Goal: Communication & Community: Answer question/provide support

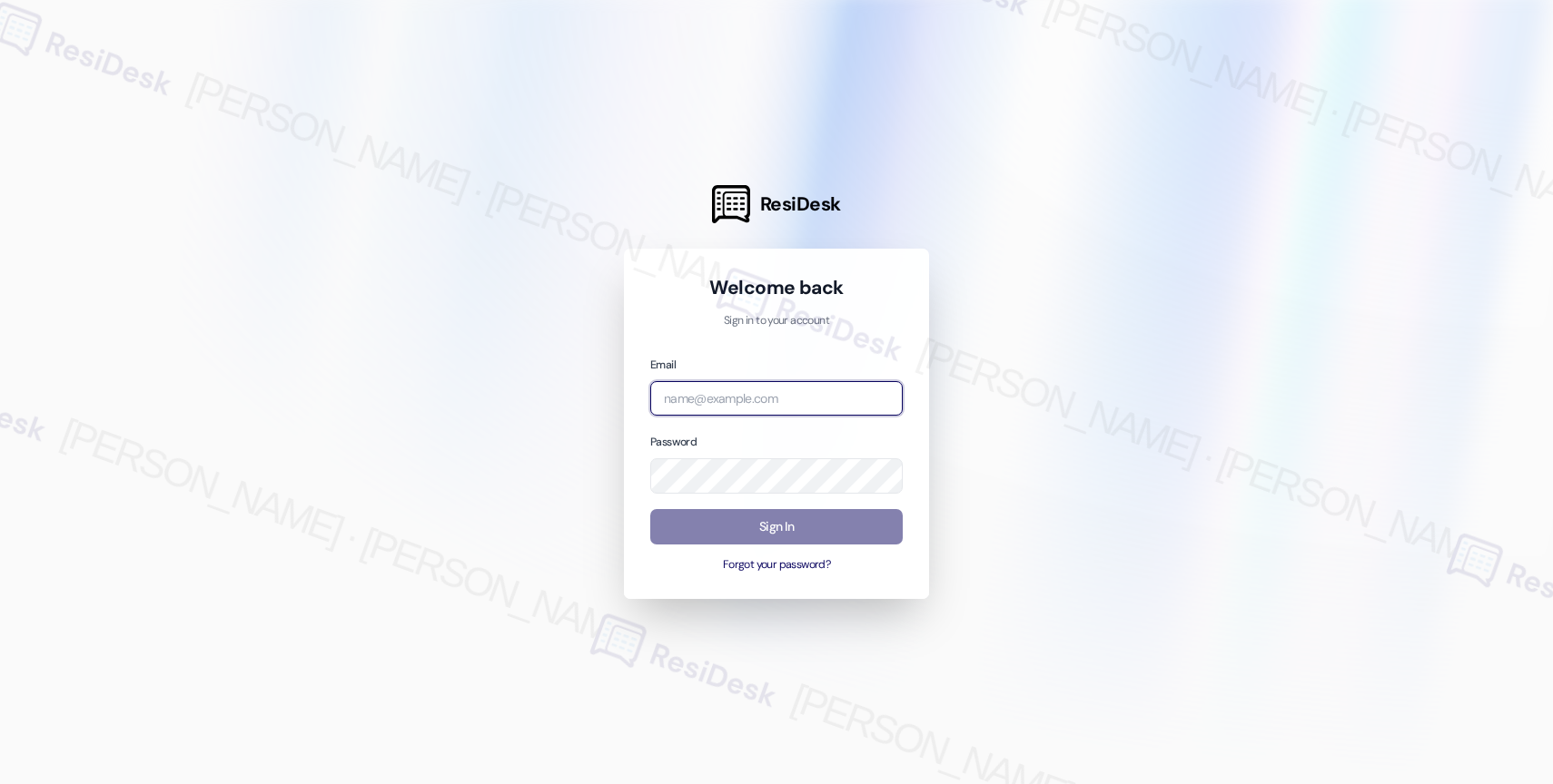
click at [779, 395] on input "email" at bounding box center [776, 399] width 253 height 36
paste input "automated-surveys-affinity_property-resen.nine@affinity_[DOMAIN_NAME]"
type input "automated-surveys-affinity_property-resen.nine@affinity_[DOMAIN_NAME]"
click at [1082, 265] on div at bounding box center [776, 392] width 1553 height 784
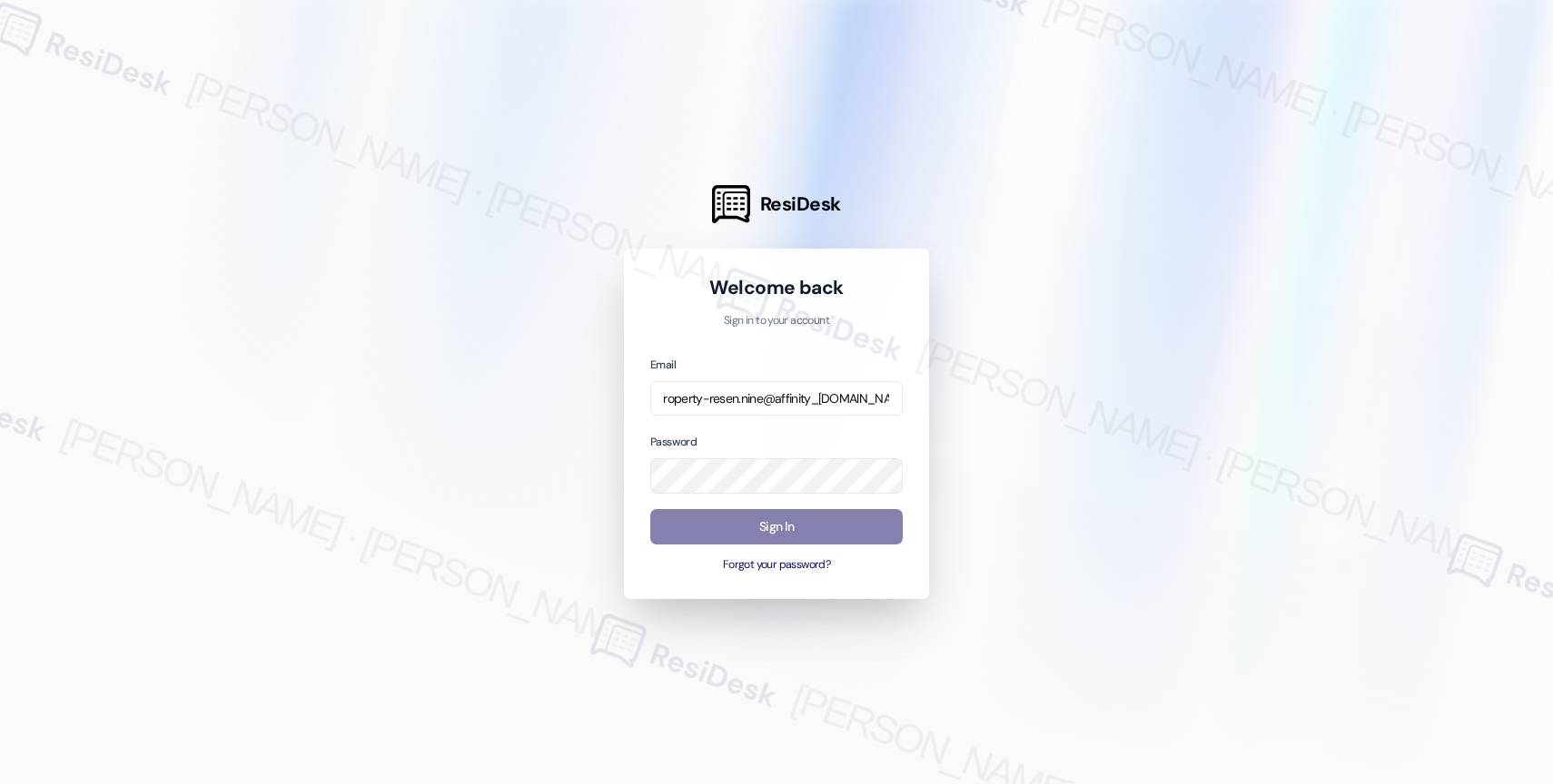
scroll to position [0, 0]
click at [1030, 399] on div at bounding box center [776, 392] width 1553 height 784
click at [773, 526] on button "Sign In" at bounding box center [776, 527] width 253 height 36
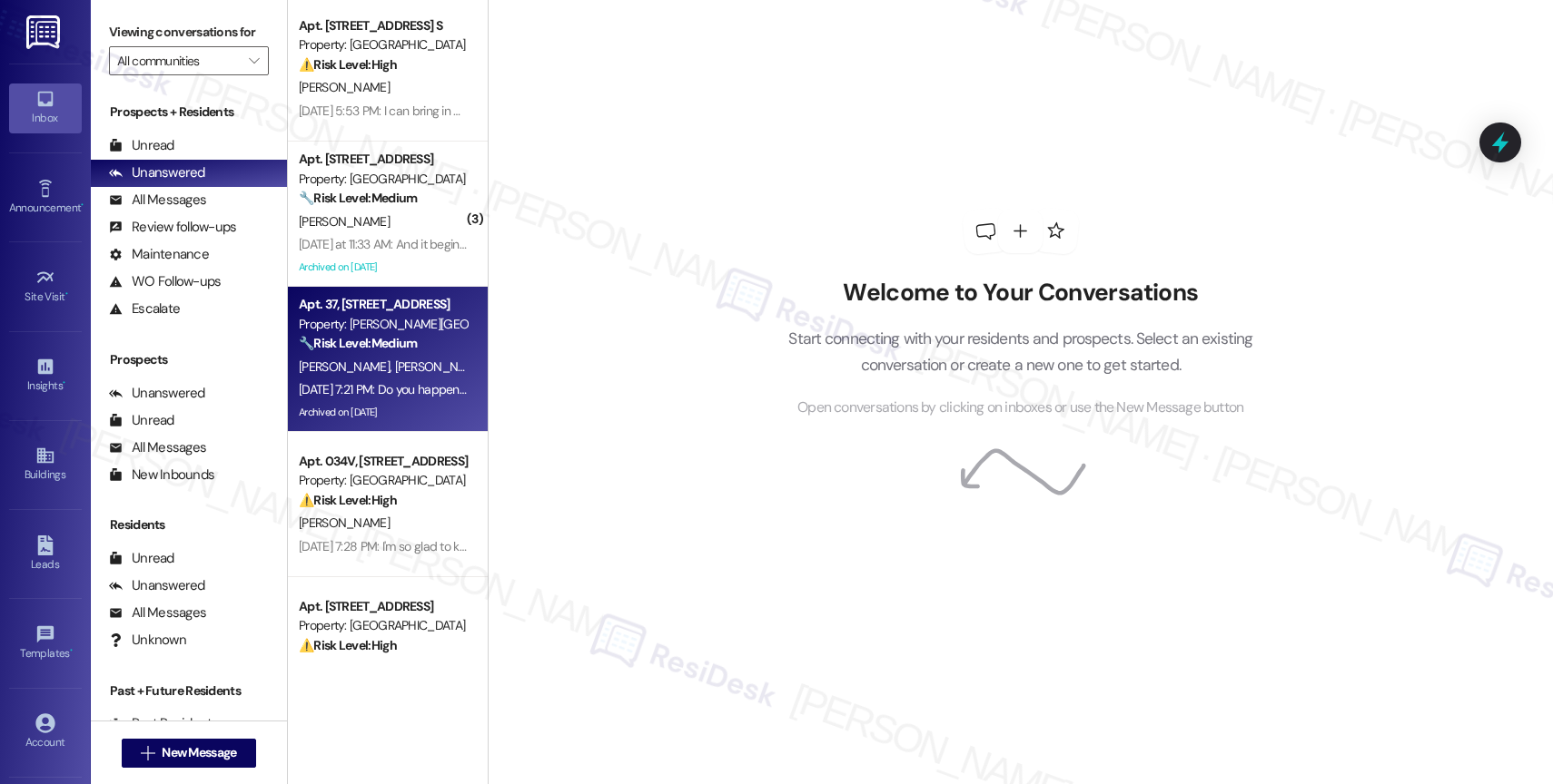
scroll to position [361, 0]
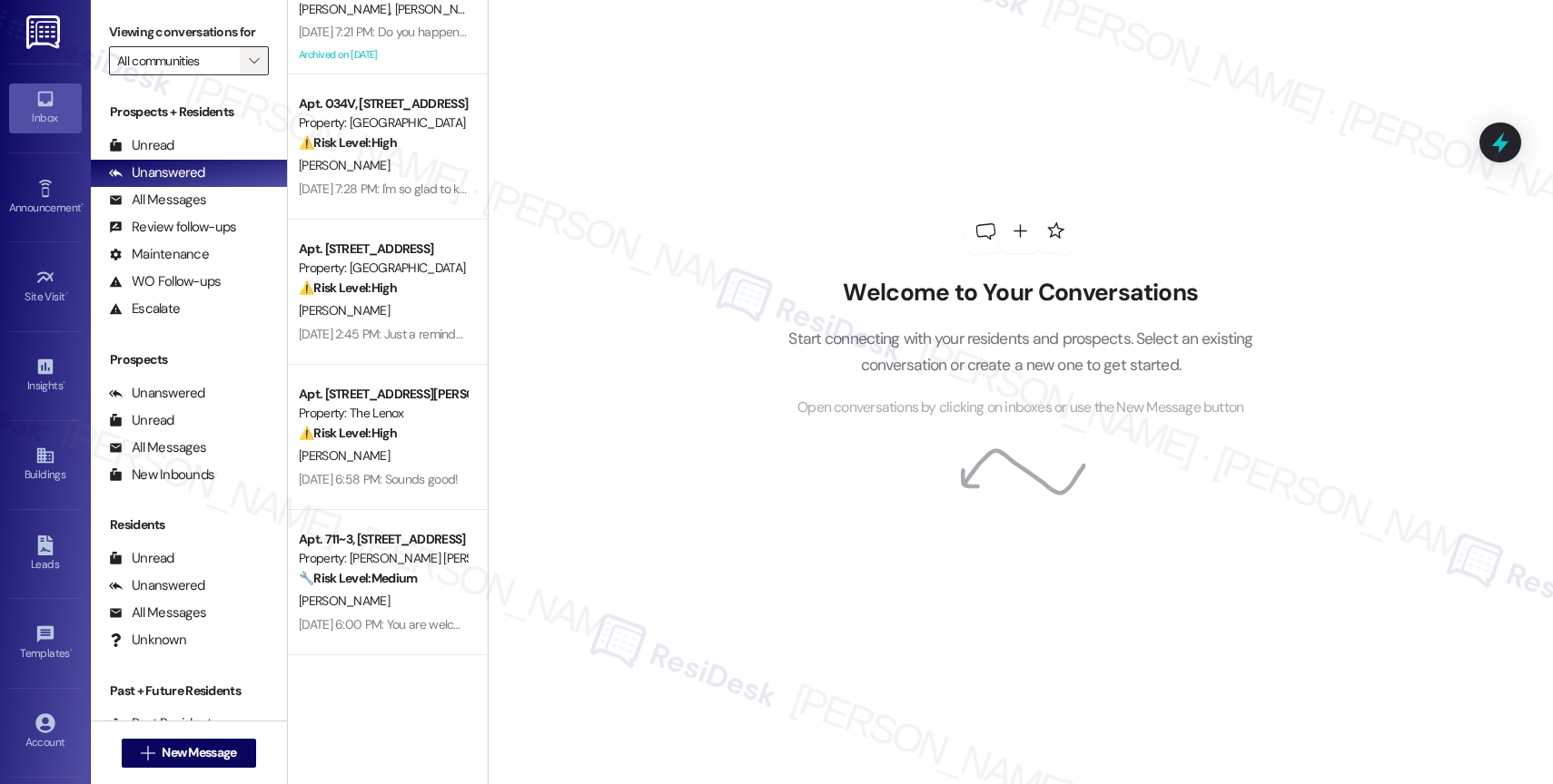
click at [246, 75] on span "" at bounding box center [254, 61] width 17 height 29
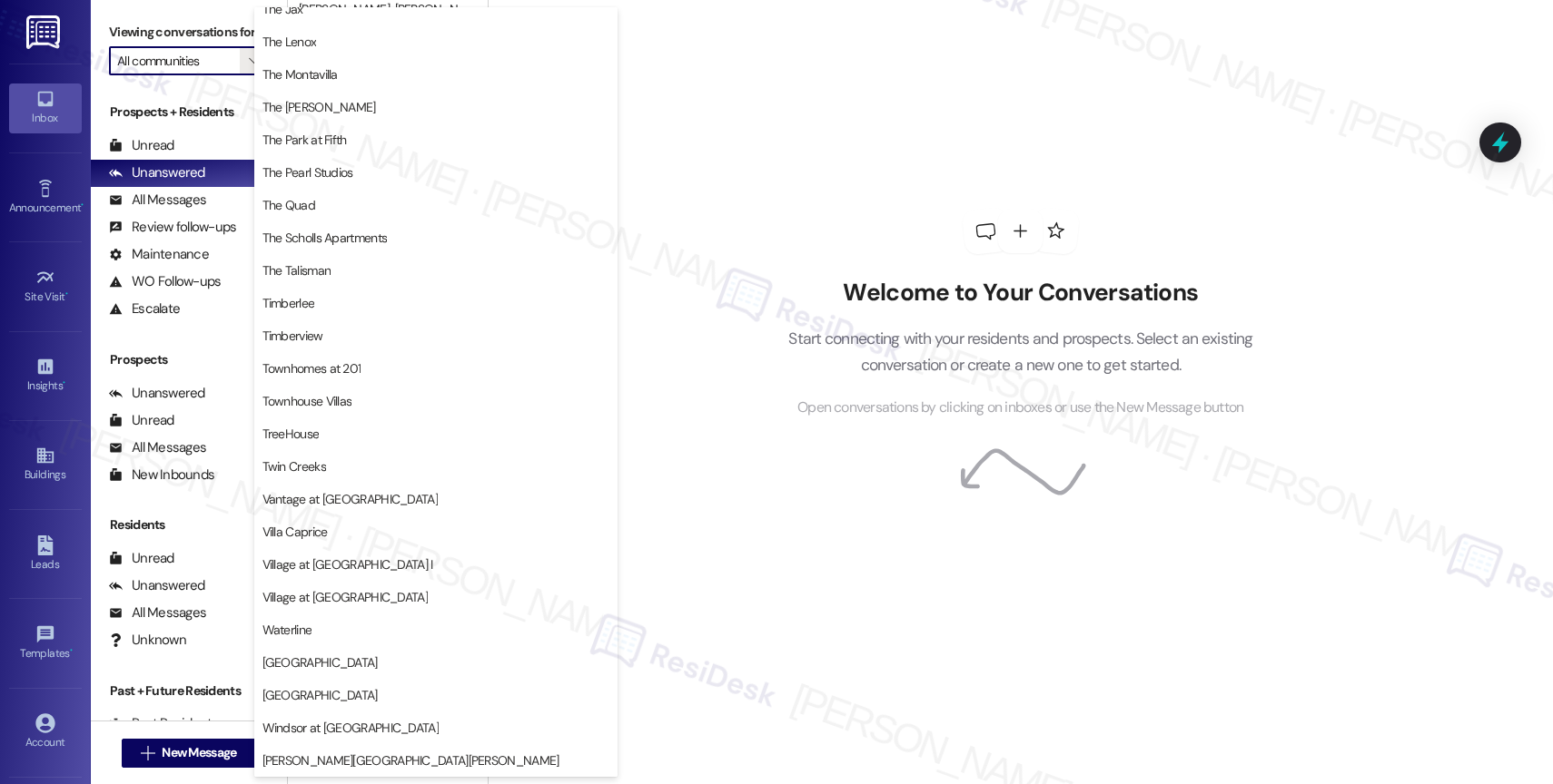
scroll to position [3344, 0]
click at [316, 196] on button "The Quad" at bounding box center [435, 209] width 363 height 33
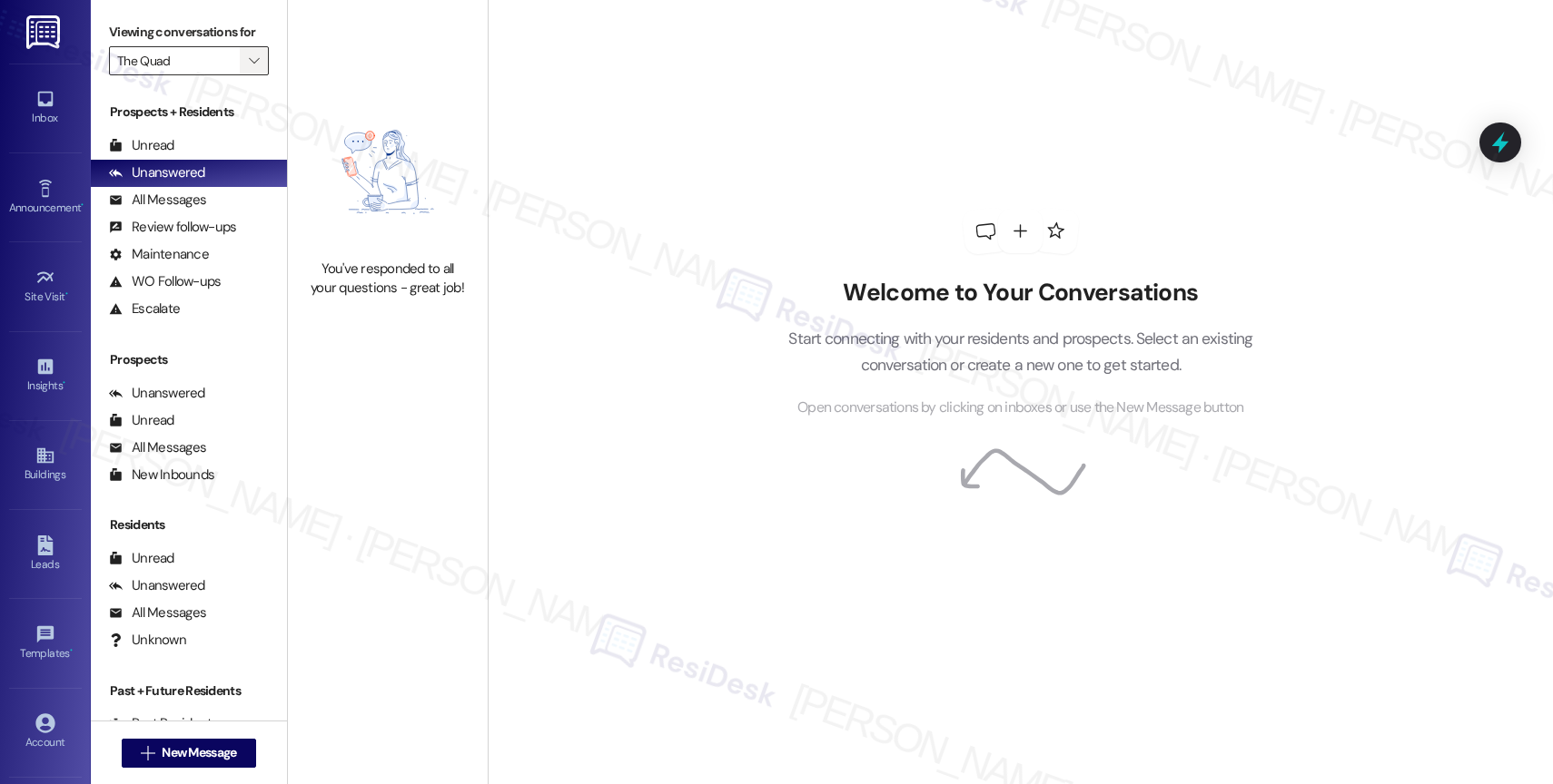
click at [249, 68] on icon "" at bounding box center [254, 61] width 10 height 15
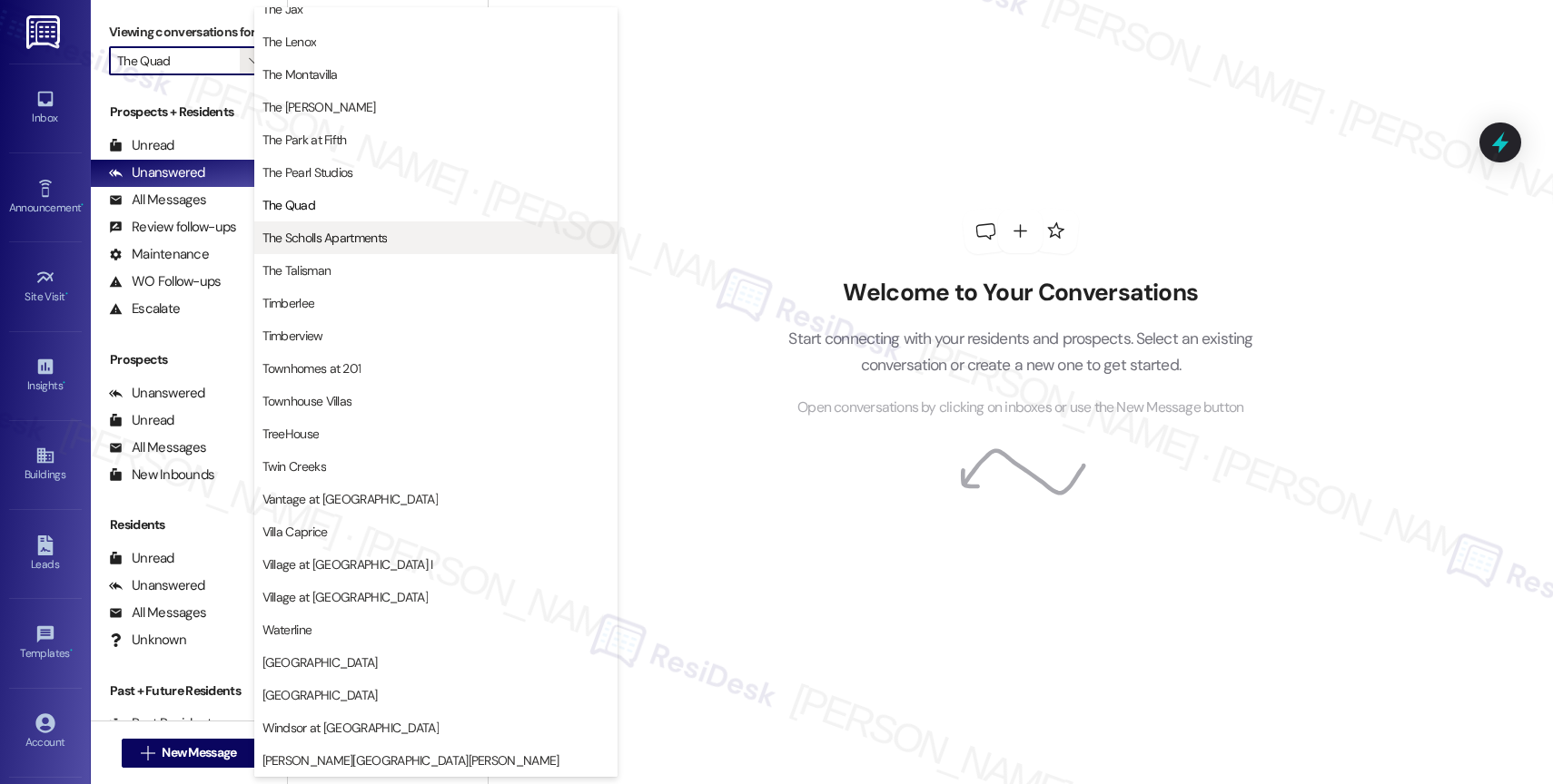
scroll to position [3311, 0]
click at [324, 235] on span "The Scholls Apartments" at bounding box center [325, 237] width 125 height 18
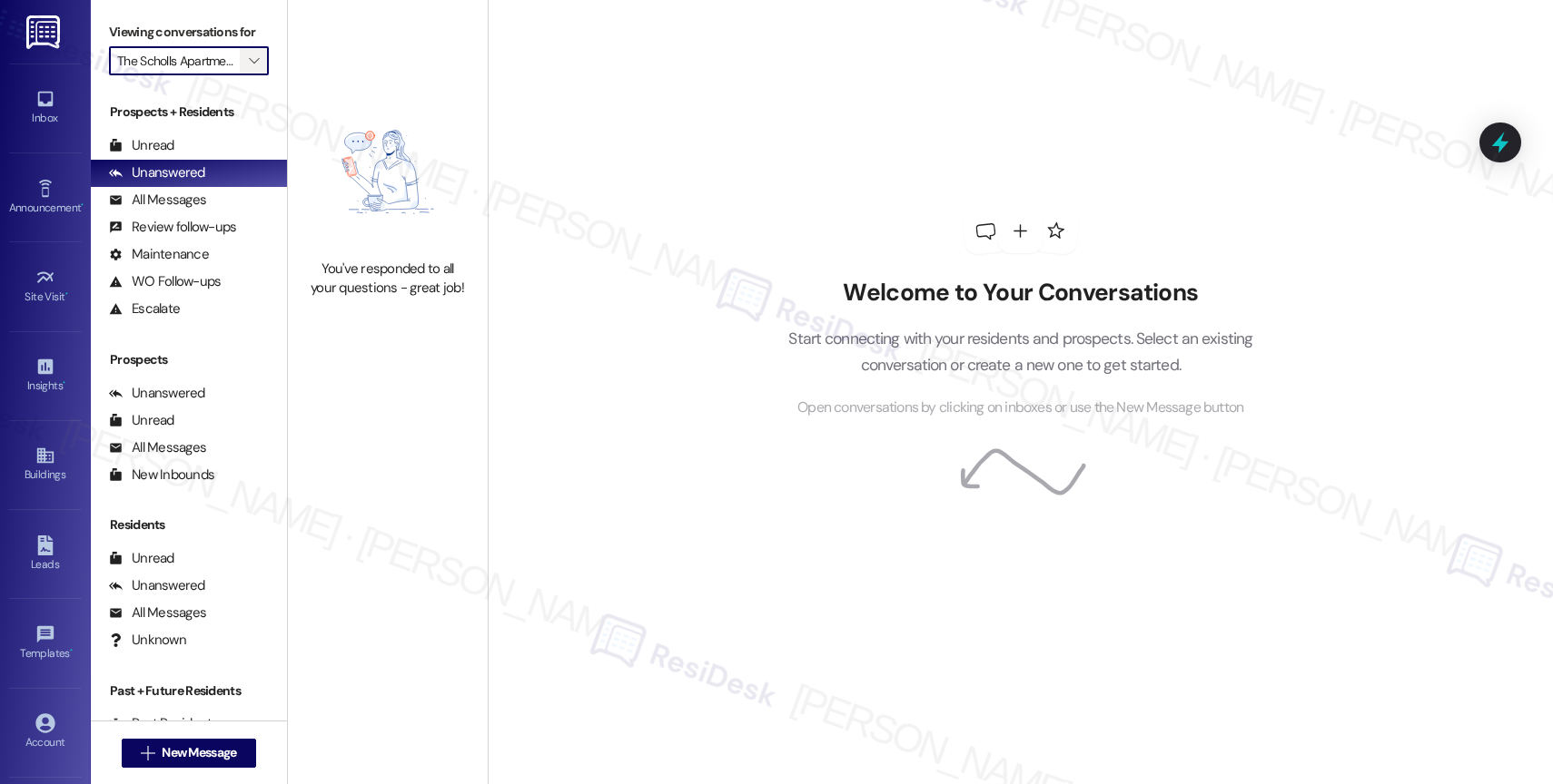
click at [249, 68] on icon "" at bounding box center [254, 61] width 10 height 15
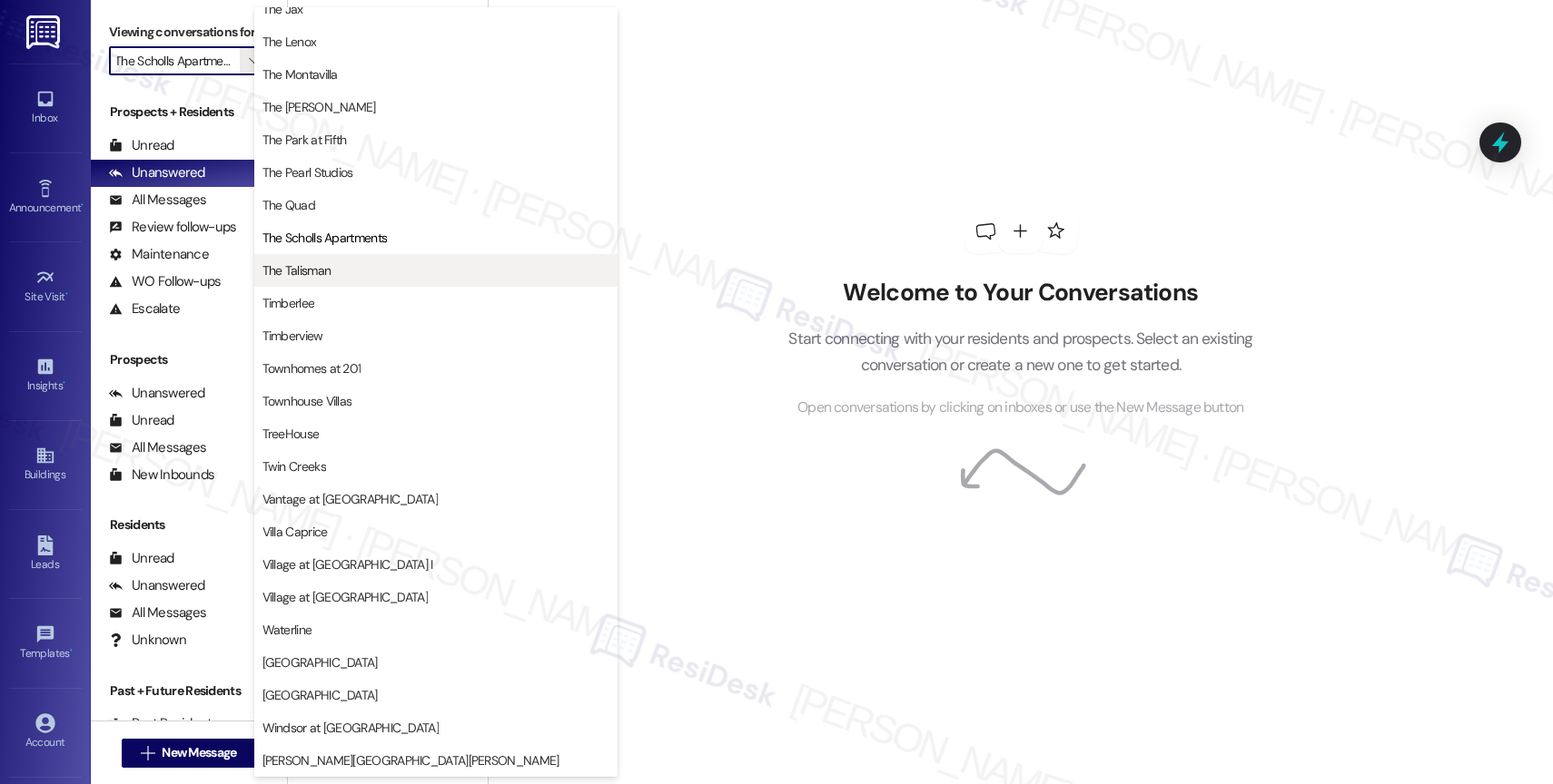
scroll to position [3297, 0]
click at [341, 272] on span "The Talisman" at bounding box center [435, 272] width 347 height 18
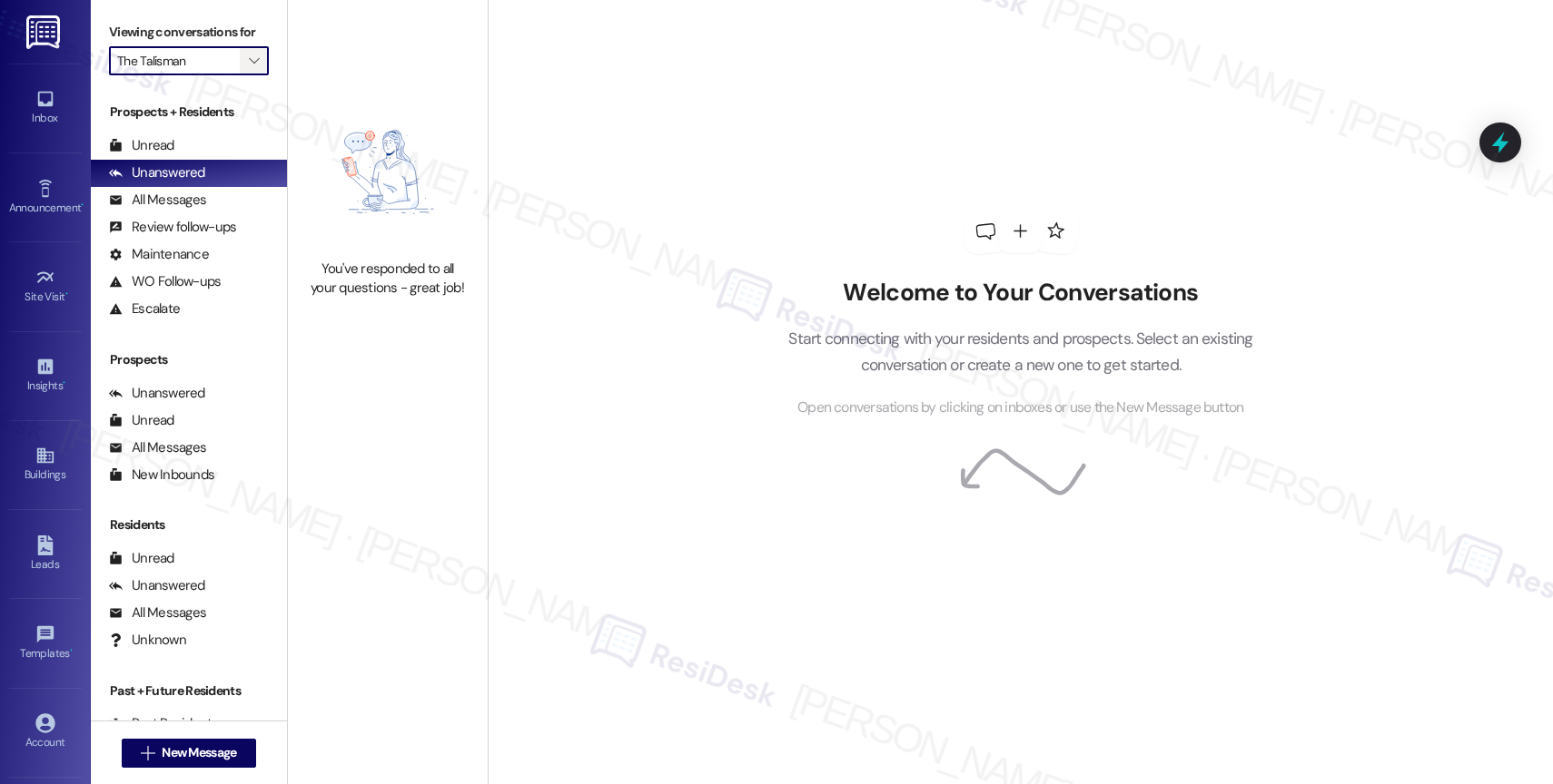
click at [246, 76] on span "" at bounding box center [254, 61] width 17 height 29
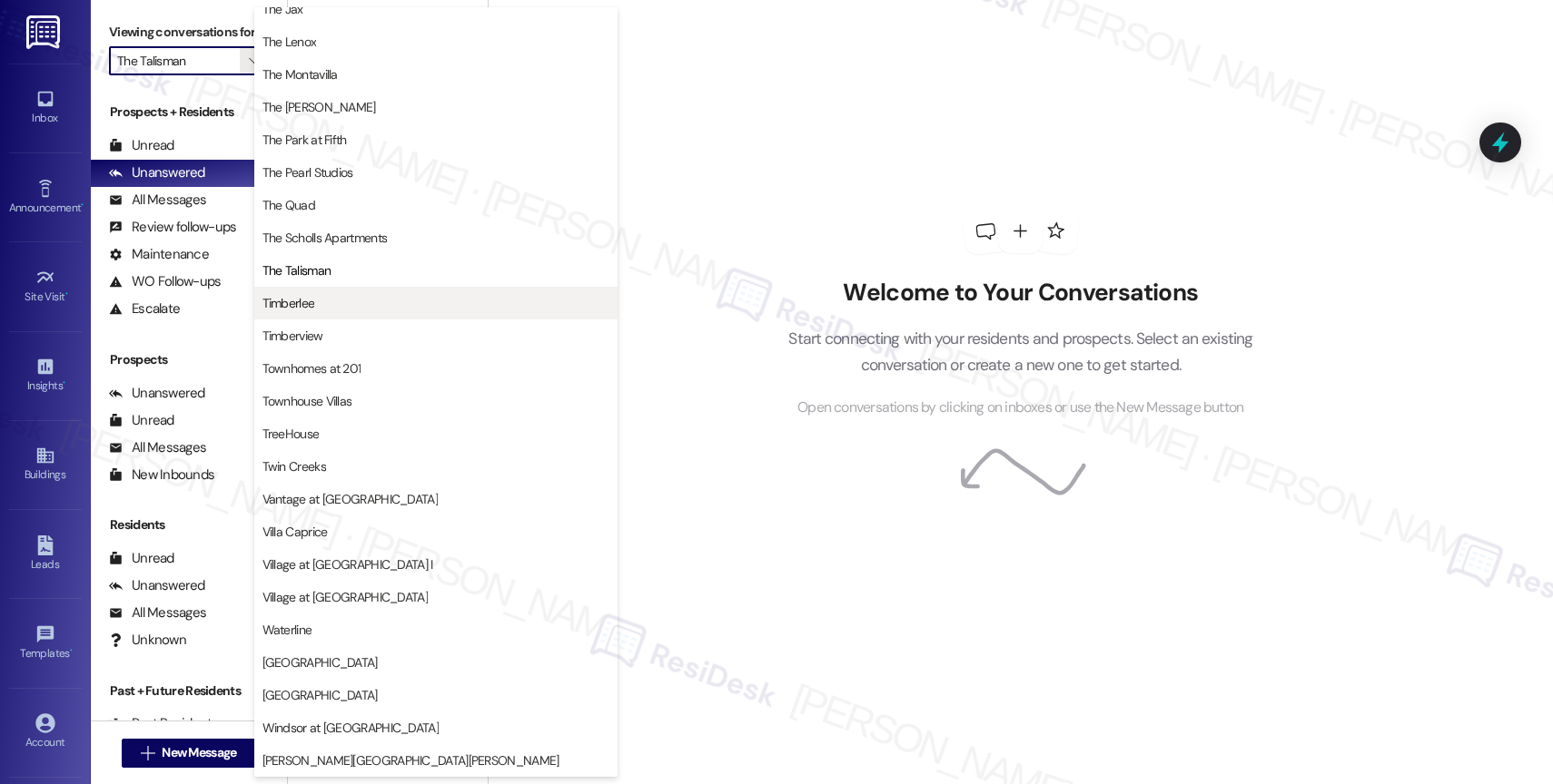
scroll to position [3304, 0]
click at [326, 299] on span "Timberlee" at bounding box center [435, 303] width 347 height 18
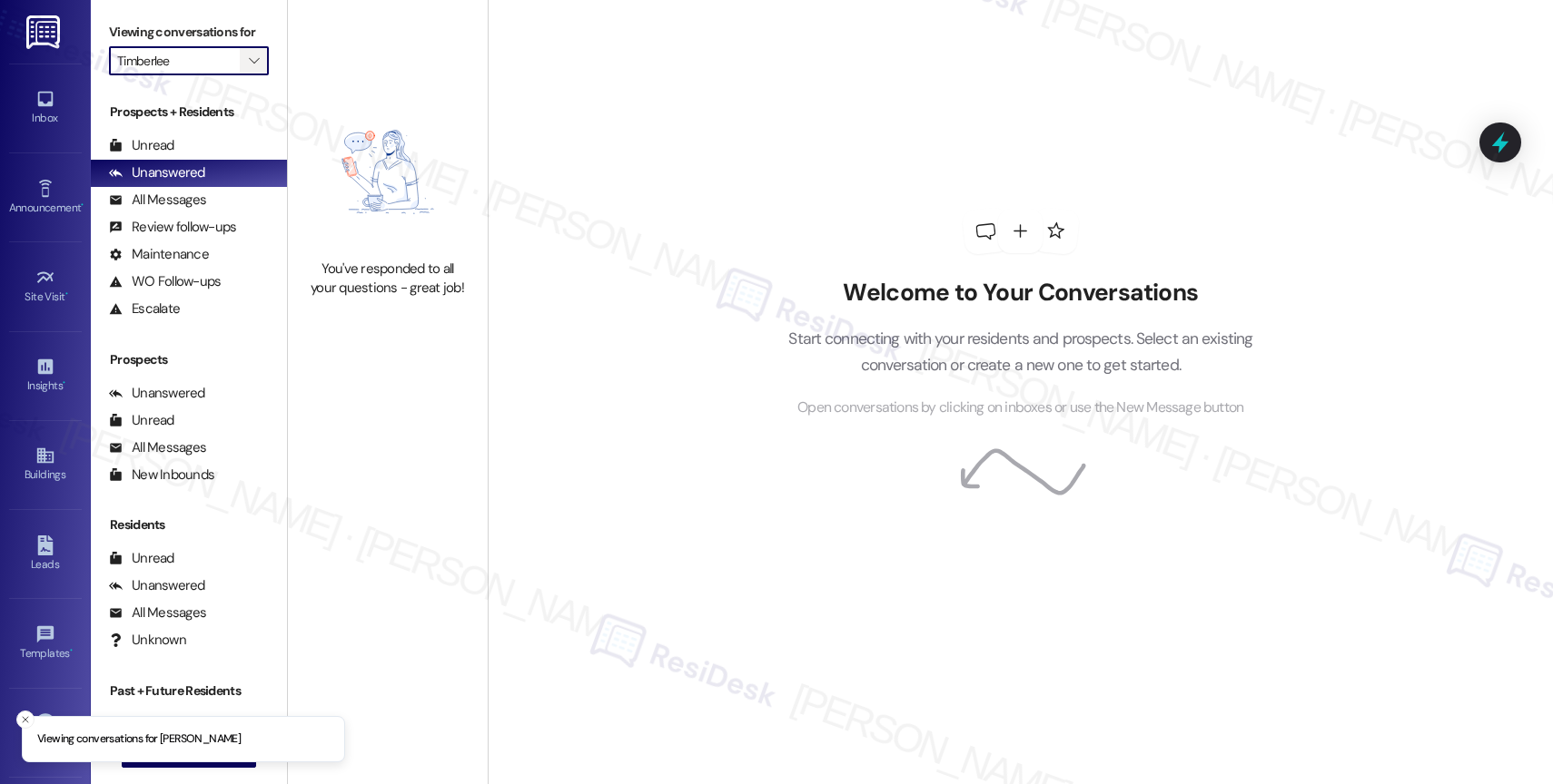
click at [246, 74] on span "" at bounding box center [254, 61] width 17 height 29
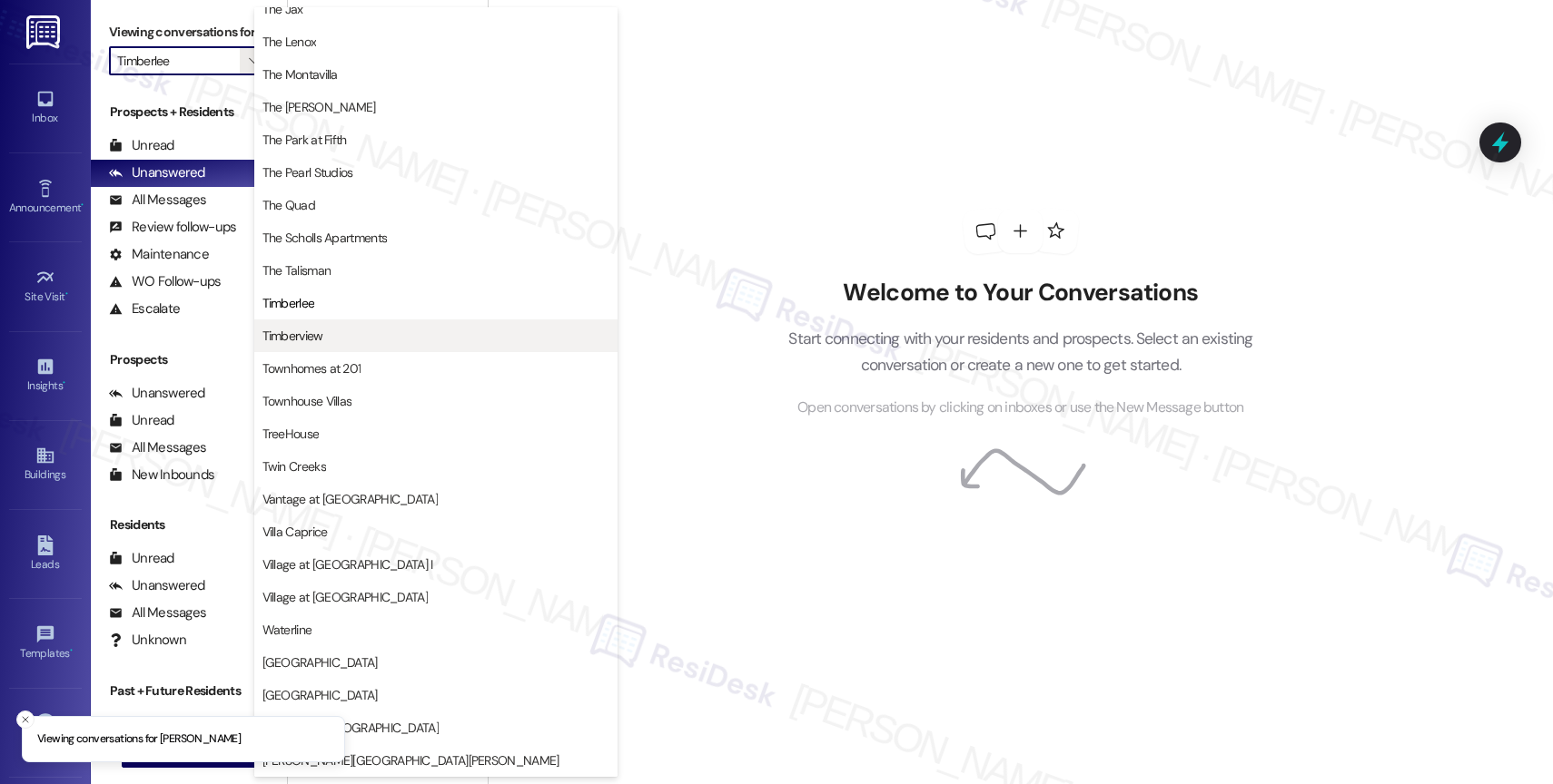
scroll to position [3275, 0]
click at [340, 339] on span "Timberview" at bounding box center [435, 336] width 347 height 18
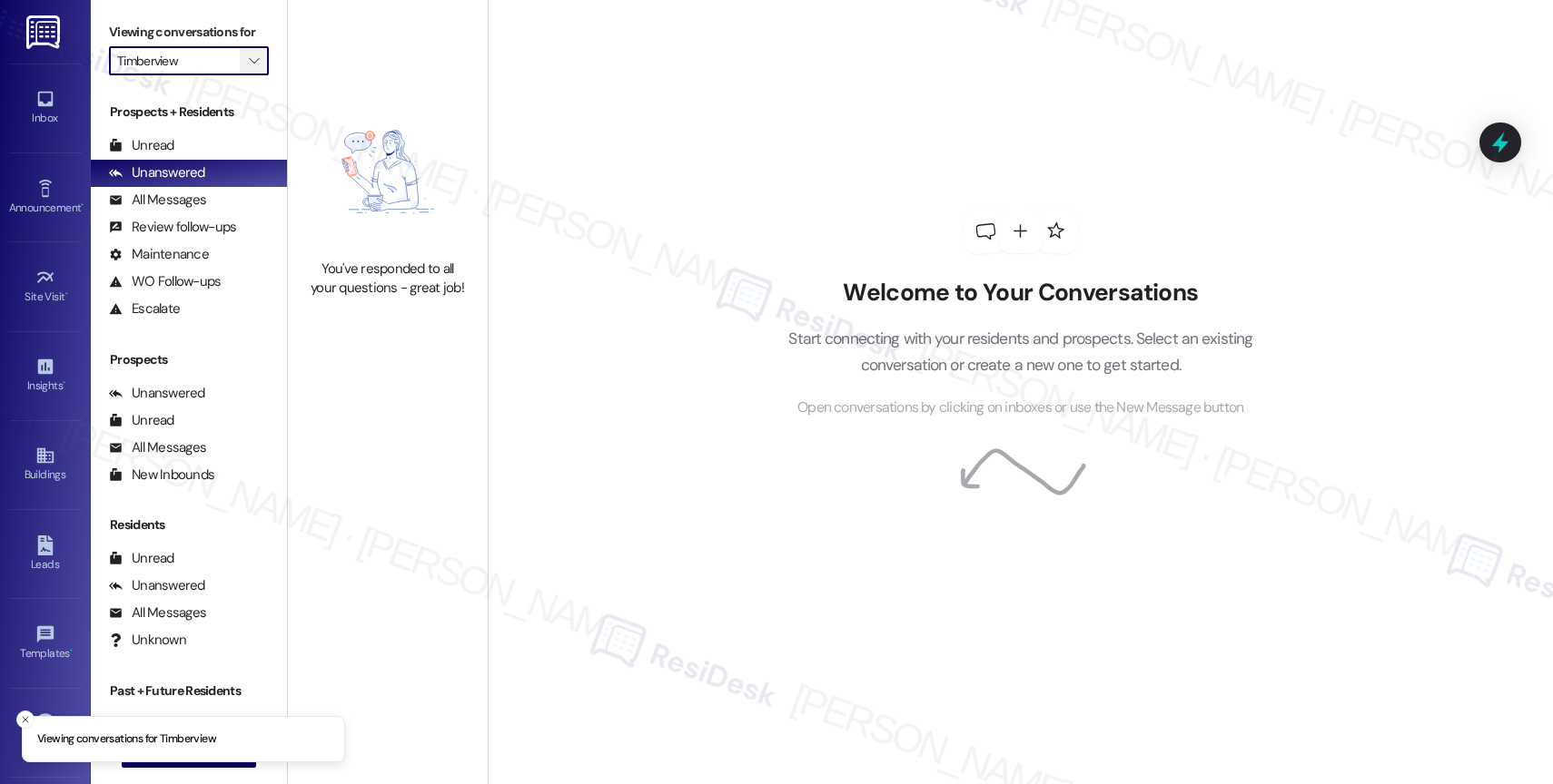
click at [249, 68] on icon "" at bounding box center [254, 61] width 10 height 15
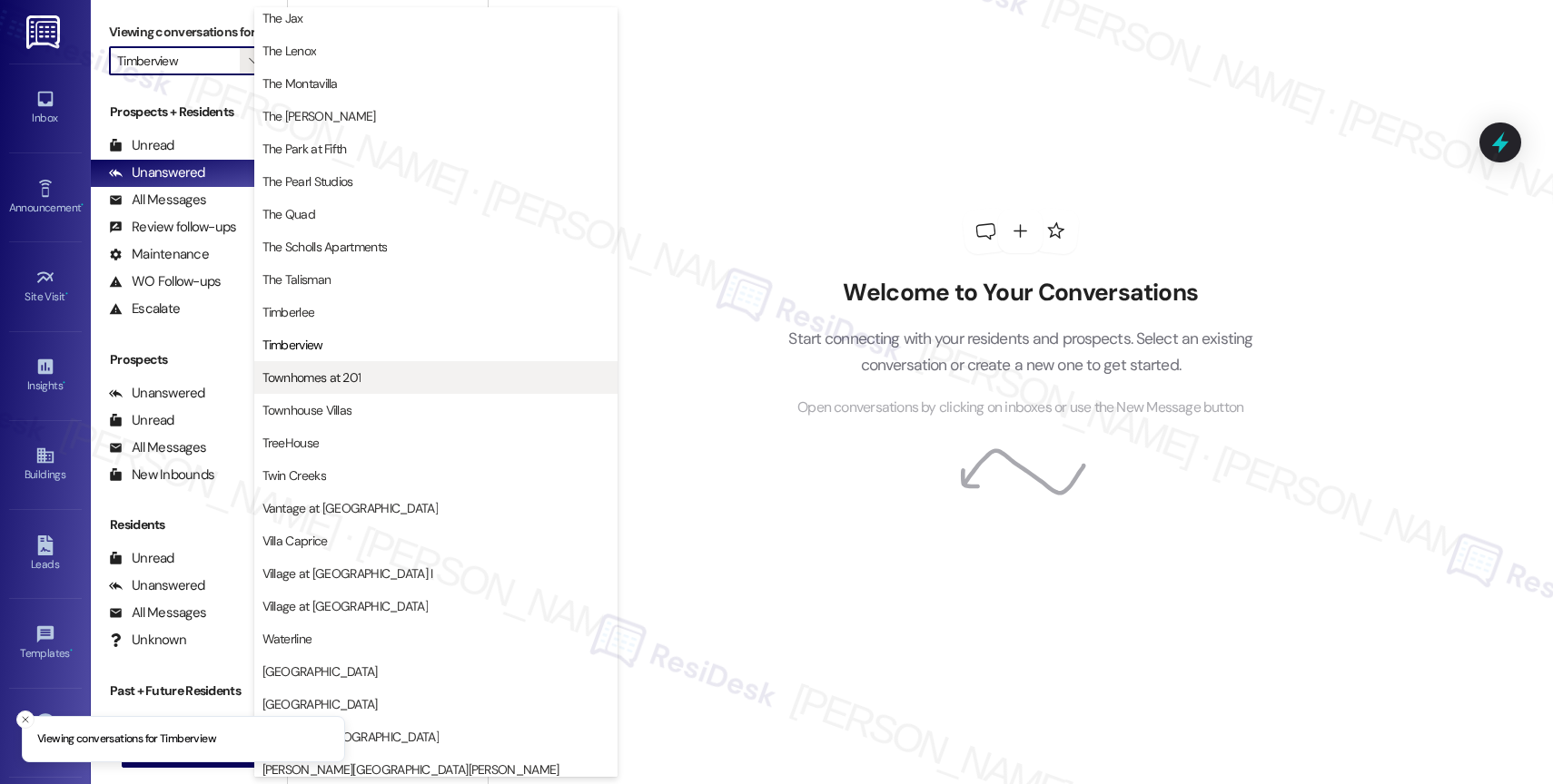
scroll to position [3311, 0]
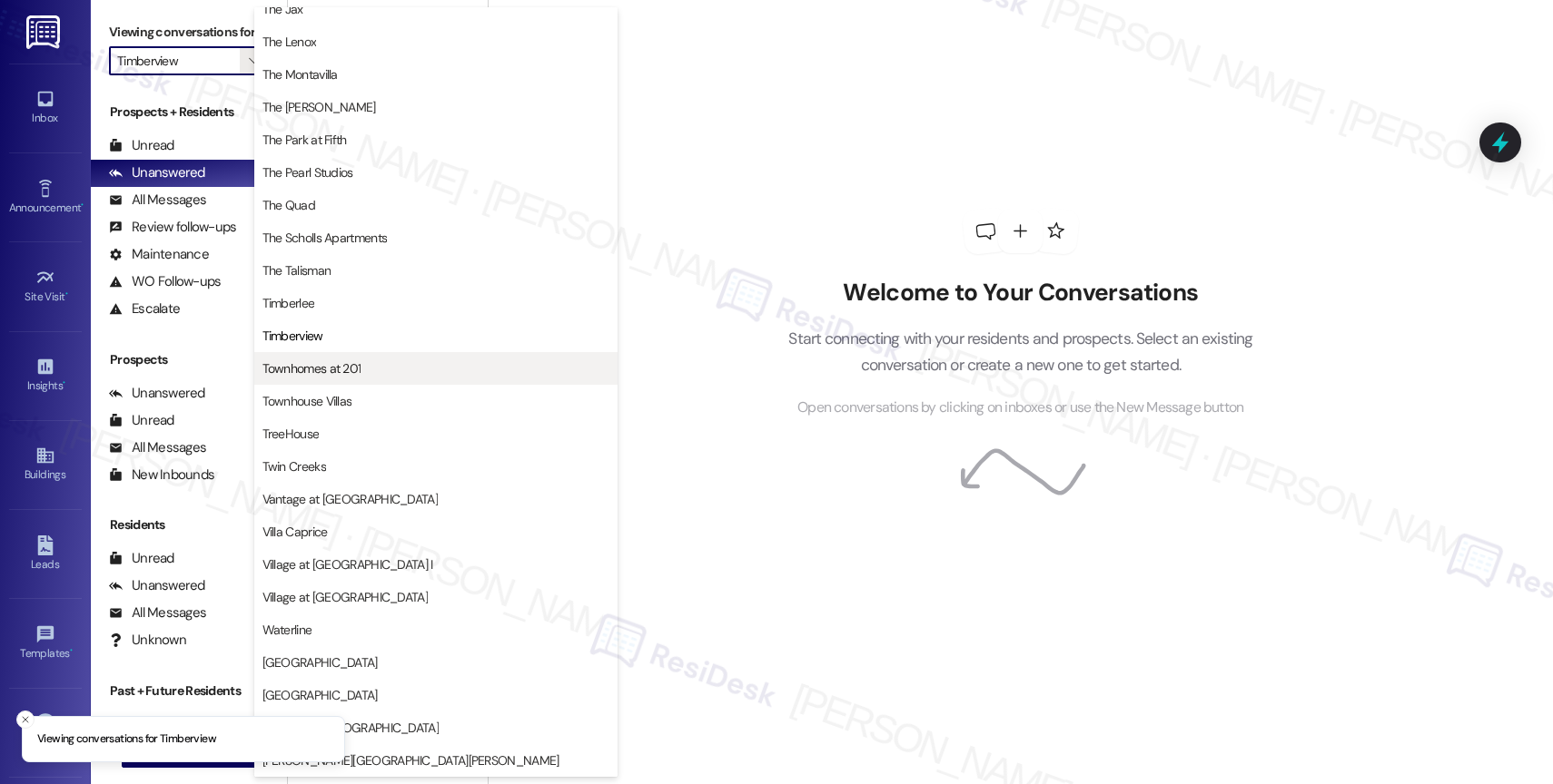
click at [341, 374] on span "Townhomes at 201" at bounding box center [312, 369] width 99 height 18
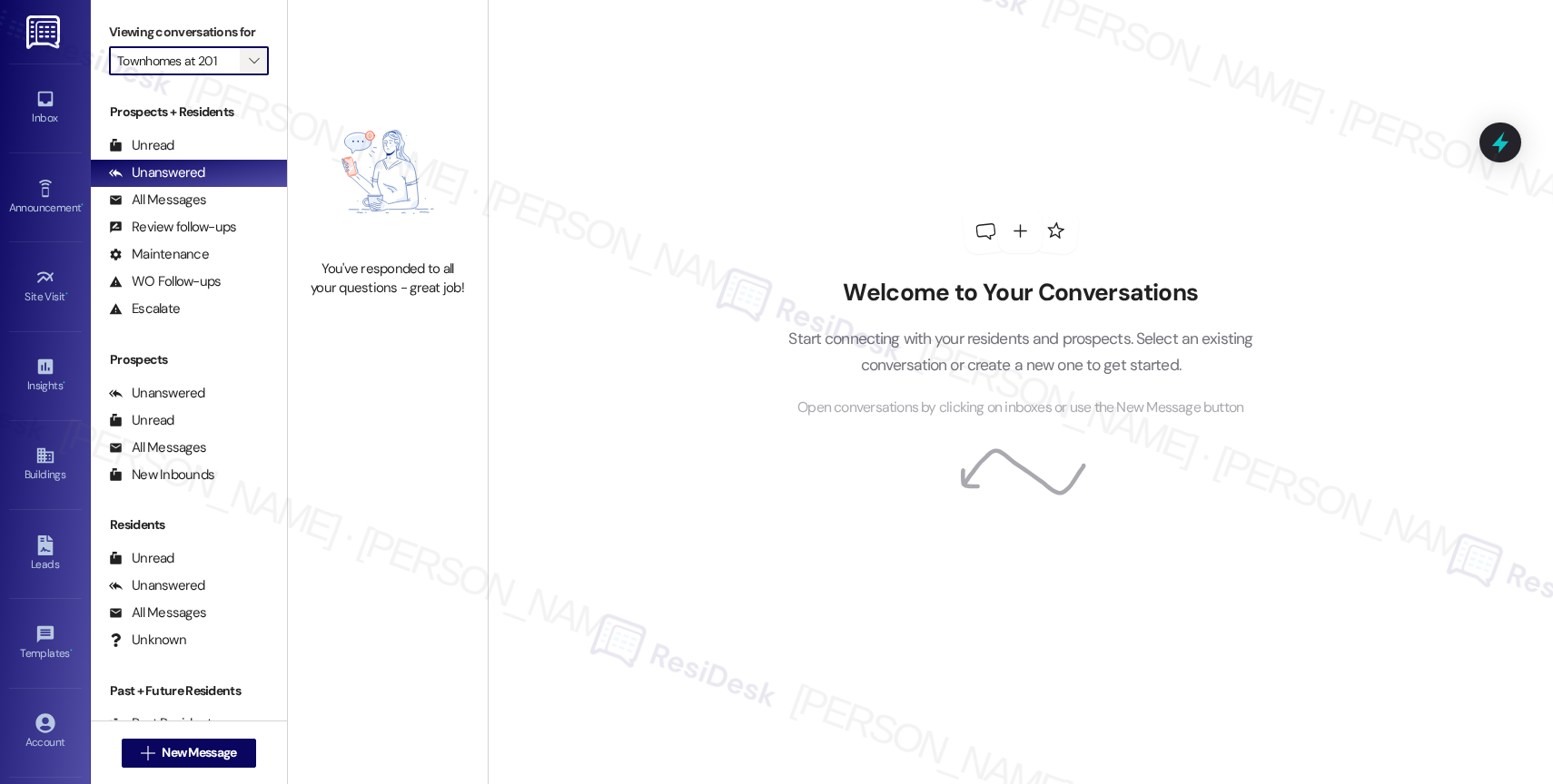
click at [249, 68] on icon "" at bounding box center [254, 61] width 10 height 15
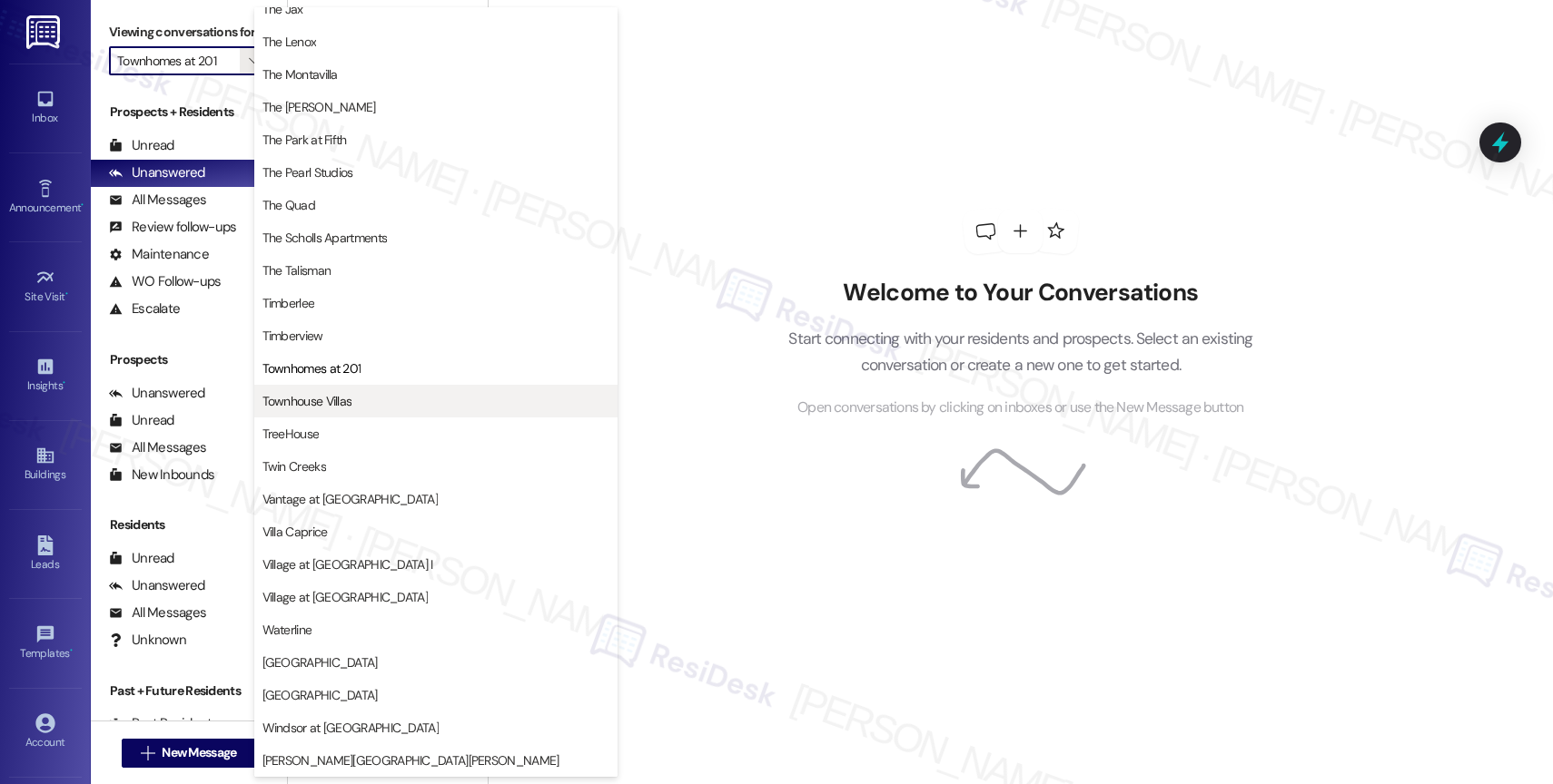
scroll to position [3249, 0]
click at [350, 400] on span "Townhouse Villas" at bounding box center [307, 400] width 89 height 18
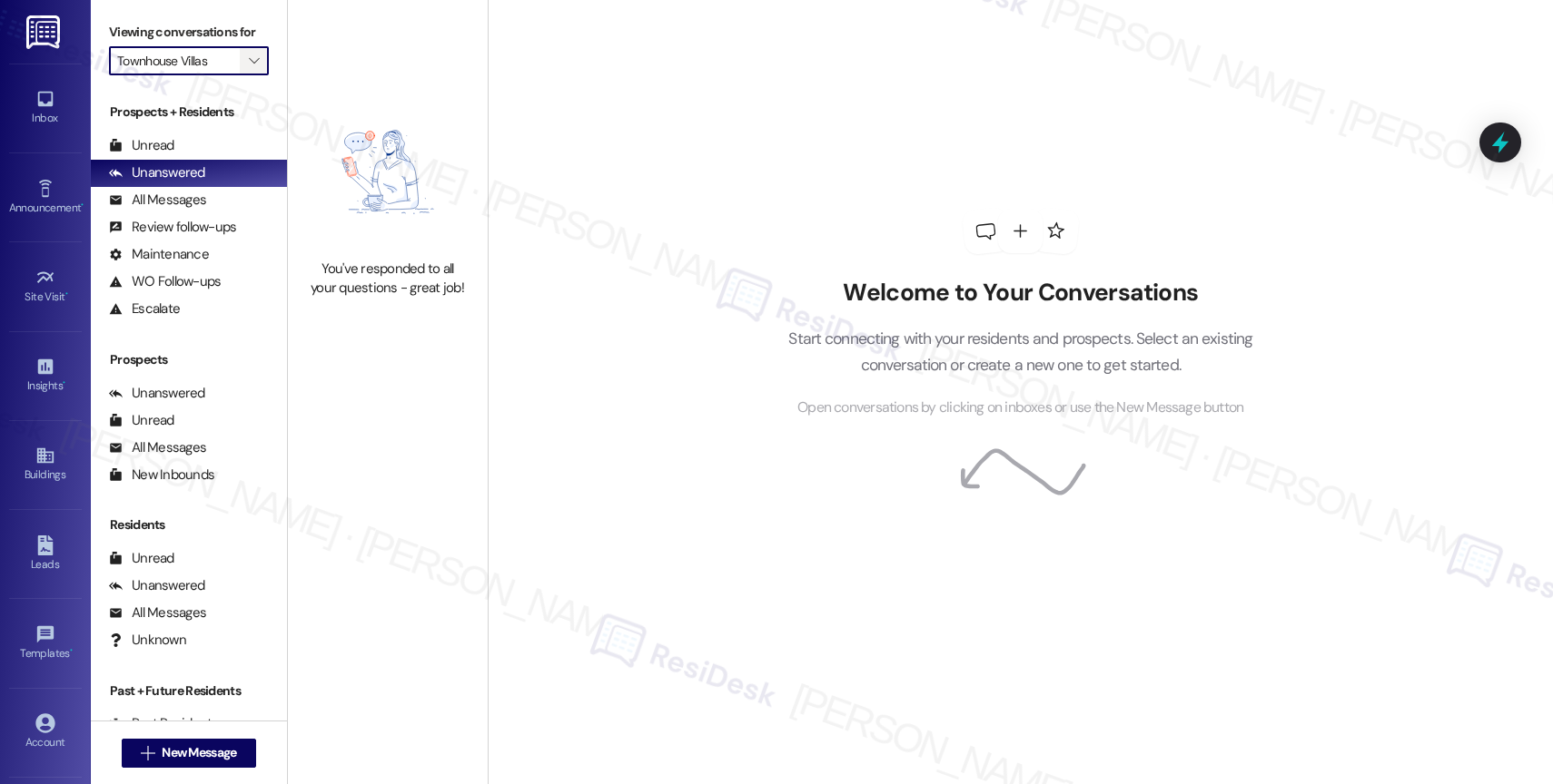
click at [249, 68] on icon "" at bounding box center [254, 61] width 10 height 15
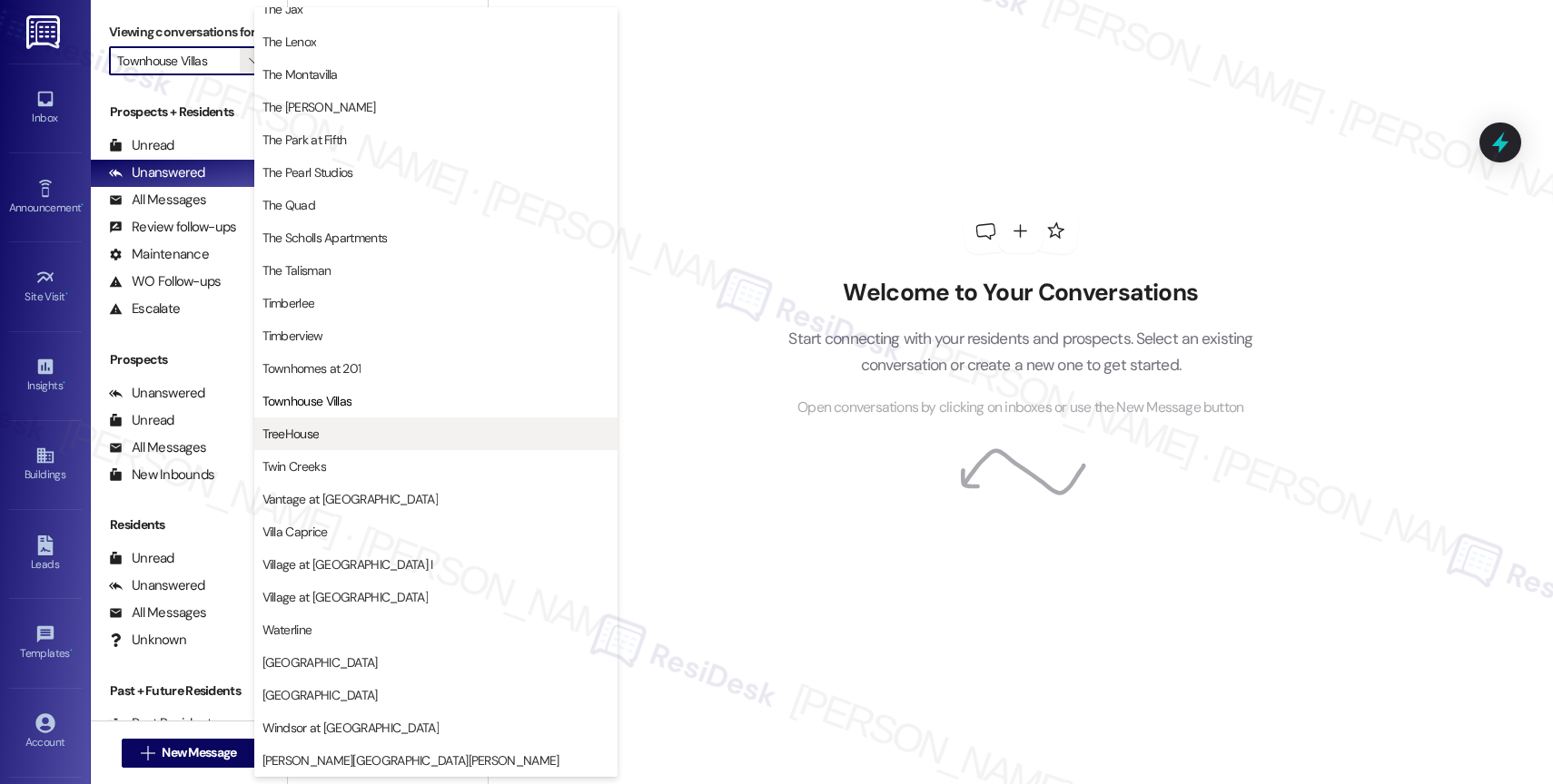
scroll to position [3302, 0]
click at [338, 438] on span "TreeHouse" at bounding box center [435, 433] width 347 height 18
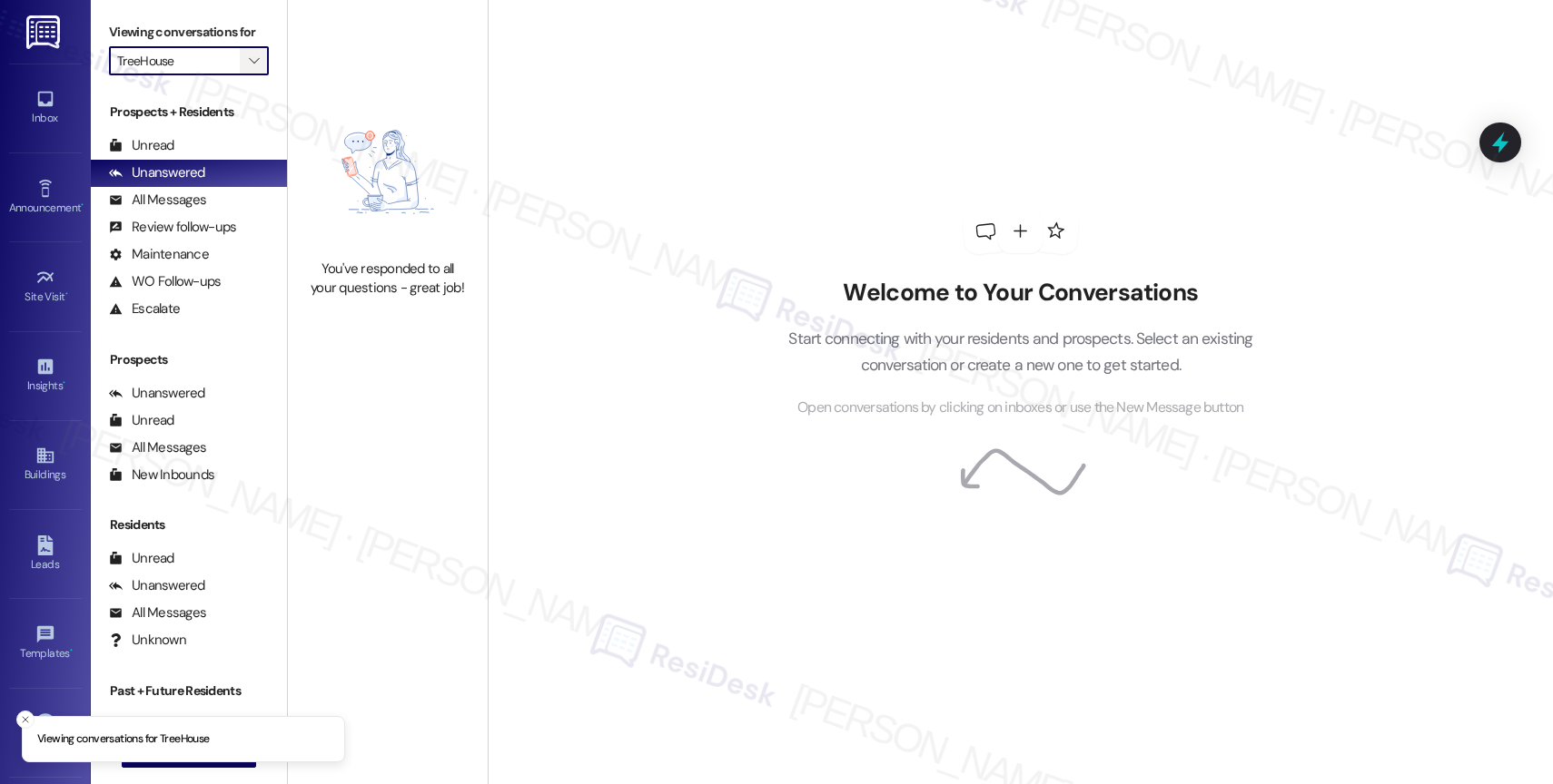
click at [249, 68] on icon "" at bounding box center [254, 61] width 10 height 15
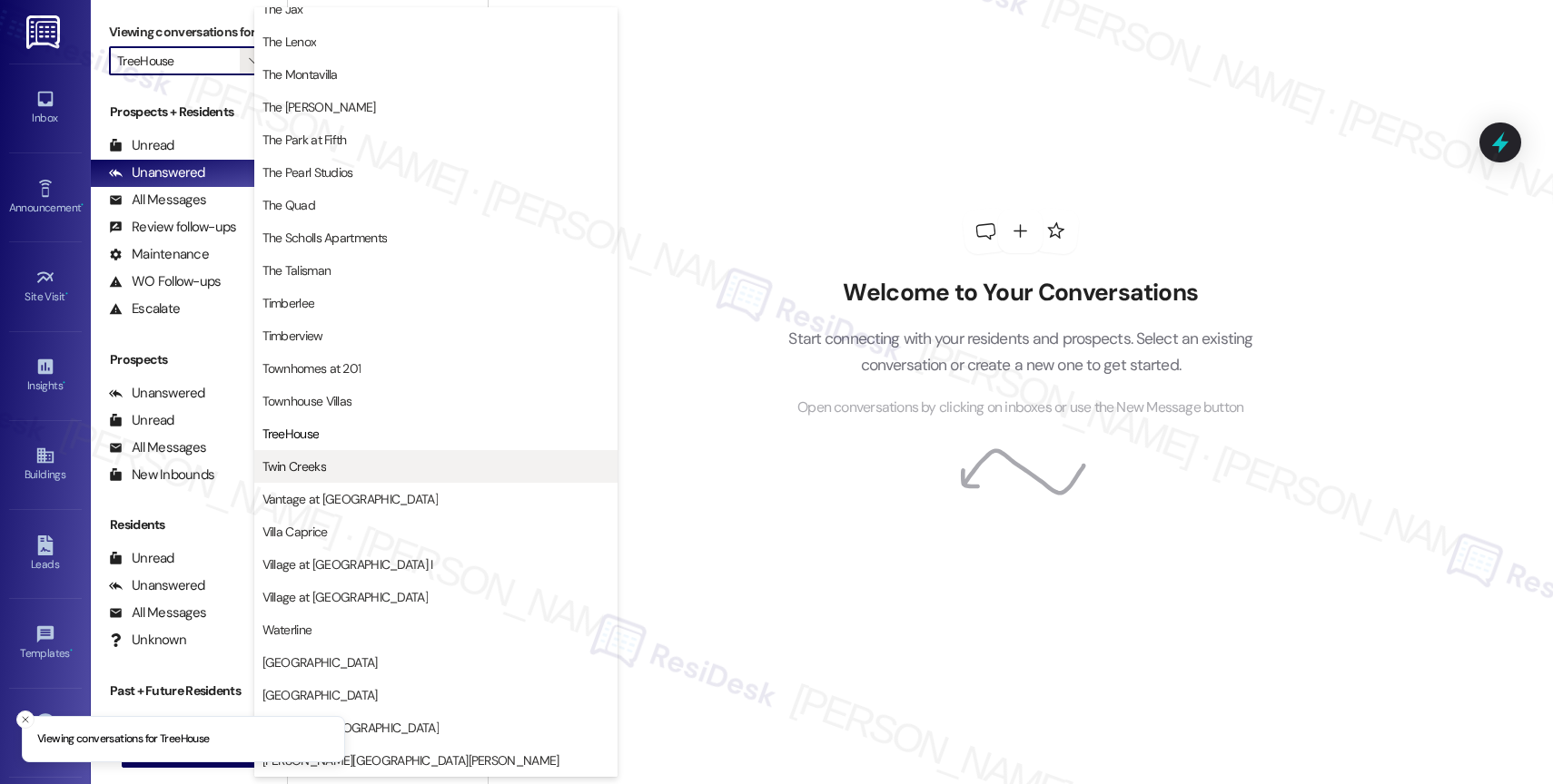
scroll to position [3308, 0]
click at [332, 457] on span "Twin Creeks" at bounding box center [435, 466] width 347 height 18
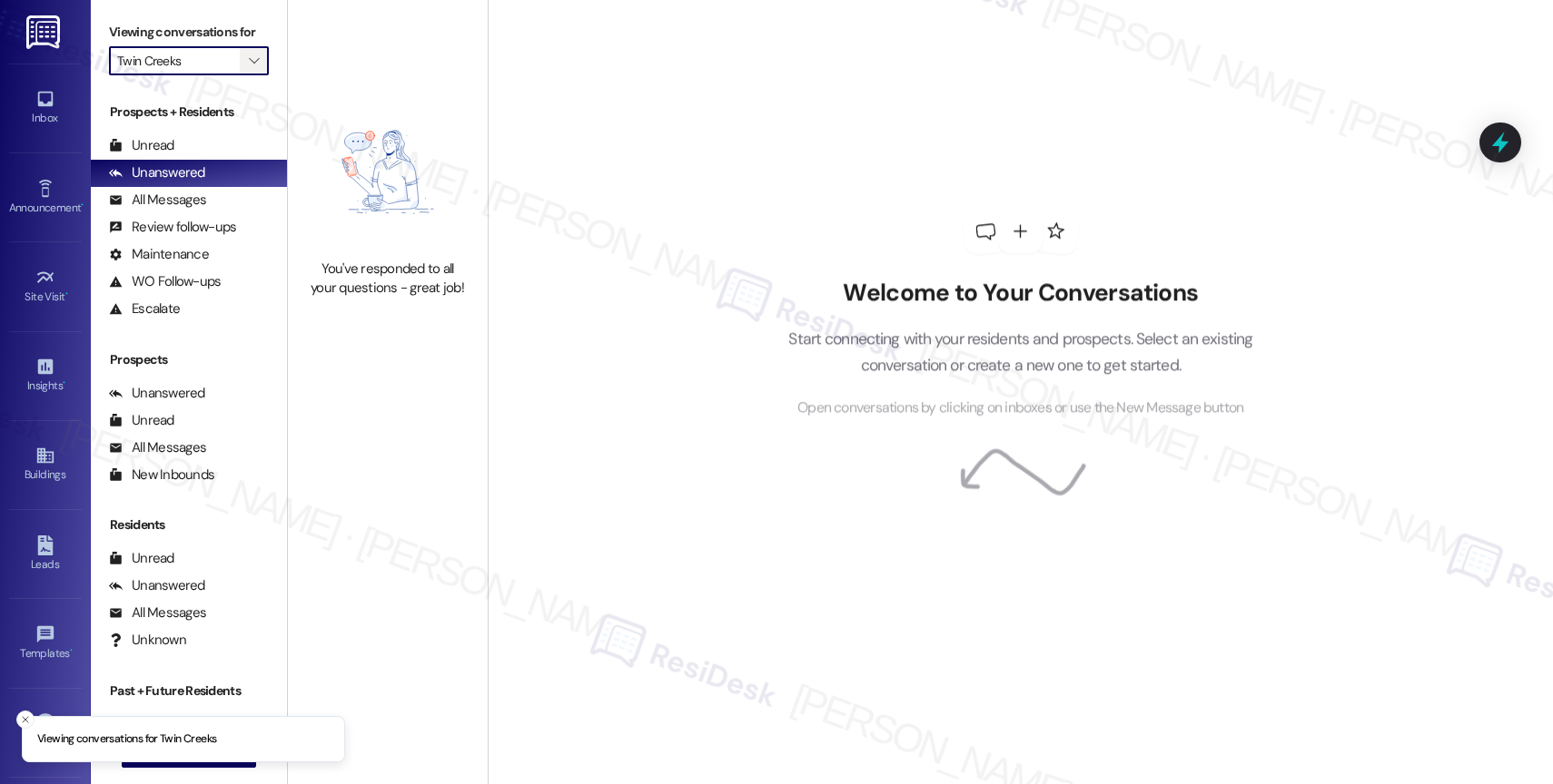
click at [249, 68] on icon "" at bounding box center [254, 61] width 10 height 15
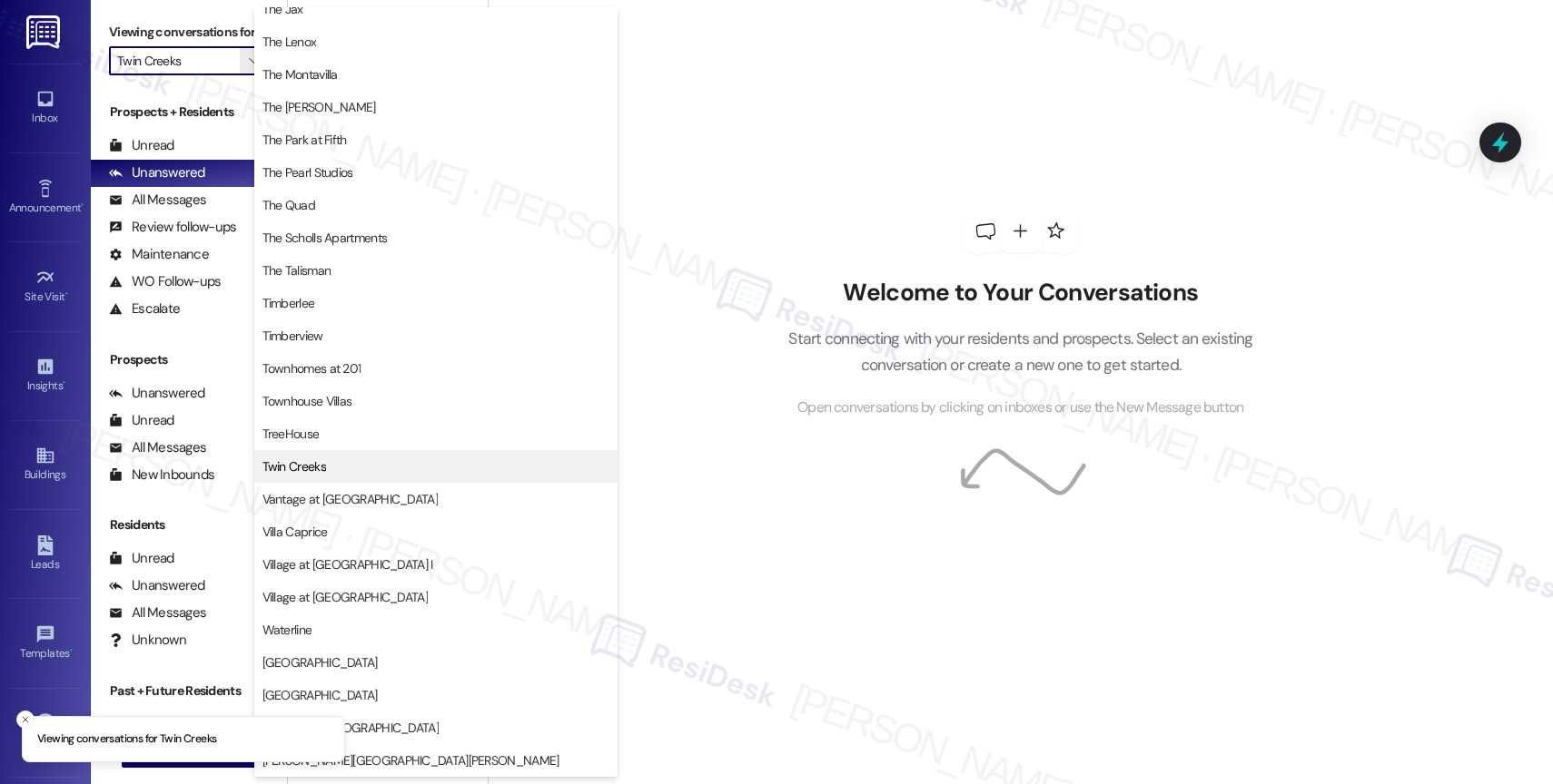
scroll to position [3304, 0]
click at [344, 480] on button "Twin Creeks" at bounding box center [435, 466] width 363 height 33
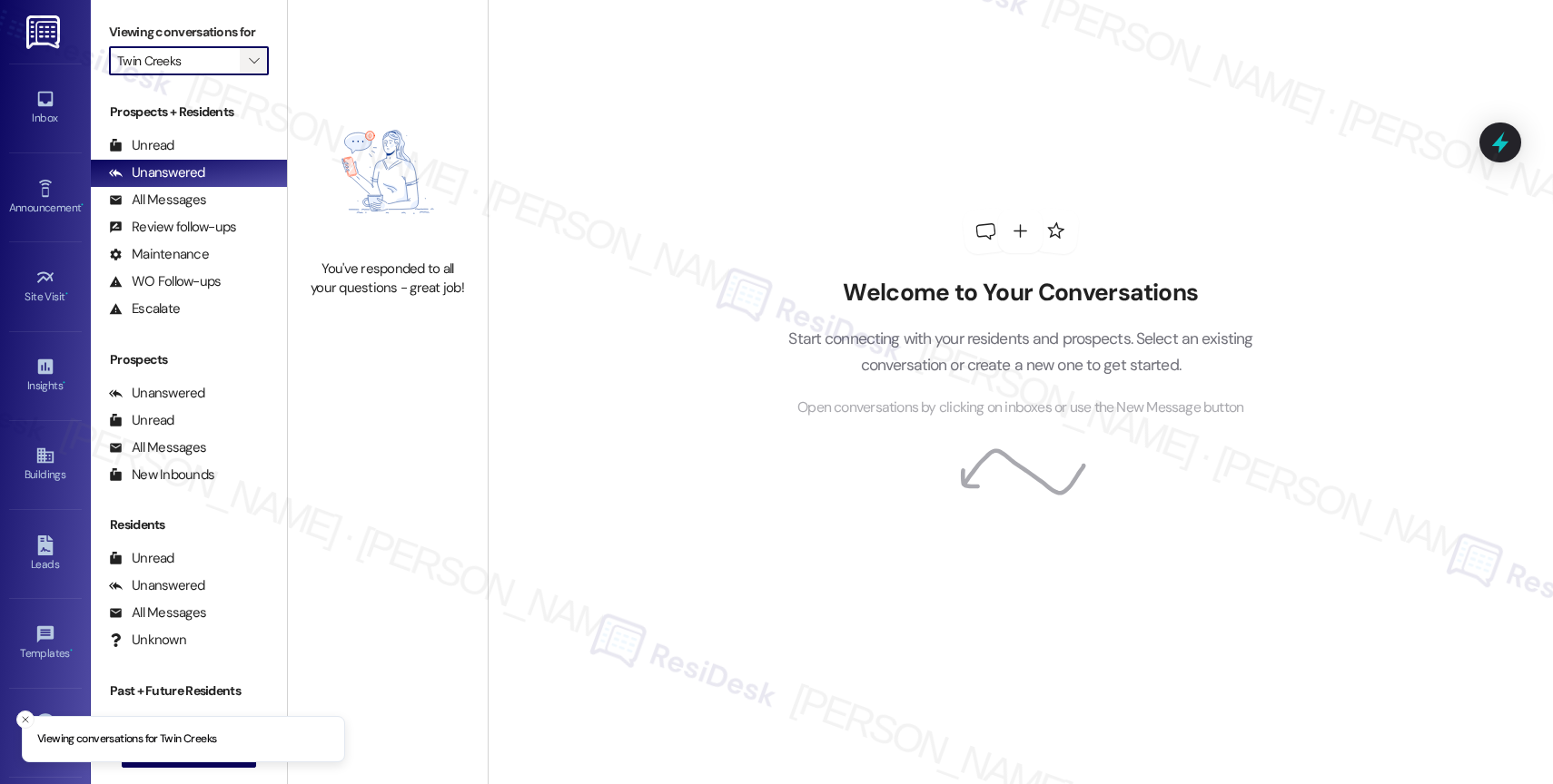
click at [249, 68] on icon "" at bounding box center [254, 61] width 10 height 15
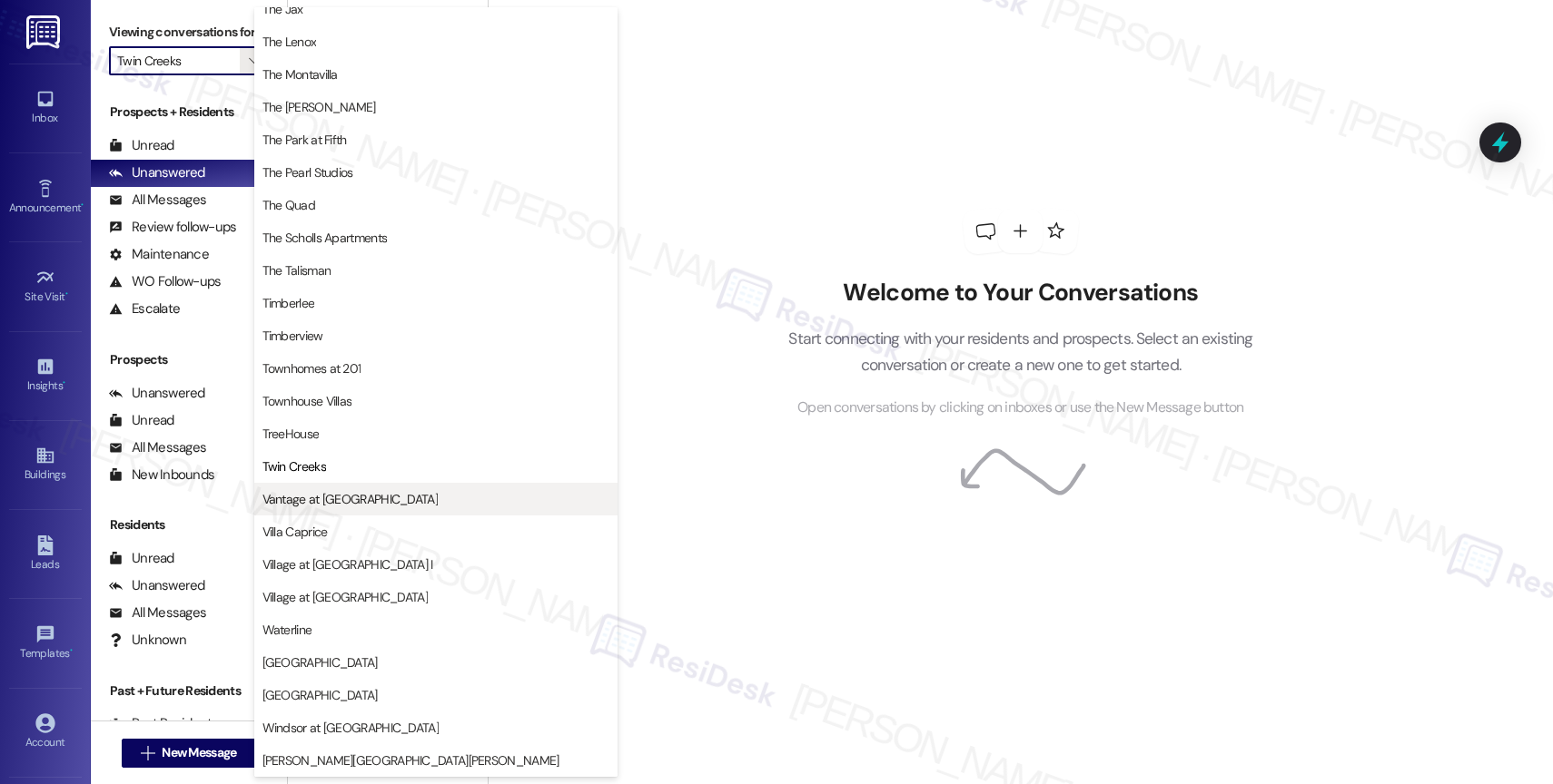
scroll to position [3275, 0]
click at [335, 483] on button "Vantage at [GEOGRAPHIC_DATA]" at bounding box center [435, 499] width 363 height 33
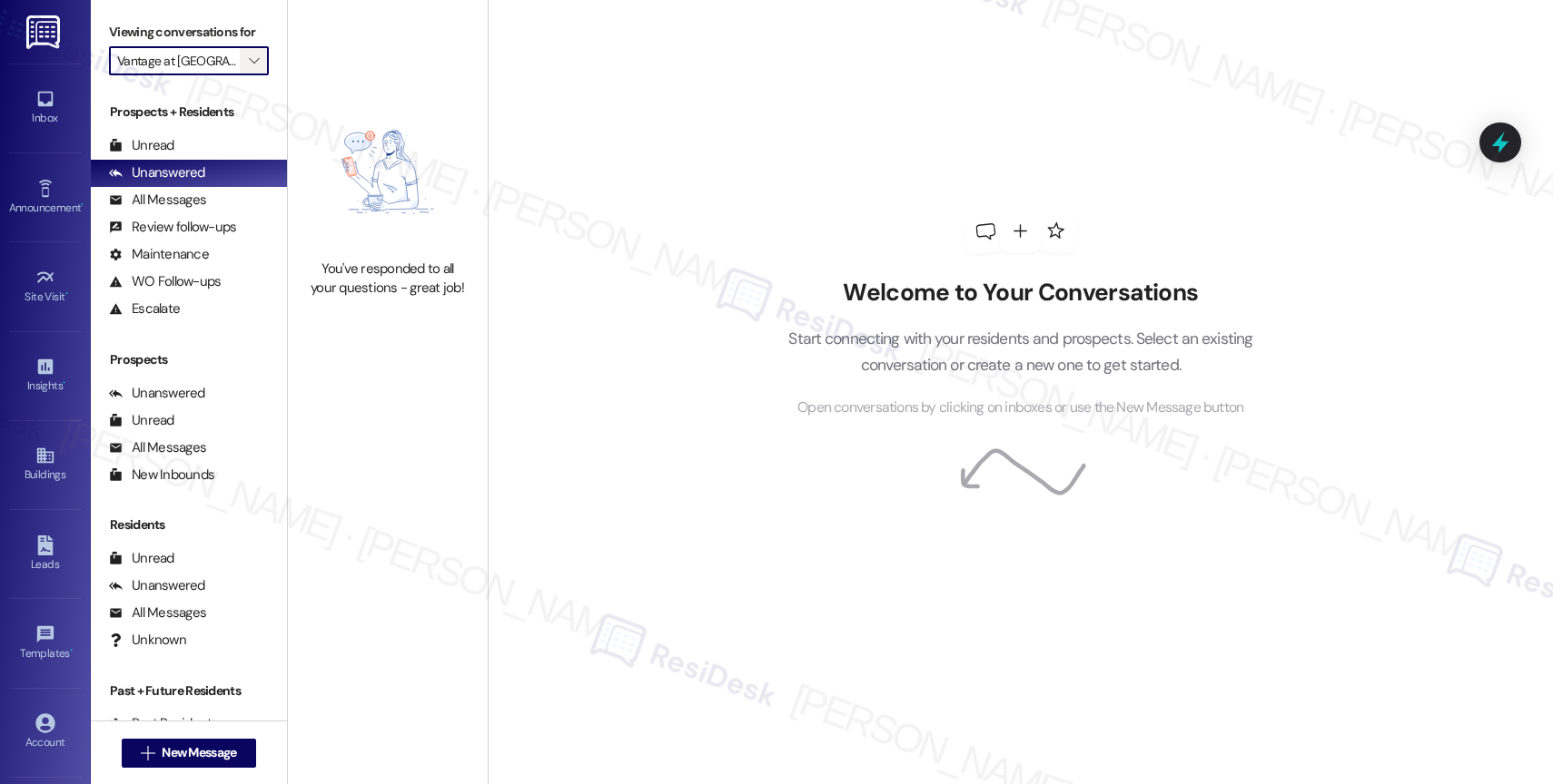
click at [246, 76] on span "" at bounding box center [254, 61] width 17 height 29
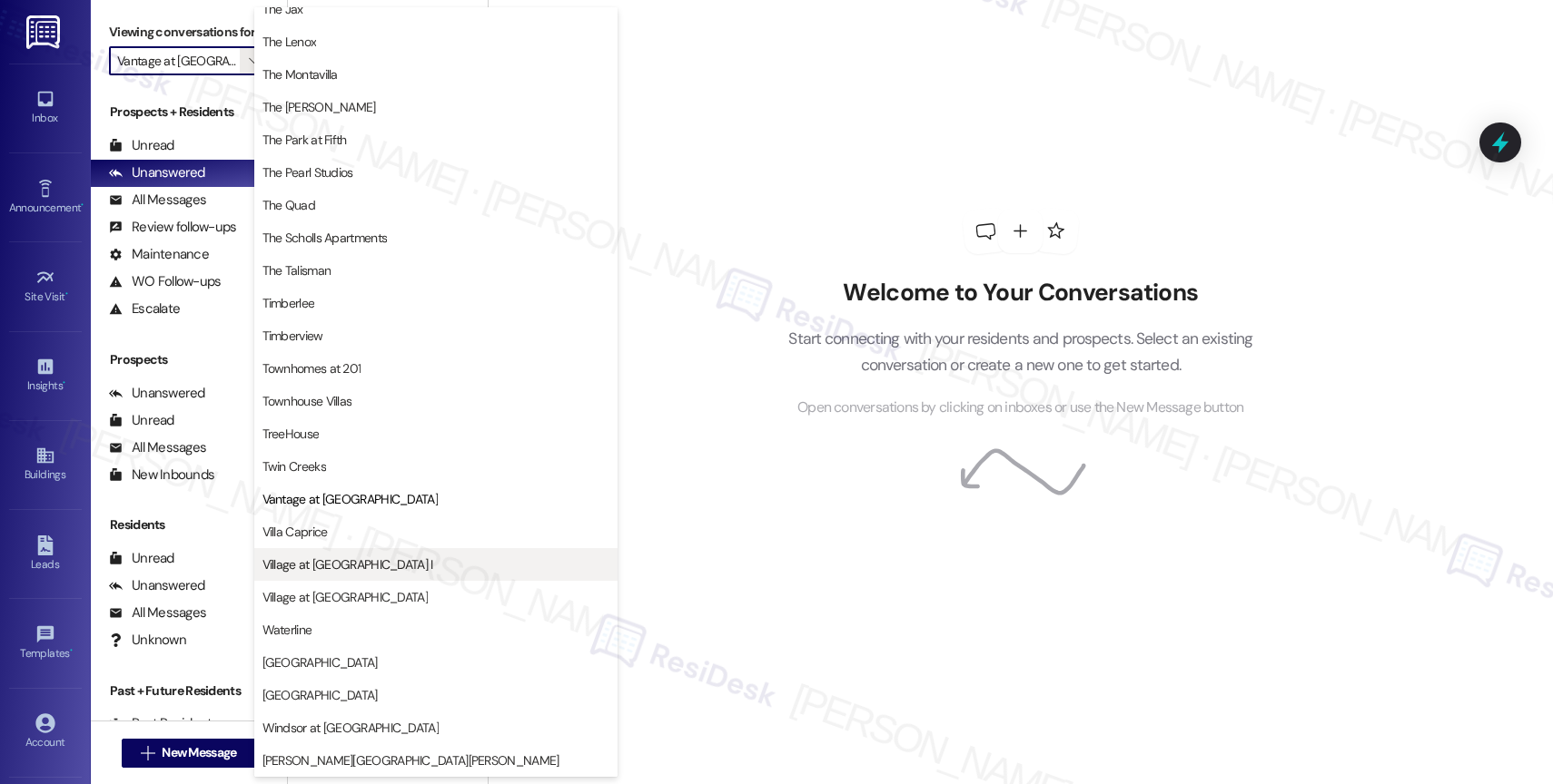
scroll to position [3306, 0]
click at [330, 538] on span "Villa Caprice" at bounding box center [435, 532] width 347 height 18
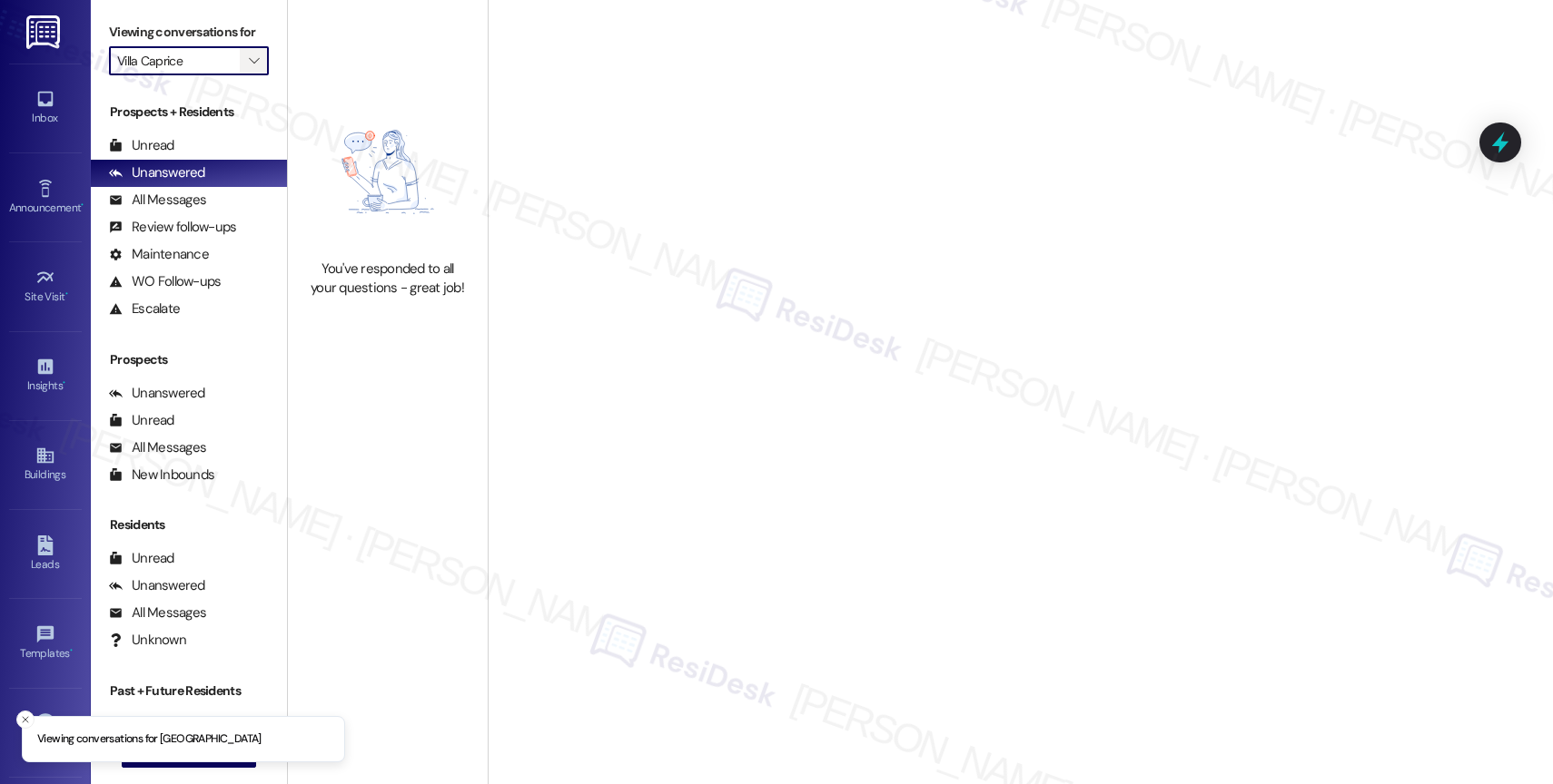
click at [249, 68] on icon "" at bounding box center [254, 61] width 10 height 15
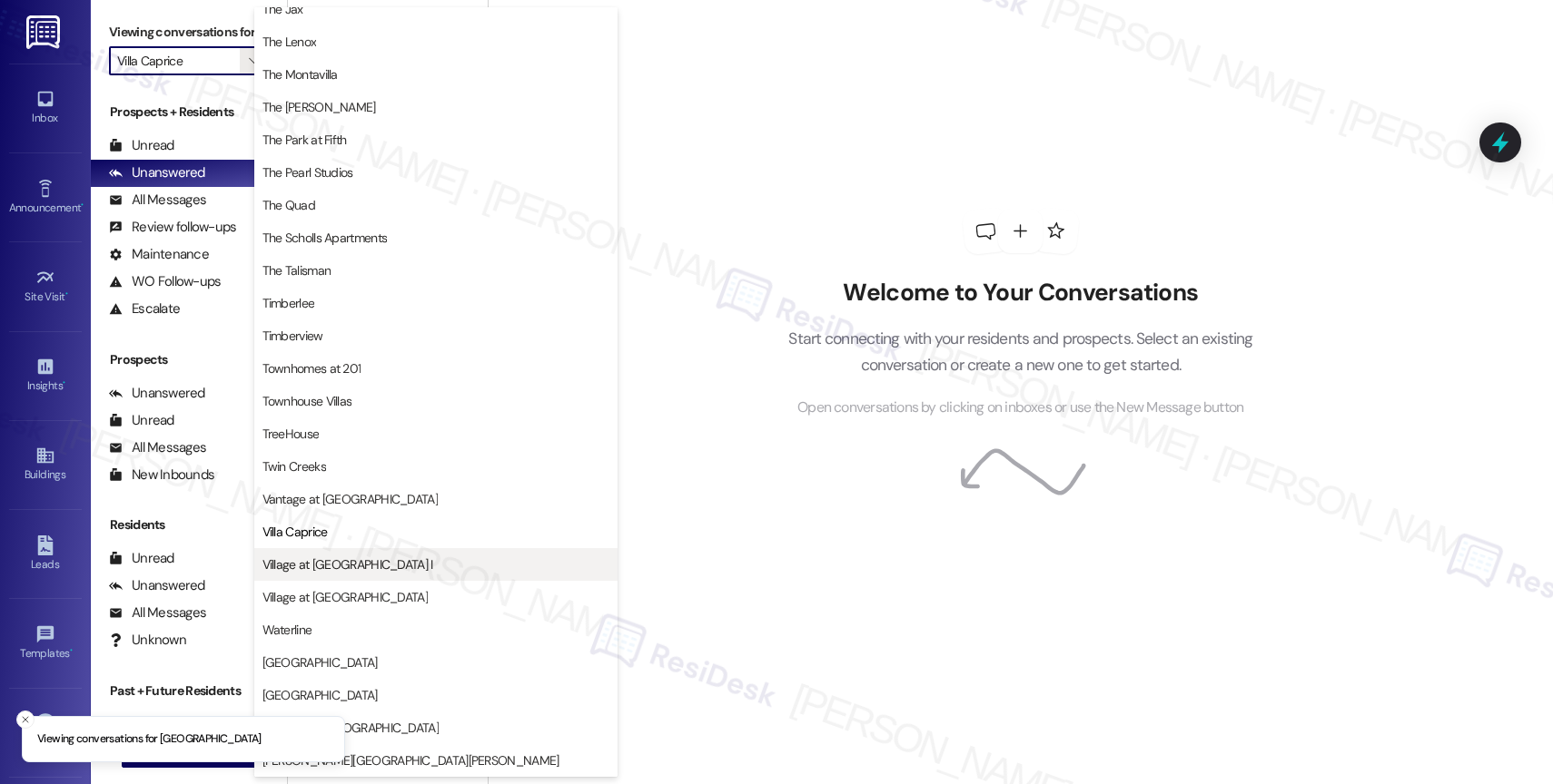
scroll to position [3304, 0]
click at [342, 552] on button "Village at [GEOGRAPHIC_DATA] I" at bounding box center [435, 564] width 363 height 33
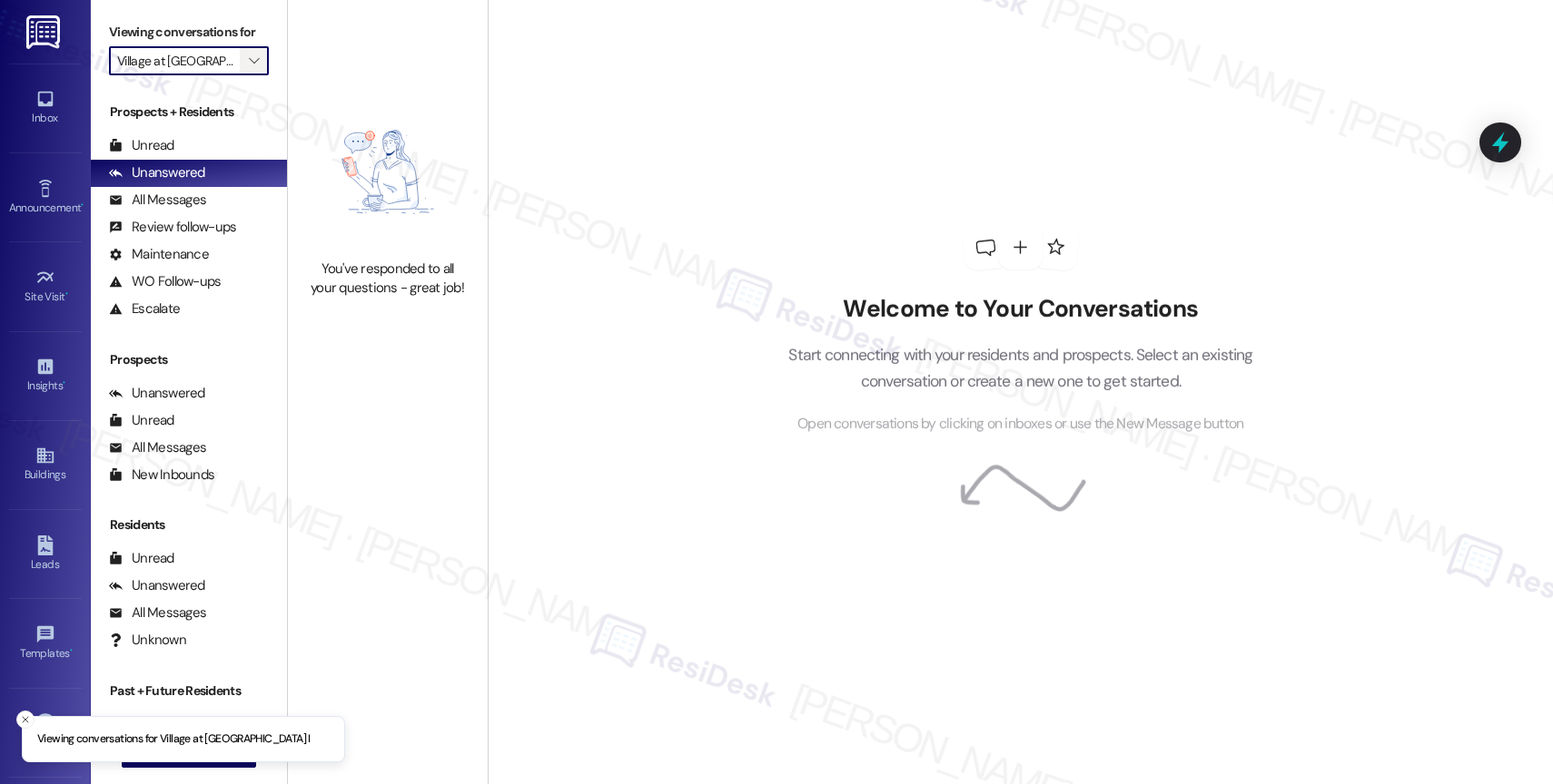
click at [249, 68] on icon "" at bounding box center [254, 61] width 10 height 15
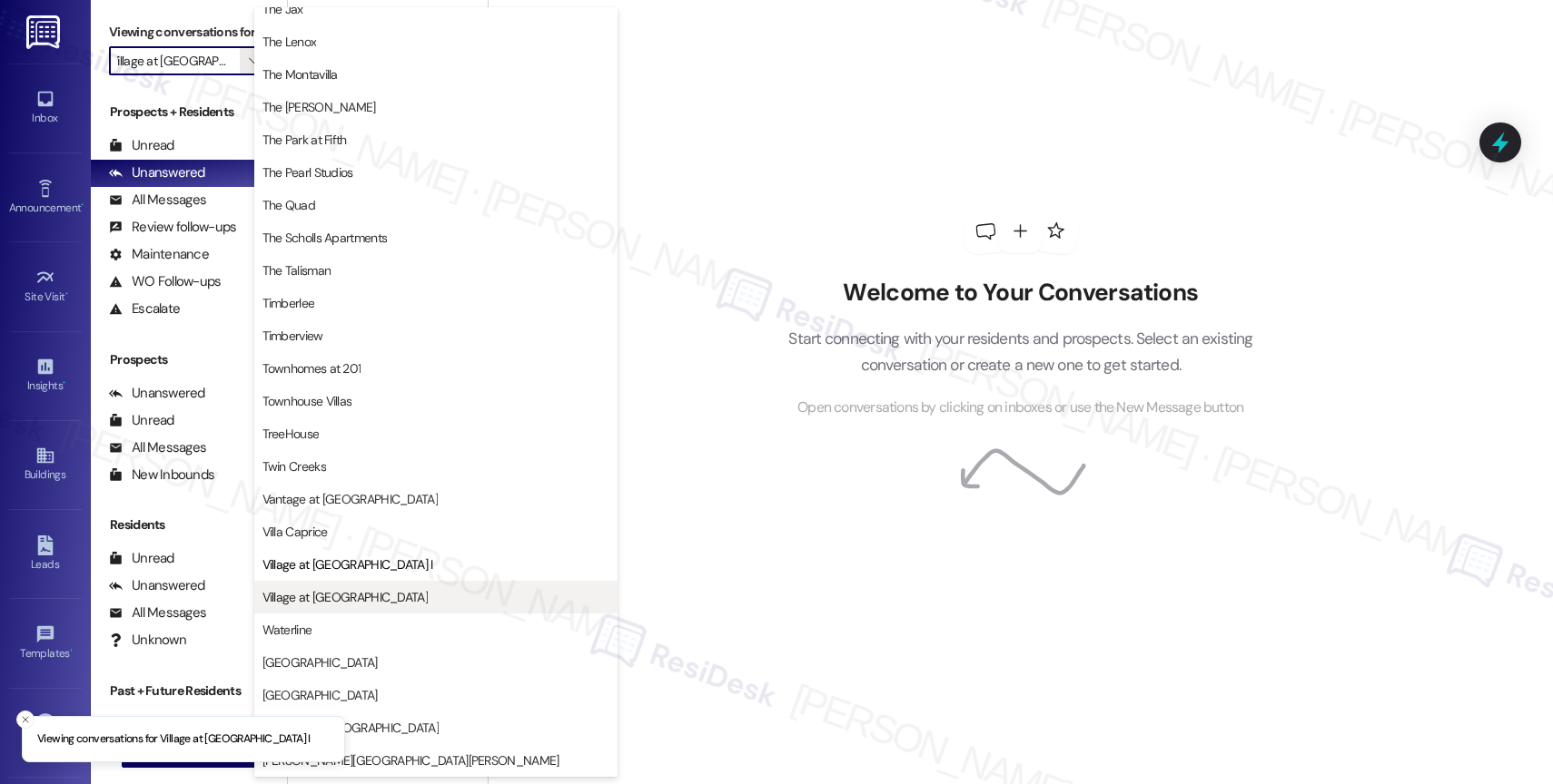
scroll to position [3298, 0]
click at [346, 605] on span "Village at [GEOGRAPHIC_DATA]" at bounding box center [345, 597] width 165 height 18
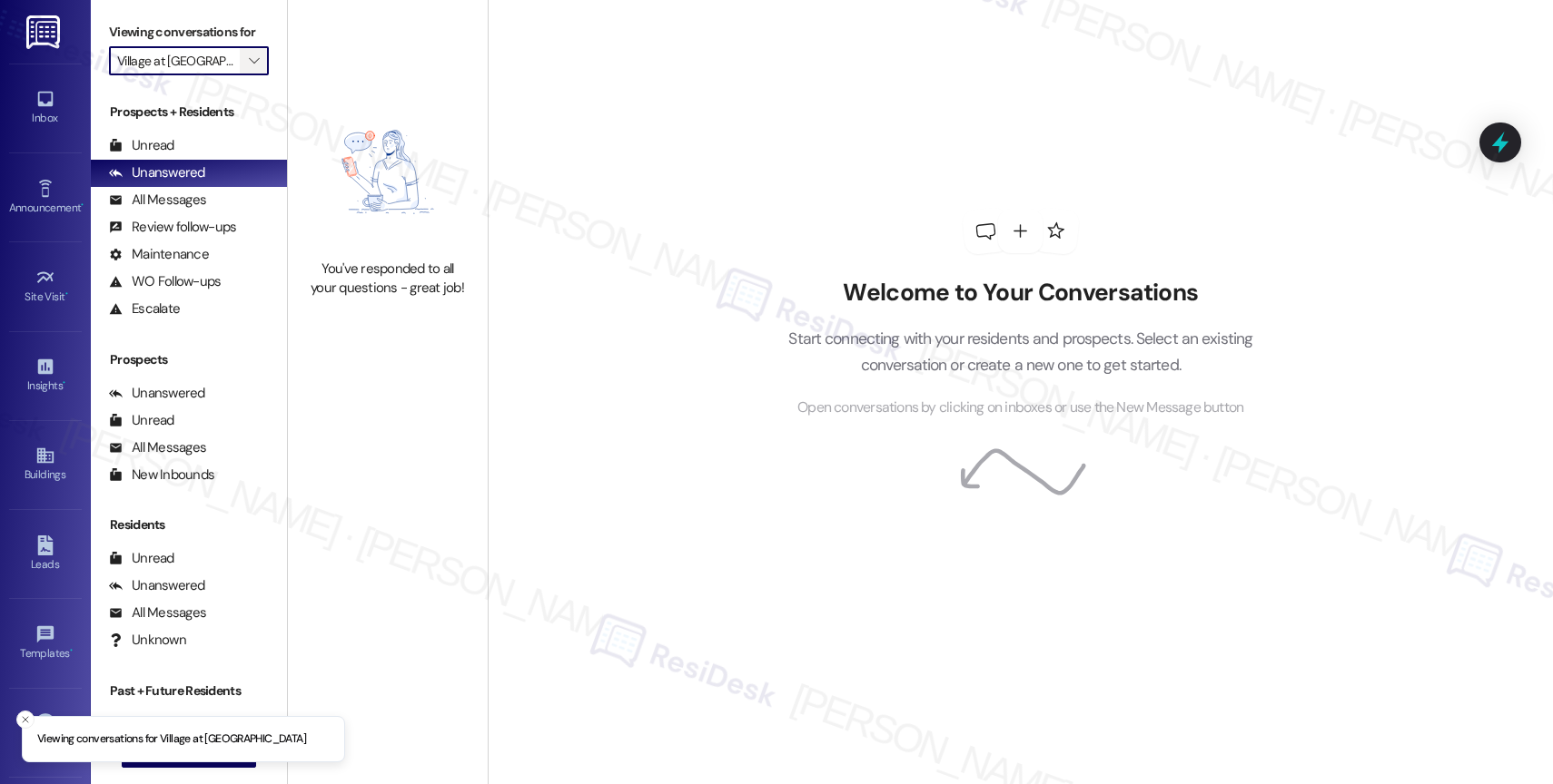
click at [249, 68] on icon "" at bounding box center [254, 61] width 10 height 15
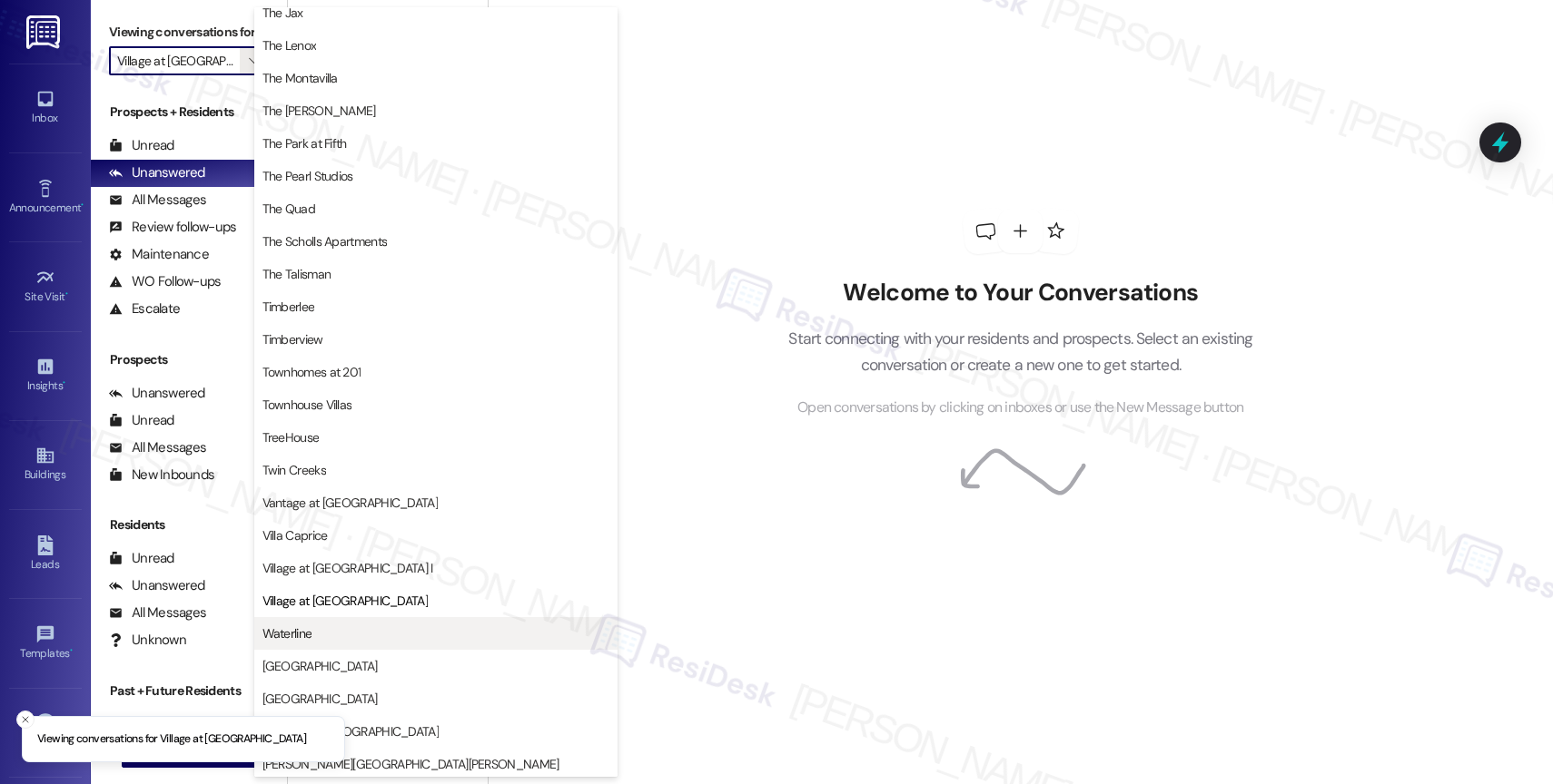
scroll to position [3264, 0]
click at [346, 618] on button "Waterline" at bounding box center [435, 629] width 363 height 33
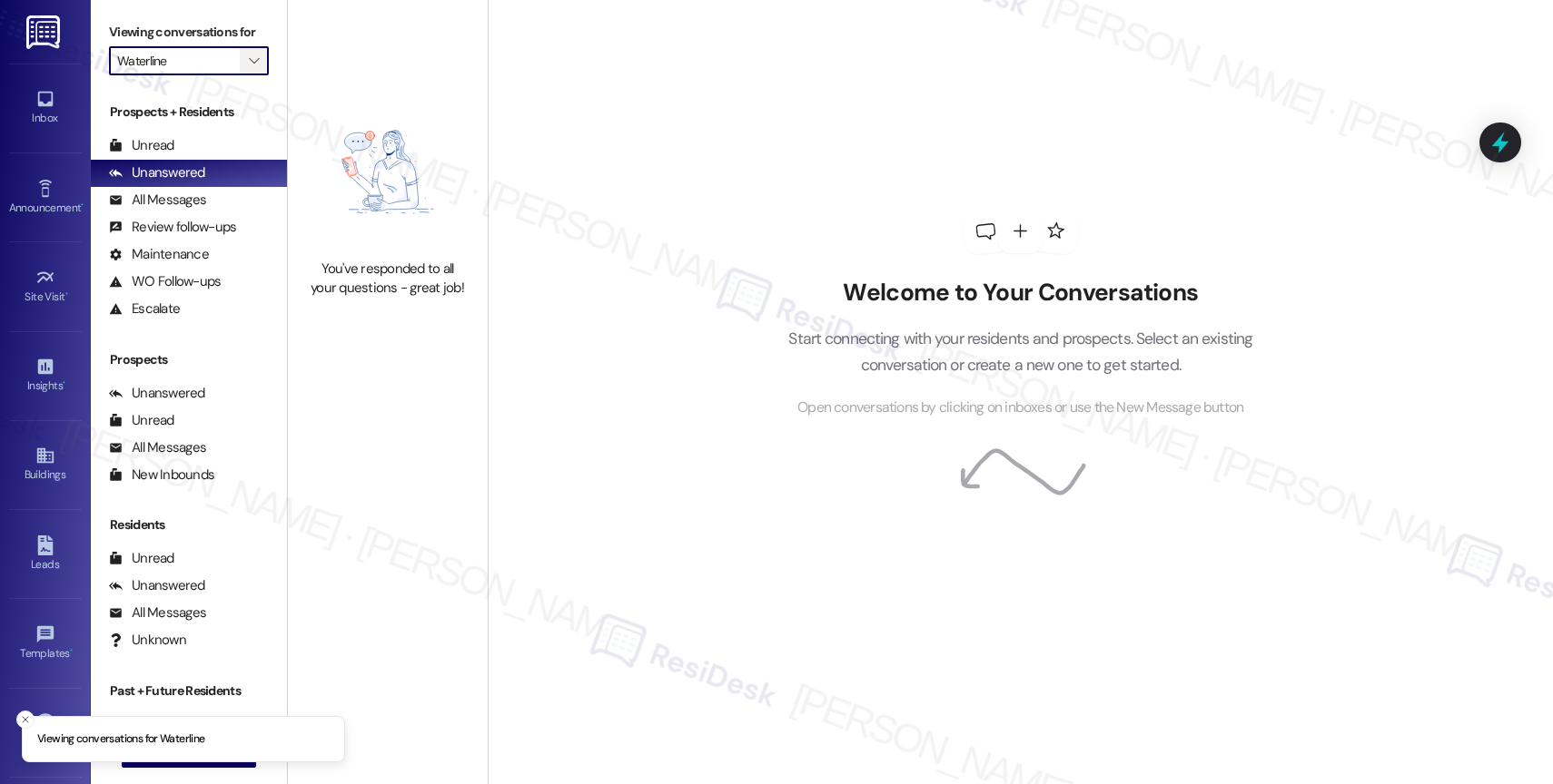
click at [246, 72] on span "" at bounding box center [254, 61] width 17 height 29
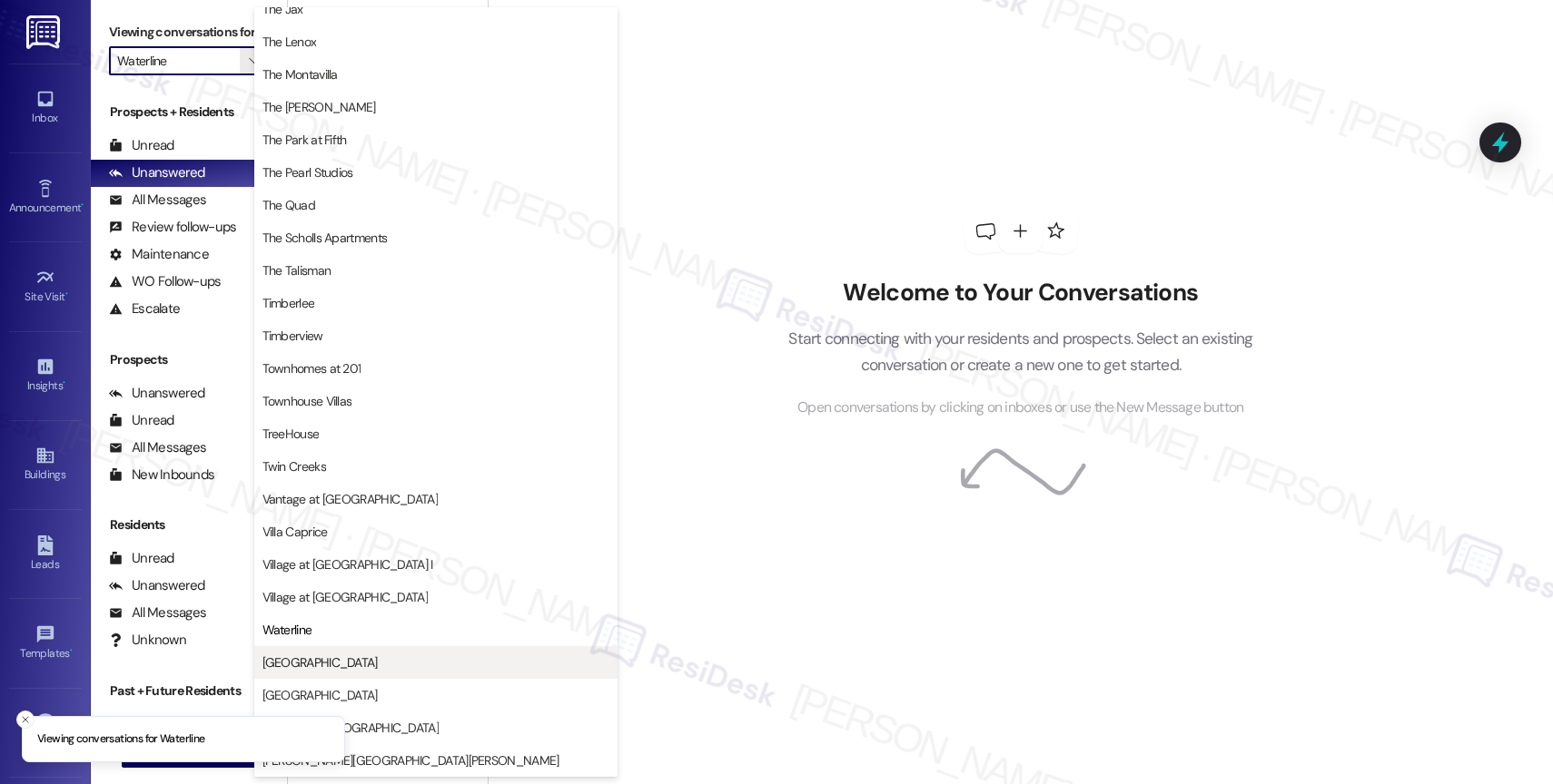
scroll to position [3267, 0]
click at [359, 657] on span "[GEOGRAPHIC_DATA]" at bounding box center [435, 662] width 347 height 18
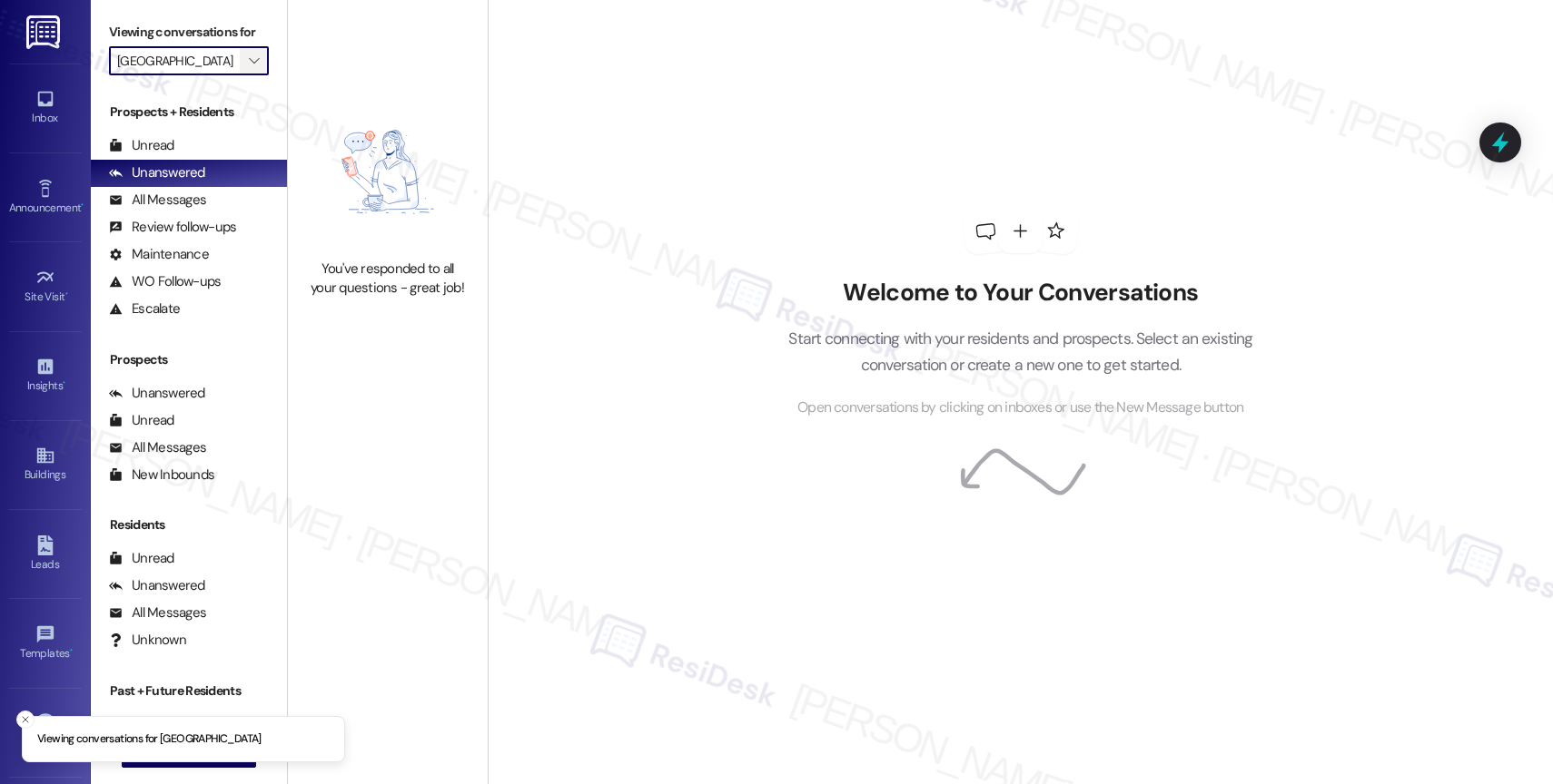
click at [249, 68] on icon "" at bounding box center [254, 61] width 10 height 15
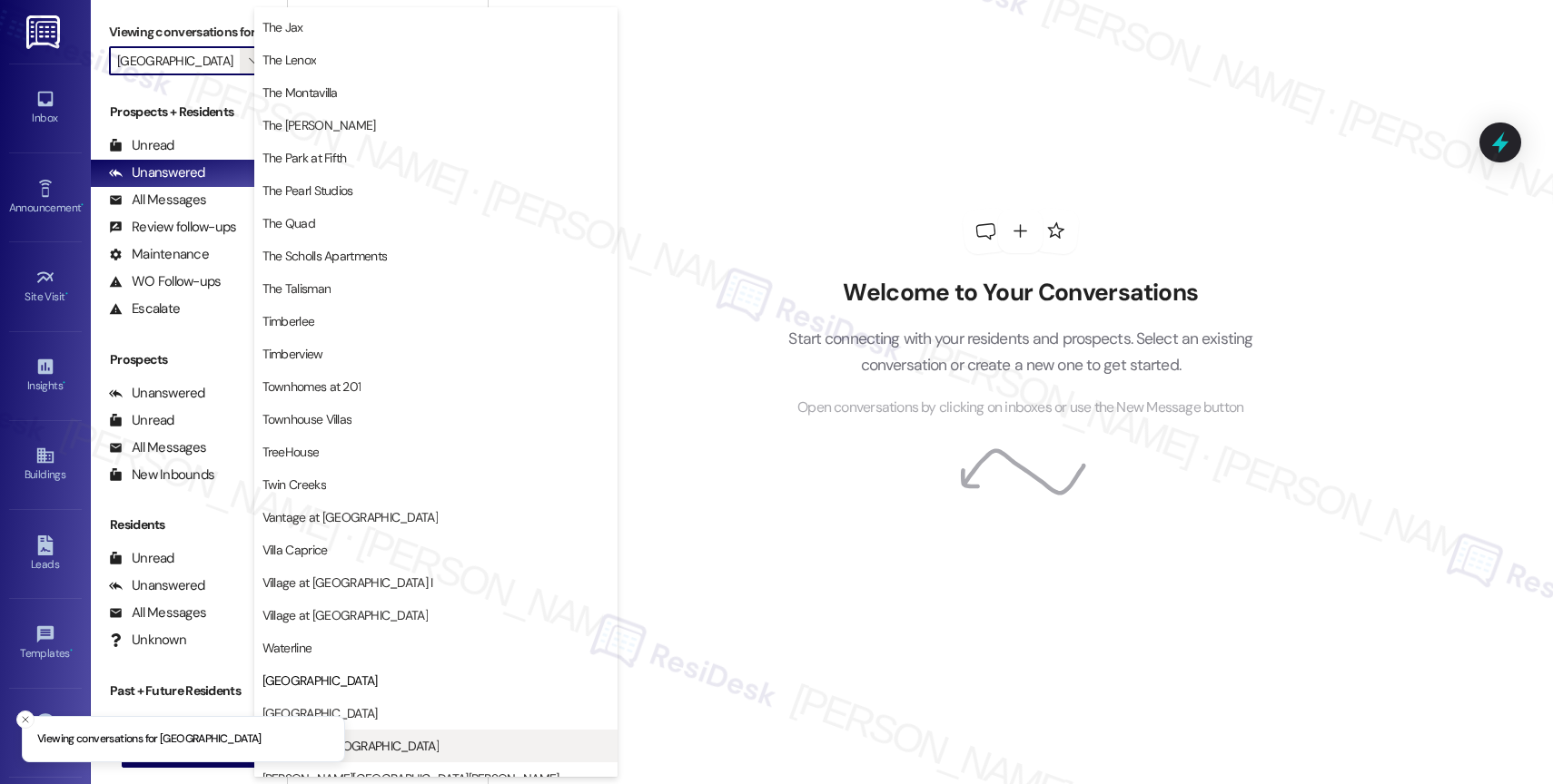
scroll to position [3267, 0]
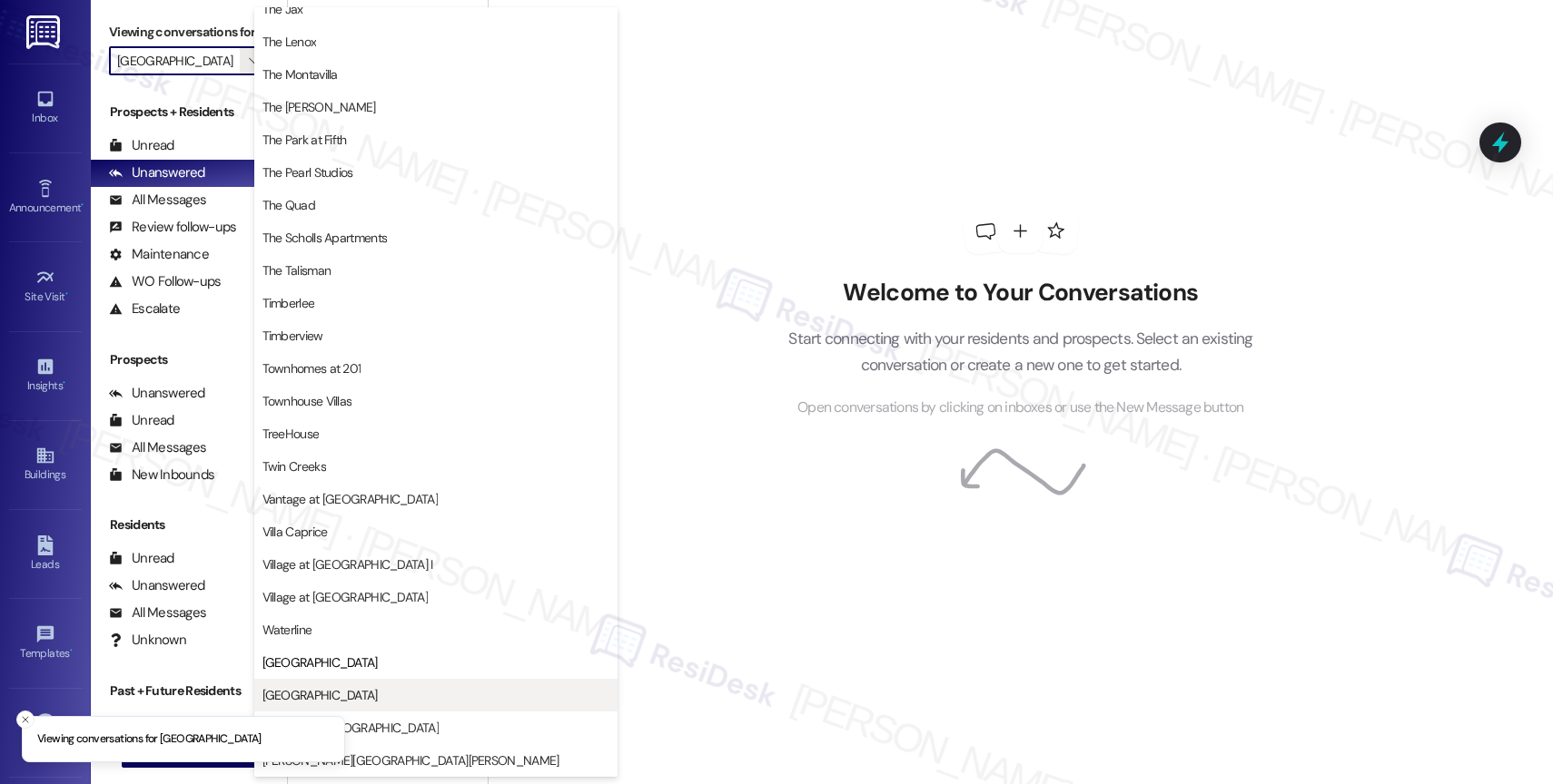
click at [371, 691] on span "[GEOGRAPHIC_DATA]" at bounding box center [435, 695] width 347 height 18
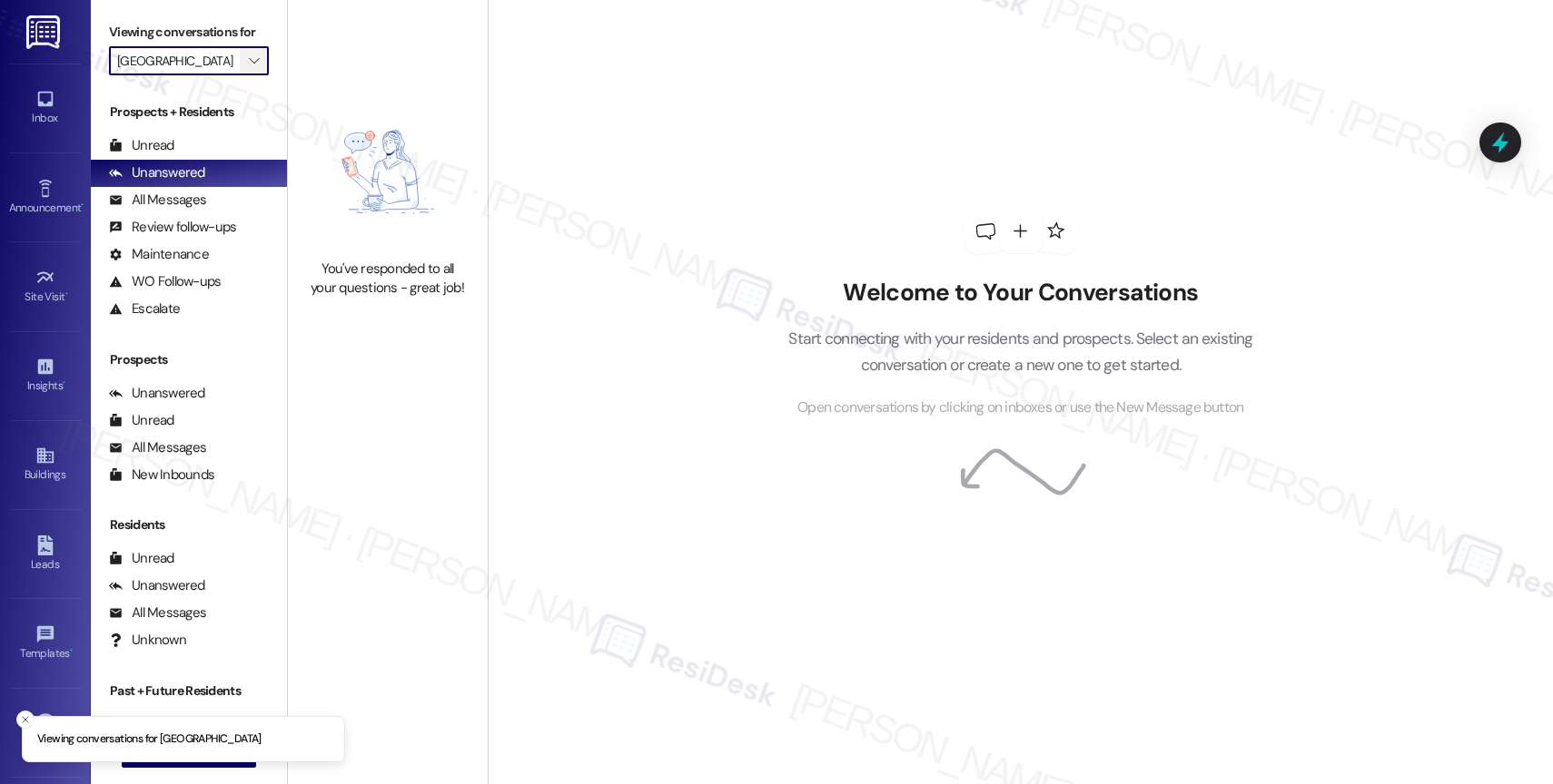
click at [249, 68] on icon "" at bounding box center [254, 61] width 10 height 15
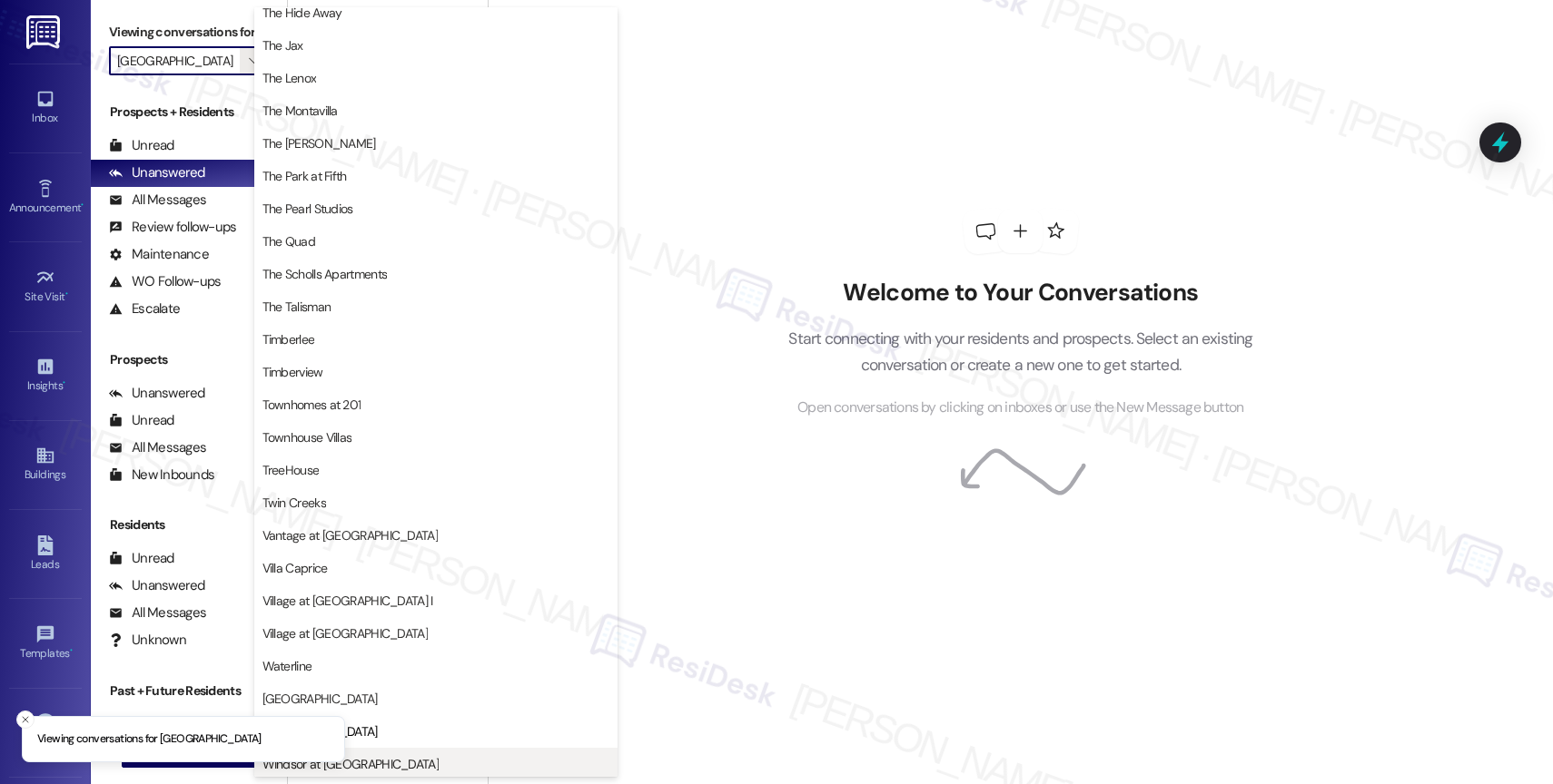
scroll to position [3253, 0]
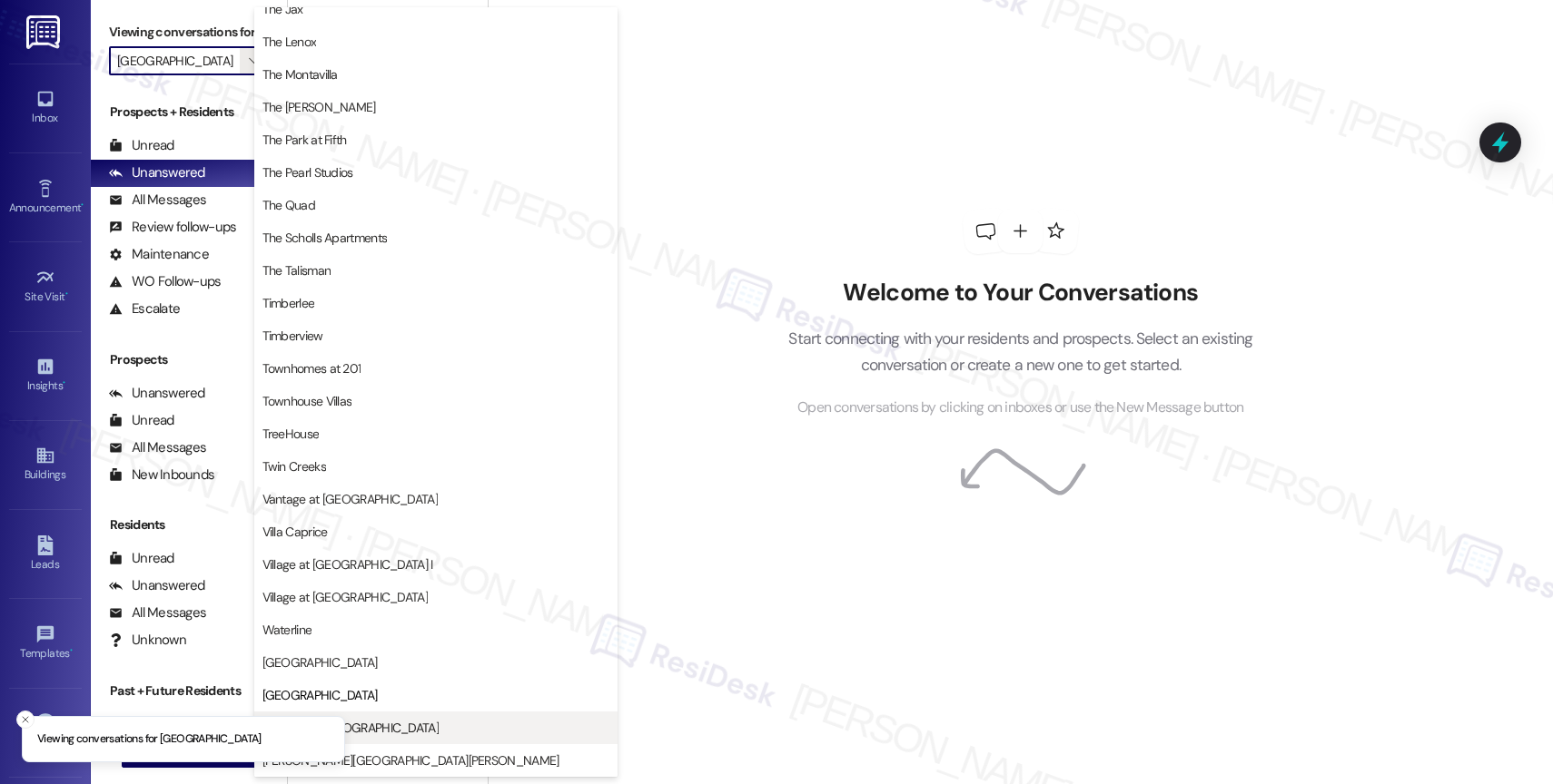
click at [394, 724] on span "Windsor at [GEOGRAPHIC_DATA]" at bounding box center [435, 727] width 347 height 18
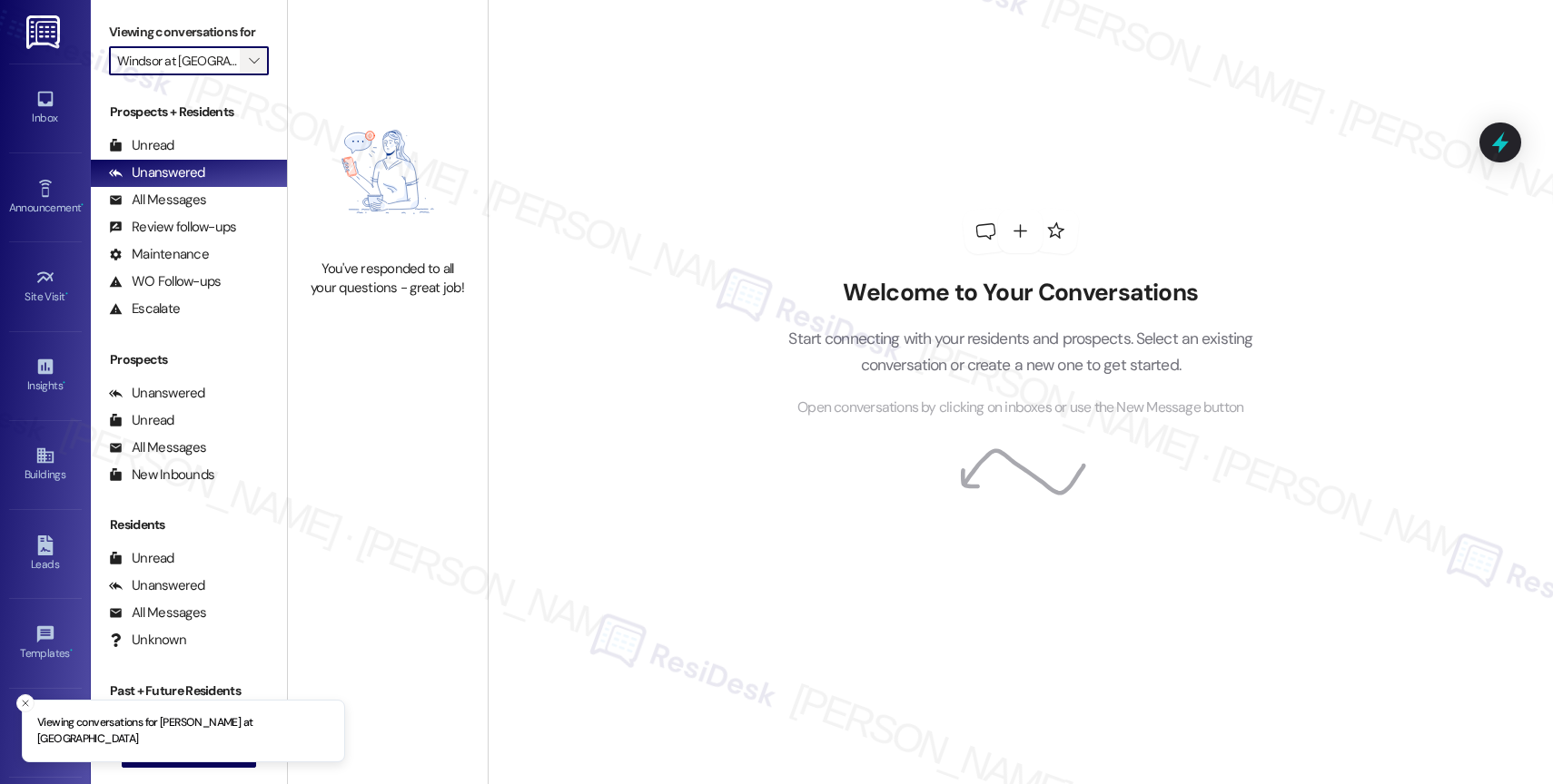
click at [246, 76] on span "" at bounding box center [254, 61] width 17 height 29
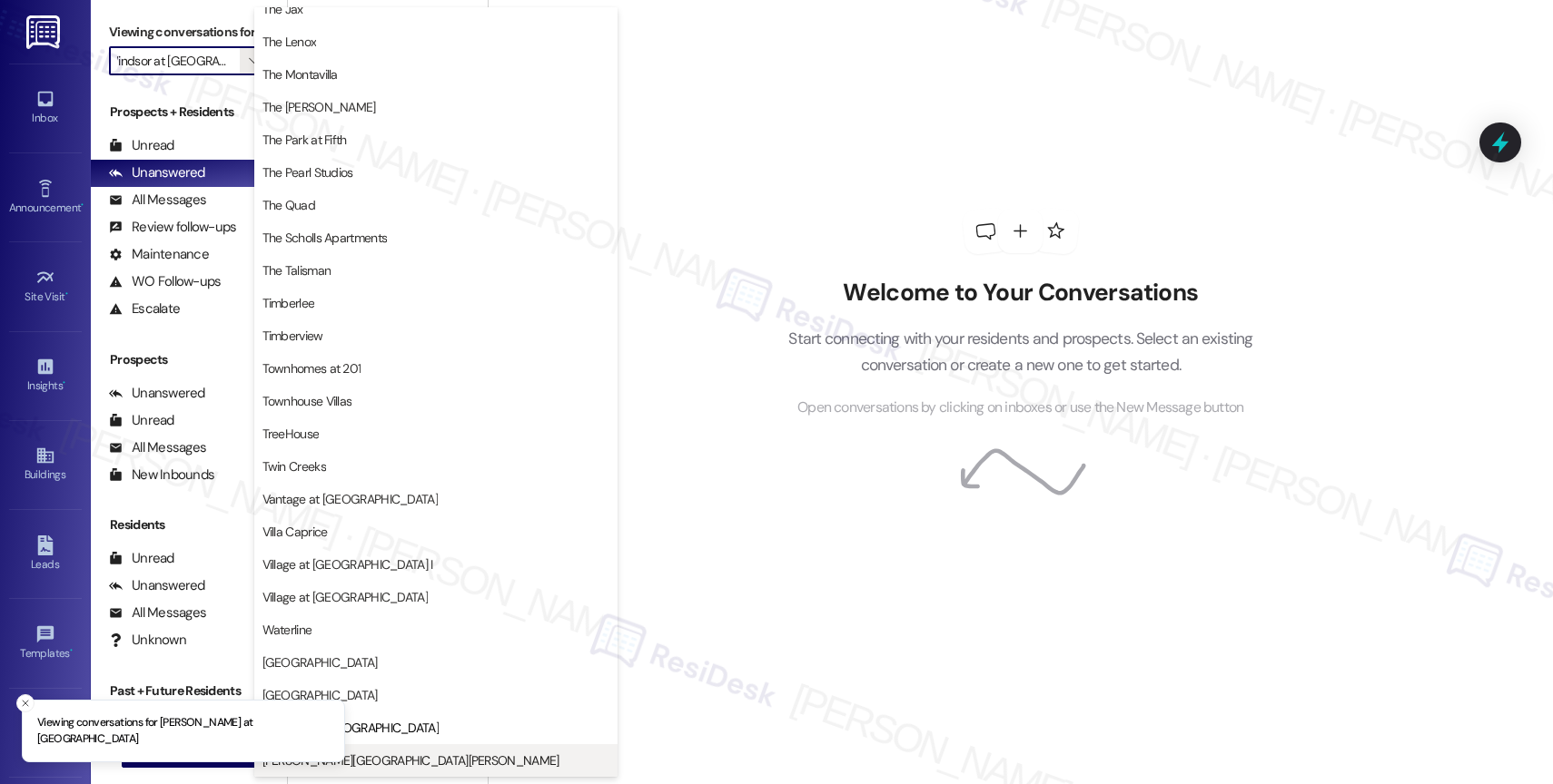
scroll to position [3253, 0]
click at [386, 758] on span "[PERSON_NAME][GEOGRAPHIC_DATA][PERSON_NAME]" at bounding box center [435, 760] width 347 height 18
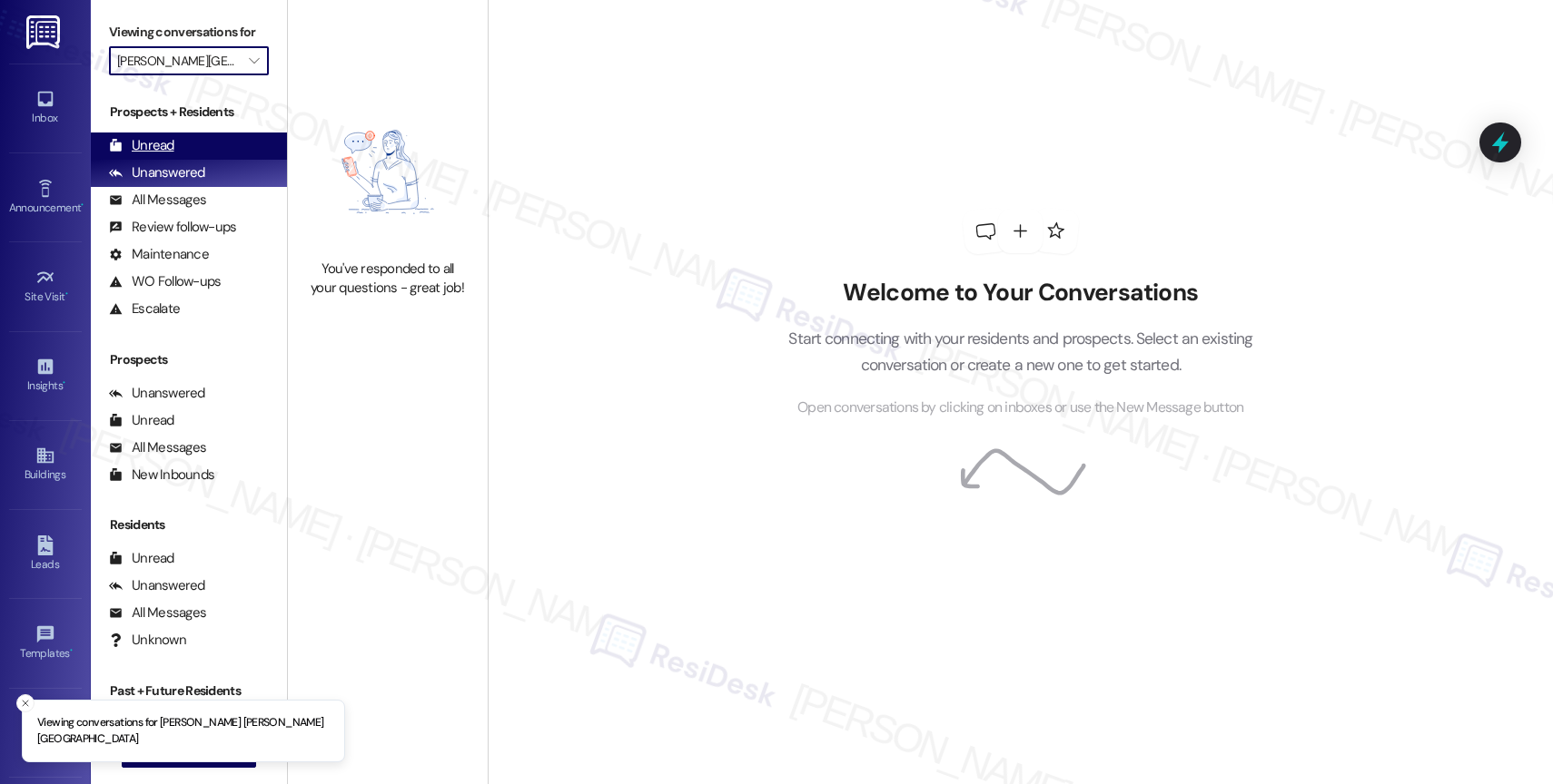
click at [171, 155] on div "Unread" at bounding box center [142, 145] width 66 height 19
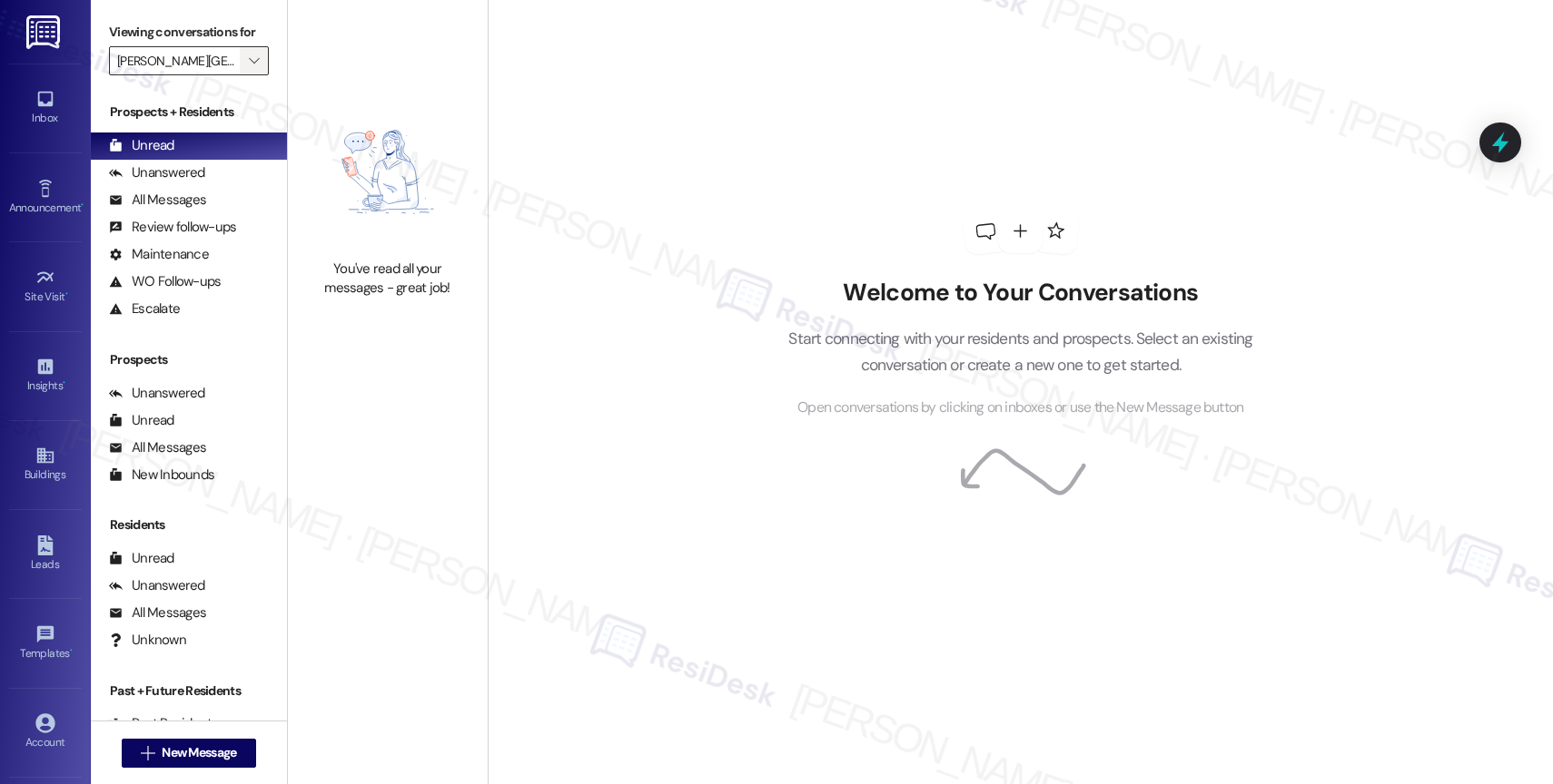
click at [246, 76] on span "" at bounding box center [254, 61] width 17 height 29
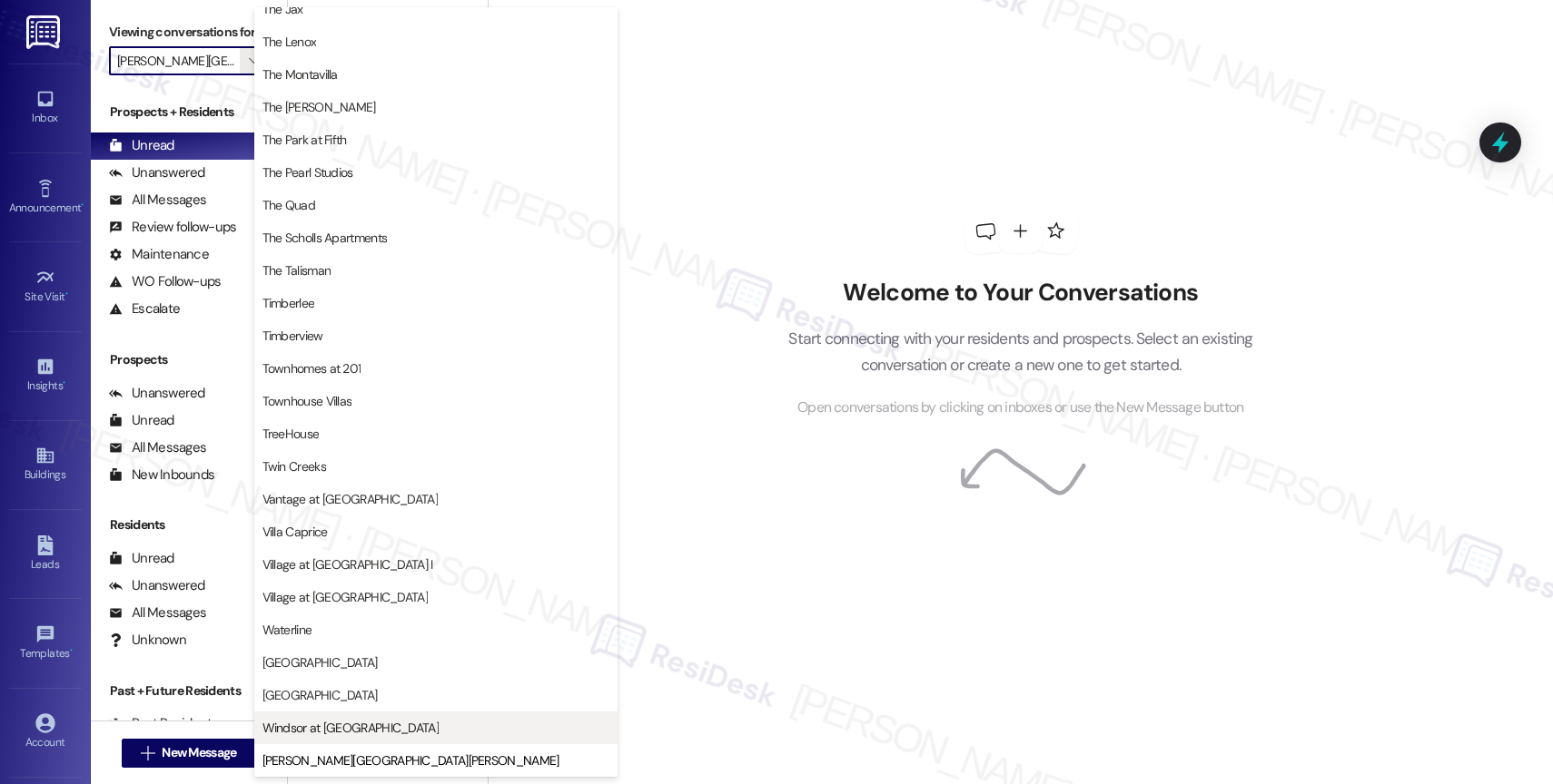
scroll to position [3304, 0]
click at [338, 728] on span "Windsor at [GEOGRAPHIC_DATA]" at bounding box center [350, 727] width 176 height 18
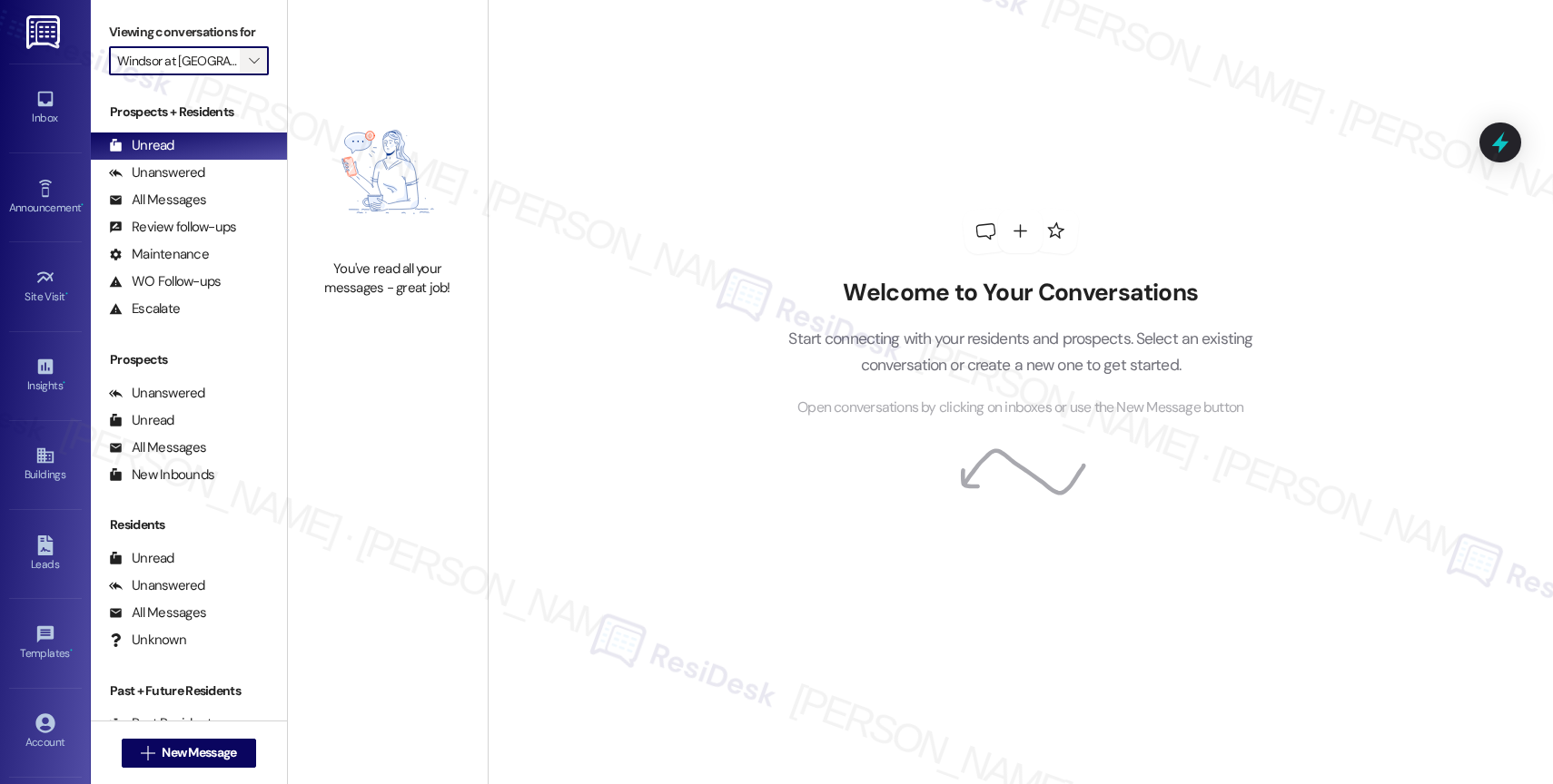
click at [249, 68] on icon "" at bounding box center [254, 61] width 10 height 15
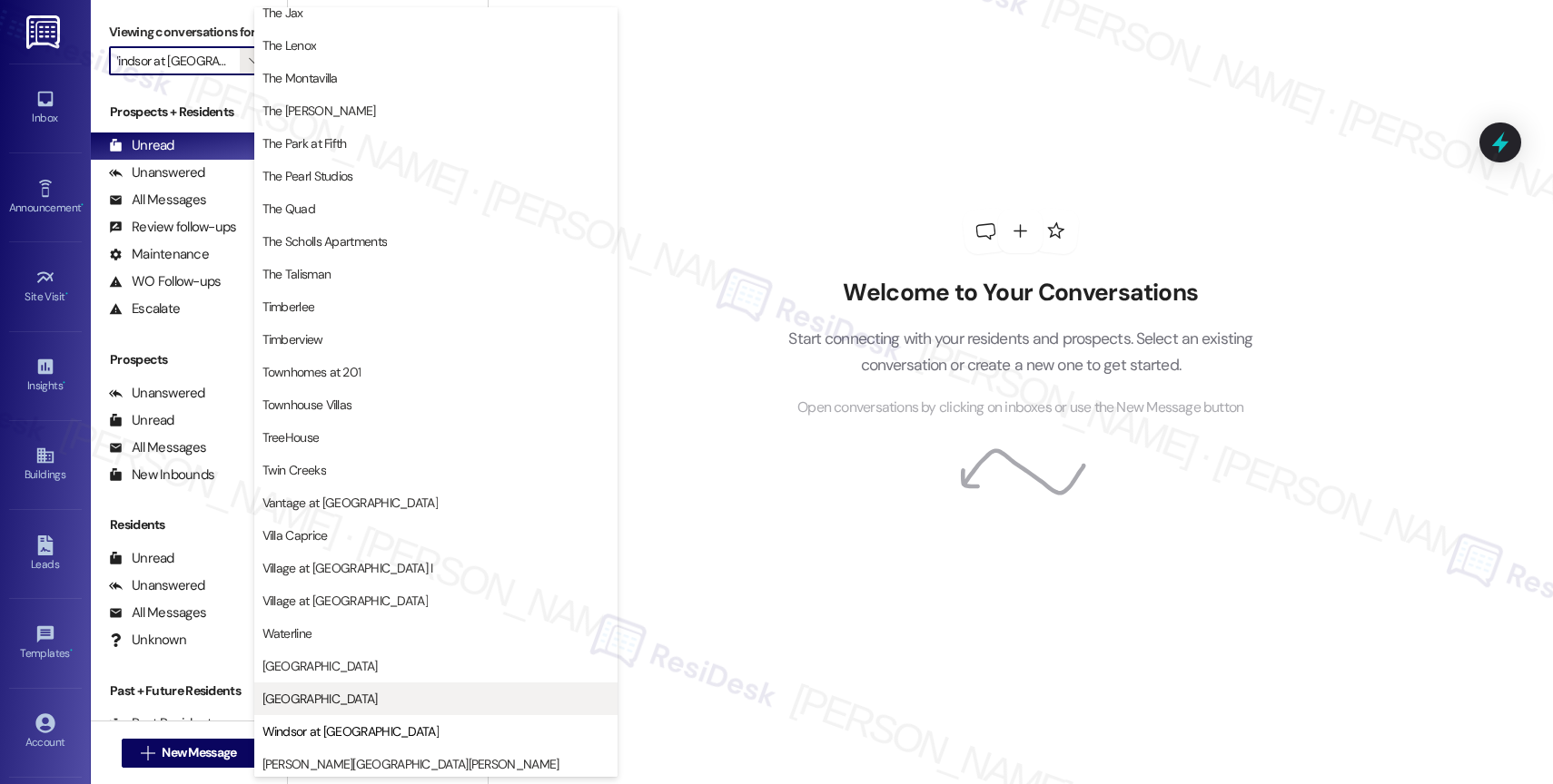
scroll to position [3264, 0]
click at [346, 695] on span "[GEOGRAPHIC_DATA]" at bounding box center [320, 695] width 115 height 18
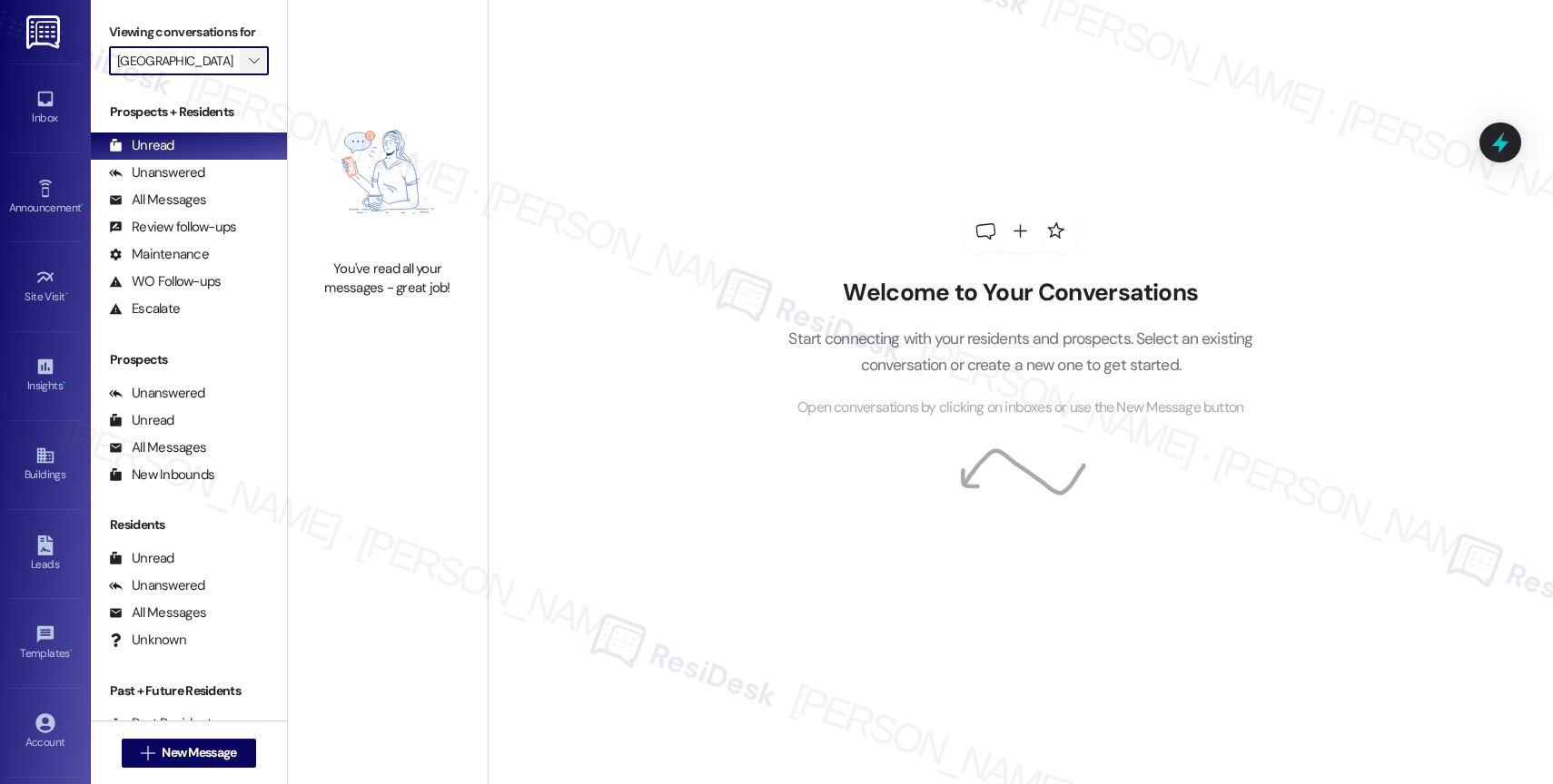
click at [249, 68] on icon "" at bounding box center [254, 61] width 10 height 15
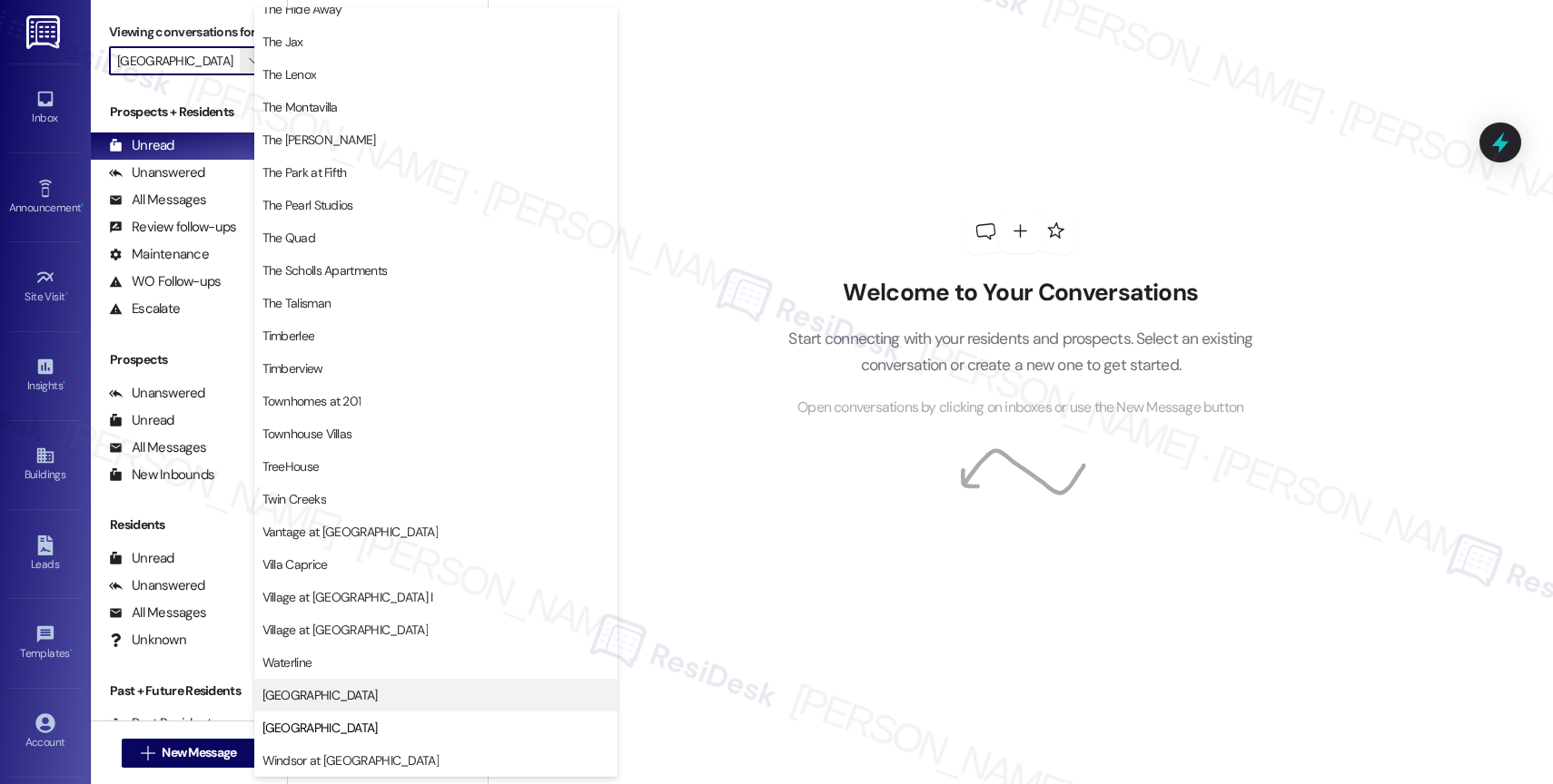
scroll to position [3260, 0]
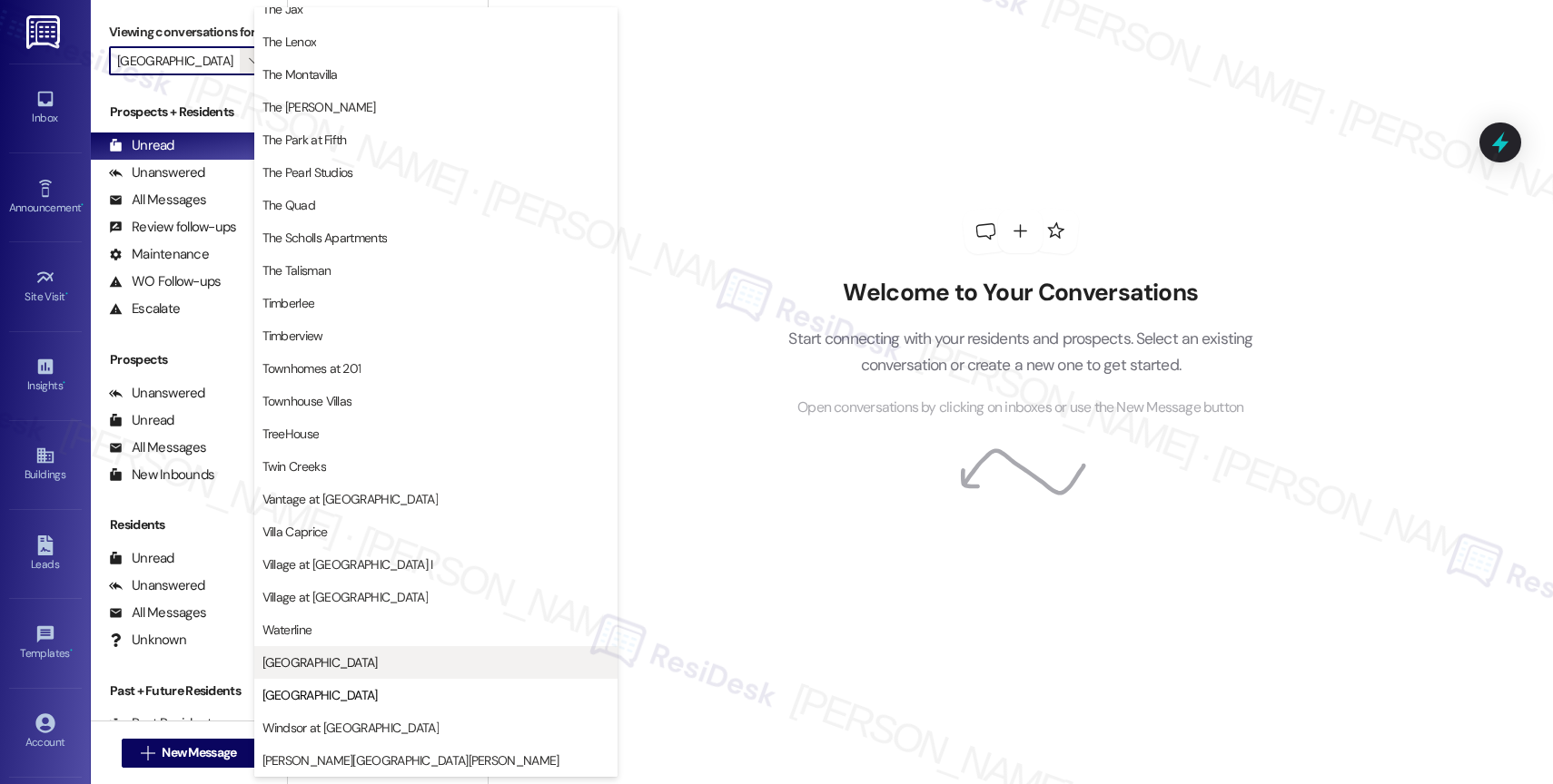
click at [353, 664] on span "[GEOGRAPHIC_DATA]" at bounding box center [435, 662] width 347 height 18
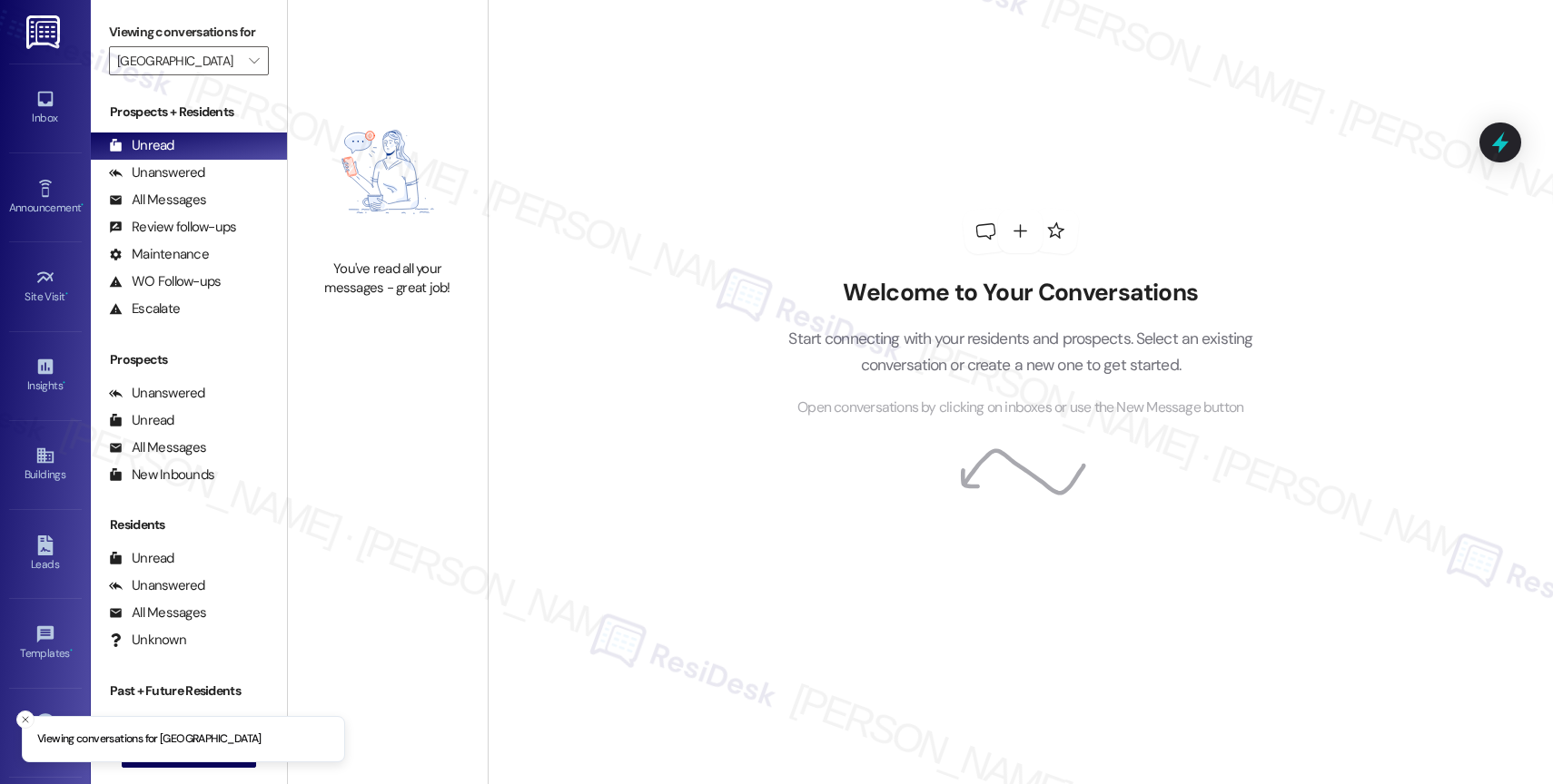
click at [401, 160] on img at bounding box center [388, 172] width 160 height 157
click at [249, 68] on icon "" at bounding box center [254, 61] width 10 height 15
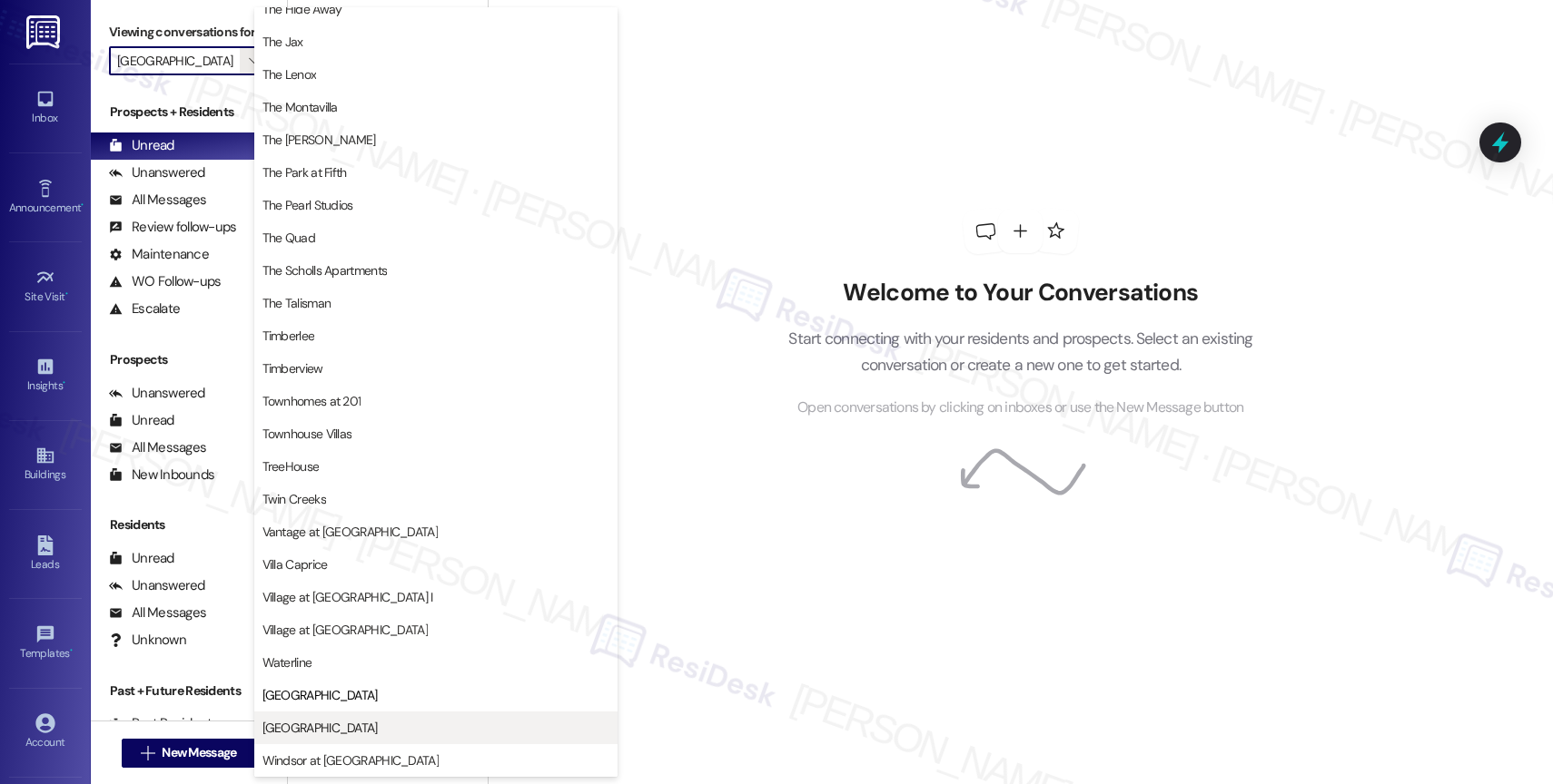
scroll to position [3260, 0]
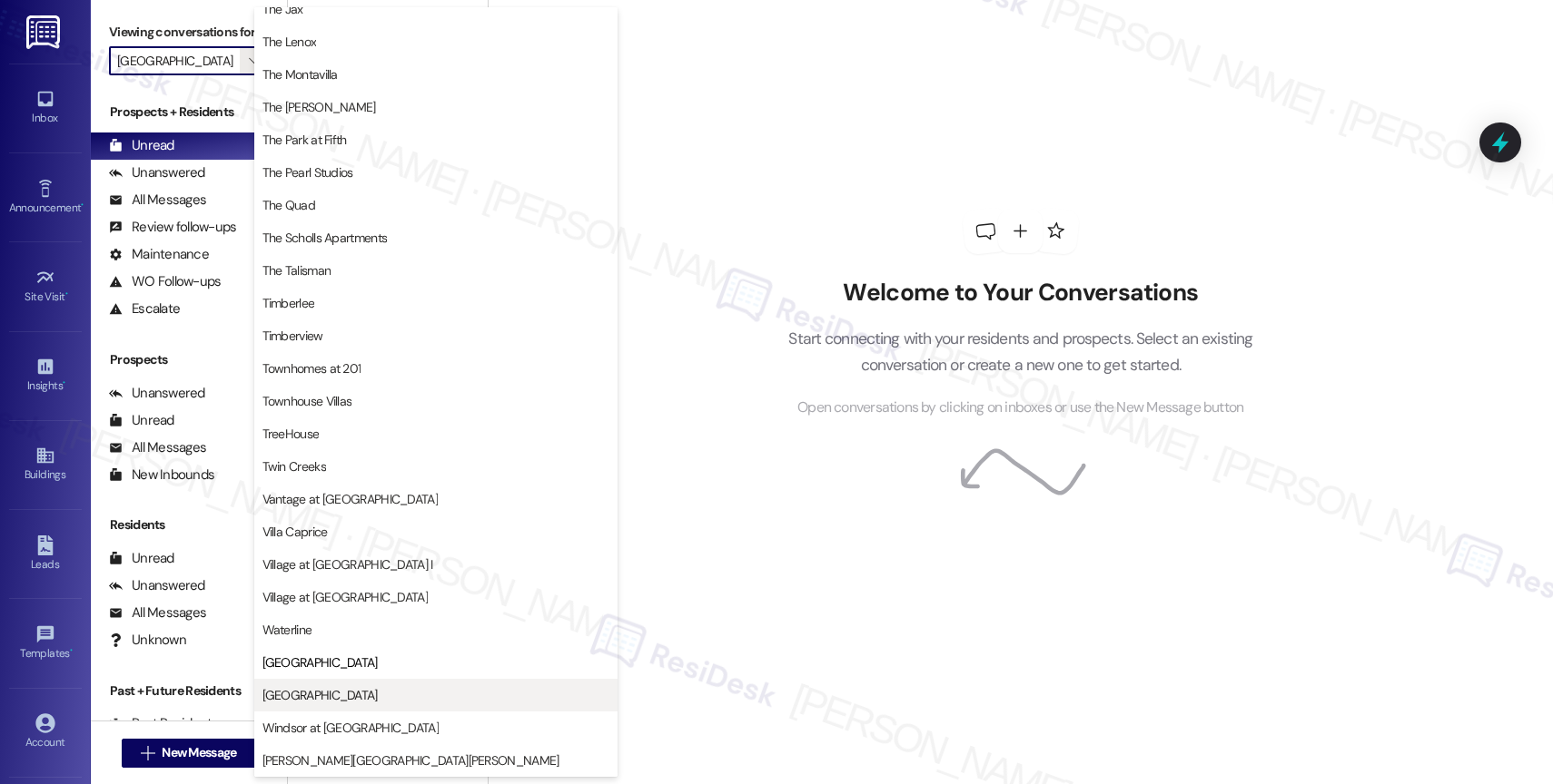
click at [313, 696] on span "[GEOGRAPHIC_DATA]" at bounding box center [320, 695] width 115 height 18
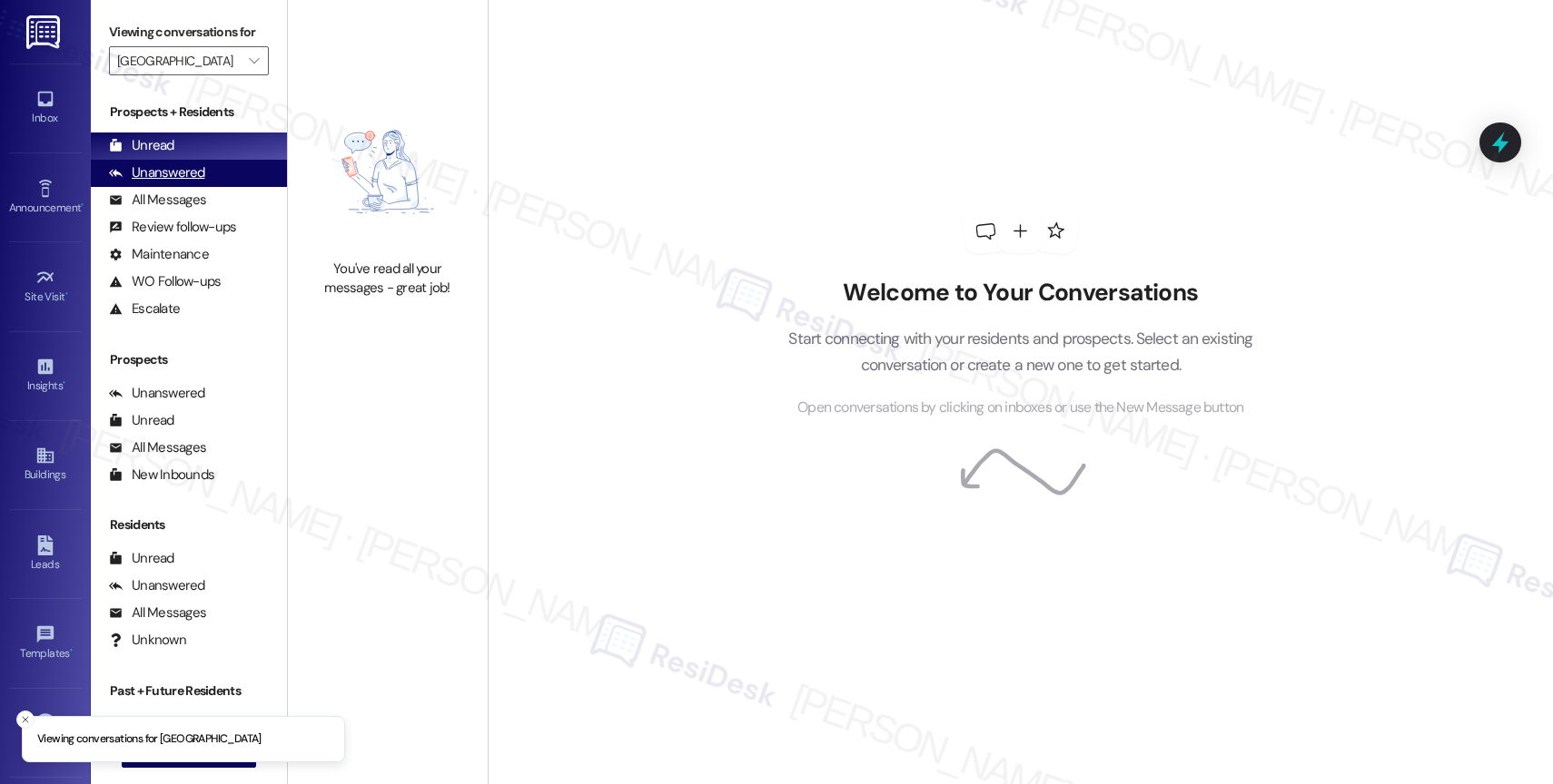
click at [200, 183] on div "Unanswered" at bounding box center [157, 172] width 96 height 19
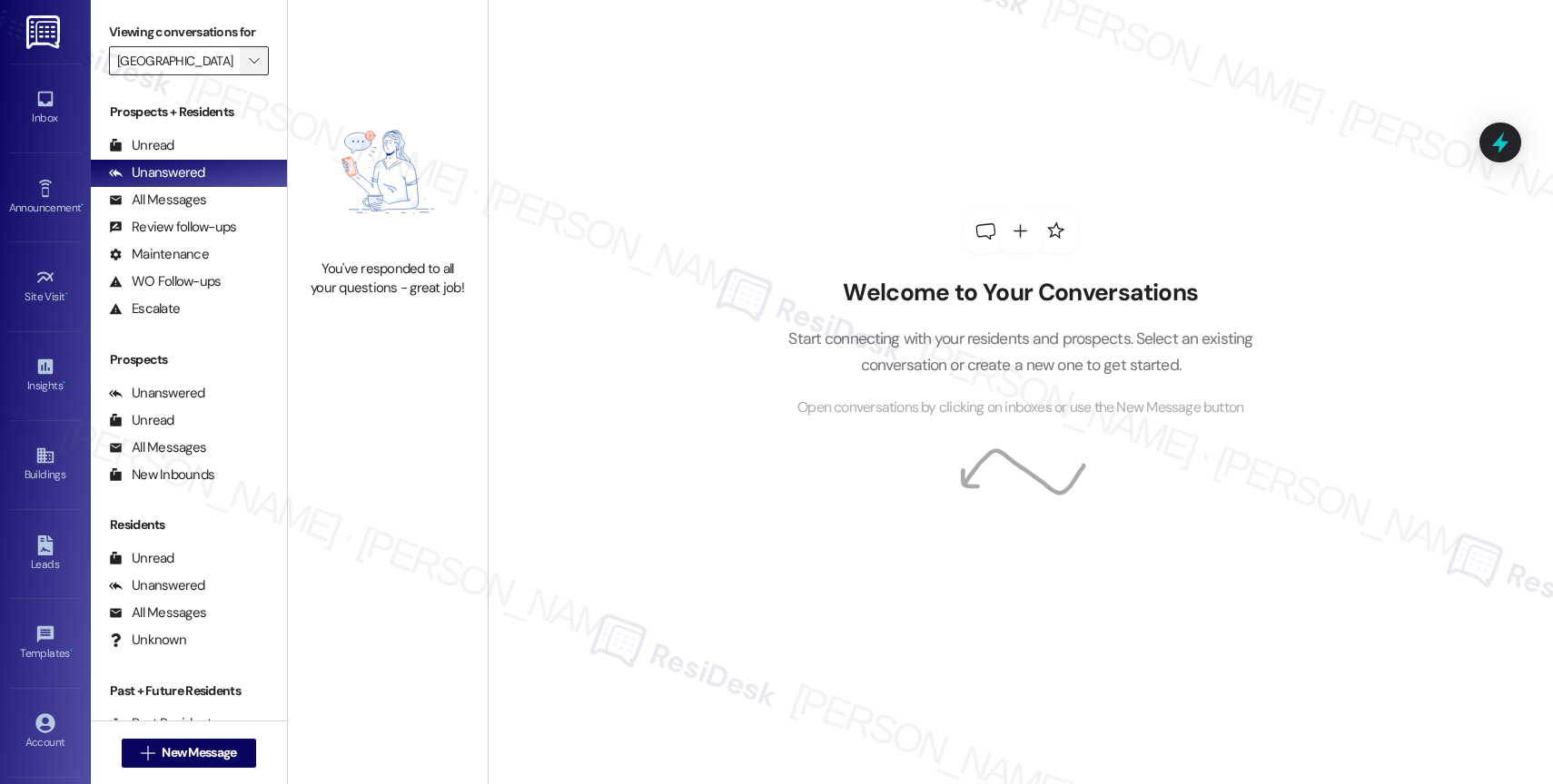
click at [246, 69] on span "" at bounding box center [254, 61] width 17 height 29
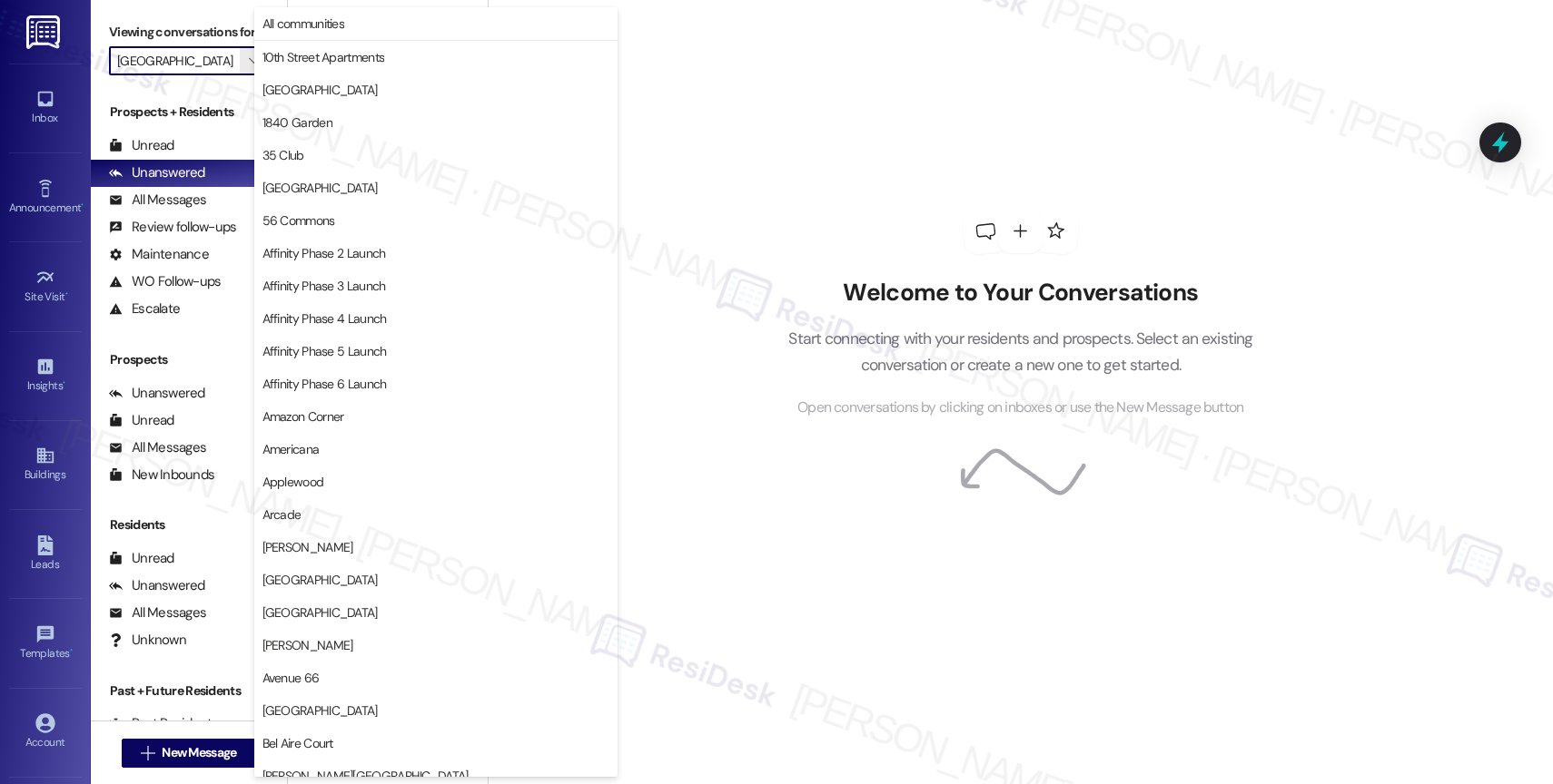
scroll to position [3128, 0]
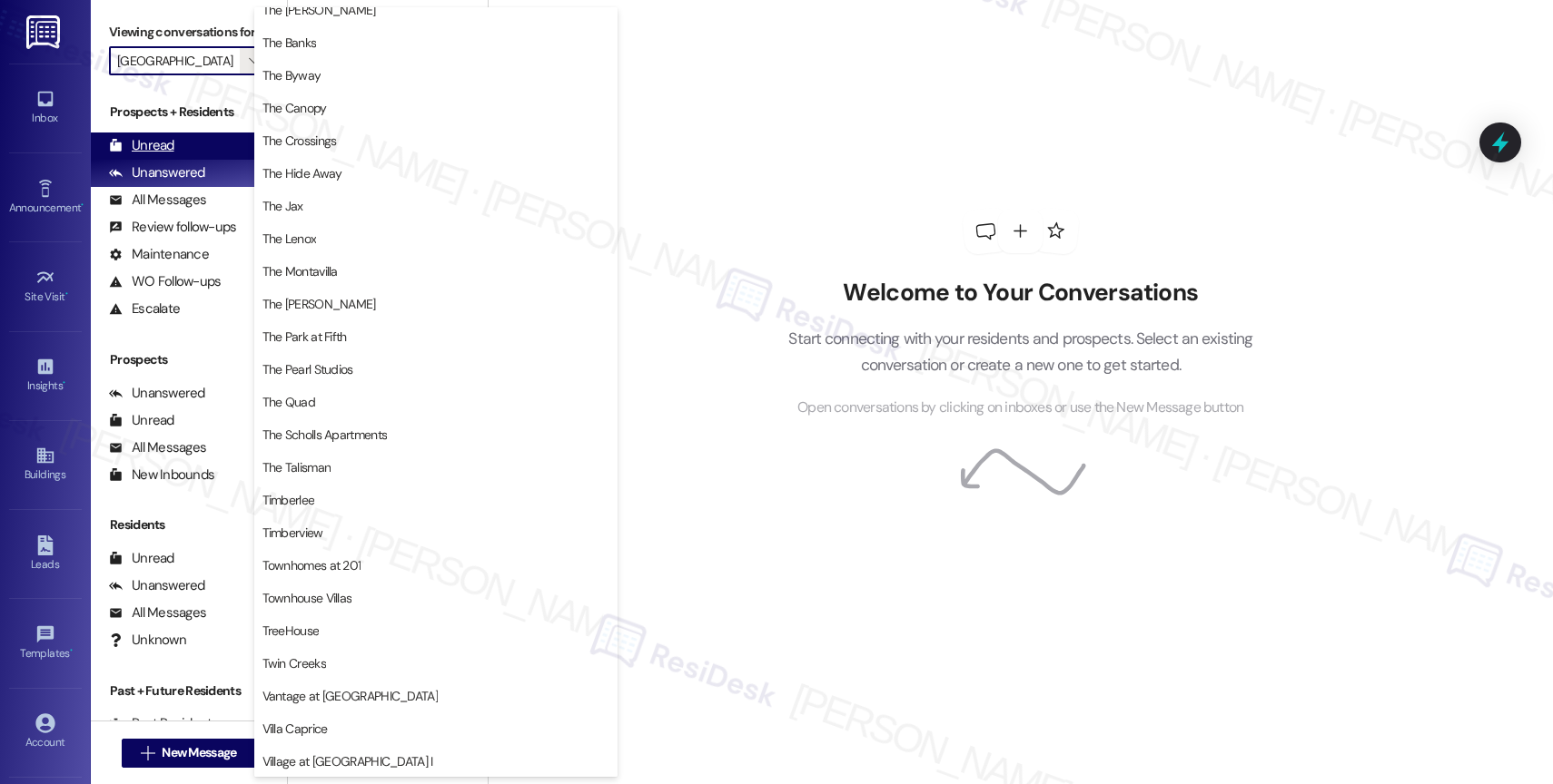
click at [167, 155] on div "Unread" at bounding box center [142, 145] width 66 height 19
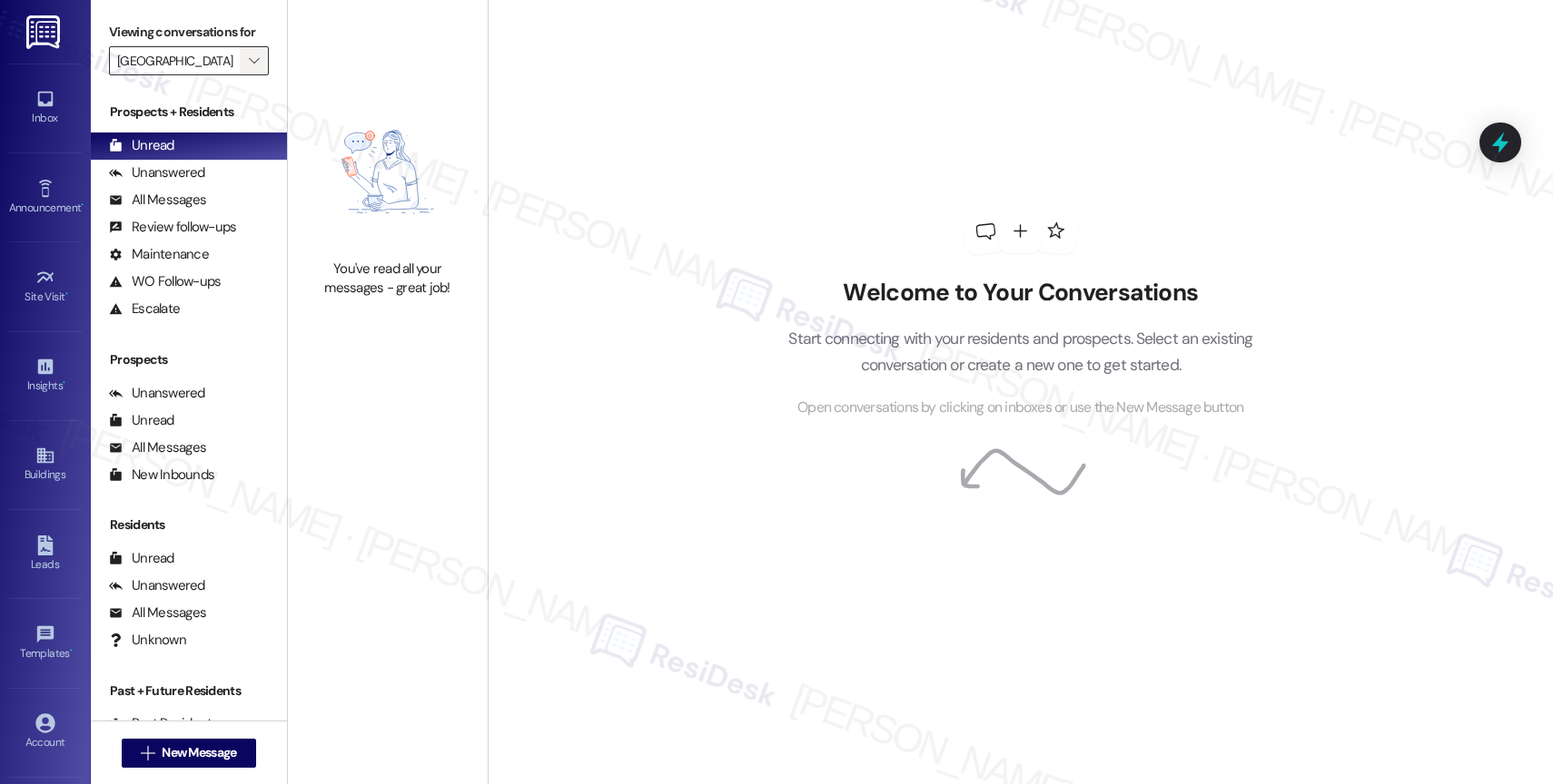
click at [249, 68] on icon "" at bounding box center [254, 61] width 10 height 15
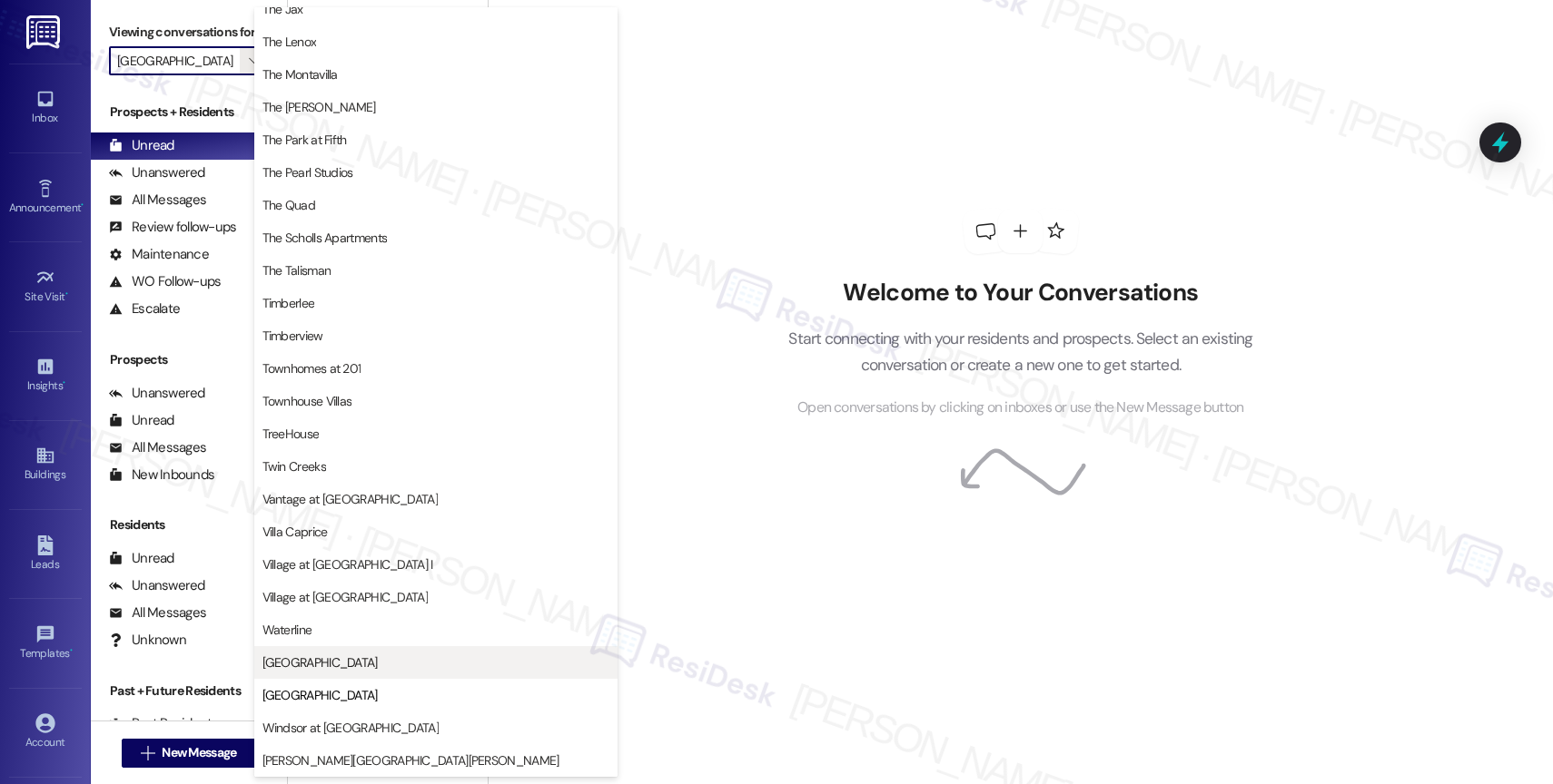
scroll to position [3308, 0]
click at [323, 674] on button "[GEOGRAPHIC_DATA]" at bounding box center [435, 662] width 363 height 33
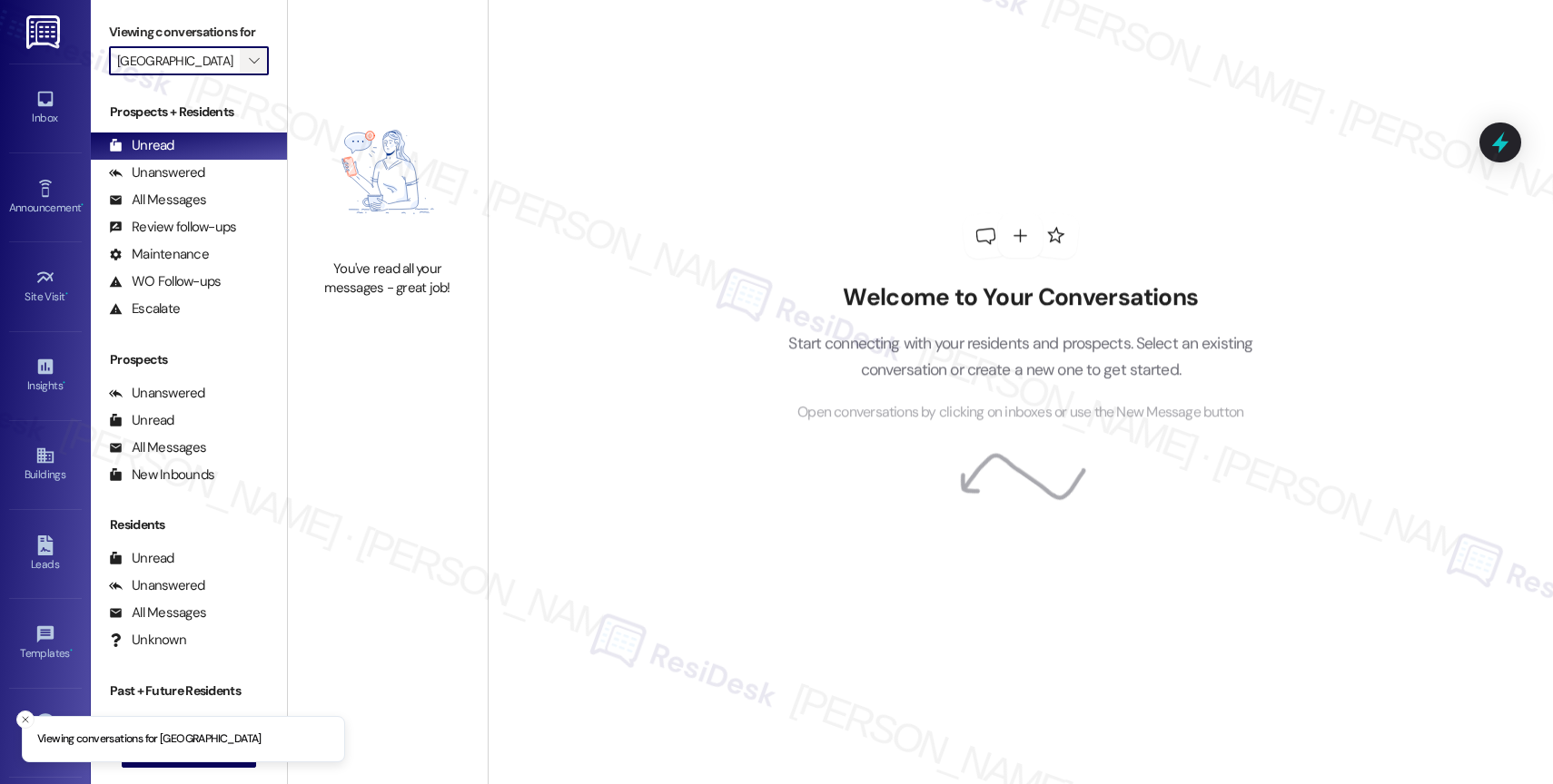
click at [246, 68] on span "" at bounding box center [254, 61] width 17 height 29
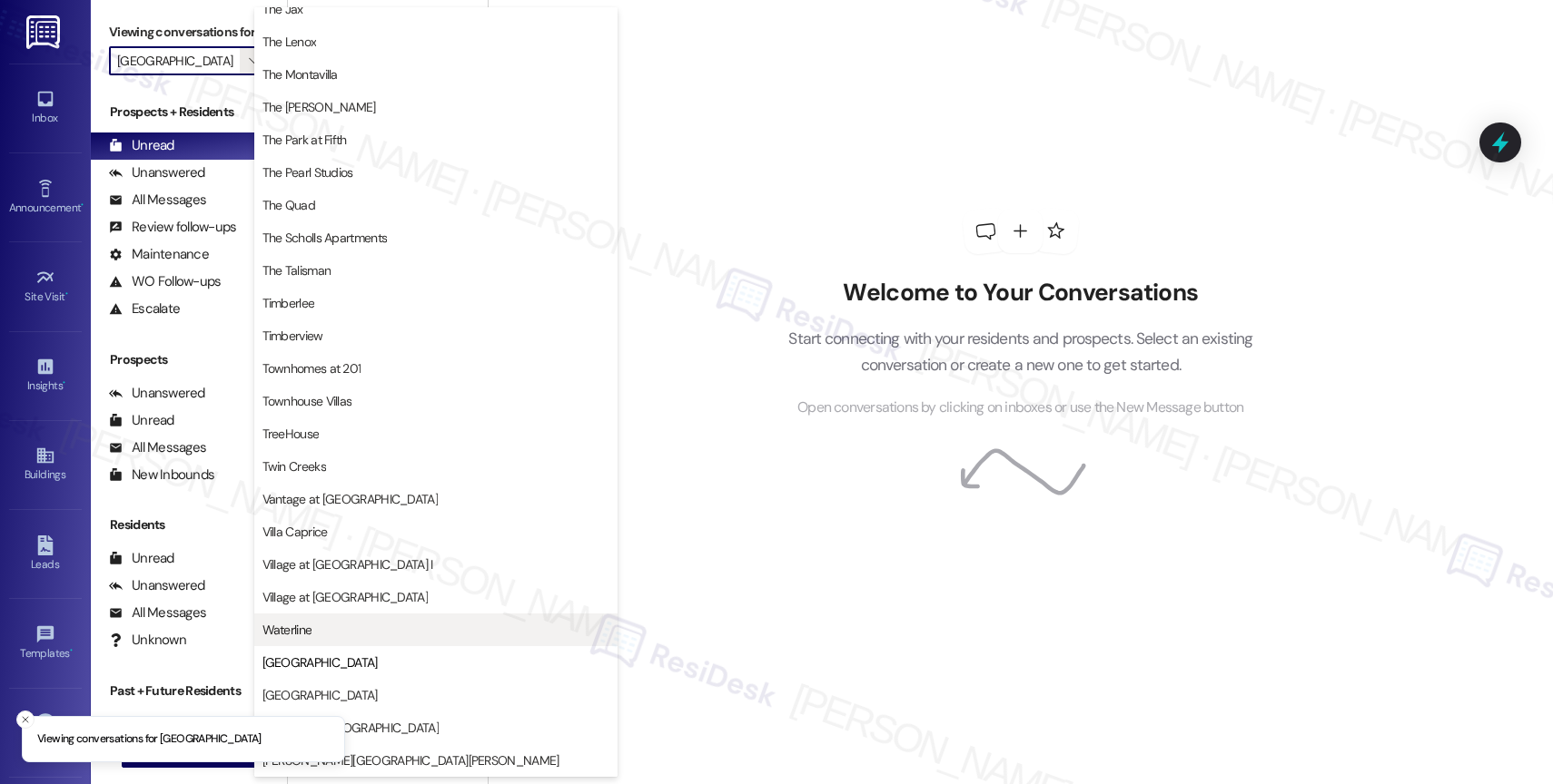
scroll to position [3264, 0]
click at [287, 622] on span "Waterline" at bounding box center [287, 630] width 50 height 18
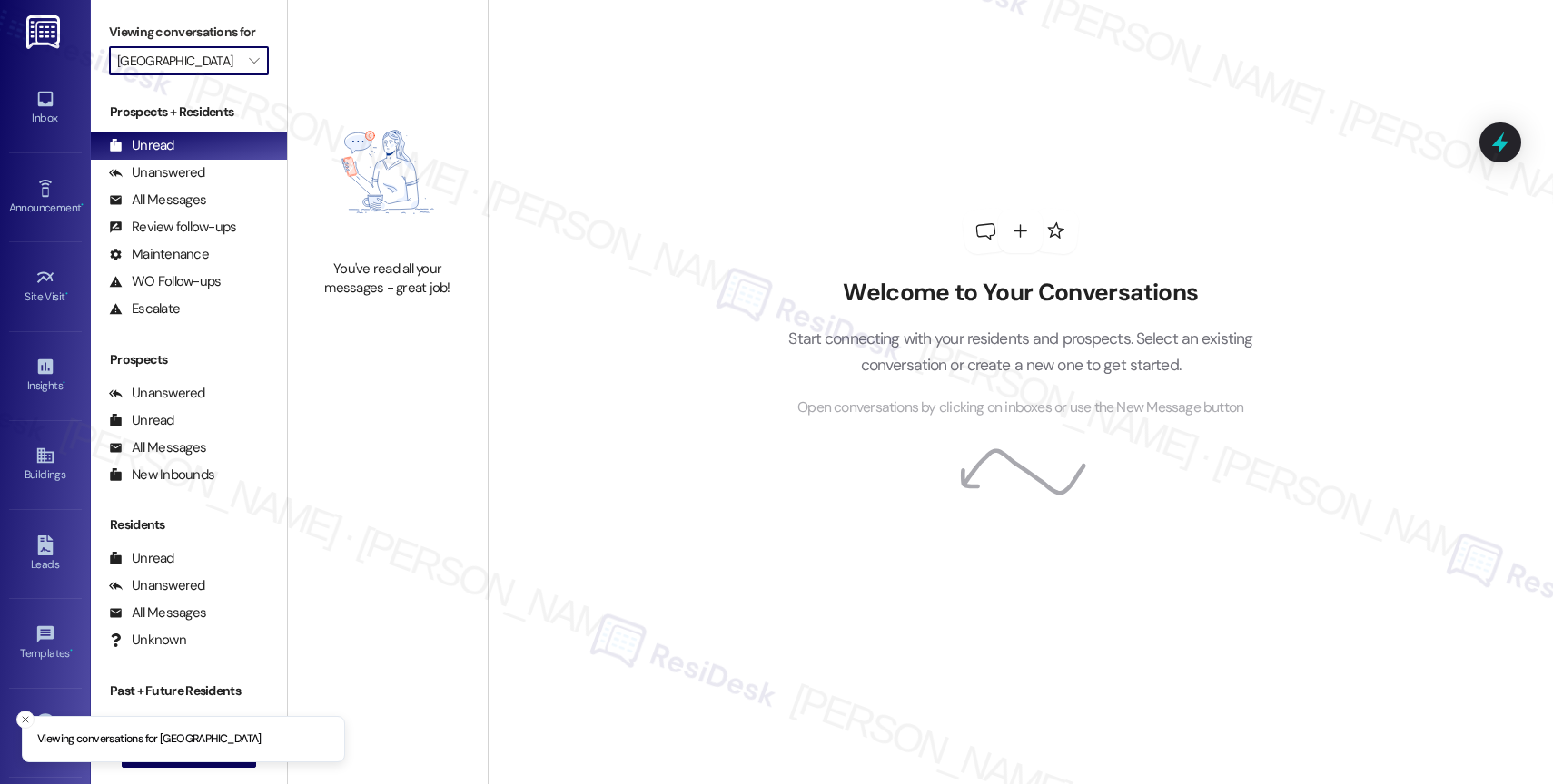
type input "Waterline"
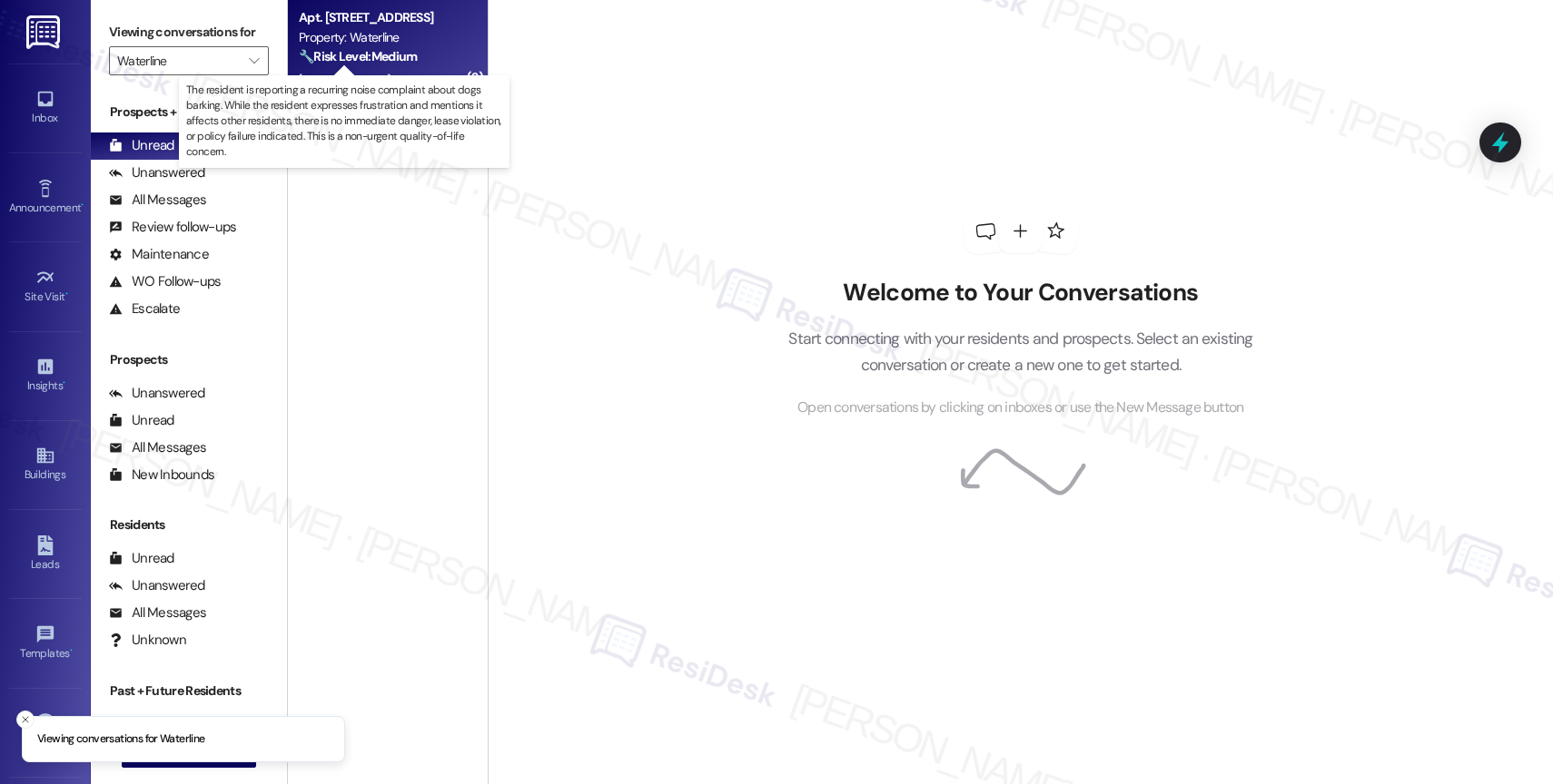
click at [399, 61] on strong "🔧 Risk Level: Medium" at bounding box center [357, 56] width 118 height 16
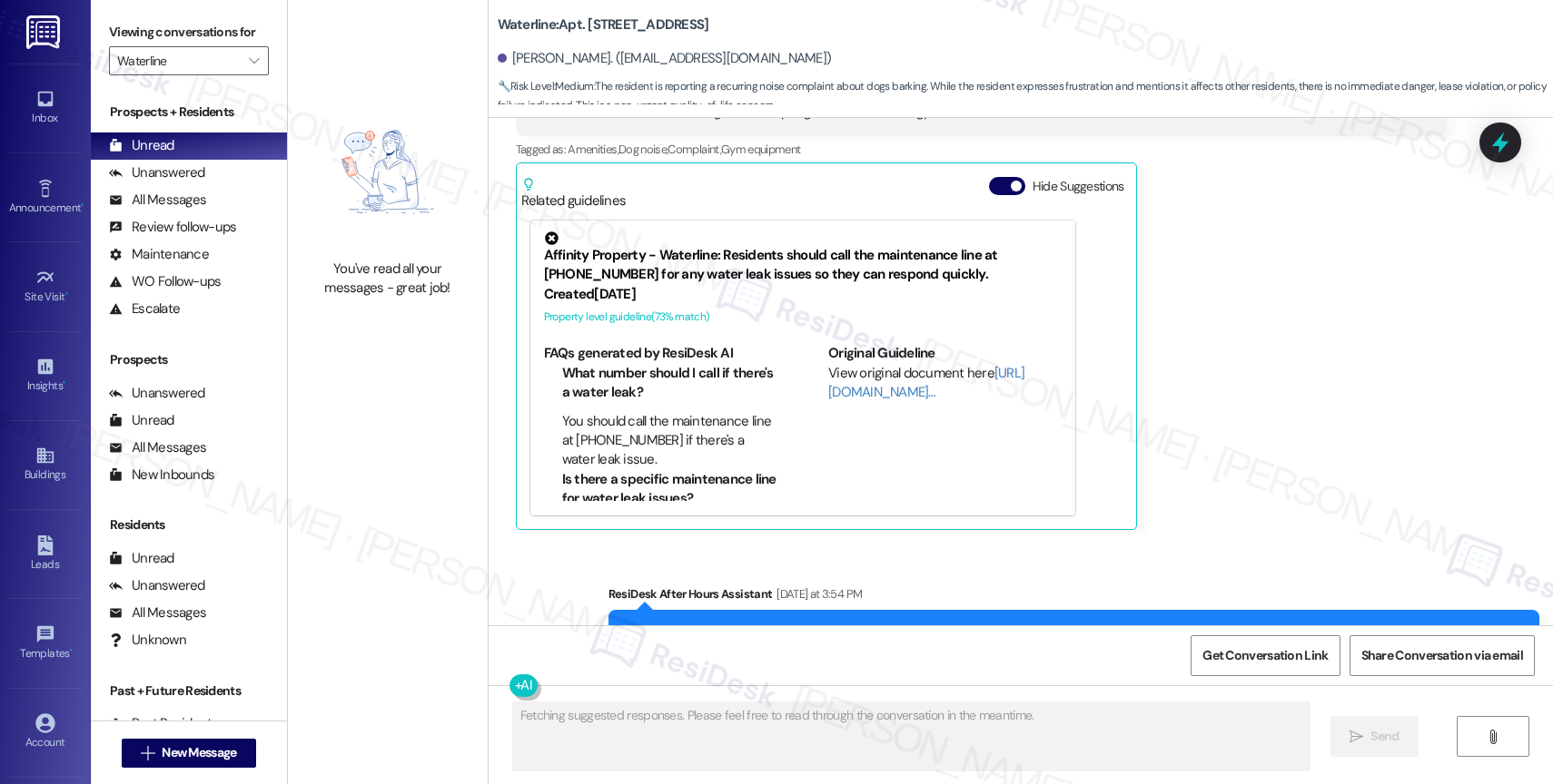
scroll to position [44704, 0]
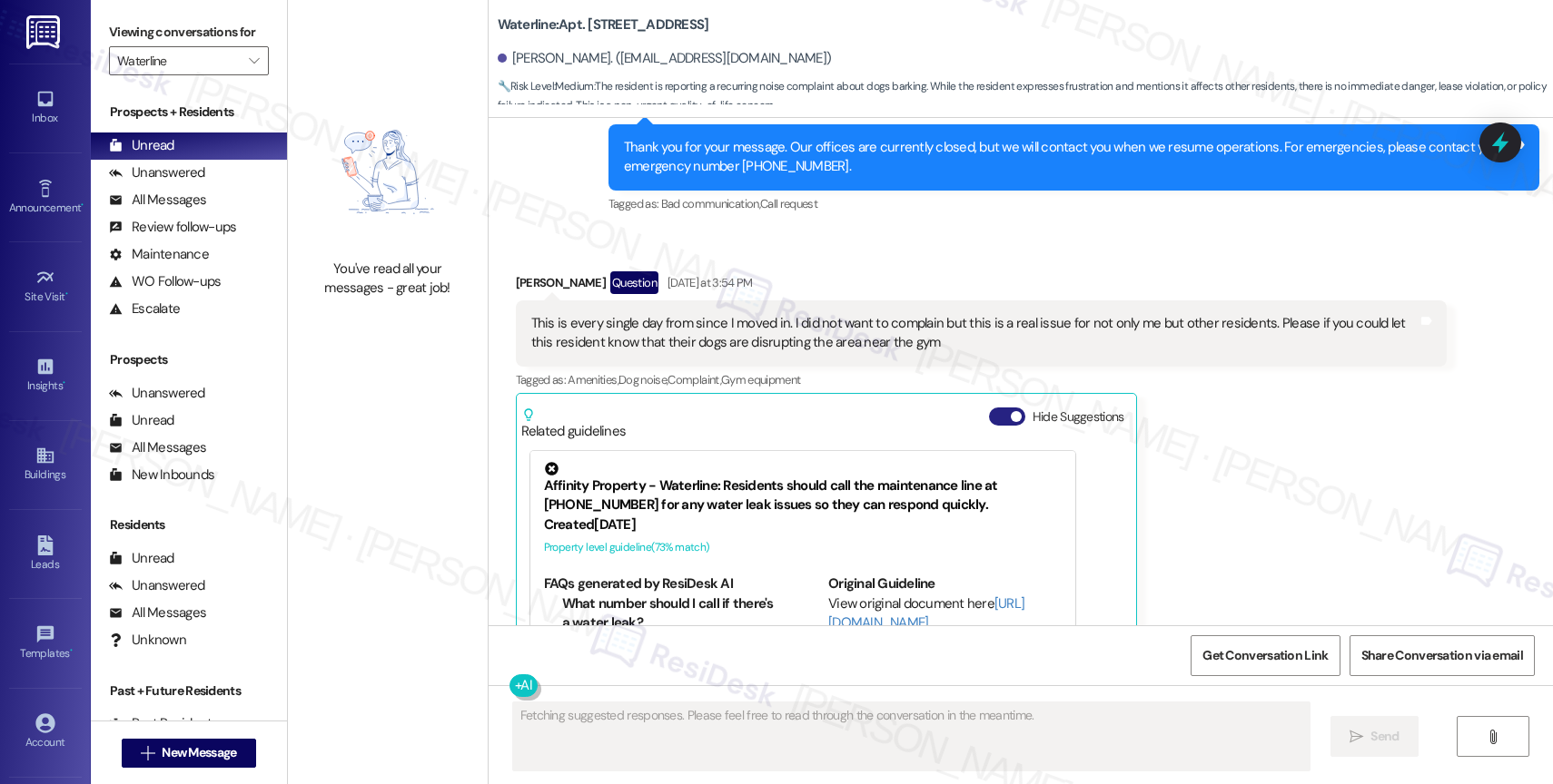
click at [988, 407] on button "Hide Suggestions" at bounding box center [1006, 416] width 37 height 18
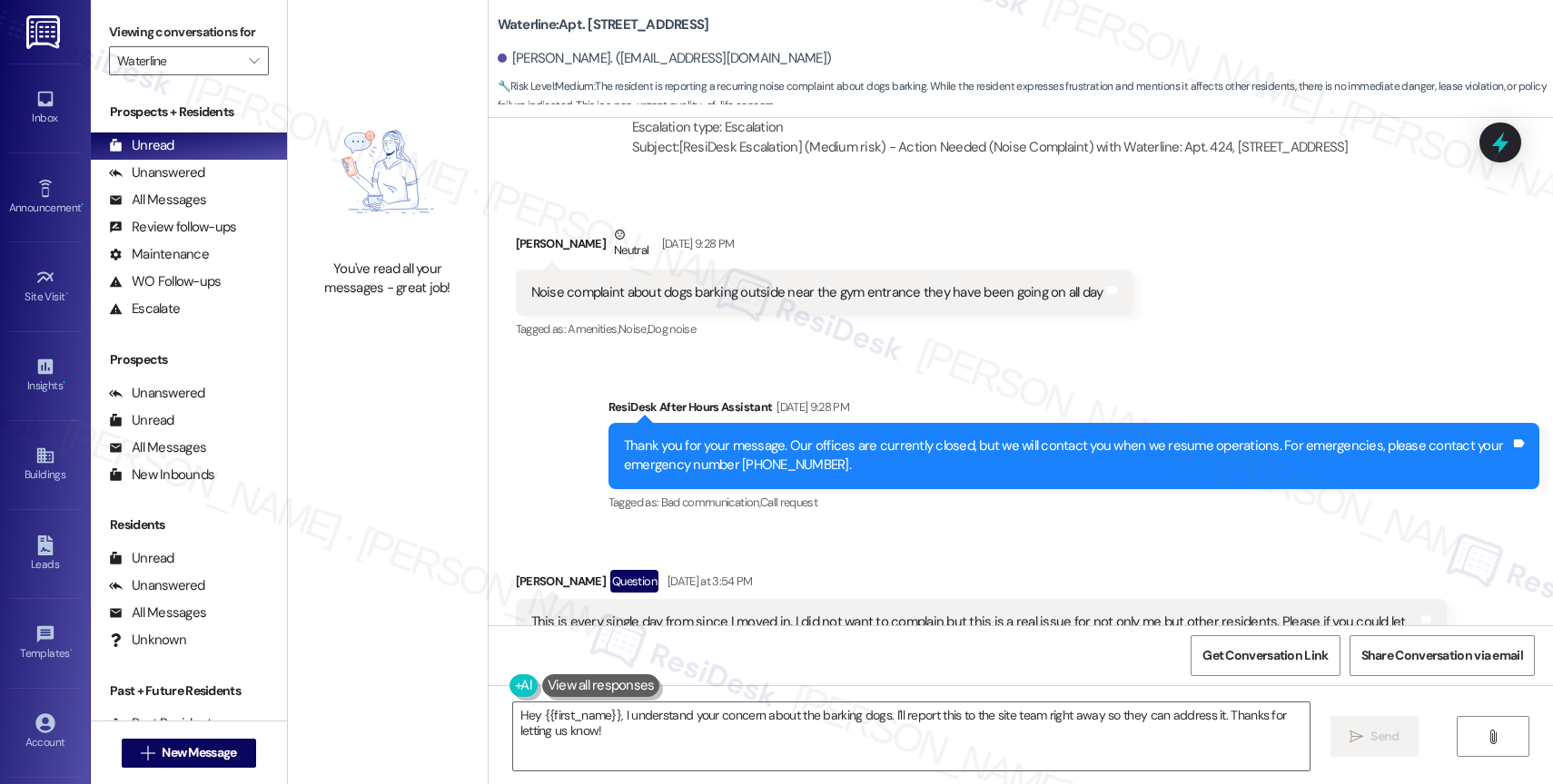
scroll to position [44452, 0]
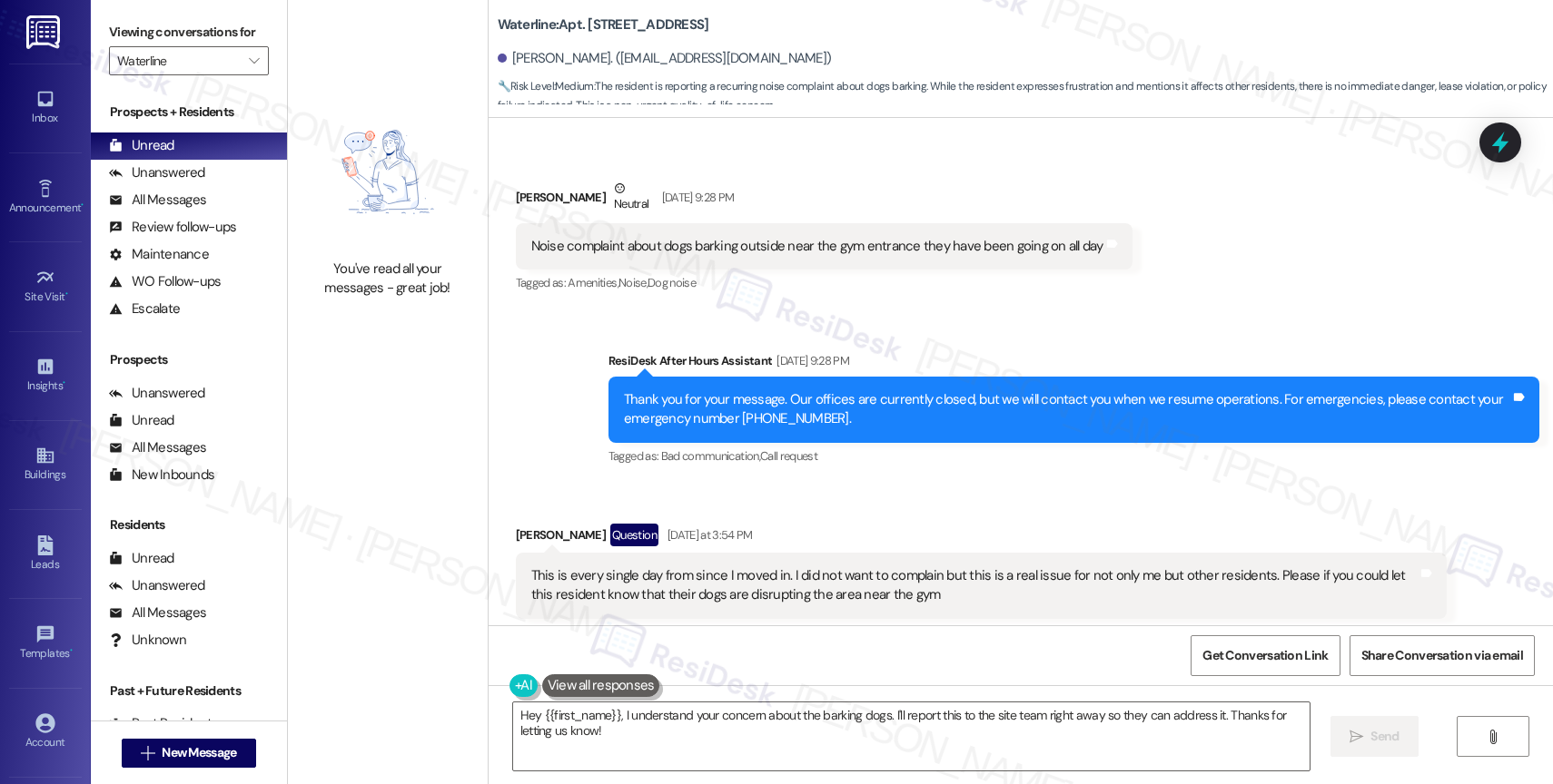
click at [966, 483] on div "Received via SMS [PERSON_NAME] Question [DATE] at 3:54 PM This is every single …" at bounding box center [1020, 598] width 1064 height 231
click at [593, 687] on button at bounding box center [601, 685] width 118 height 23
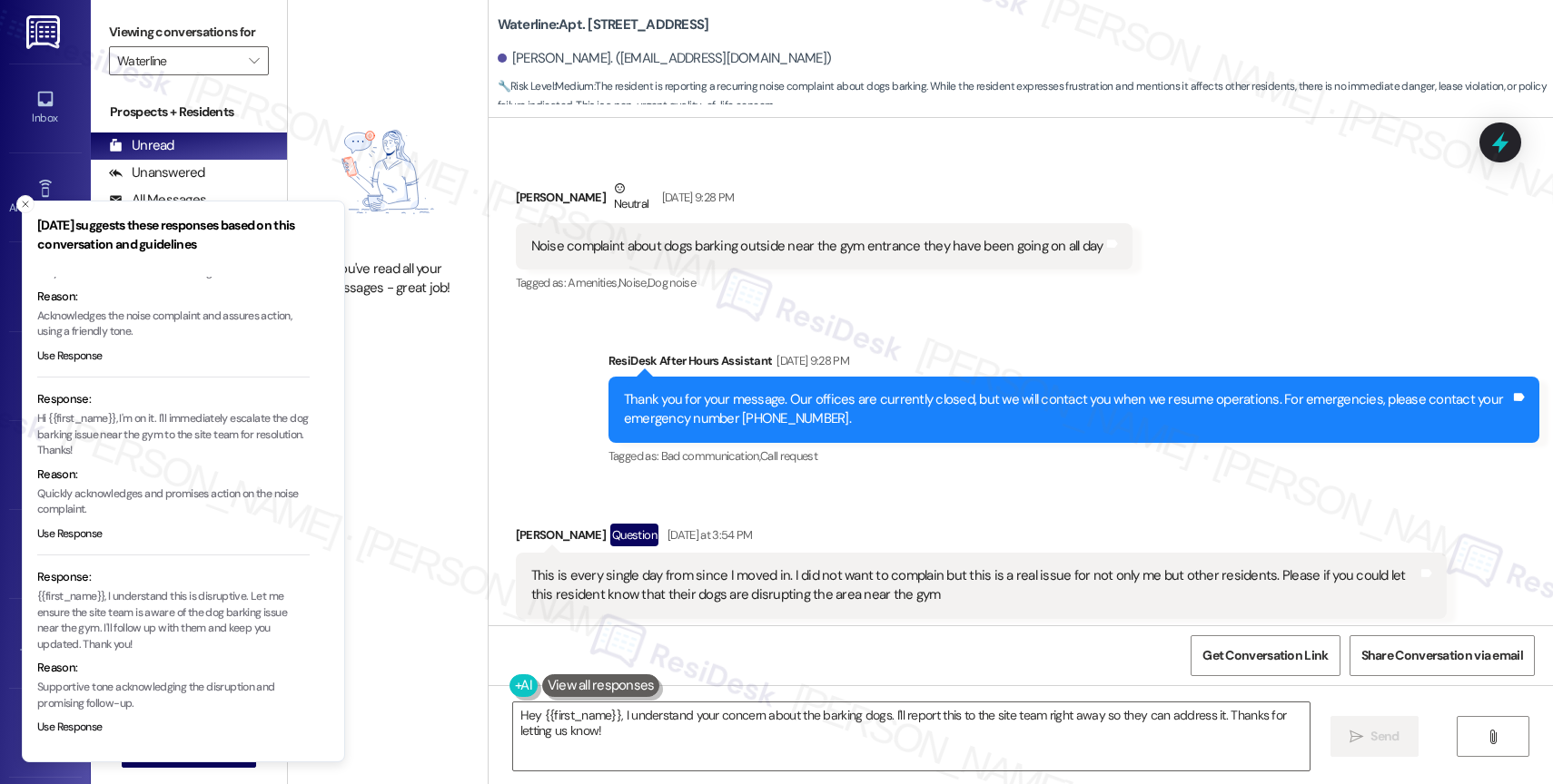
scroll to position [87, 0]
click at [80, 724] on button "Use Response" at bounding box center [70, 726] width 66 height 16
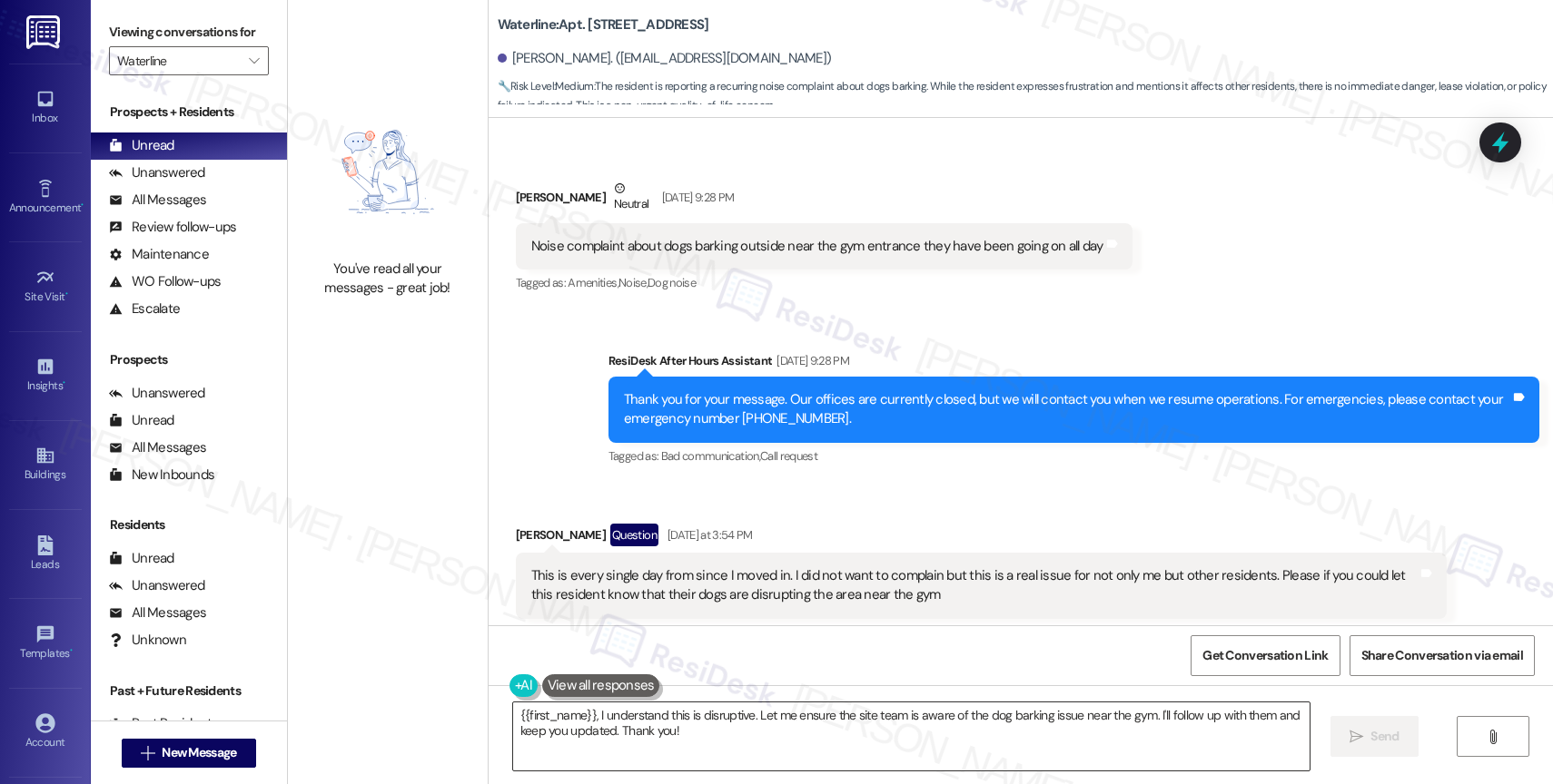
click at [513, 714] on textarea "{{first_name}}, I understand this is disruptive. Let me ensure the site team is…" at bounding box center [911, 736] width 796 height 68
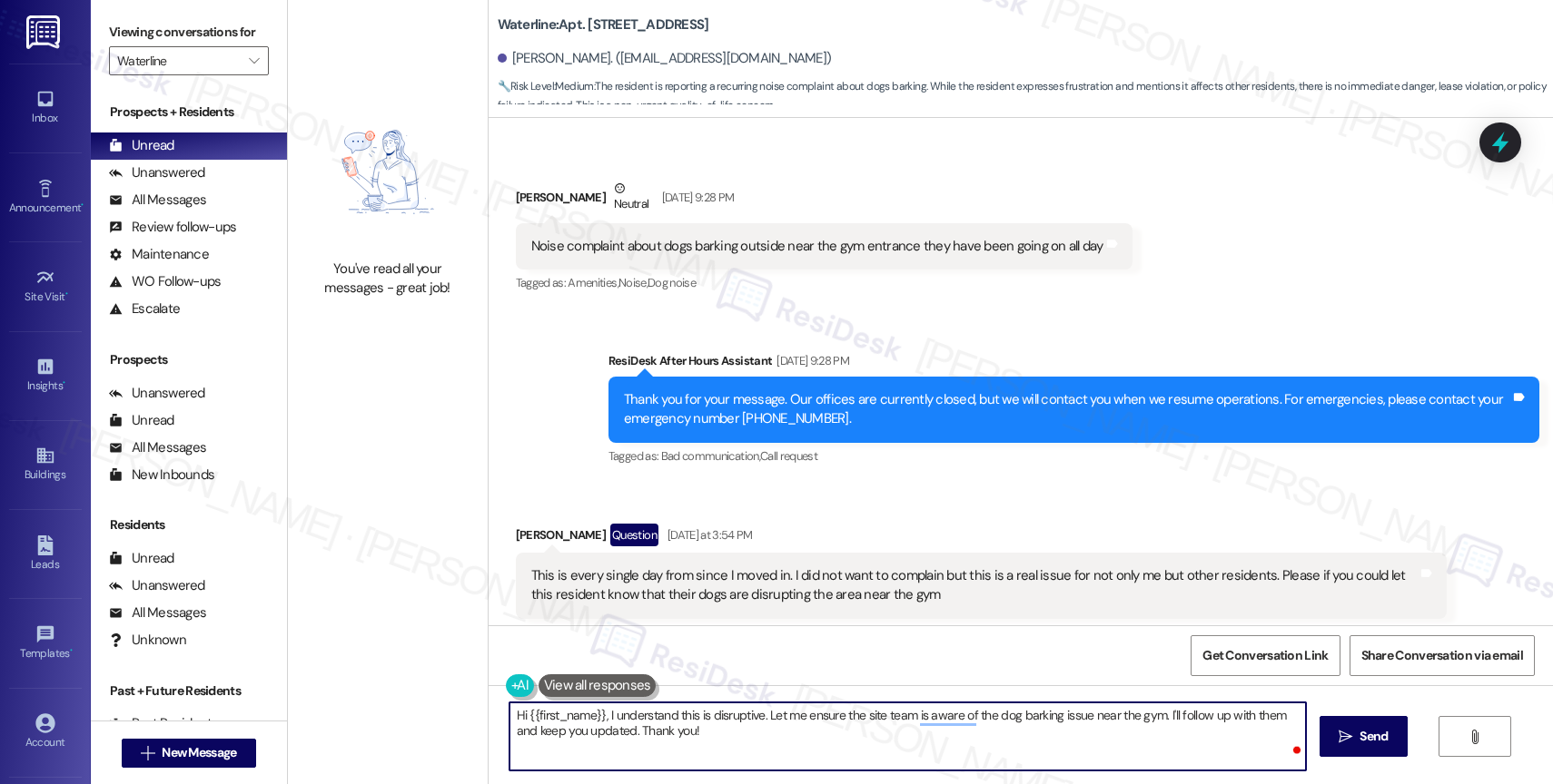
click at [598, 712] on textarea "Hi {{first_name}}, I understand this is disruptive. Let me ensure the site team…" at bounding box center [907, 736] width 796 height 68
click at [922, 716] on textarea "Hi {{first_name}}, thank you for bringing this to our attention. I understand t…" at bounding box center [907, 736] width 796 height 68
click at [1166, 748] on textarea "Hi {{first_name}}, thank you for bringing this to our attention. I understand t…" at bounding box center [907, 736] width 796 height 68
drag, startPoint x: 1131, startPoint y: 716, endPoint x: 1135, endPoint y: 737, distance: 21.4
click at [1135, 737] on textarea "Hi {{first_name}}, thank you for bringing this to our attention. I understand t…" at bounding box center [907, 736] width 796 height 68
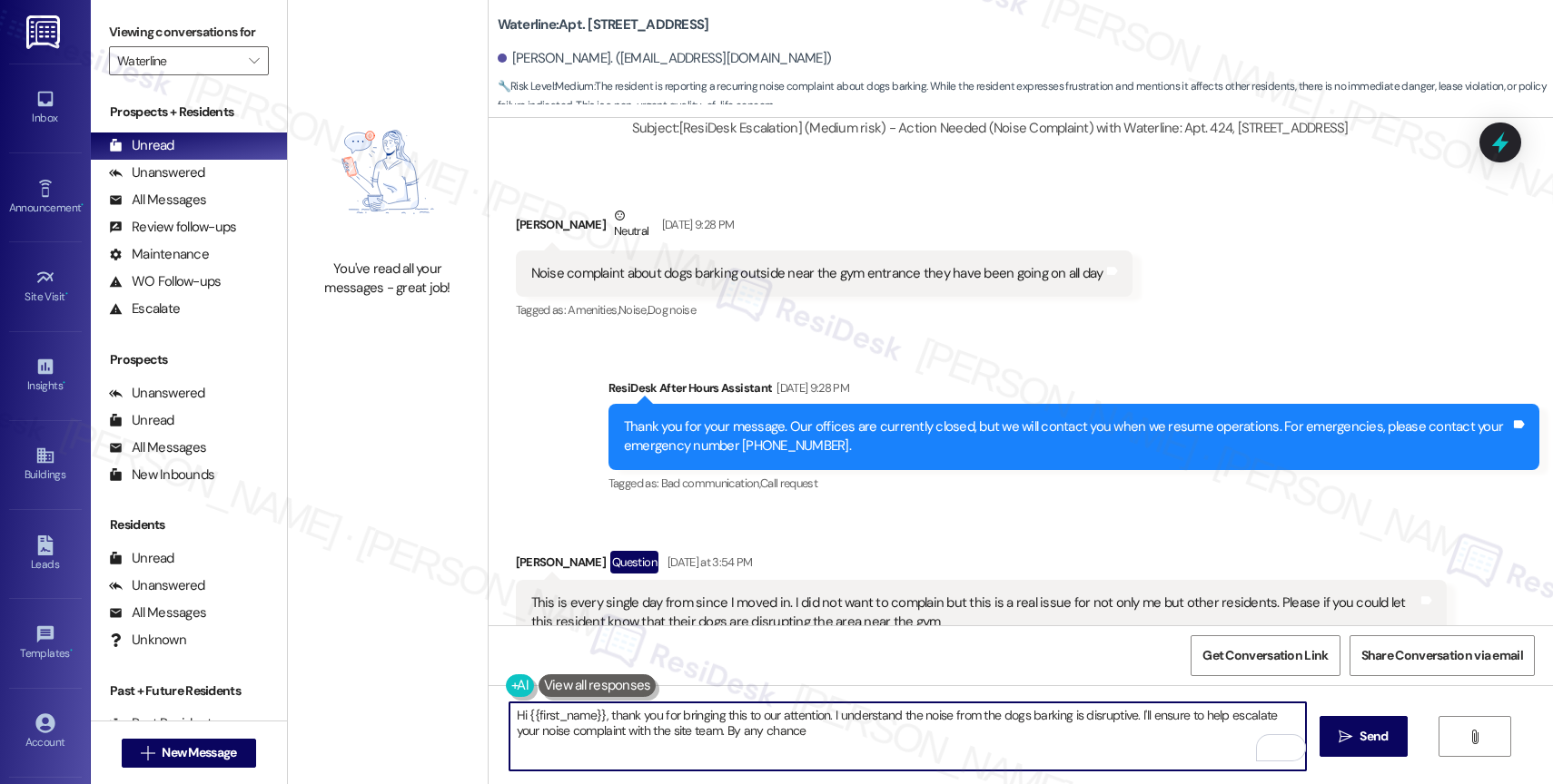
scroll to position [44620, 0]
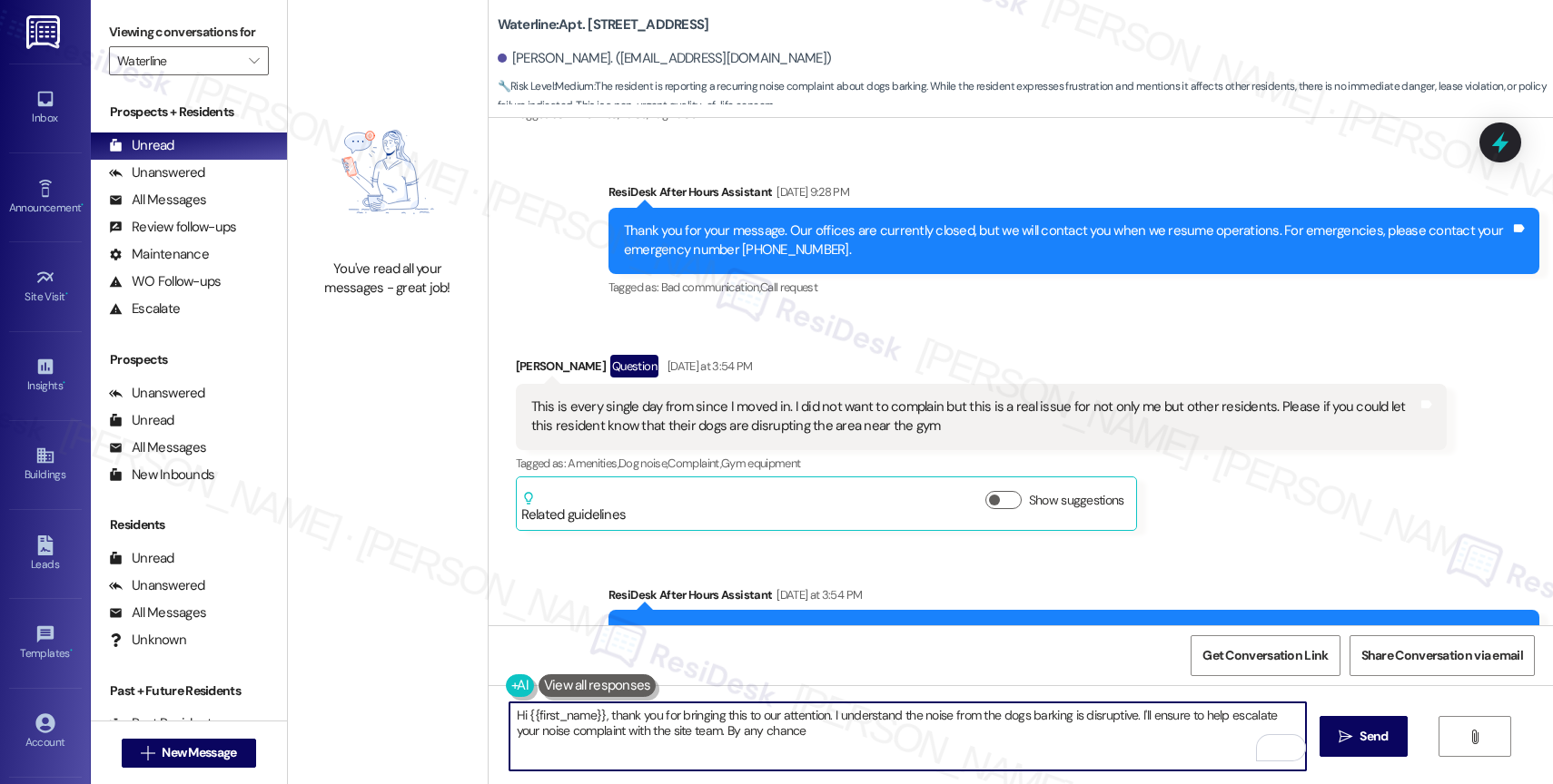
drag, startPoint x: 689, startPoint y: 727, endPoint x: 999, endPoint y: 748, distance: 310.7
click at [999, 748] on textarea "Hi {{first_name}}, thank you for bringing this to our attention. I understand t…" at bounding box center [907, 736] width 796 height 68
click at [1221, 714] on textarea "Hi {{first_name}}, thank you for bringing this to our attention. I understand t…" at bounding box center [907, 736] width 796 height 68
click at [1118, 731] on textarea "Hi {{first_name}}, thank you for bringing this to our attention. I understand t…" at bounding box center [907, 736] width 796 height 68
click at [1277, 744] on icon "Open Grammarly. 0 Suggestions." at bounding box center [1278, 747] width 20 height 20
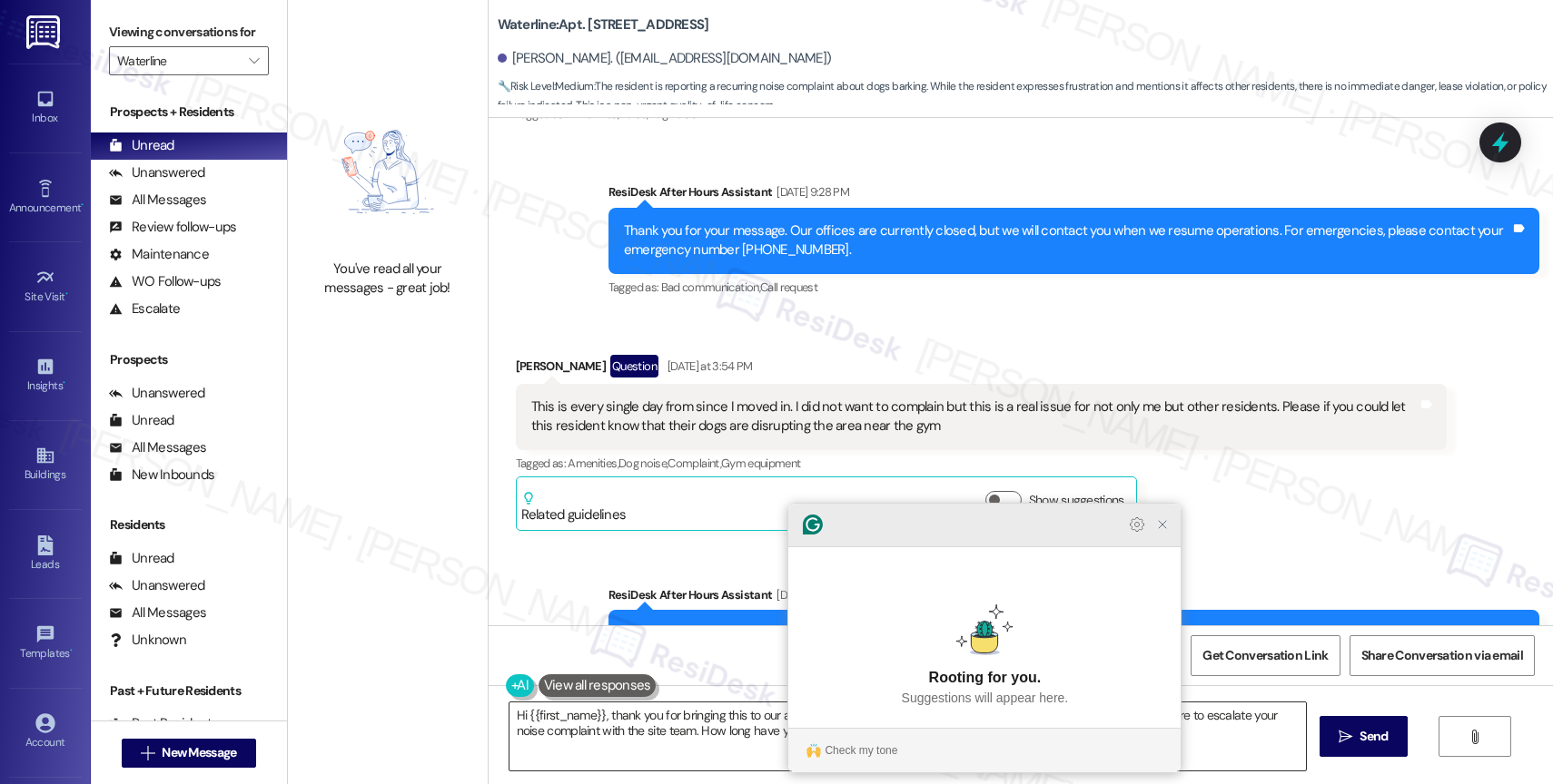
click at [1166, 532] on icon "Close Grammarly Assistant" at bounding box center [1162, 525] width 15 height 15
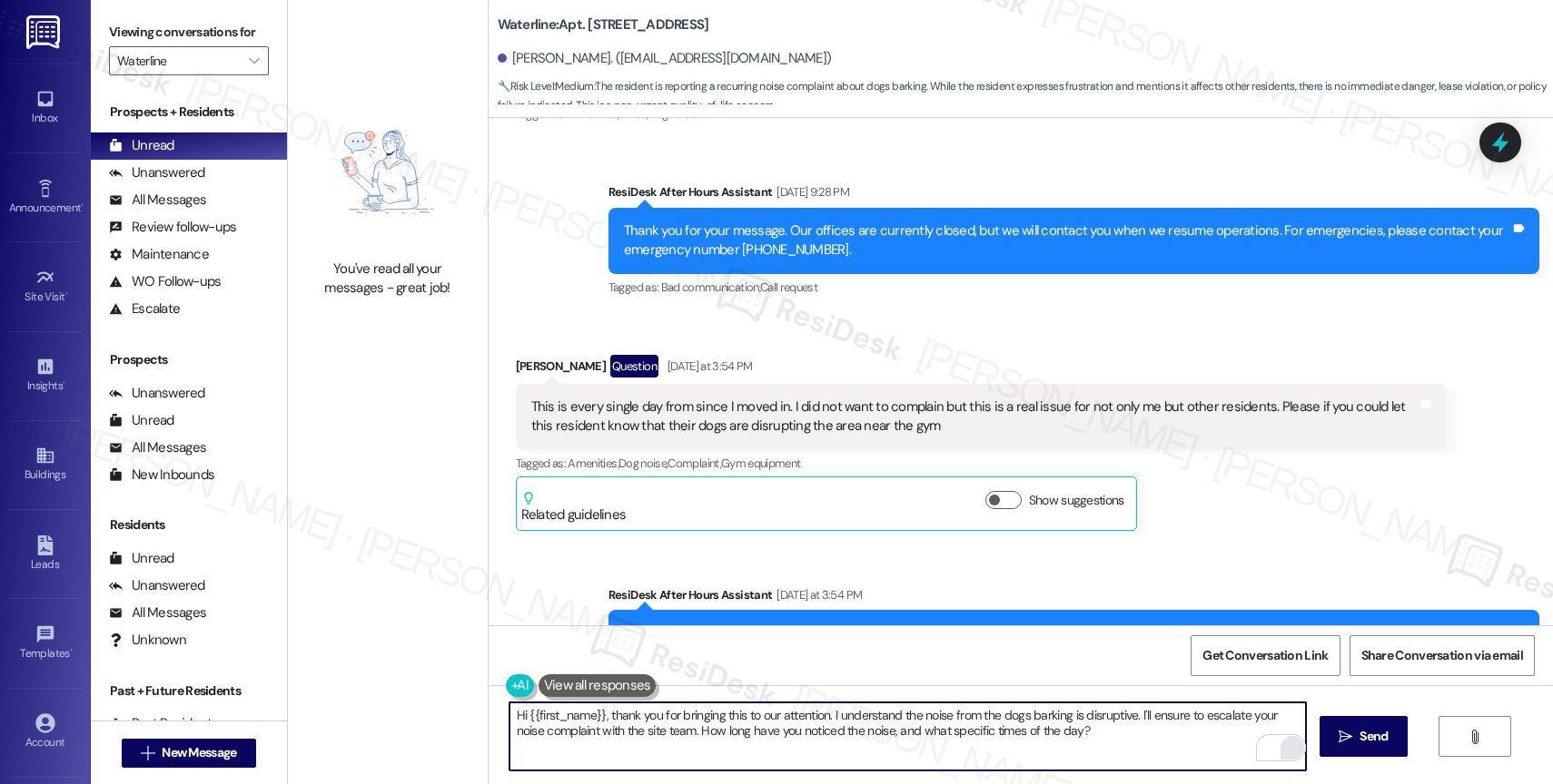
click at [879, 738] on textarea "Hi {{first_name}}, thank you for bringing this to our attention. I understand t…" at bounding box center [907, 736] width 796 height 68
type textarea "Hi {{first_name}}, thank you for bringing this to our attention. I understand t…"
click at [1107, 741] on textarea "Hi {{first_name}}, thank you for bringing this to our attention. I understand t…" at bounding box center [907, 736] width 796 height 68
click at [1373, 745] on span "Send" at bounding box center [1373, 735] width 28 height 19
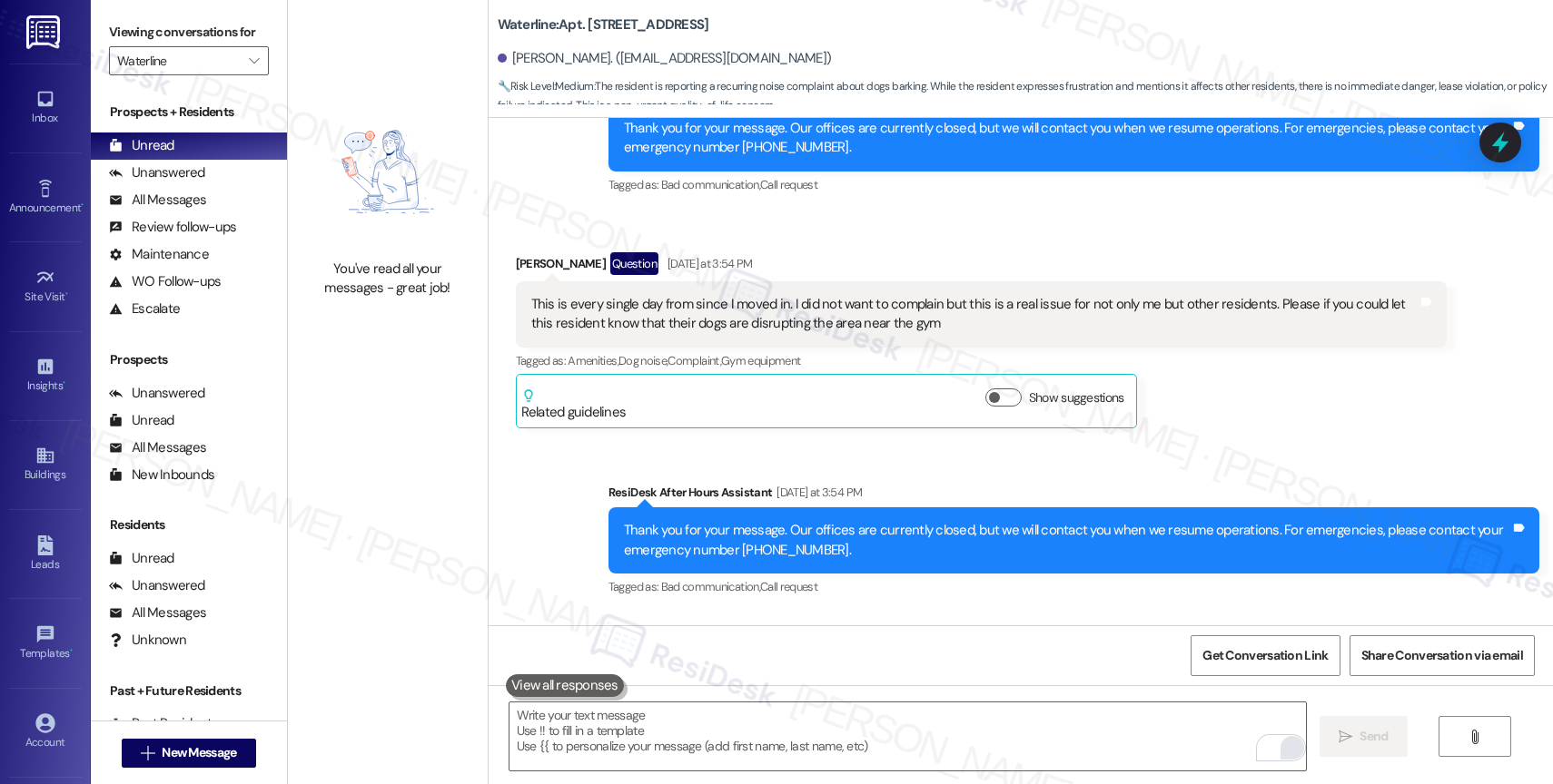
scroll to position [44766, 0]
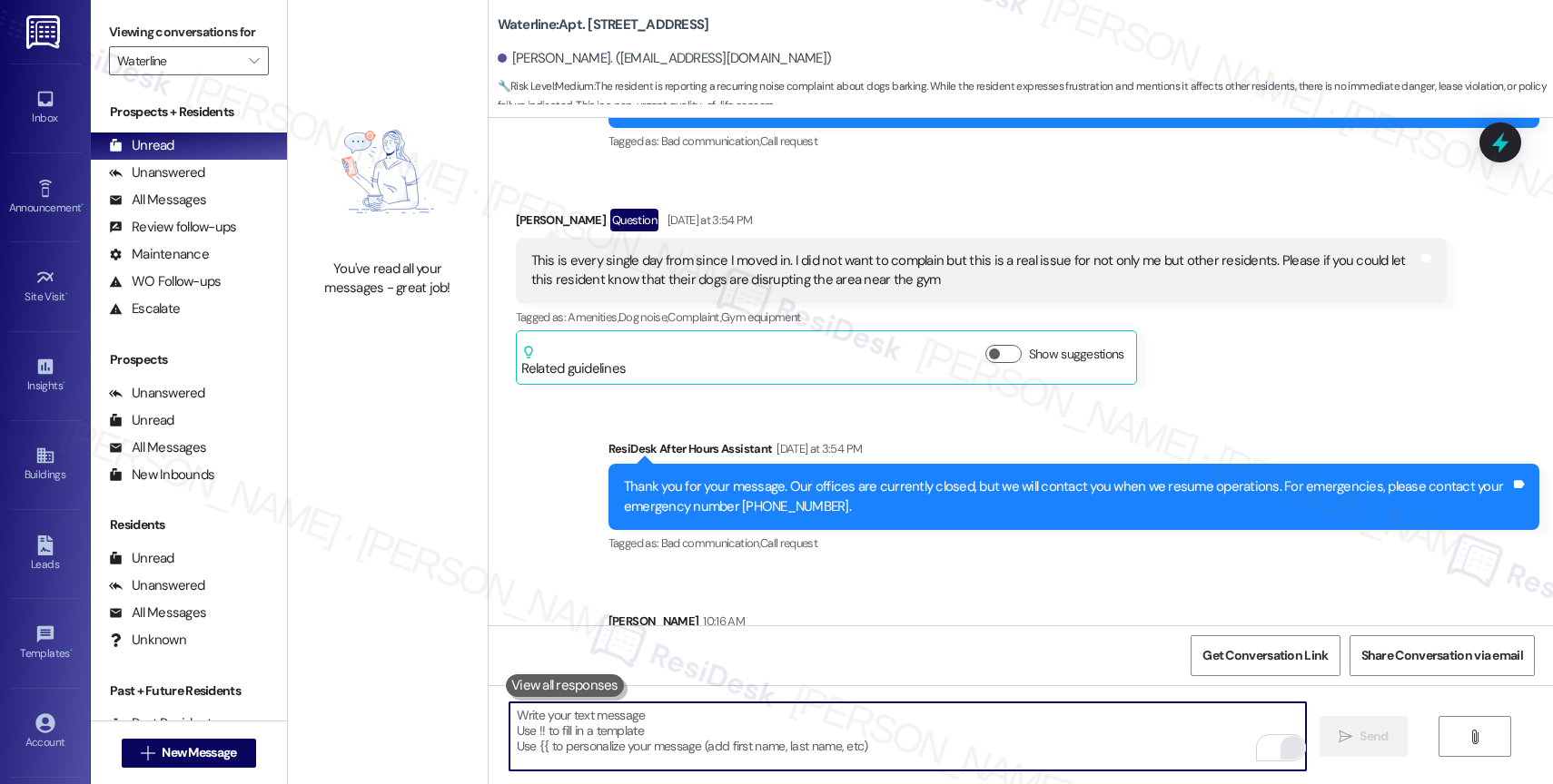
click at [665, 739] on textarea "To enrich screen reader interactions, please activate Accessibility in Grammarl…" at bounding box center [907, 736] width 796 height 68
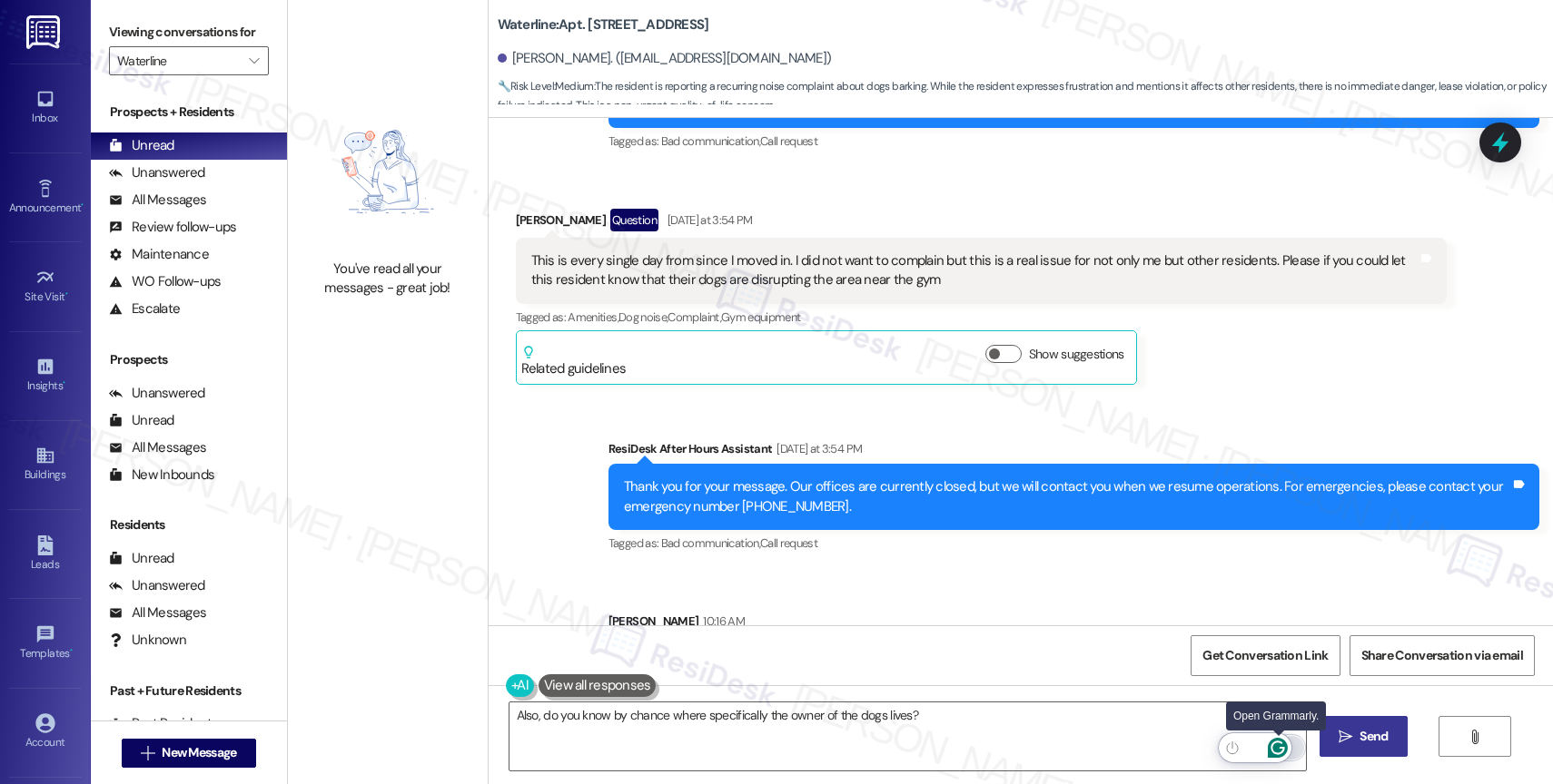
click at [1278, 747] on icon "Open Grammarly. 0 Suggestions." at bounding box center [1278, 747] width 20 height 20
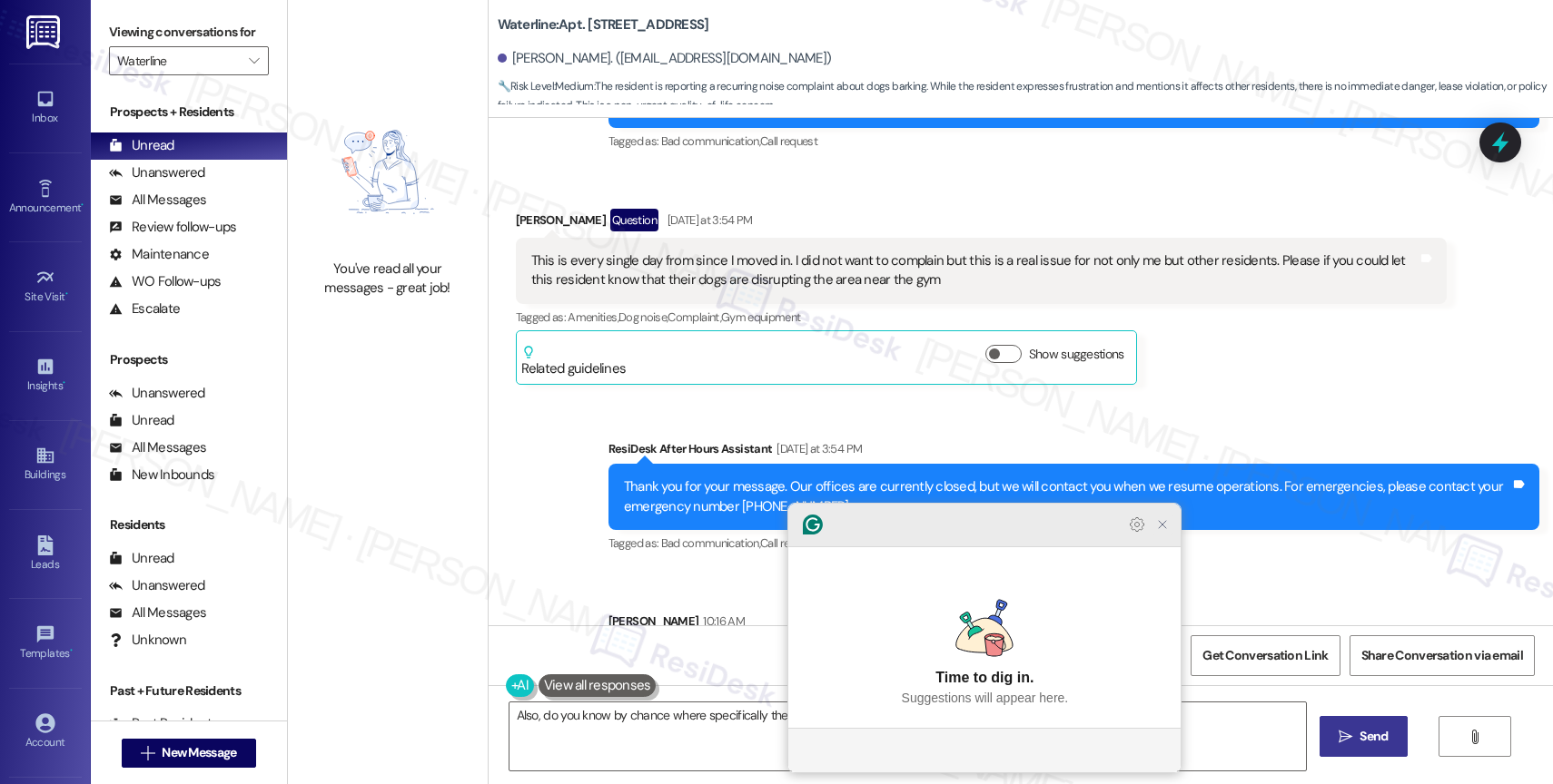
click at [1163, 528] on icon "Close Grammarly Assistant" at bounding box center [1161, 524] width 7 height 7
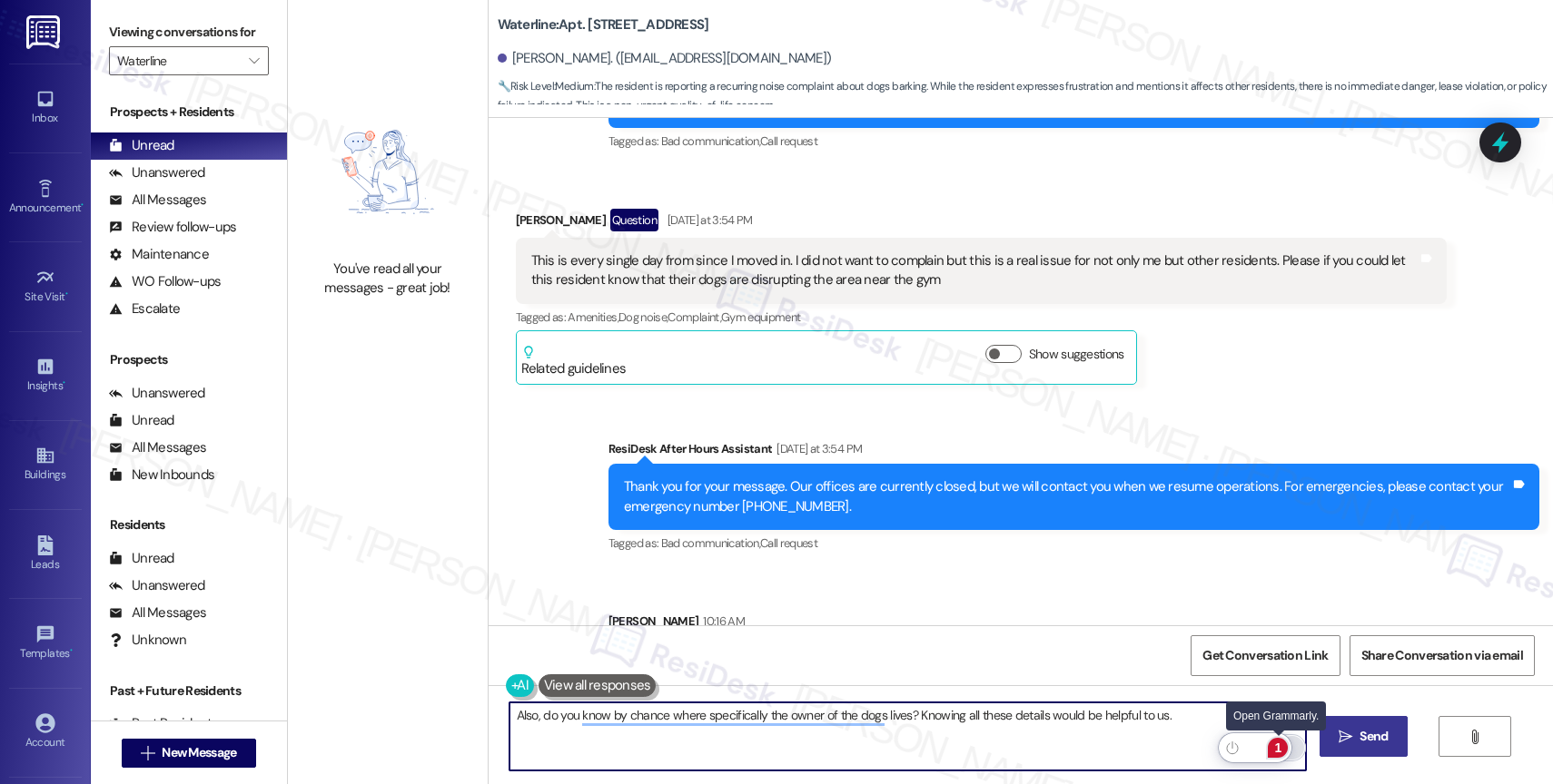
click at [1279, 741] on div "1" at bounding box center [1278, 747] width 20 height 20
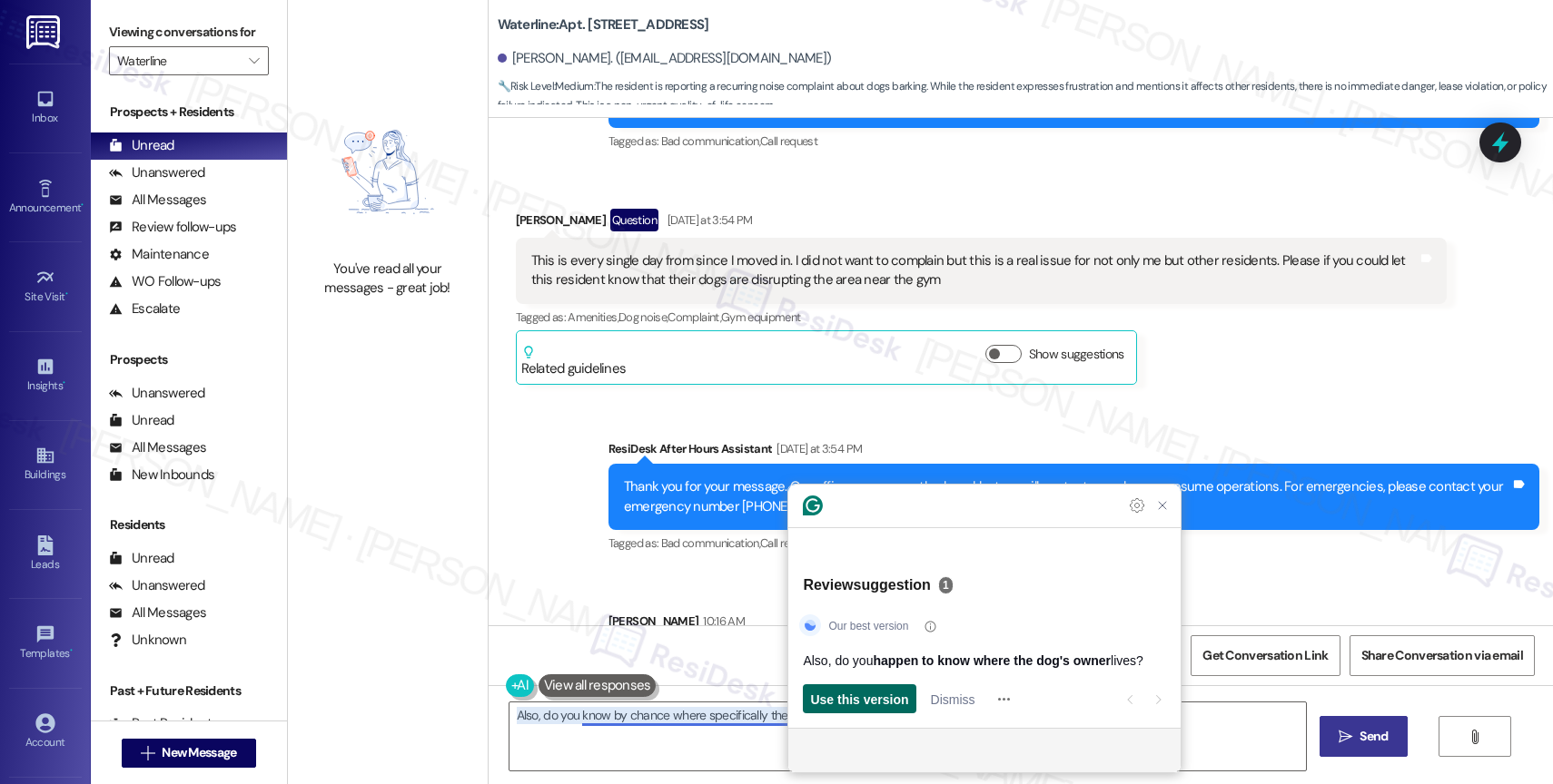
click at [868, 701] on span "Use this version" at bounding box center [859, 699] width 98 height 19
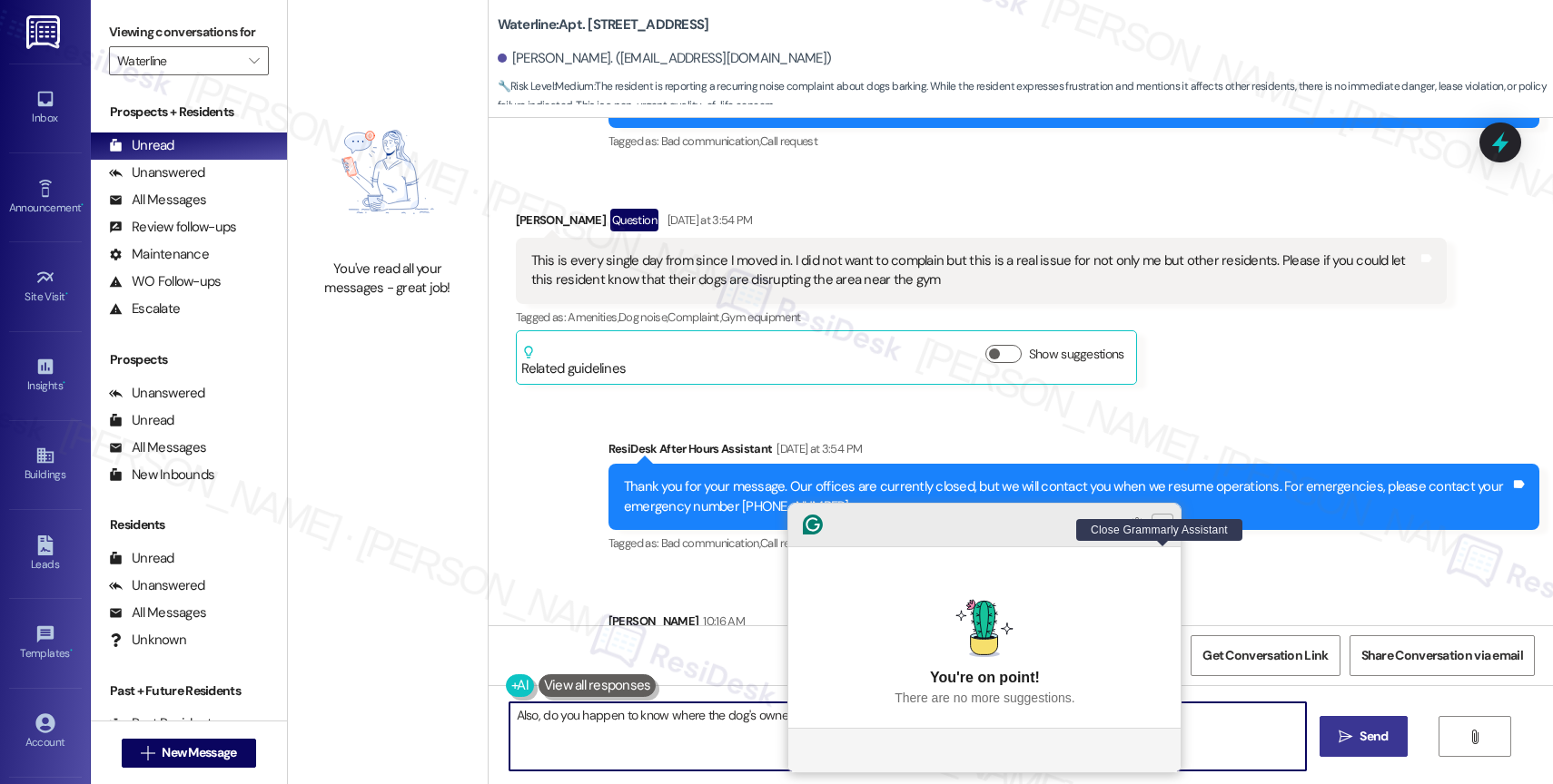
type textarea "Also, do you happen to know where the dog's owner lives? Knowing all these deta…"
click at [1165, 532] on icon "Close Grammarly Assistant" at bounding box center [1162, 525] width 15 height 15
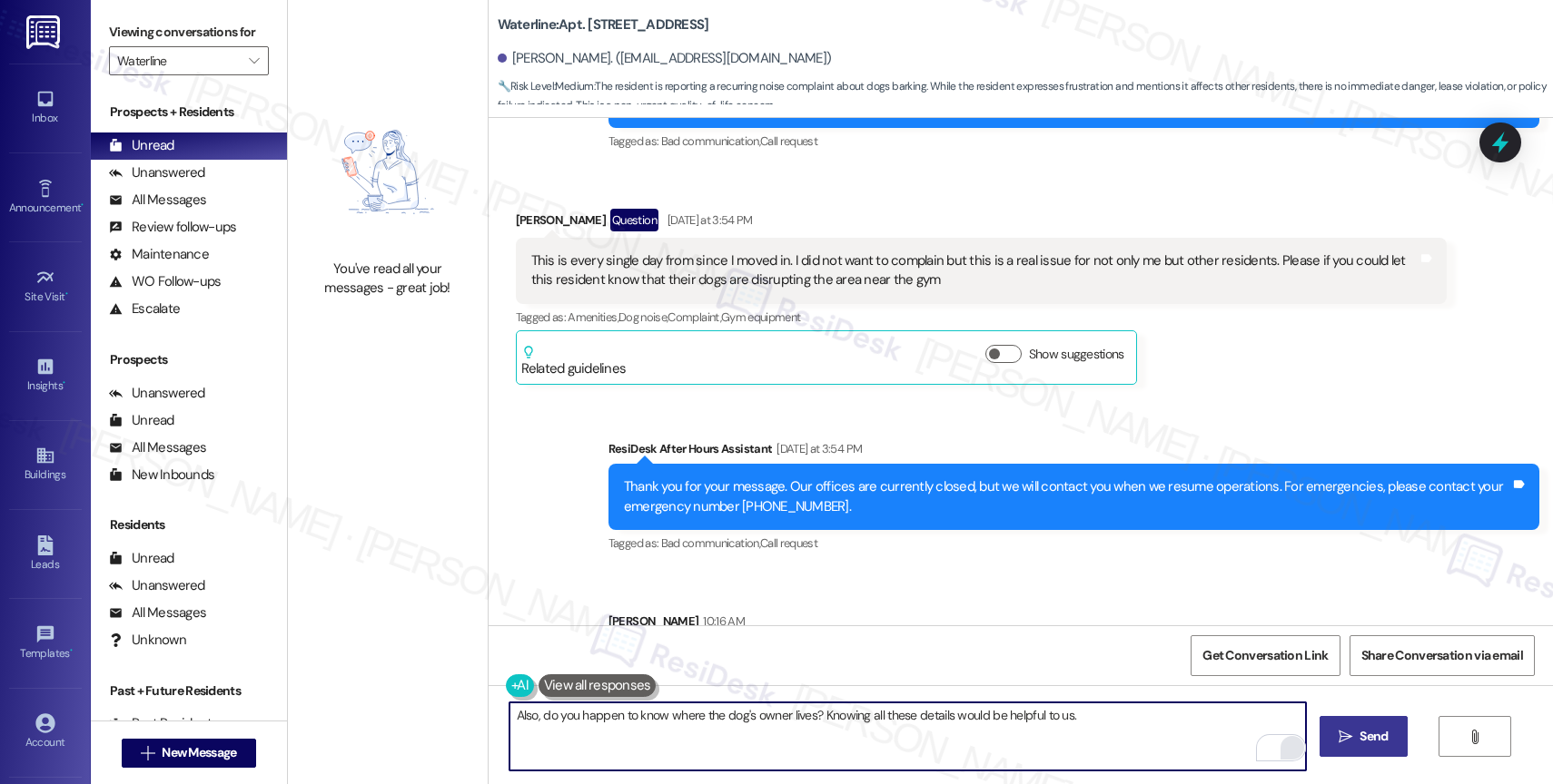
click at [737, 713] on textarea "Also, do you happen to know where the dog's owner lives? Knowing all these deta…" at bounding box center [907, 736] width 796 height 68
click at [1180, 716] on textarea "Also, do you happen to know where the dog's owner lives? Knowing all these deta…" at bounding box center [907, 736] width 796 height 68
click at [1369, 726] on span "Send" at bounding box center [1373, 735] width 28 height 19
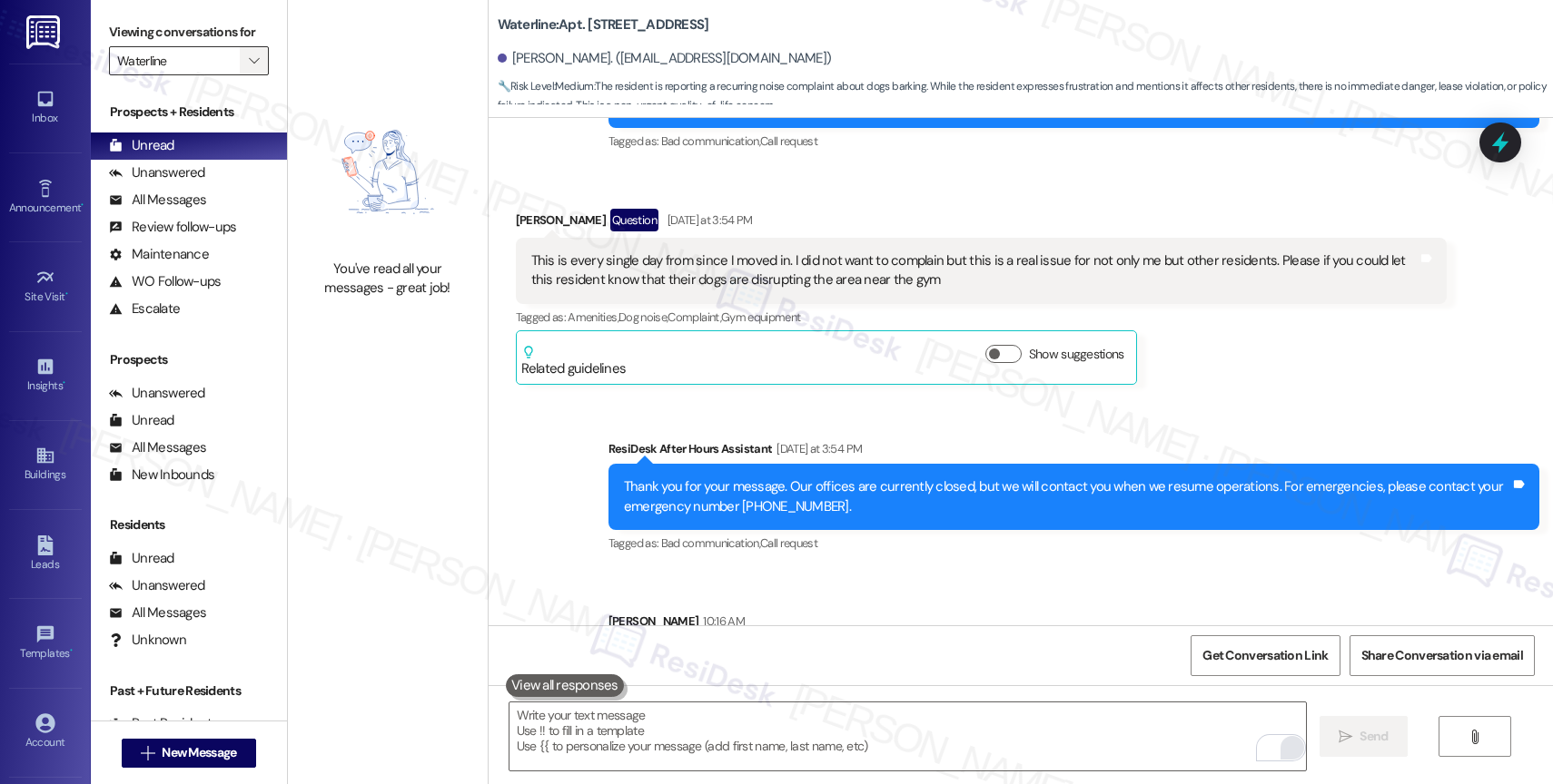
click at [249, 68] on icon "" at bounding box center [254, 61] width 10 height 15
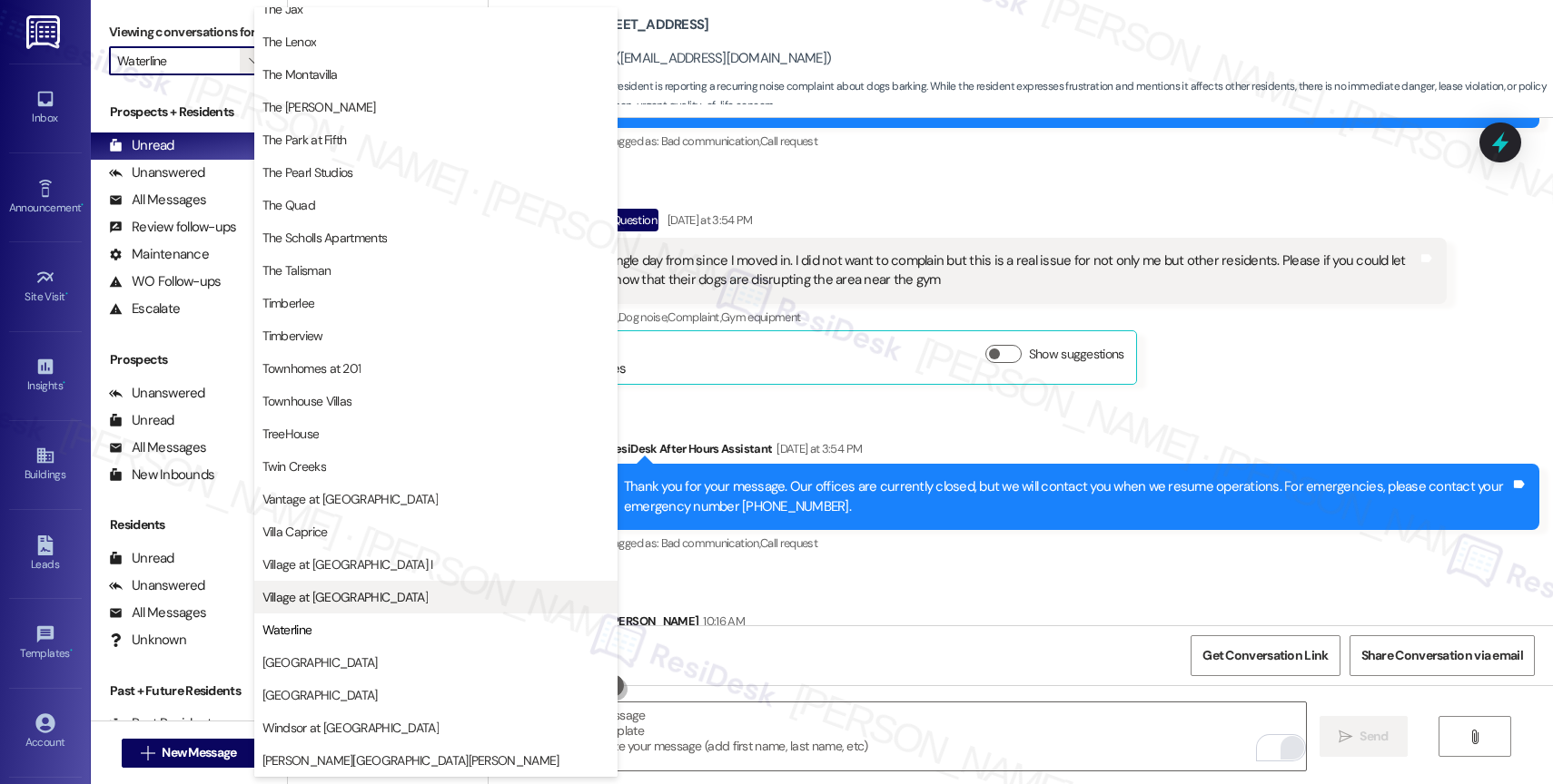
scroll to position [3304, 0]
click at [346, 594] on span "Village at [GEOGRAPHIC_DATA]" at bounding box center [345, 597] width 165 height 18
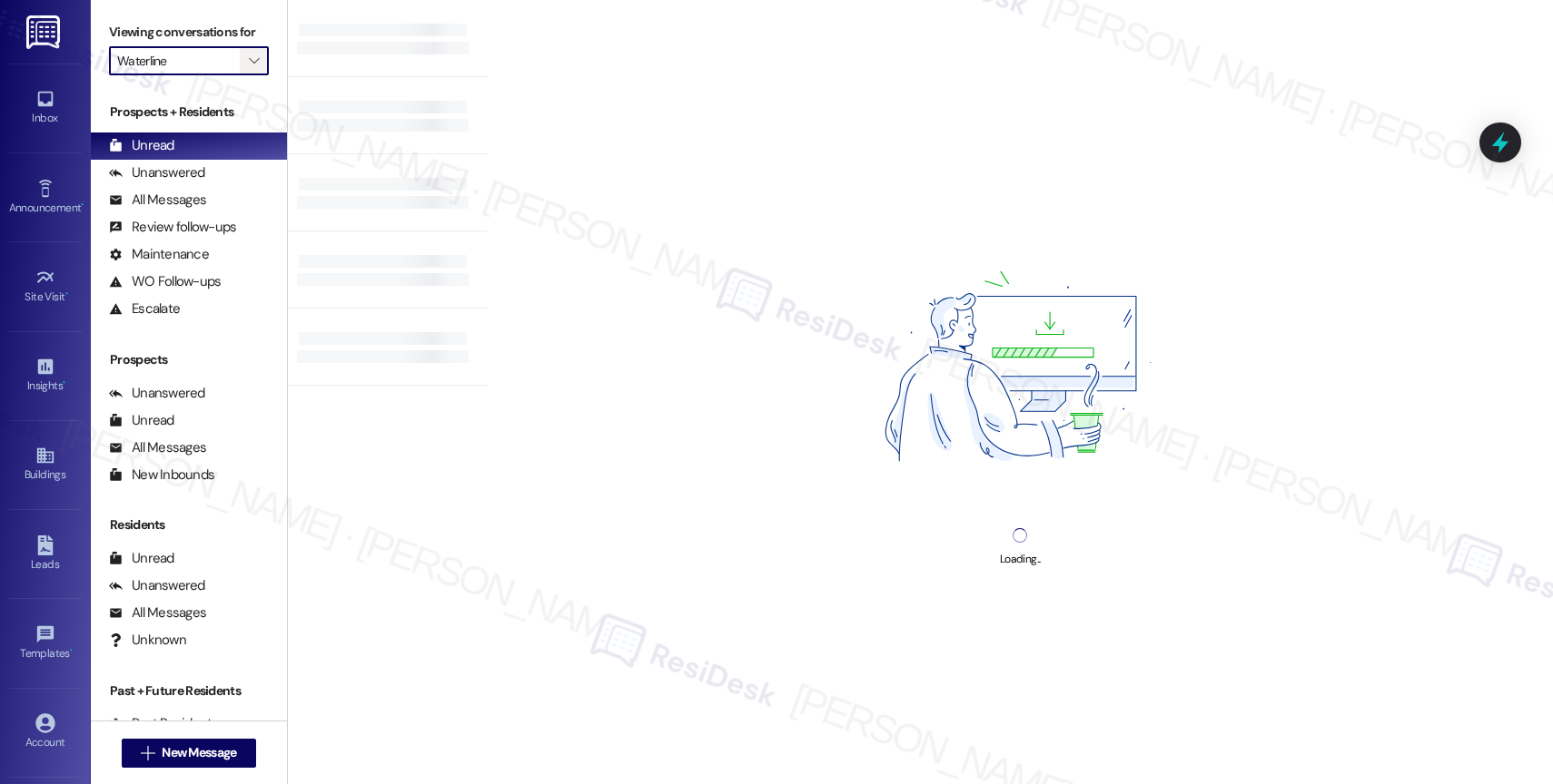
type input "Village at [GEOGRAPHIC_DATA]"
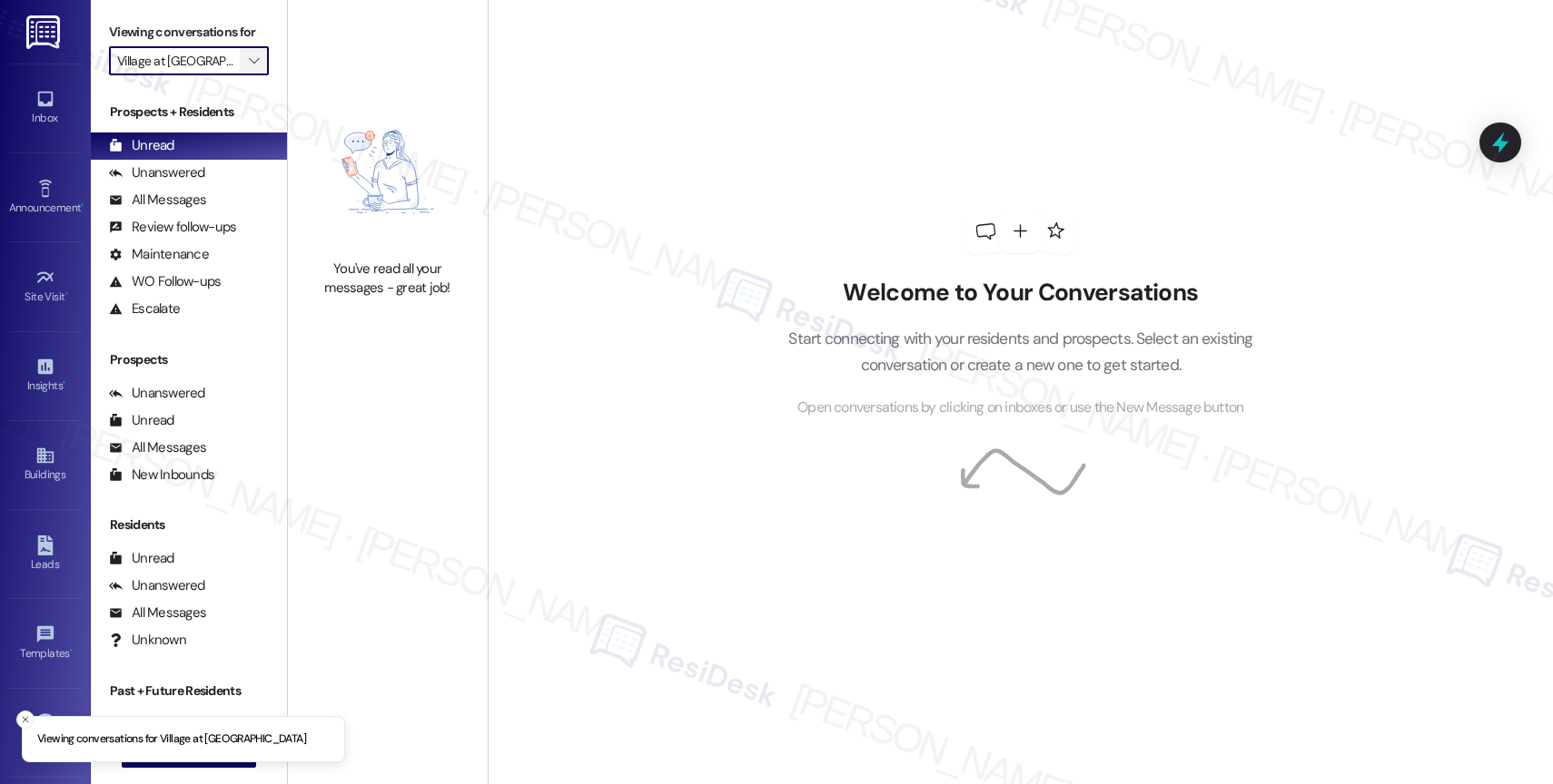
click at [249, 68] on icon "" at bounding box center [254, 61] width 10 height 15
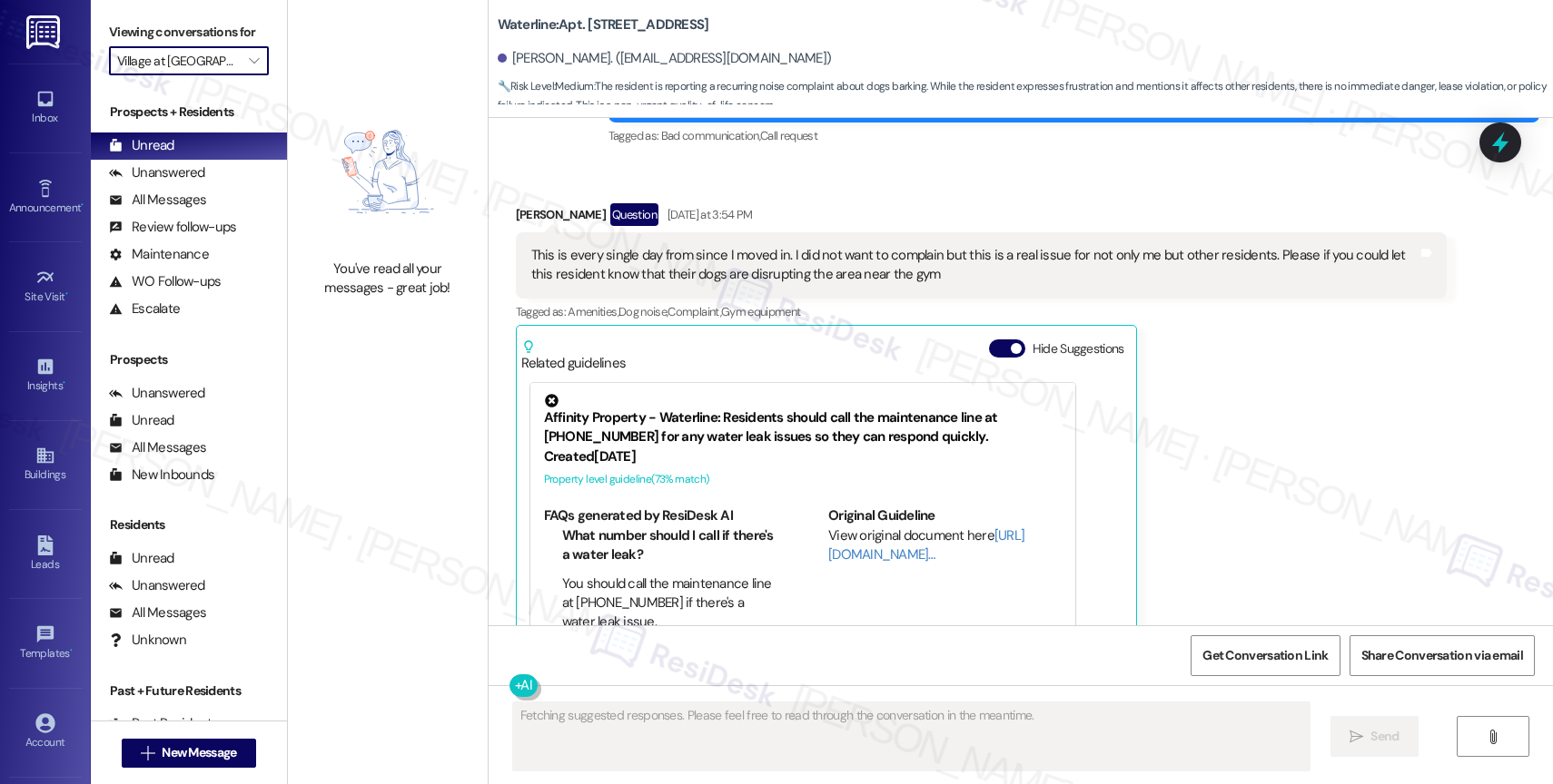
scroll to position [44760, 0]
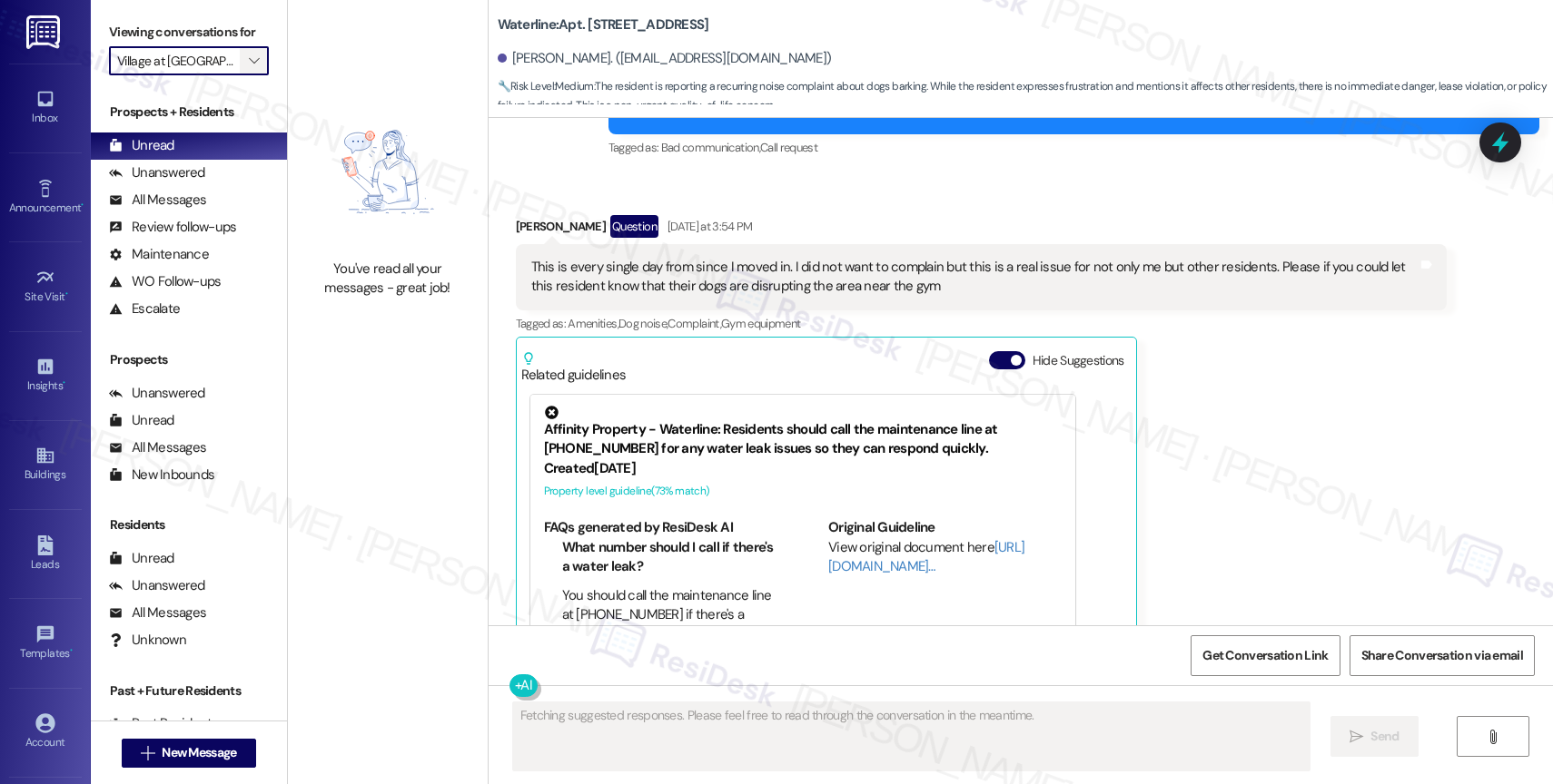
click at [249, 68] on icon "" at bounding box center [254, 61] width 10 height 15
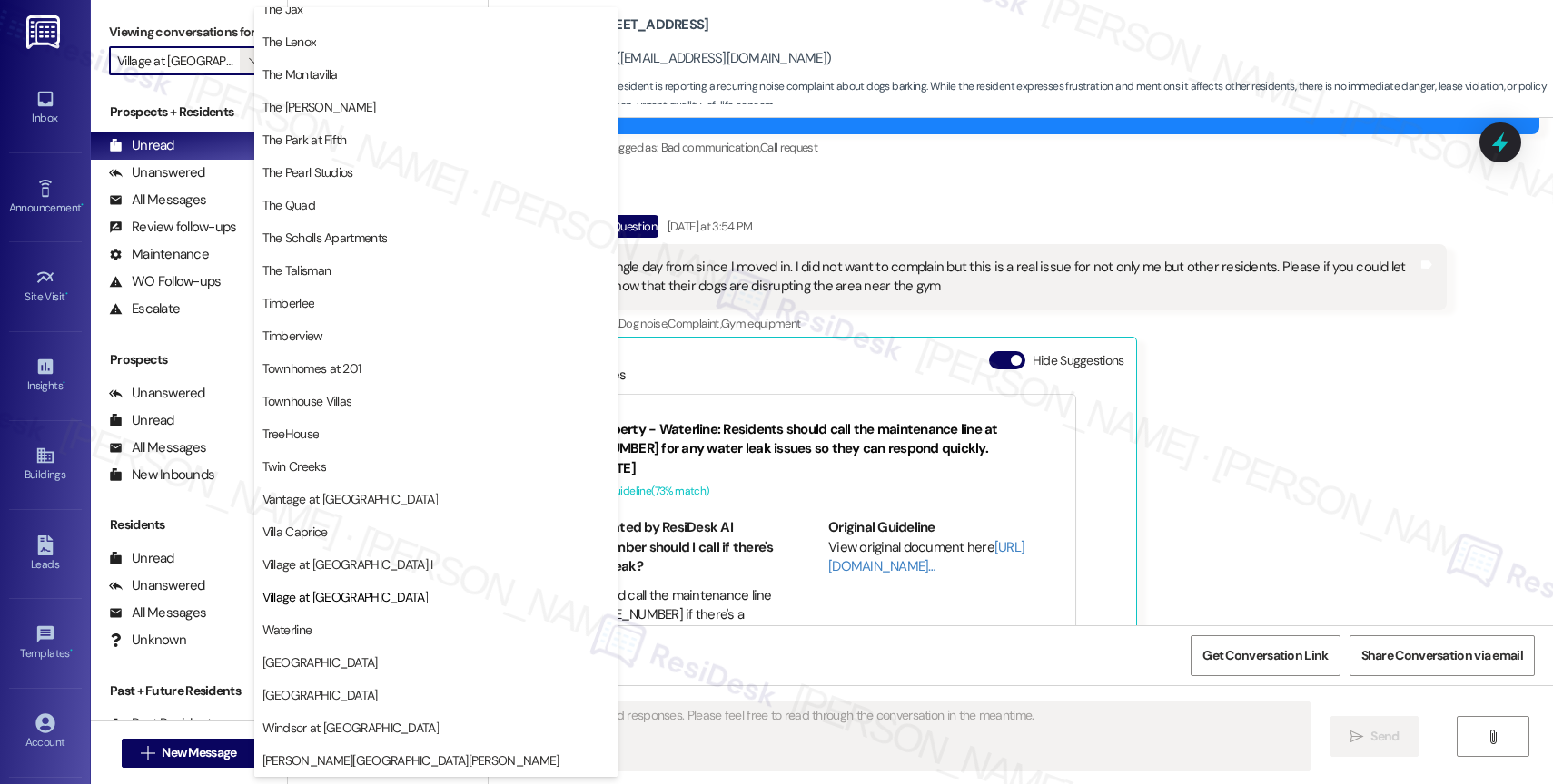
scroll to position [3311, 0]
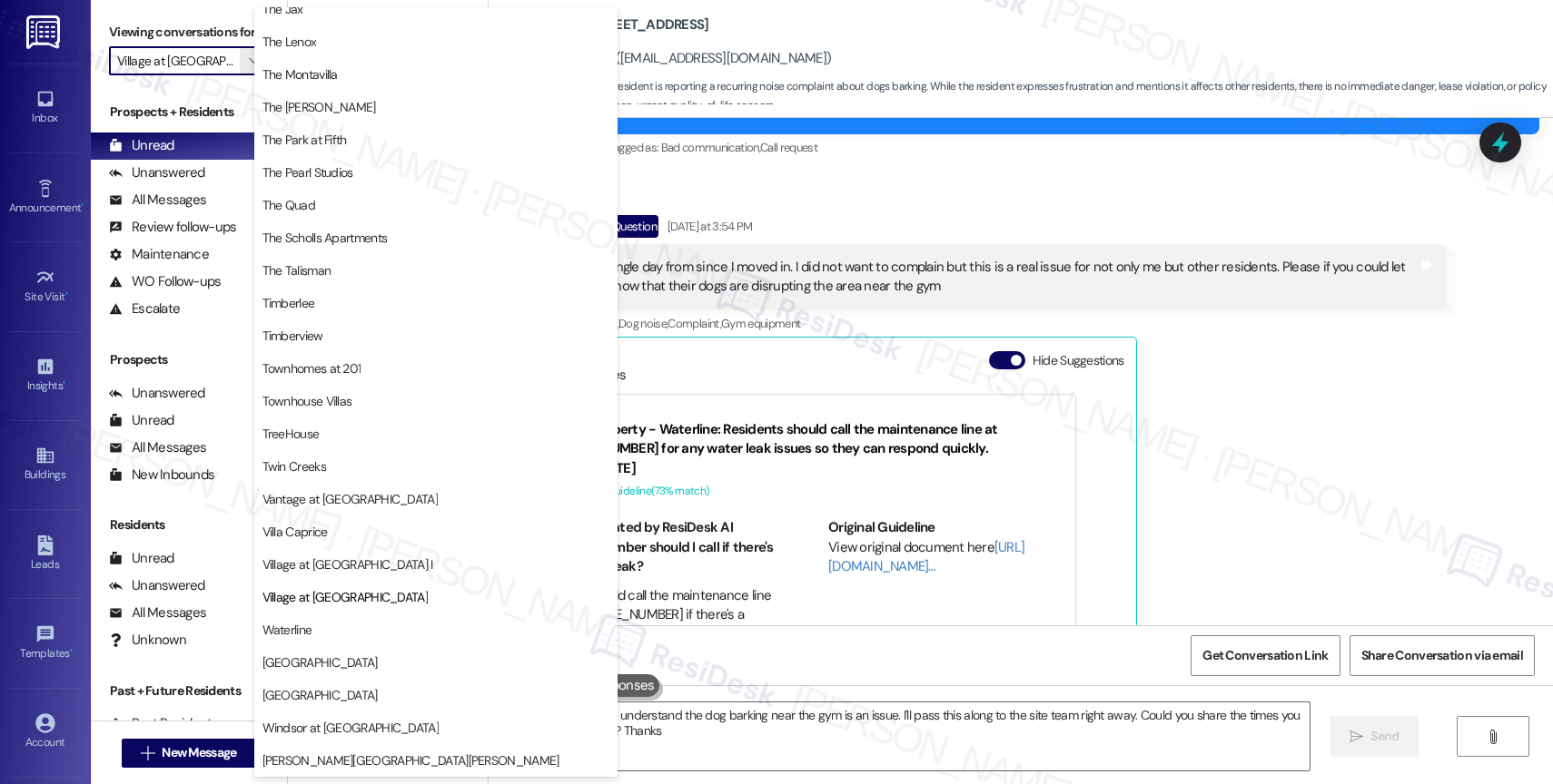
type textarea "Hi {{first_name}}, I understand the dog barking near the gym is an issue. I'll …"
click at [335, 684] on button "[GEOGRAPHIC_DATA]" at bounding box center [435, 695] width 363 height 33
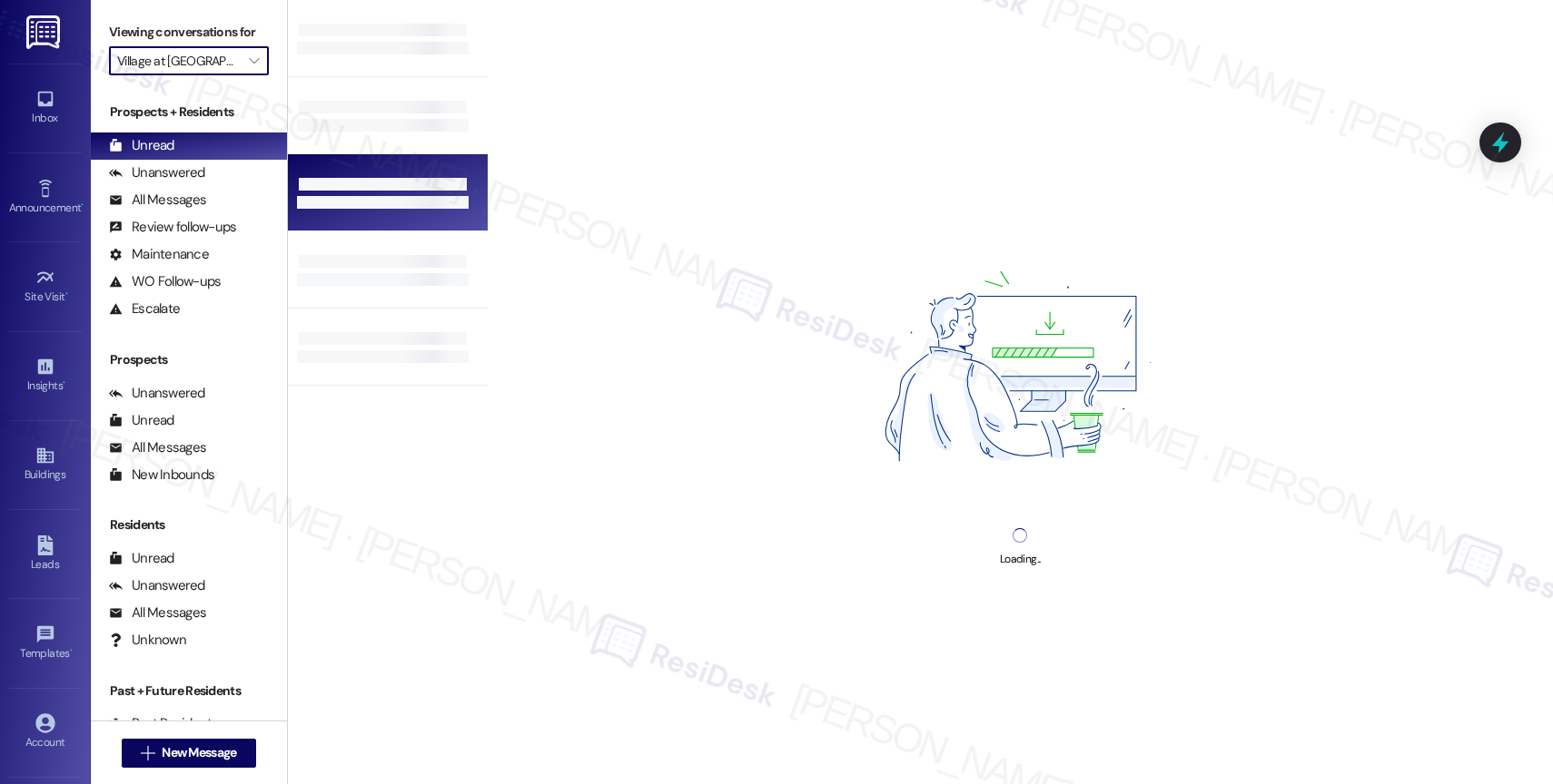
type input "[GEOGRAPHIC_DATA]"
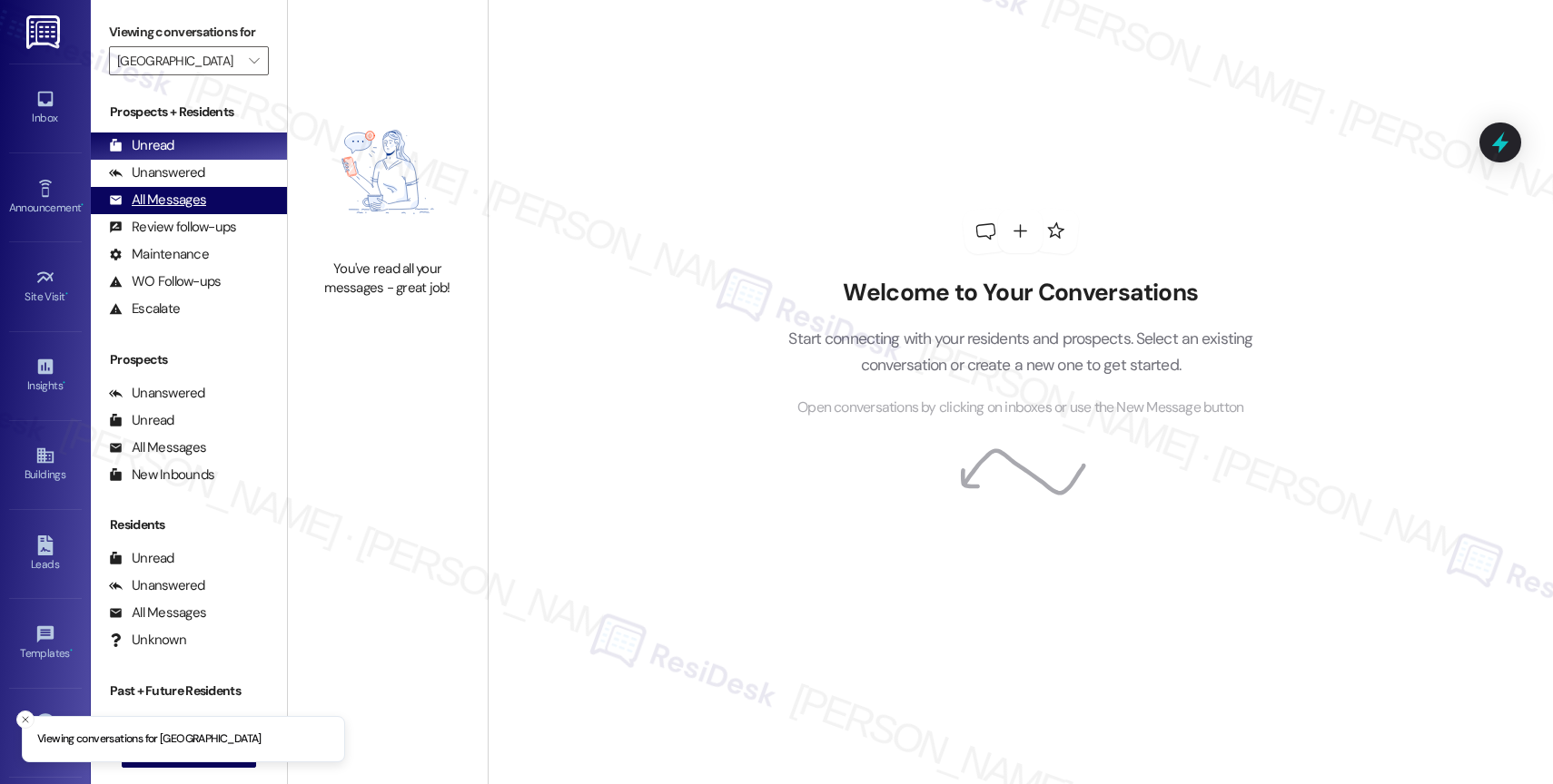
click at [178, 210] on div "All Messages" at bounding box center [158, 200] width 97 height 19
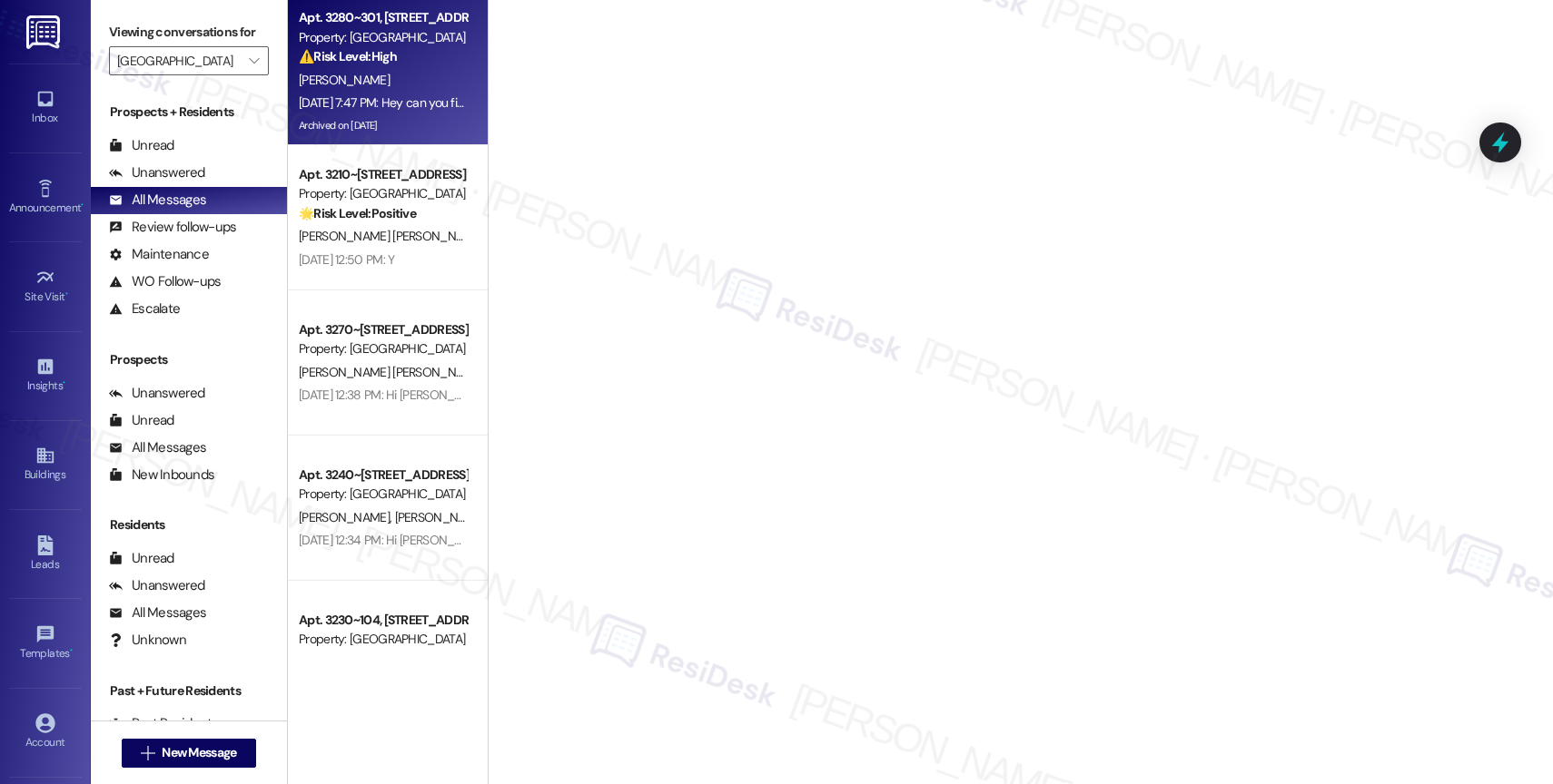
click at [396, 72] on div "[PERSON_NAME]" at bounding box center [383, 79] width 172 height 23
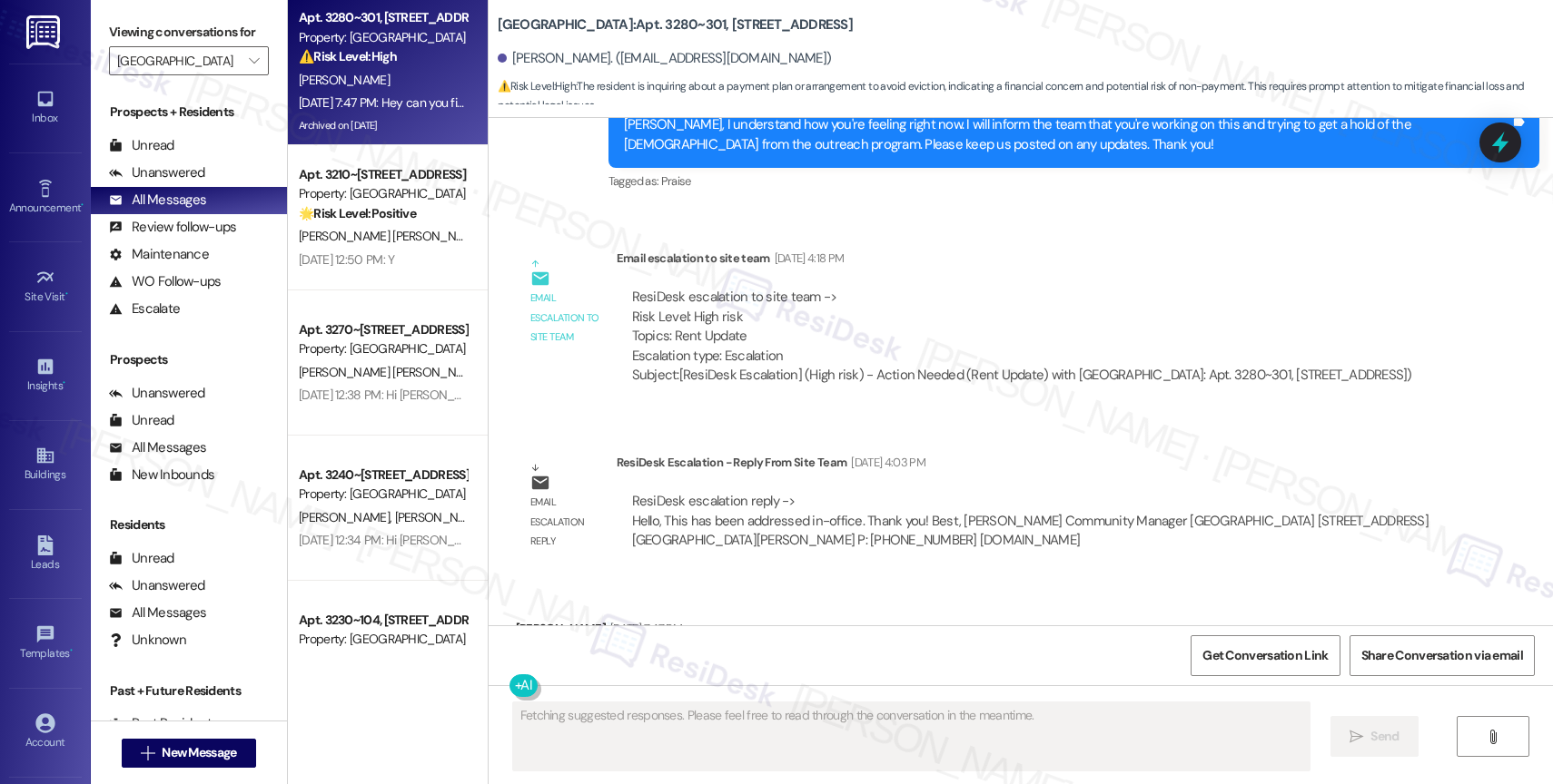
scroll to position [3471, 0]
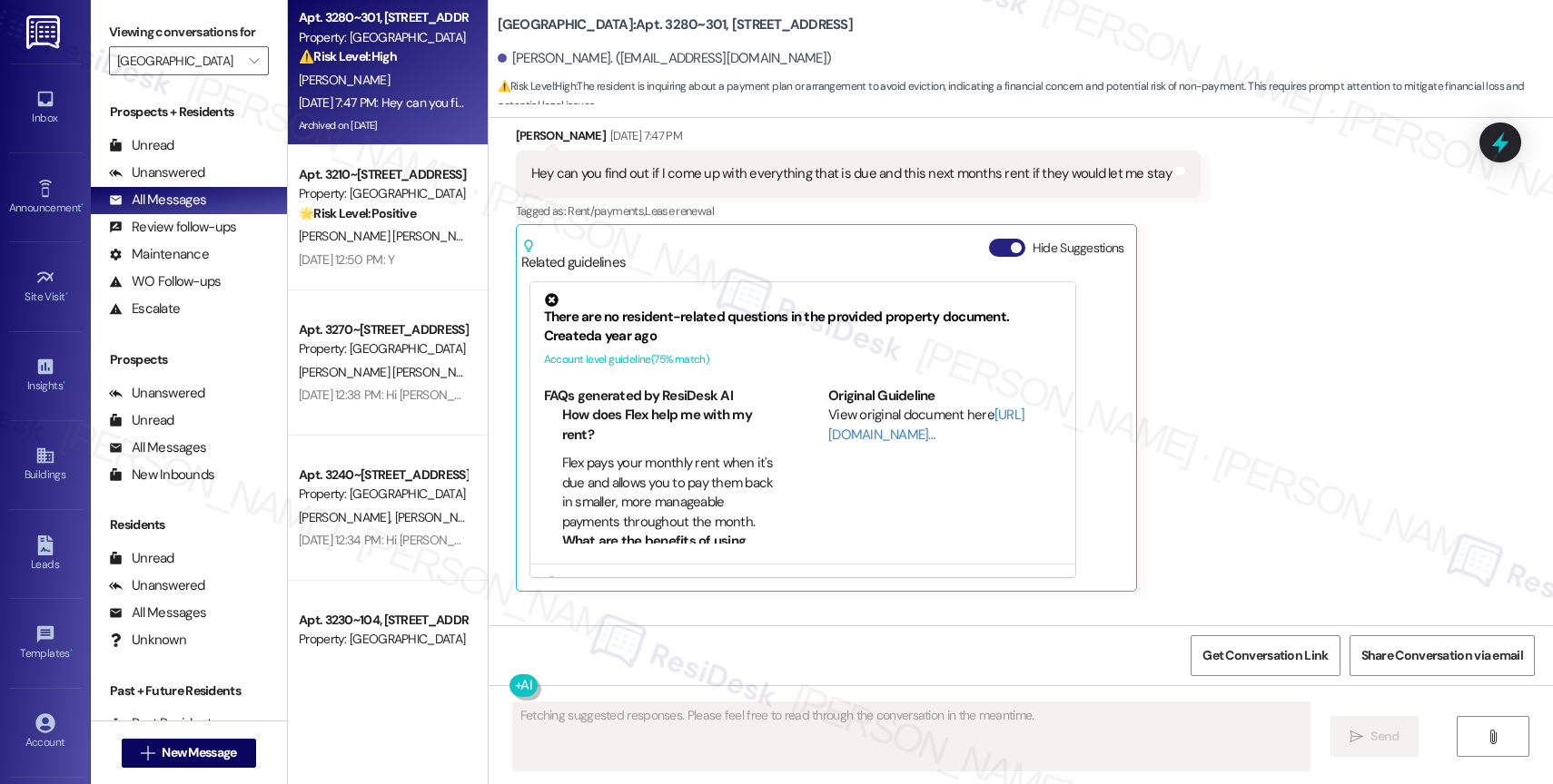
click at [993, 256] on button "Hide Suggestions" at bounding box center [1006, 247] width 37 height 18
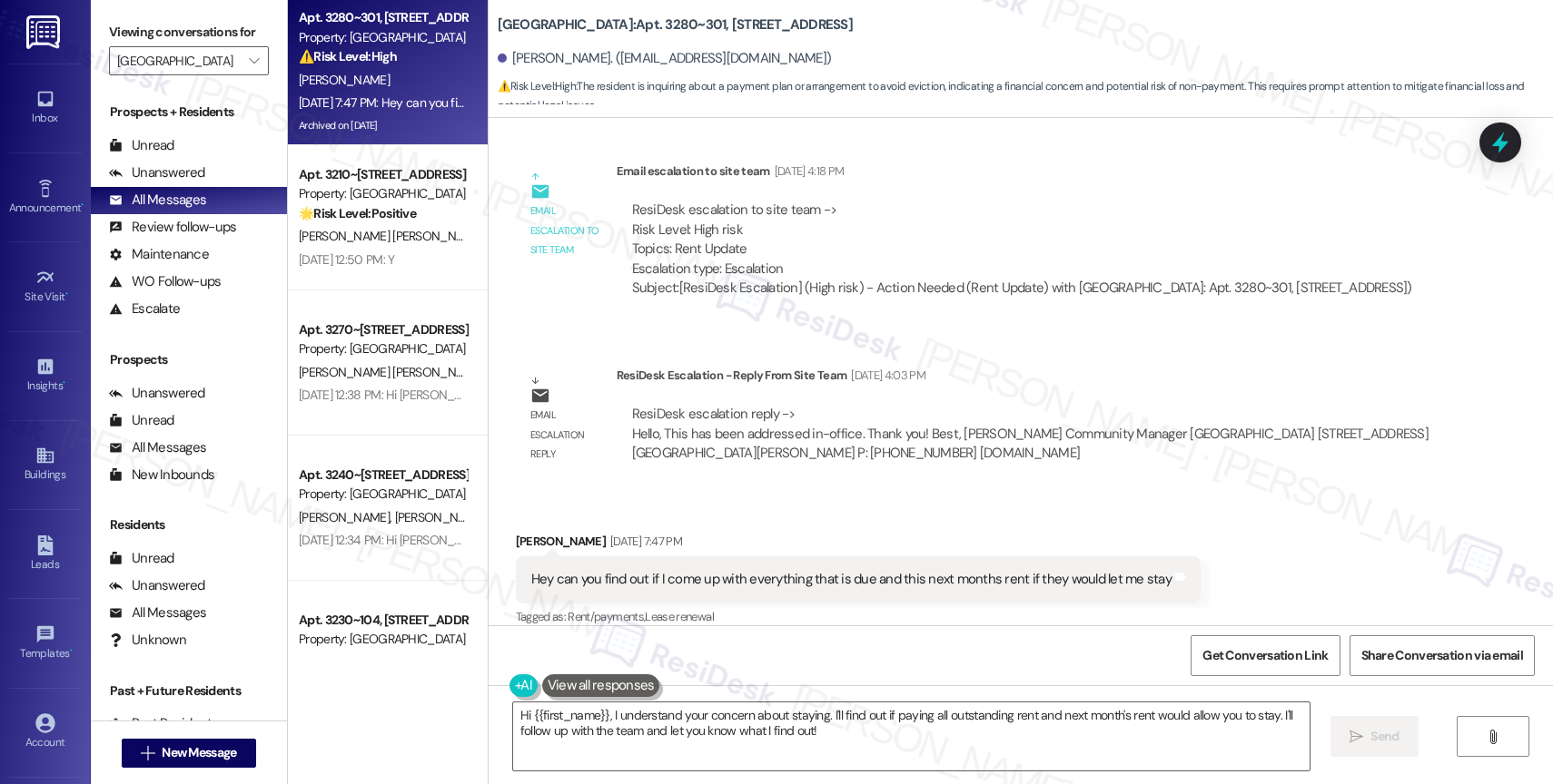
scroll to position [3325, 0]
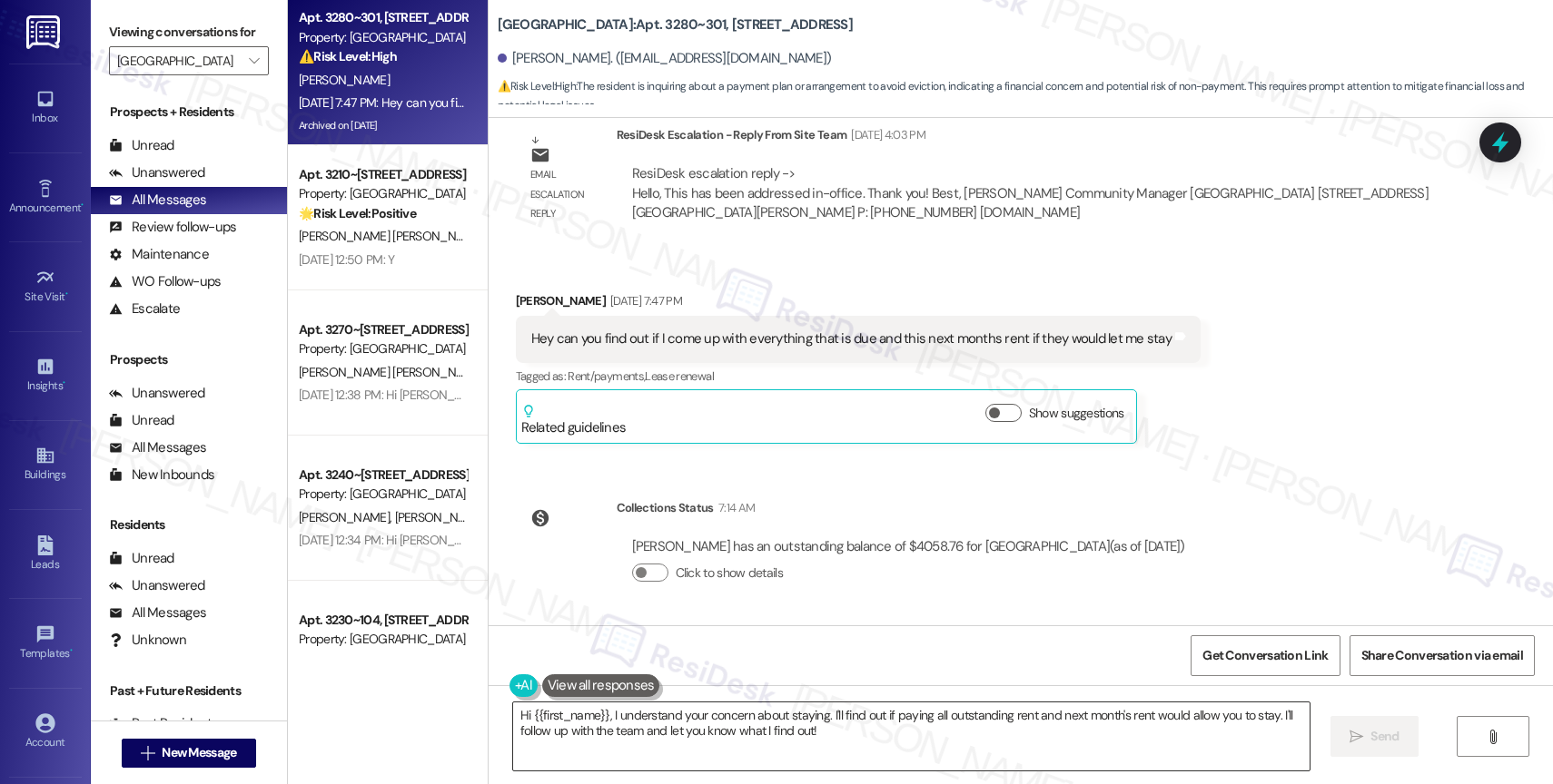
click at [633, 732] on textarea "Hi {{first_name}}, I understand your concern about staying. I'll find out if pa…" at bounding box center [911, 736] width 796 height 68
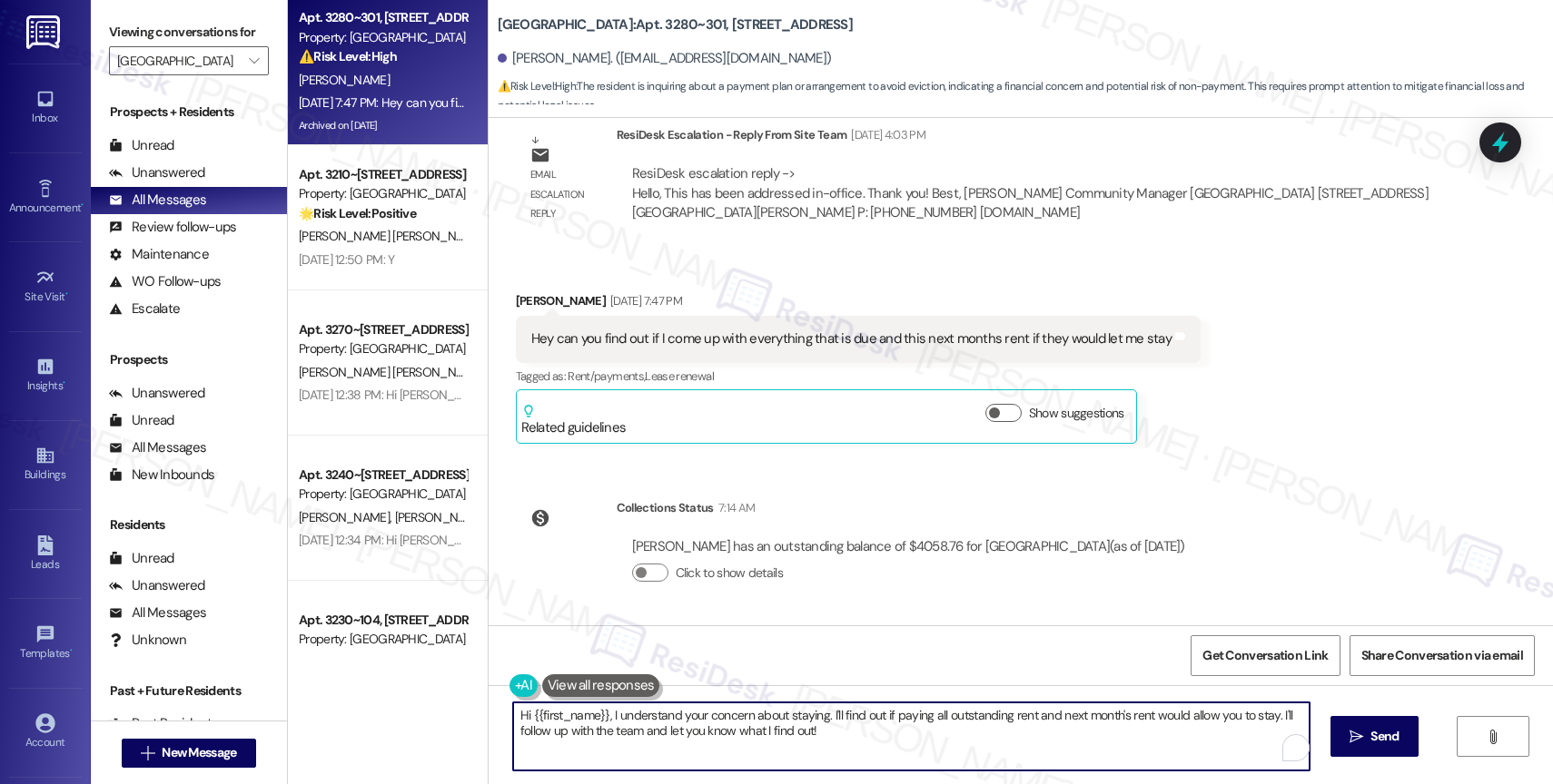
click at [633, 732] on textarea "Hi {{first_name}}, I understand your concern about staying. I'll find out if pa…" at bounding box center [911, 736] width 796 height 68
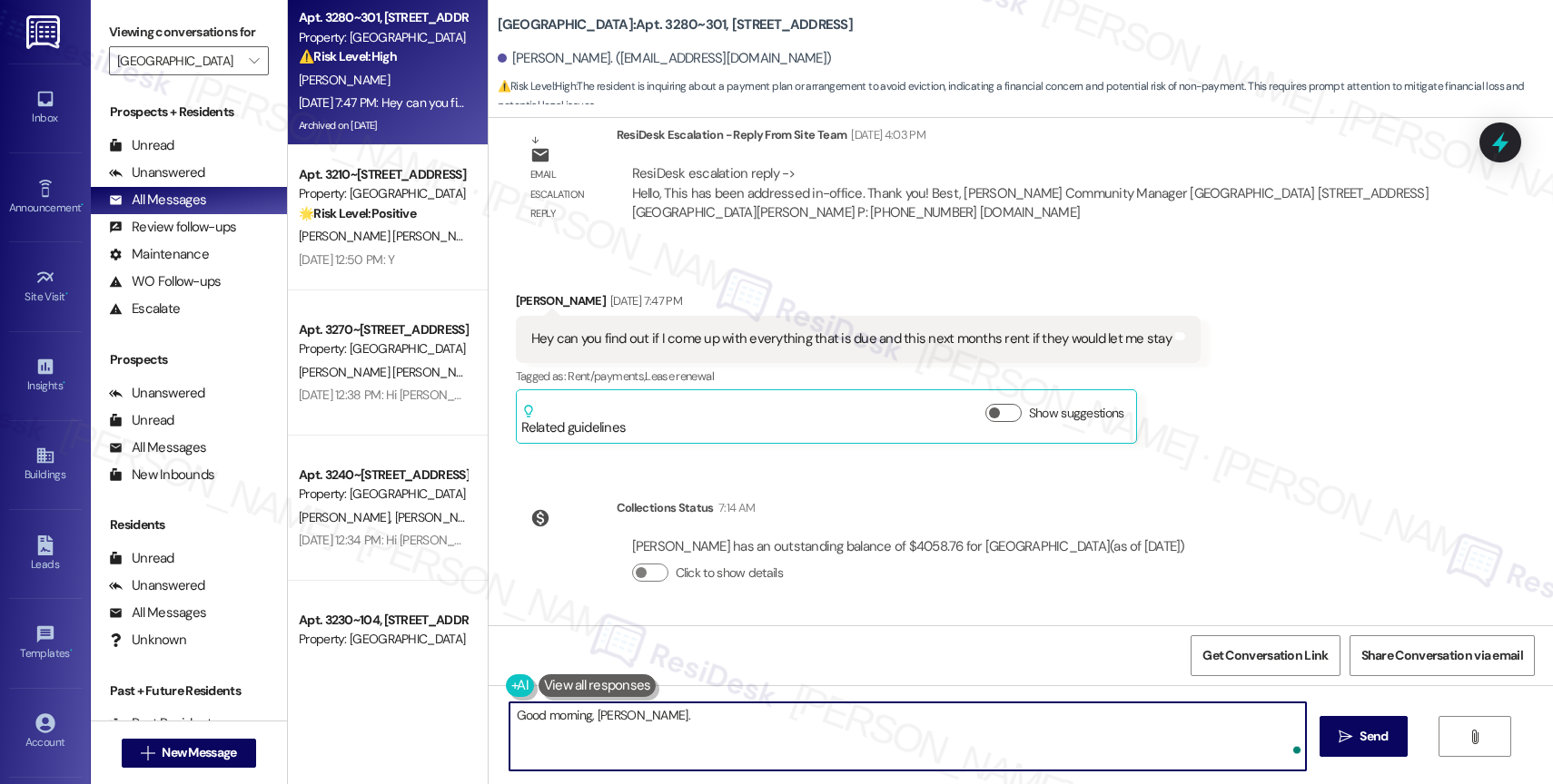
type textarea "Good morning, [PERSON_NAME]."
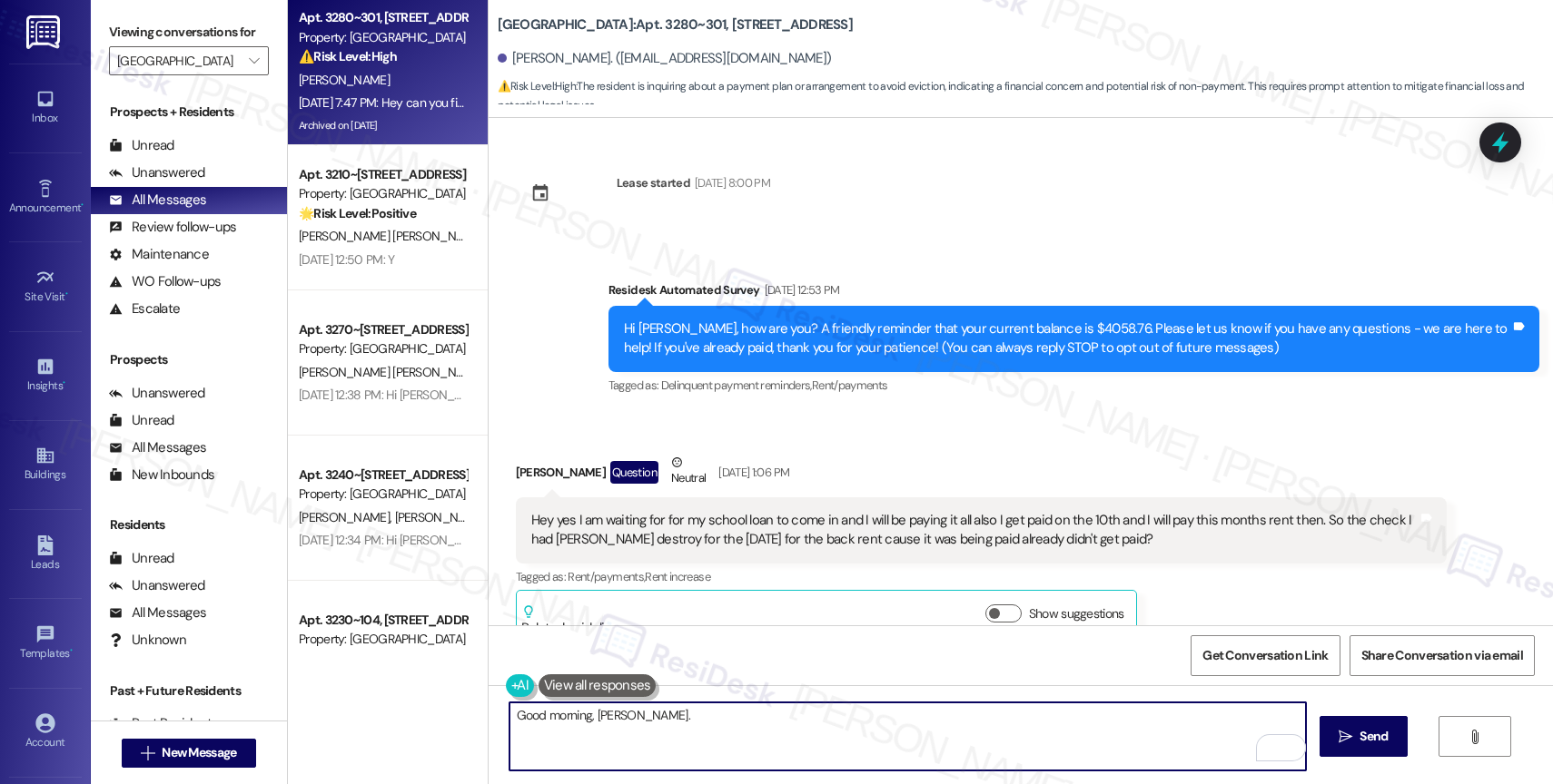
scroll to position [3325, 0]
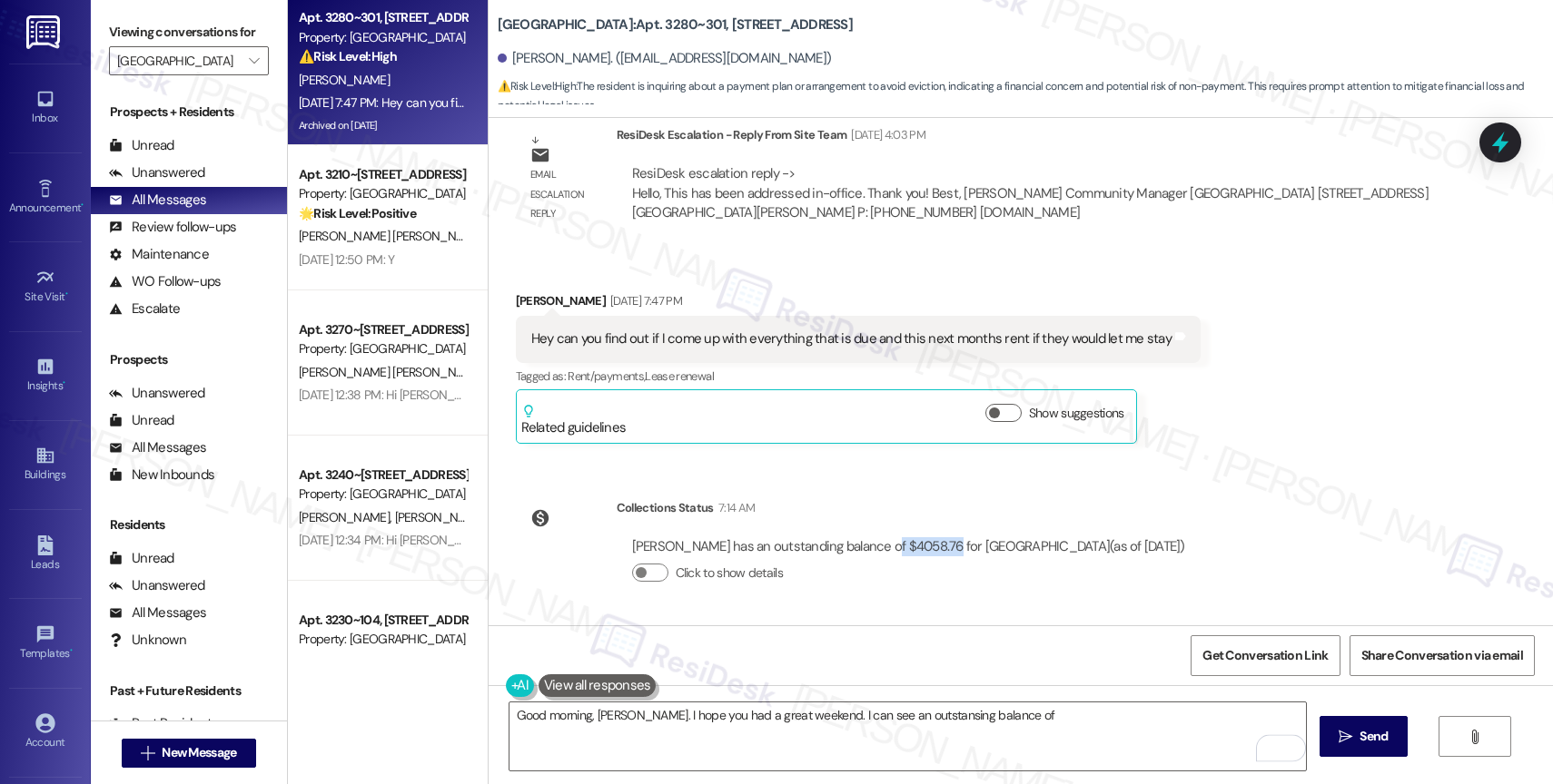
drag, startPoint x: 865, startPoint y: 542, endPoint x: 924, endPoint y: 540, distance: 59.0
click at [924, 540] on div "Stacy Jaycox has an outstanding balance of $4058.76 for Willow Tree Place (as o…" at bounding box center [909, 547] width 553 height 19
copy div "$4058.76"
click at [1048, 731] on textarea "Good morning, Stacy. I hope you had a great weekend. I can see an outstansing b…" at bounding box center [907, 736] width 796 height 68
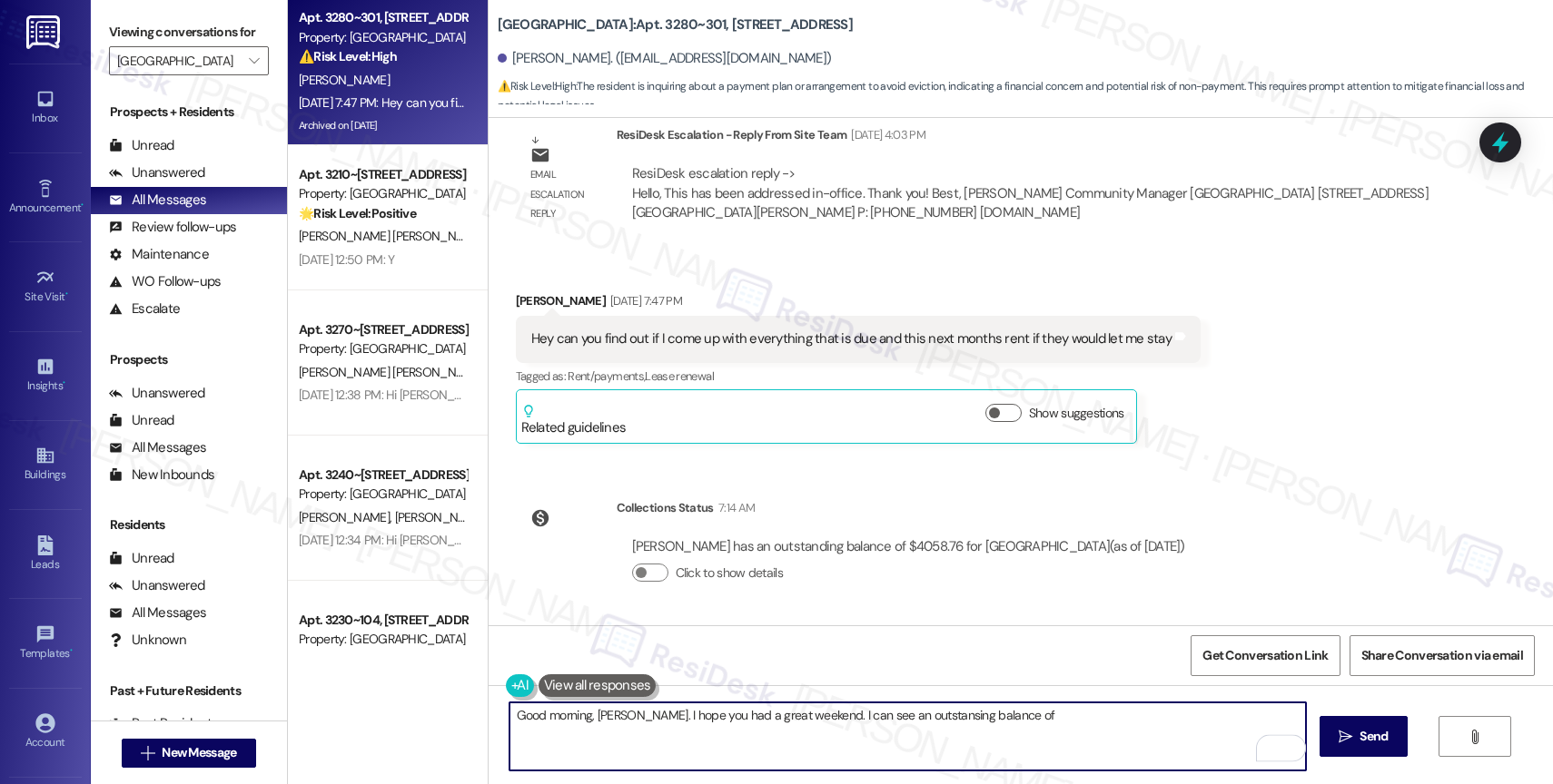
paste textarea "$4058.76"
click at [1083, 713] on textarea "Good morning, Stacy. I hope you had a great weekend. I can see an outstanding b…" at bounding box center [907, 736] width 796 height 68
drag, startPoint x: 662, startPoint y: 733, endPoint x: 905, endPoint y: 739, distance: 243.1
click at [894, 739] on textarea "Good morning, Stacy. I hope you had a great weekend. I can see an outstanding b…" at bounding box center [907, 736] width 796 height 68
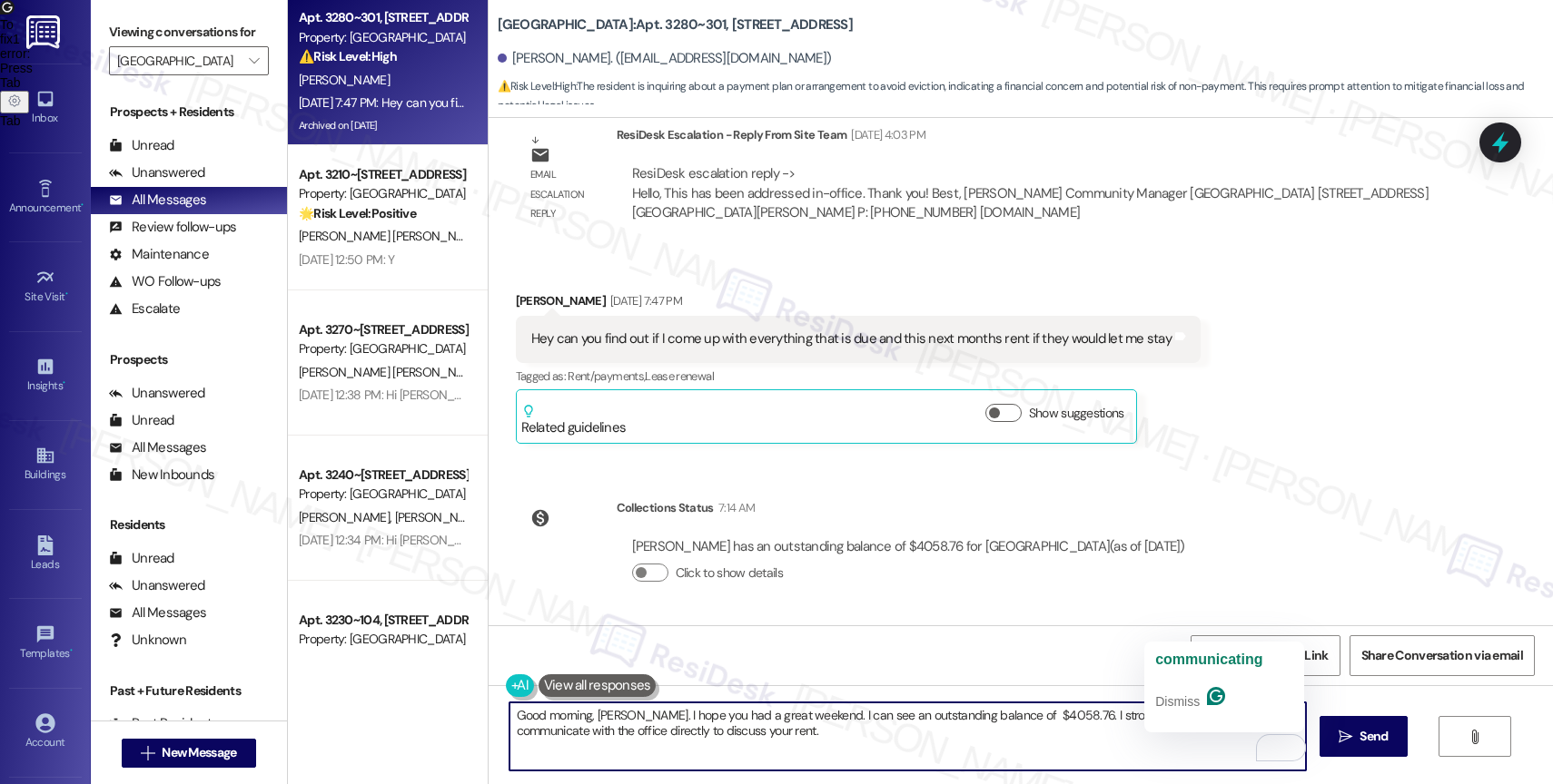
click at [1219, 662] on span "communicating" at bounding box center [1209, 660] width 107 height 16
click at [738, 744] on textarea "Good morning, Stacy. I hope you had a great weekend. I can see an outstanding b…" at bounding box center [907, 736] width 796 height 68
click at [743, 737] on textarea "Good morning, Stacy. I hope you had a great weekend. I can see an outstanding b…" at bounding box center [907, 736] width 796 height 68
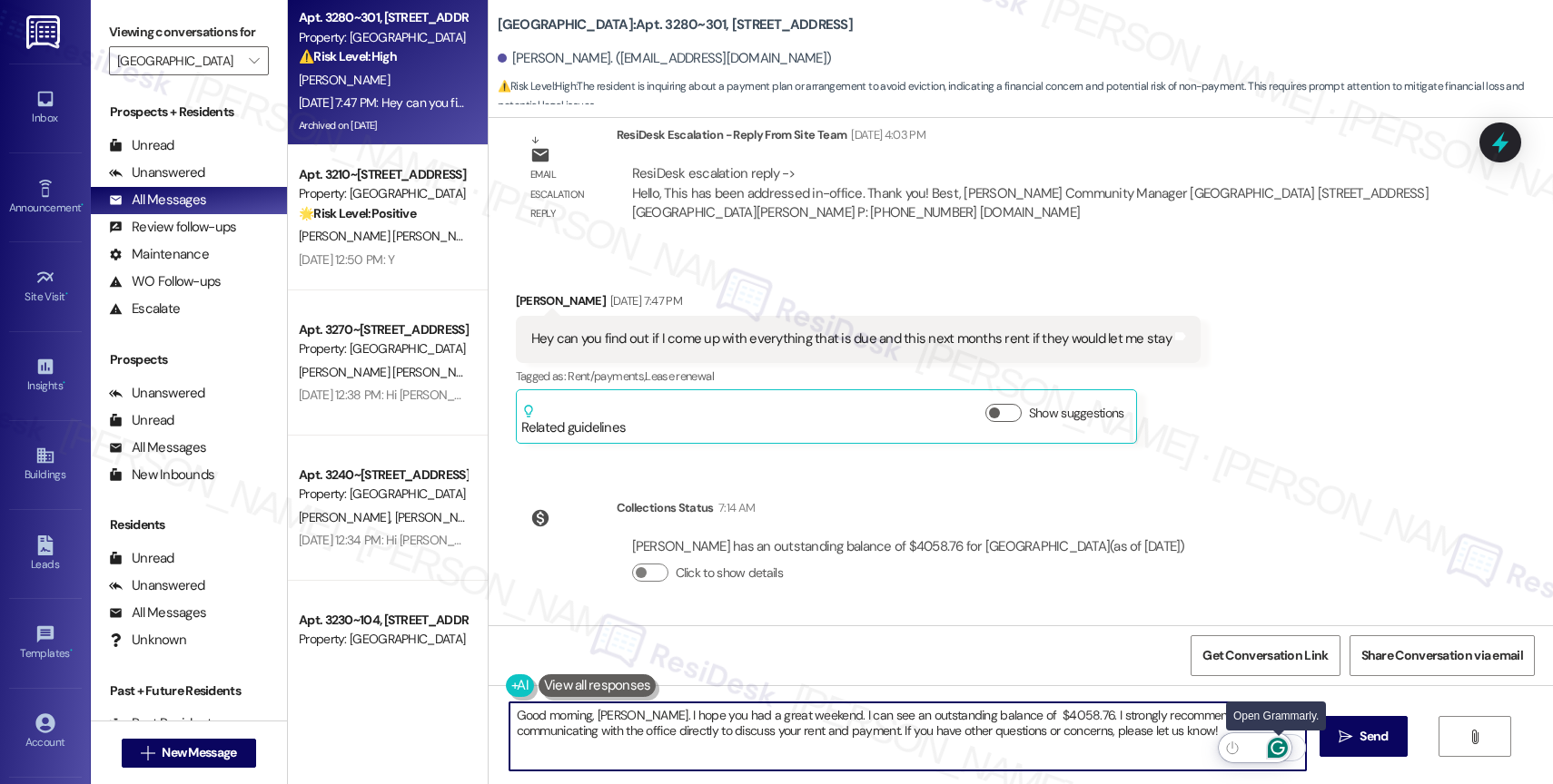
type textarea "Good morning, Stacy. I hope you had a great weekend. I can see an outstanding b…"
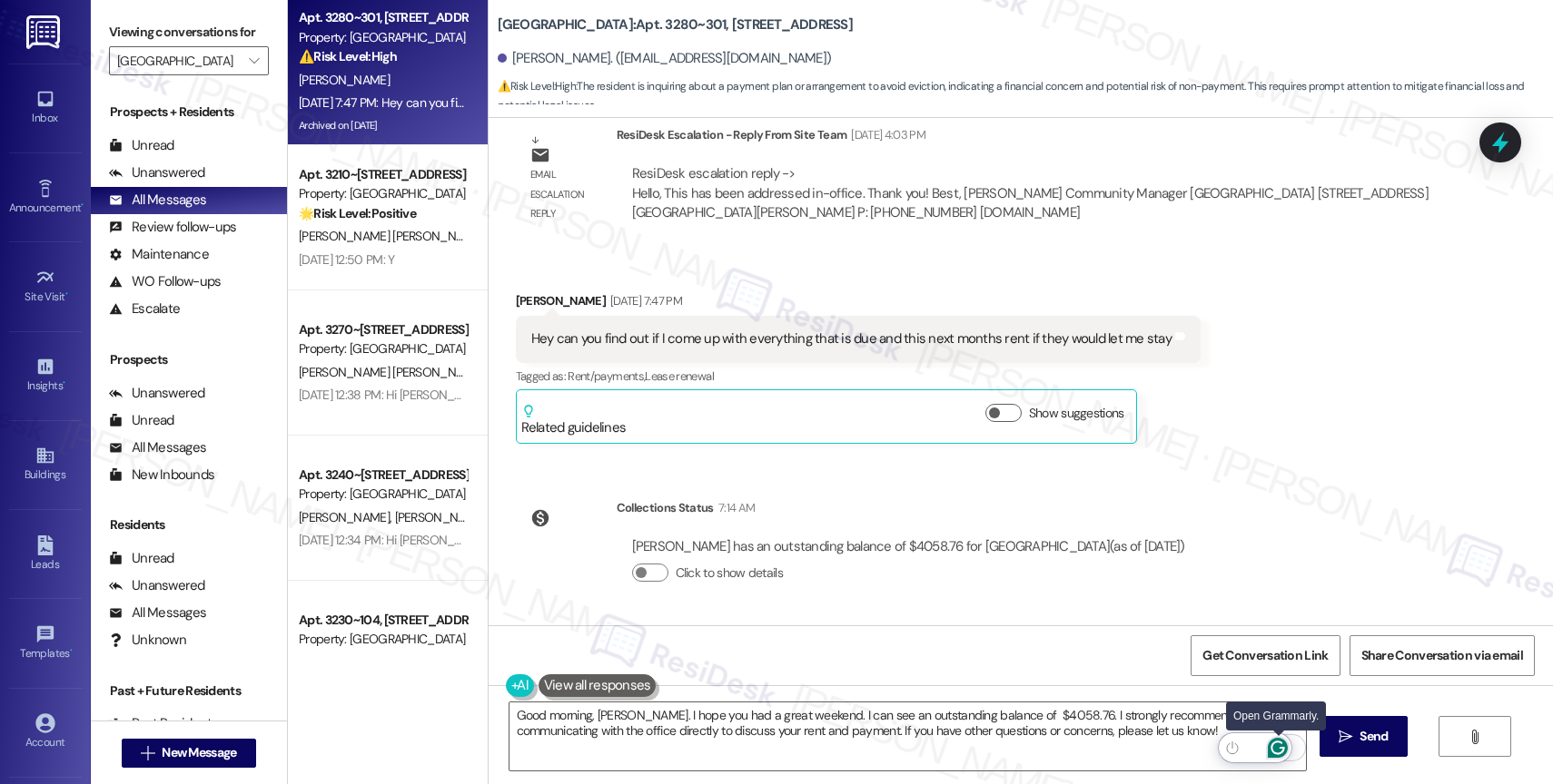
click at [1280, 743] on icon "Open Grammarly. 0 Suggestions." at bounding box center [1278, 747] width 20 height 20
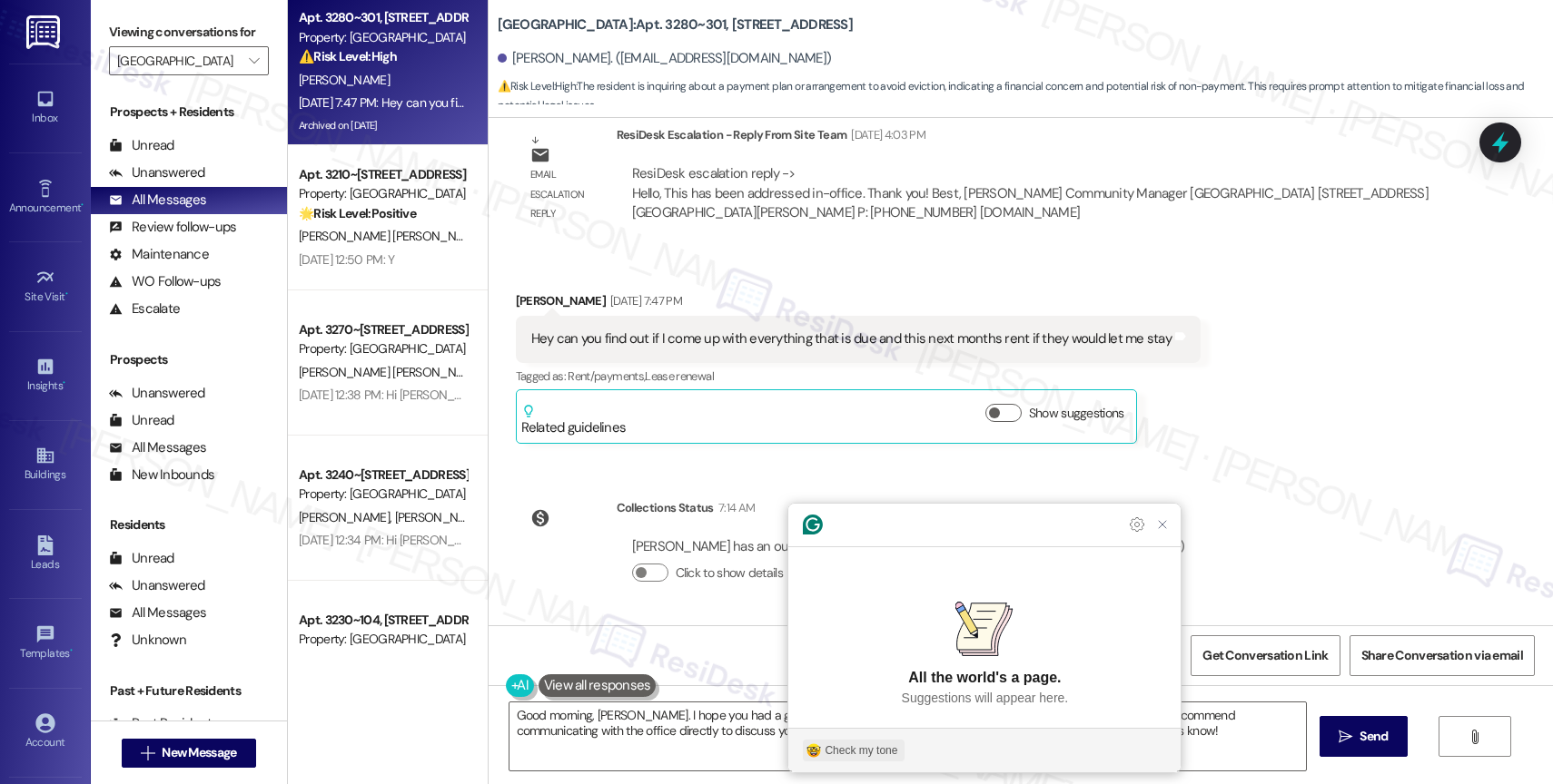
click at [865, 740] on button "Check my tone" at bounding box center [853, 750] width 101 height 22
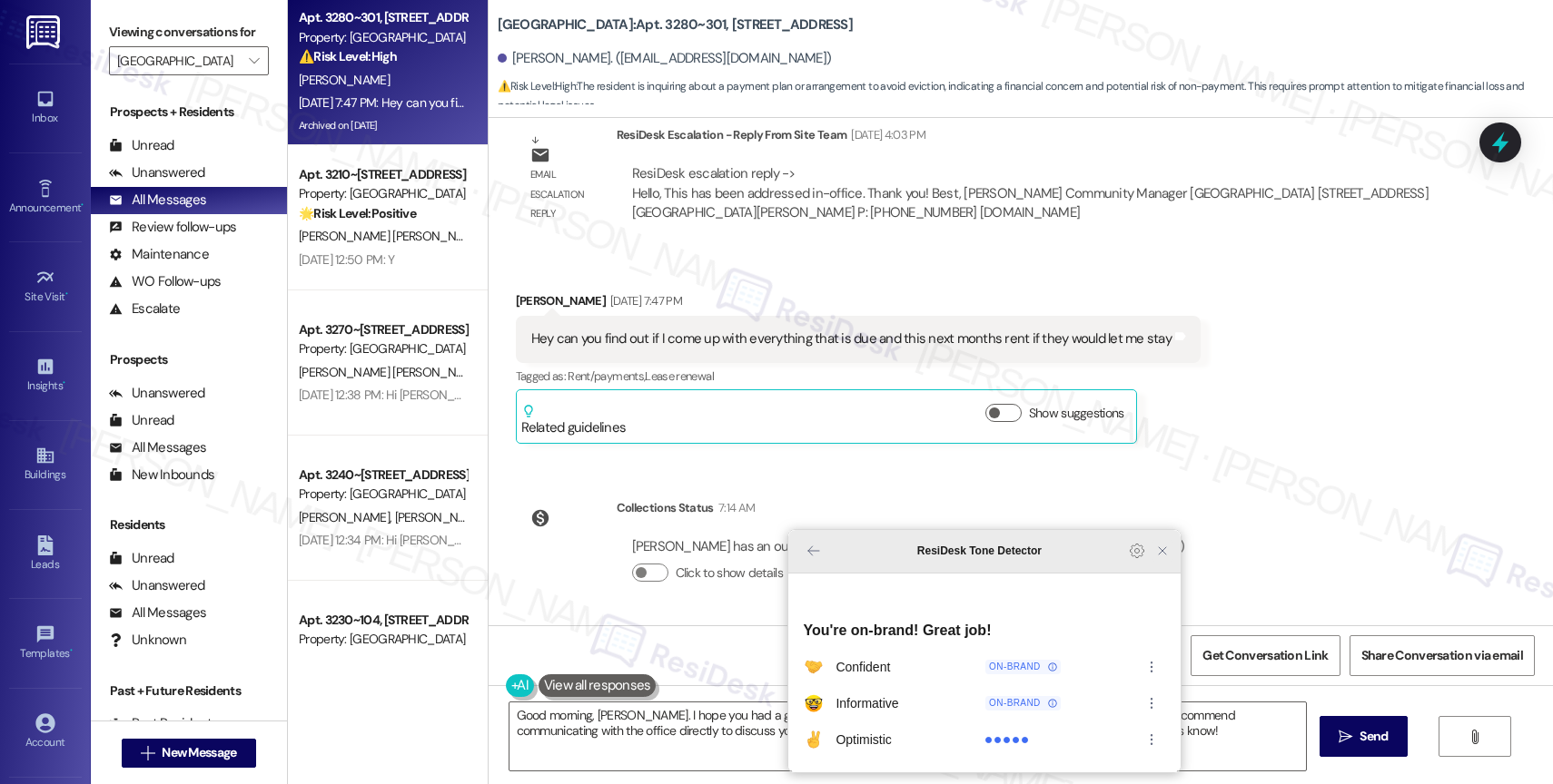
click at [1164, 558] on icon "Close Grammarly Assistant" at bounding box center [1162, 550] width 15 height 15
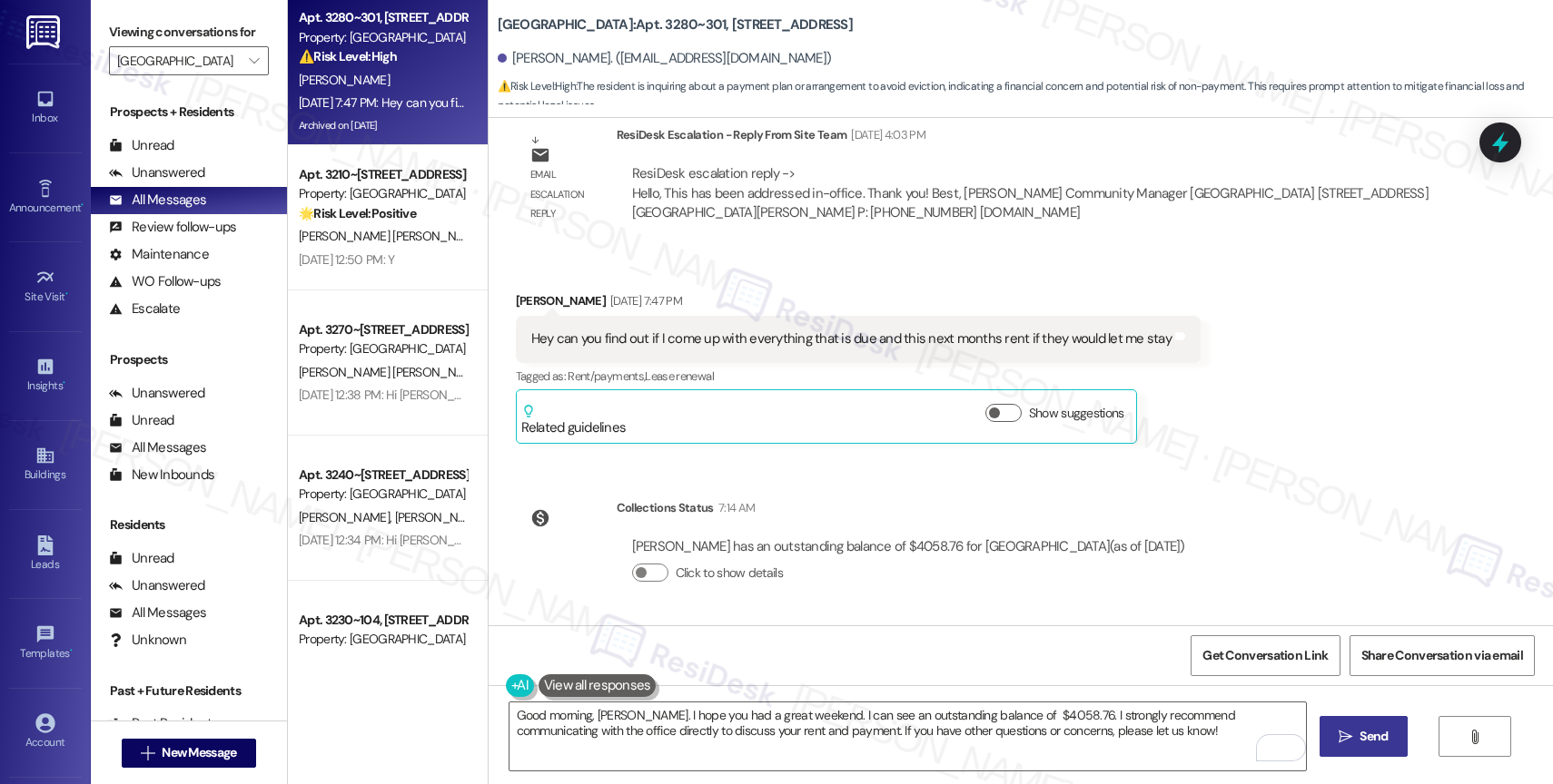
click at [1367, 725] on button " Send" at bounding box center [1363, 736] width 88 height 41
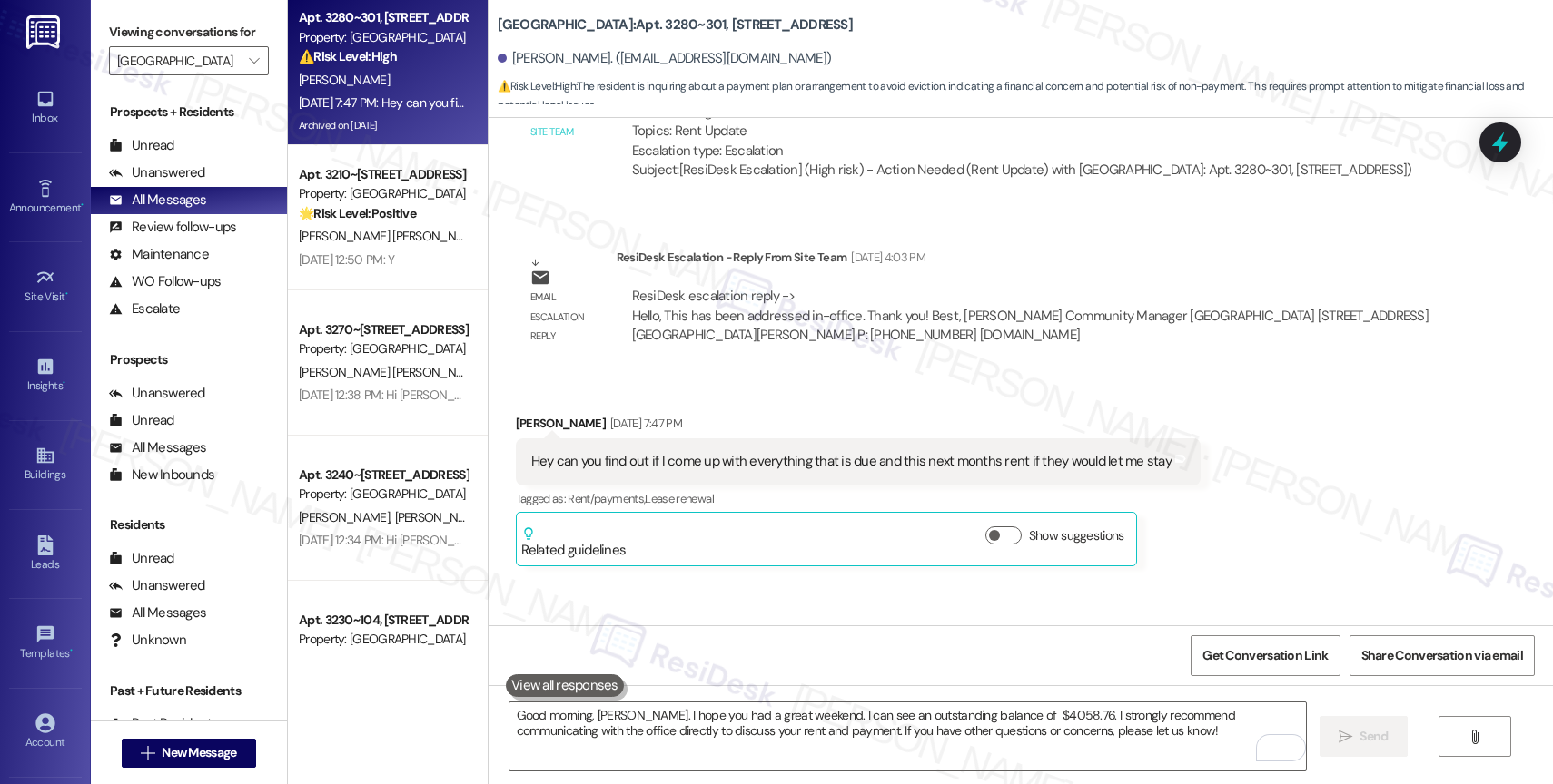
scroll to position [3471, 0]
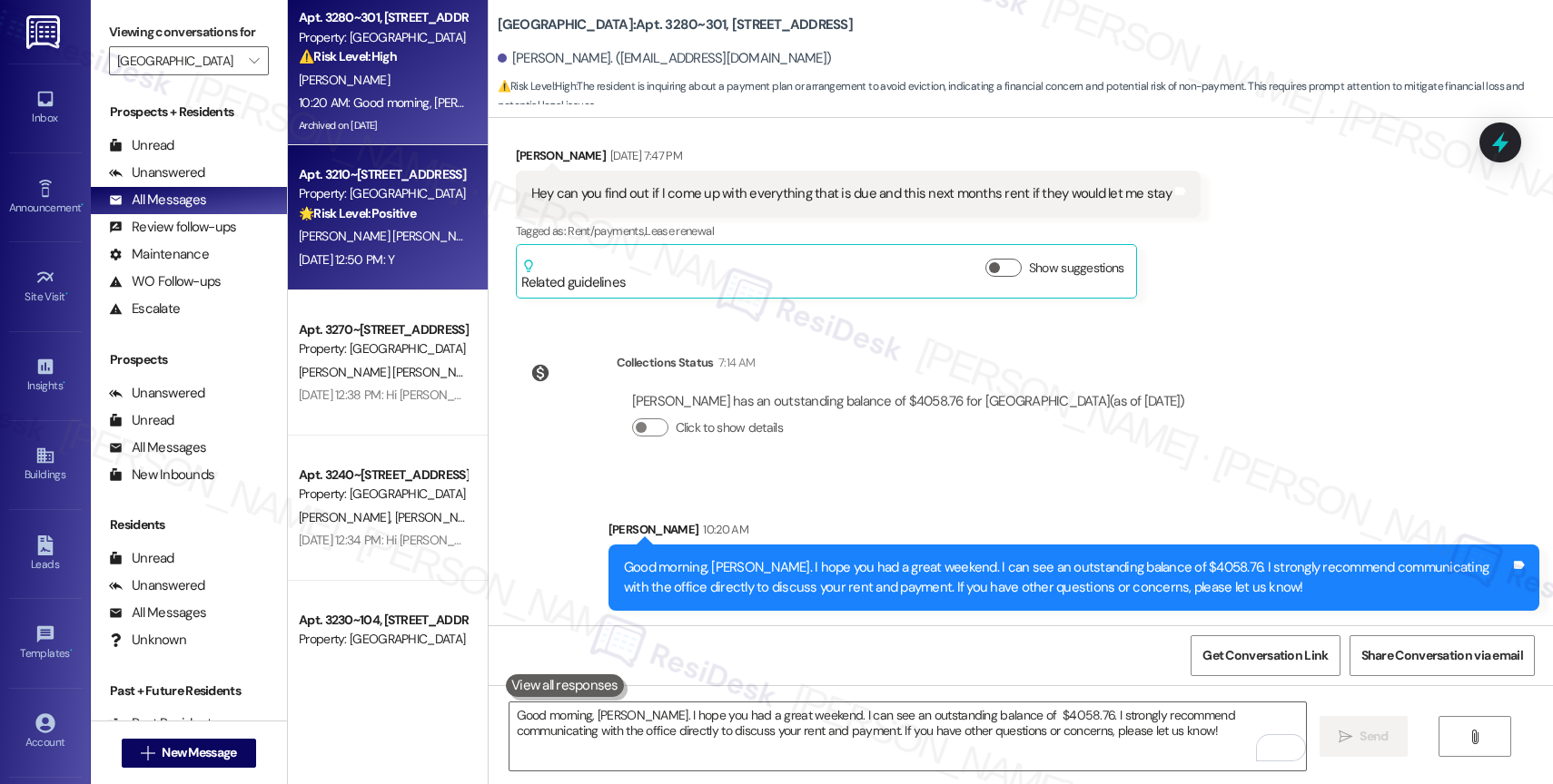
click at [375, 228] on span "[PERSON_NAME] [PERSON_NAME]" at bounding box center [390, 235] width 184 height 16
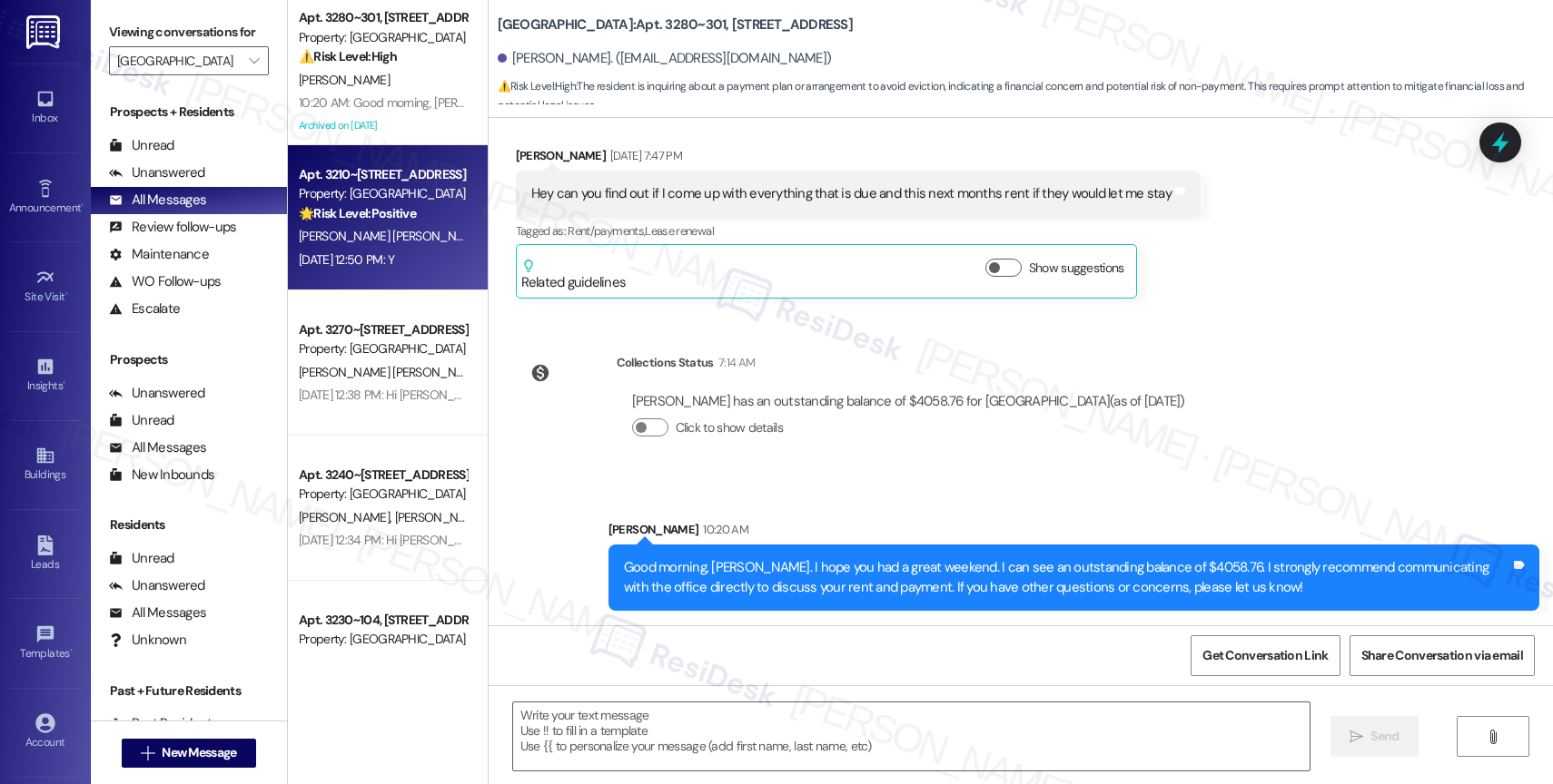
type textarea "Fetching suggested responses. Please feel free to read through the conversation…"
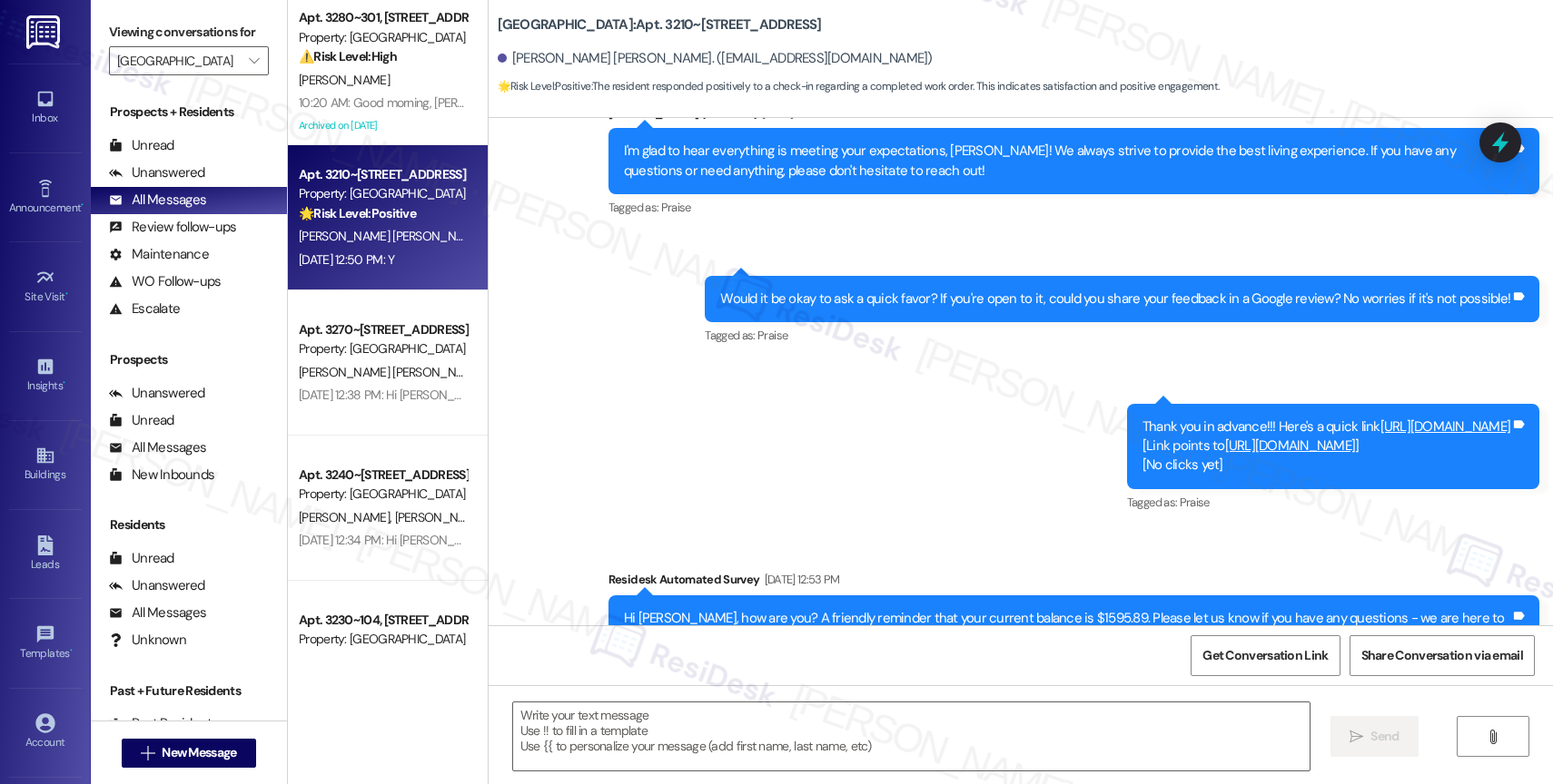
type textarea "Fetching suggested responses. Please feel free to read through the conversation…"
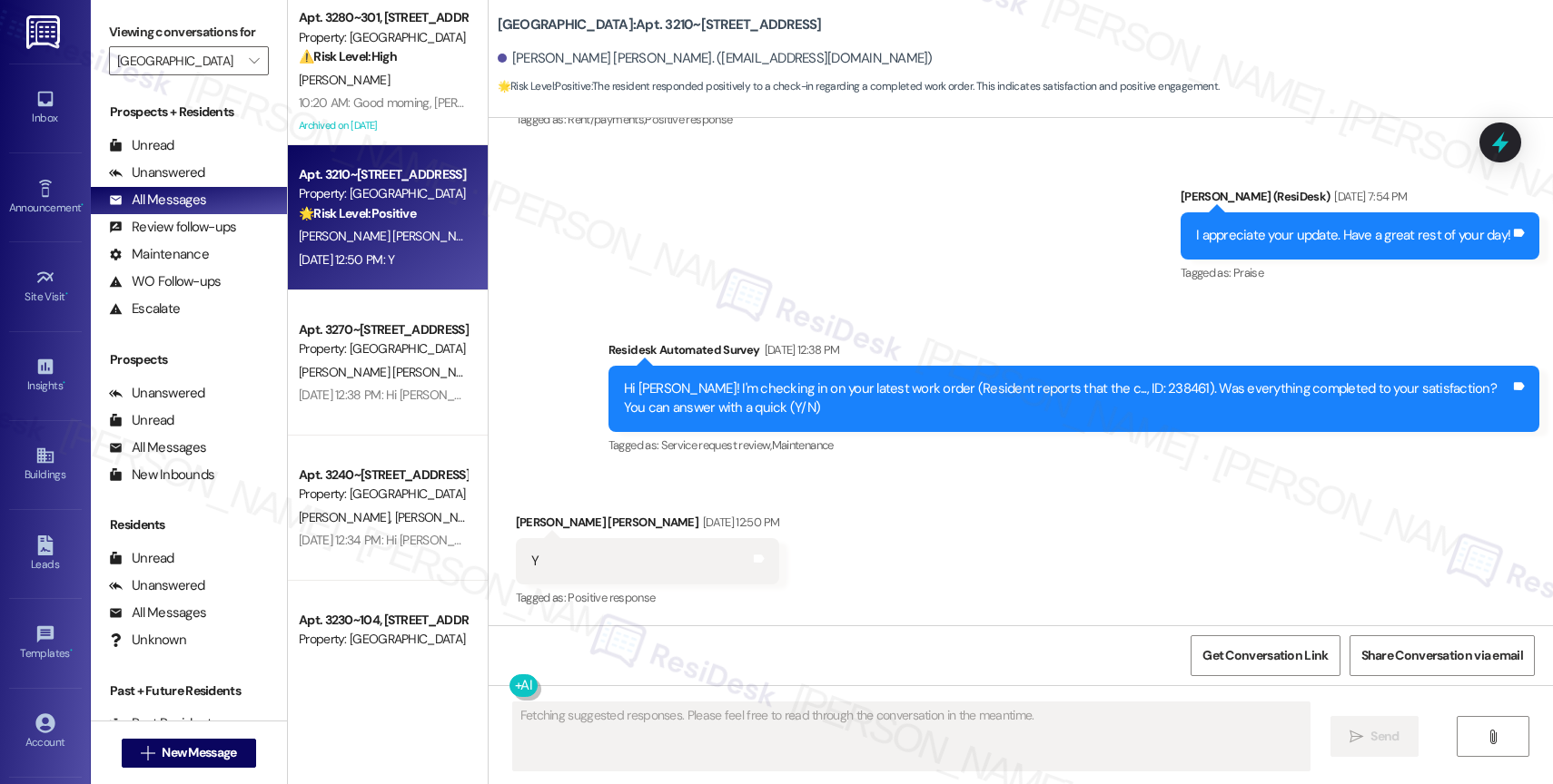
scroll to position [3352, 0]
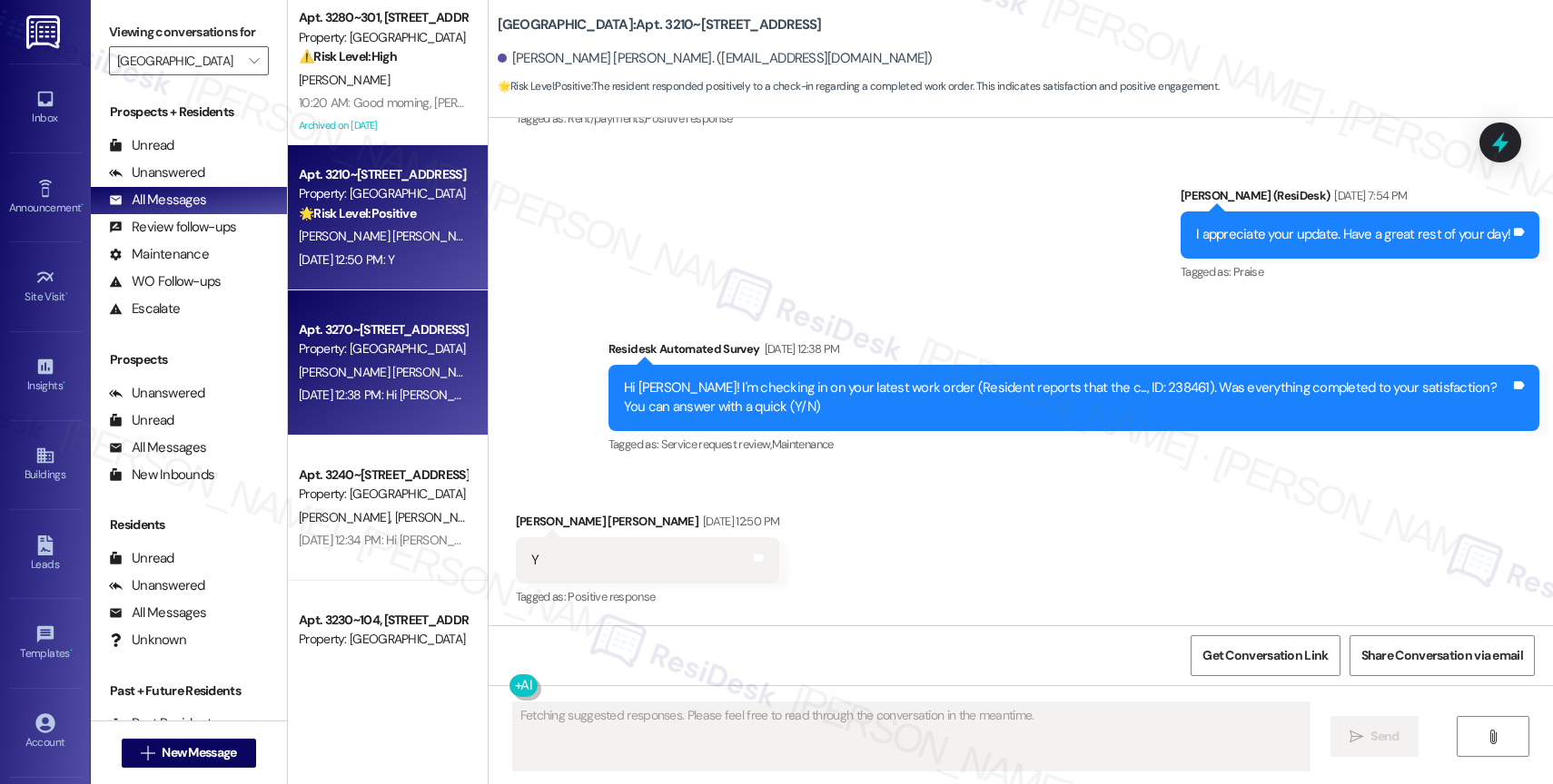
click at [487, 367] on span "[PERSON_NAME] [PERSON_NAME]" at bounding box center [579, 372] width 184 height 16
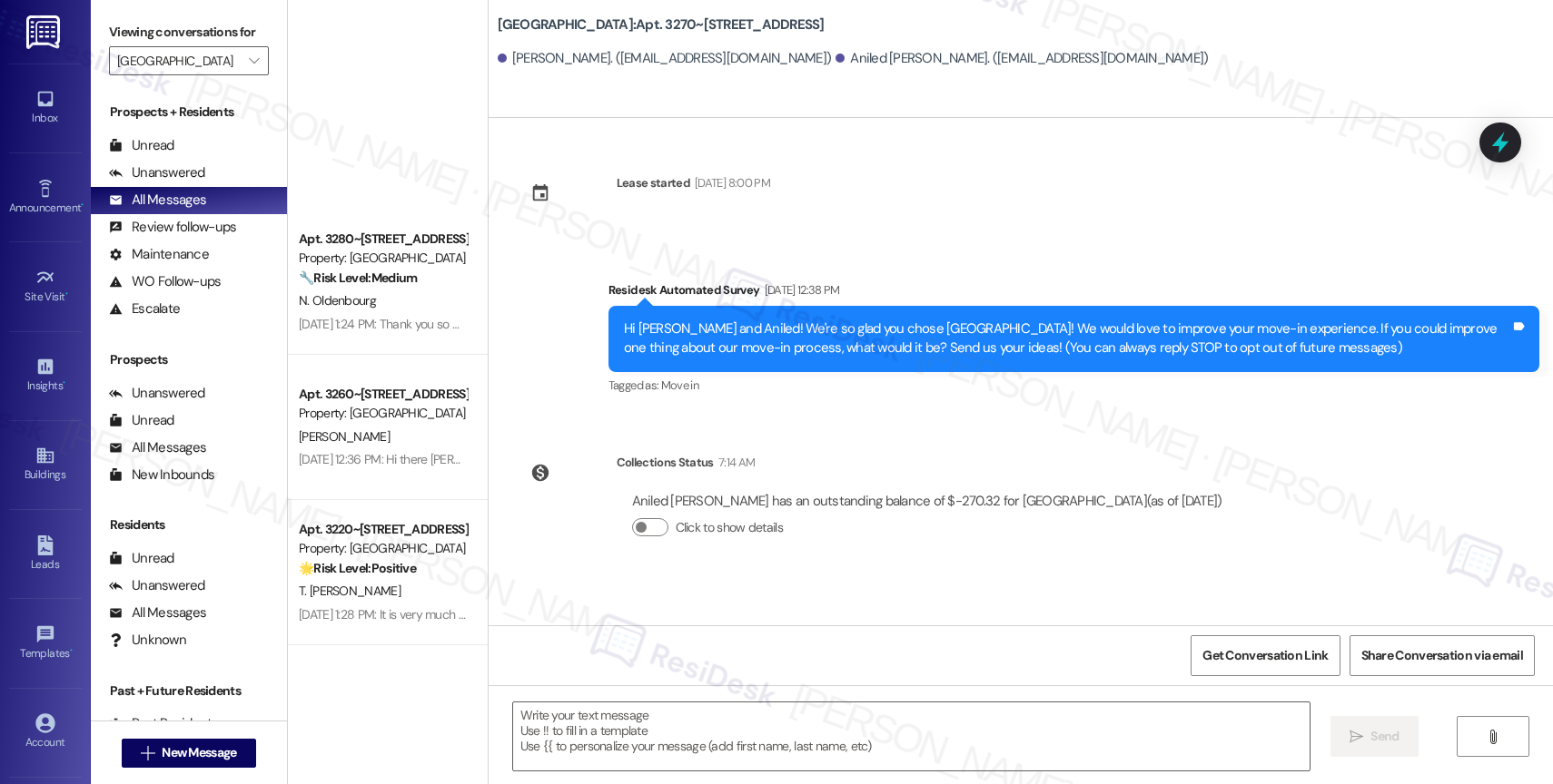
scroll to position [1192, 0]
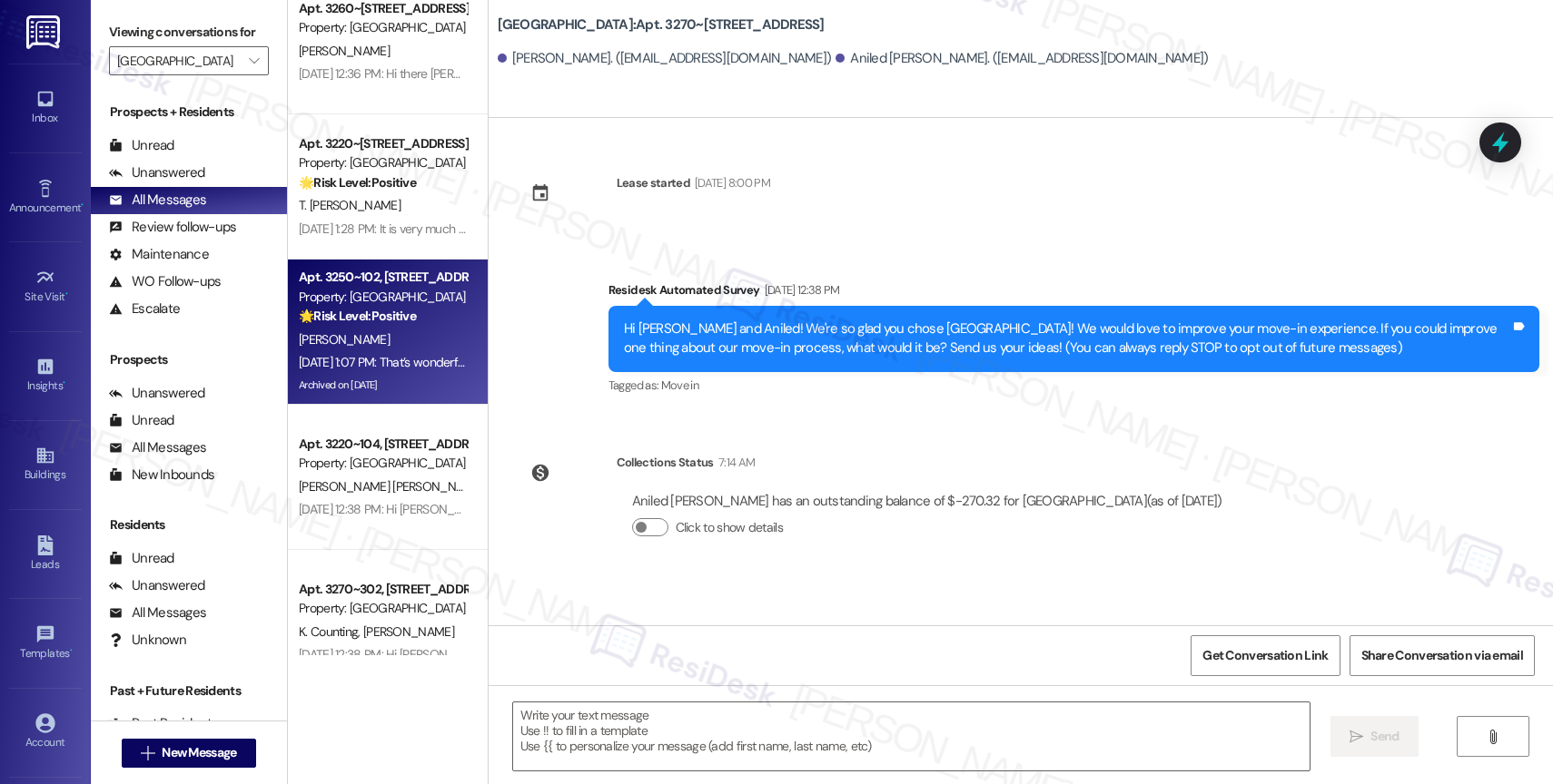
click at [379, 336] on div "E. Hernandez" at bounding box center [383, 340] width 172 height 23
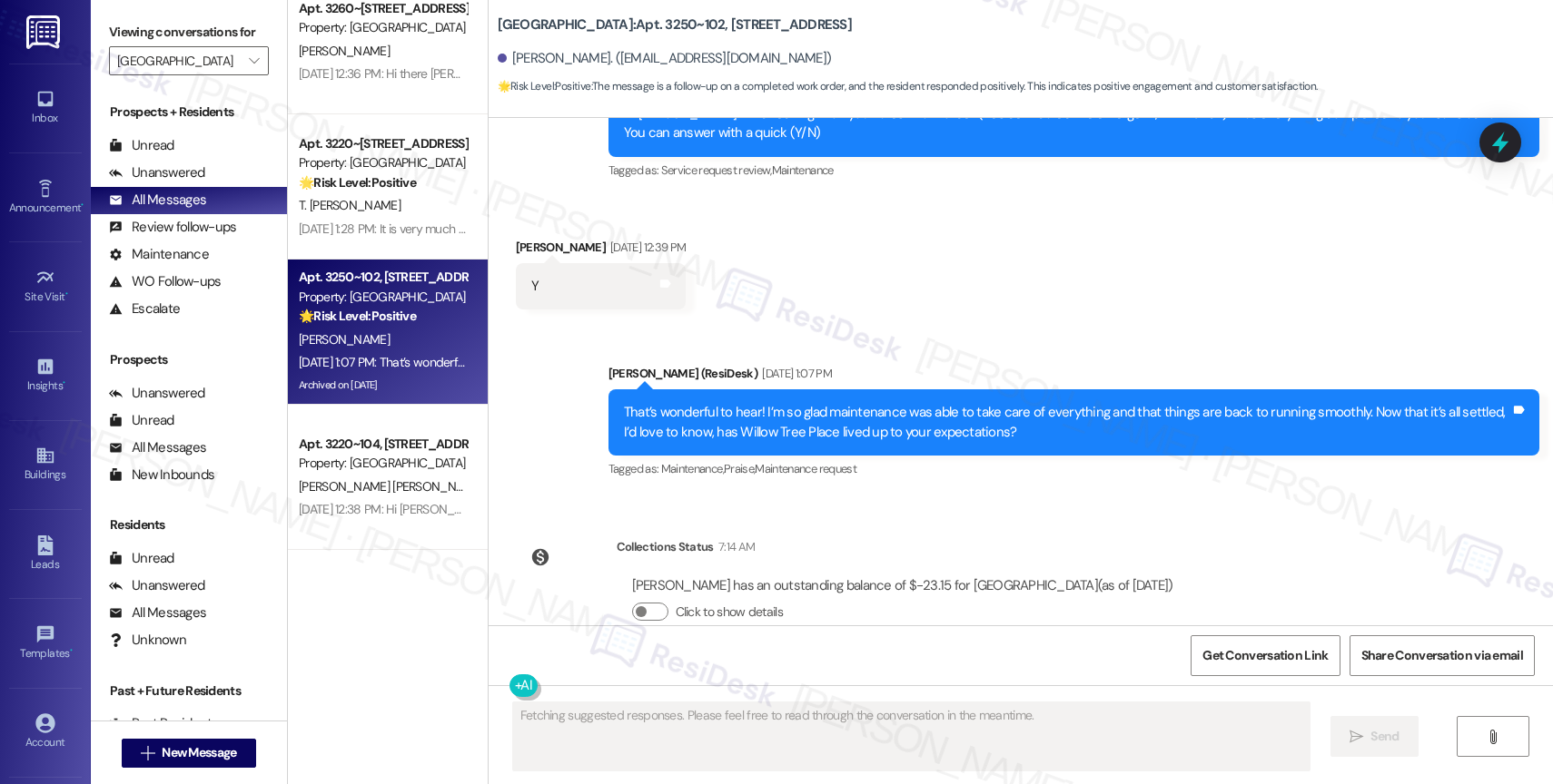
scroll to position [0, 0]
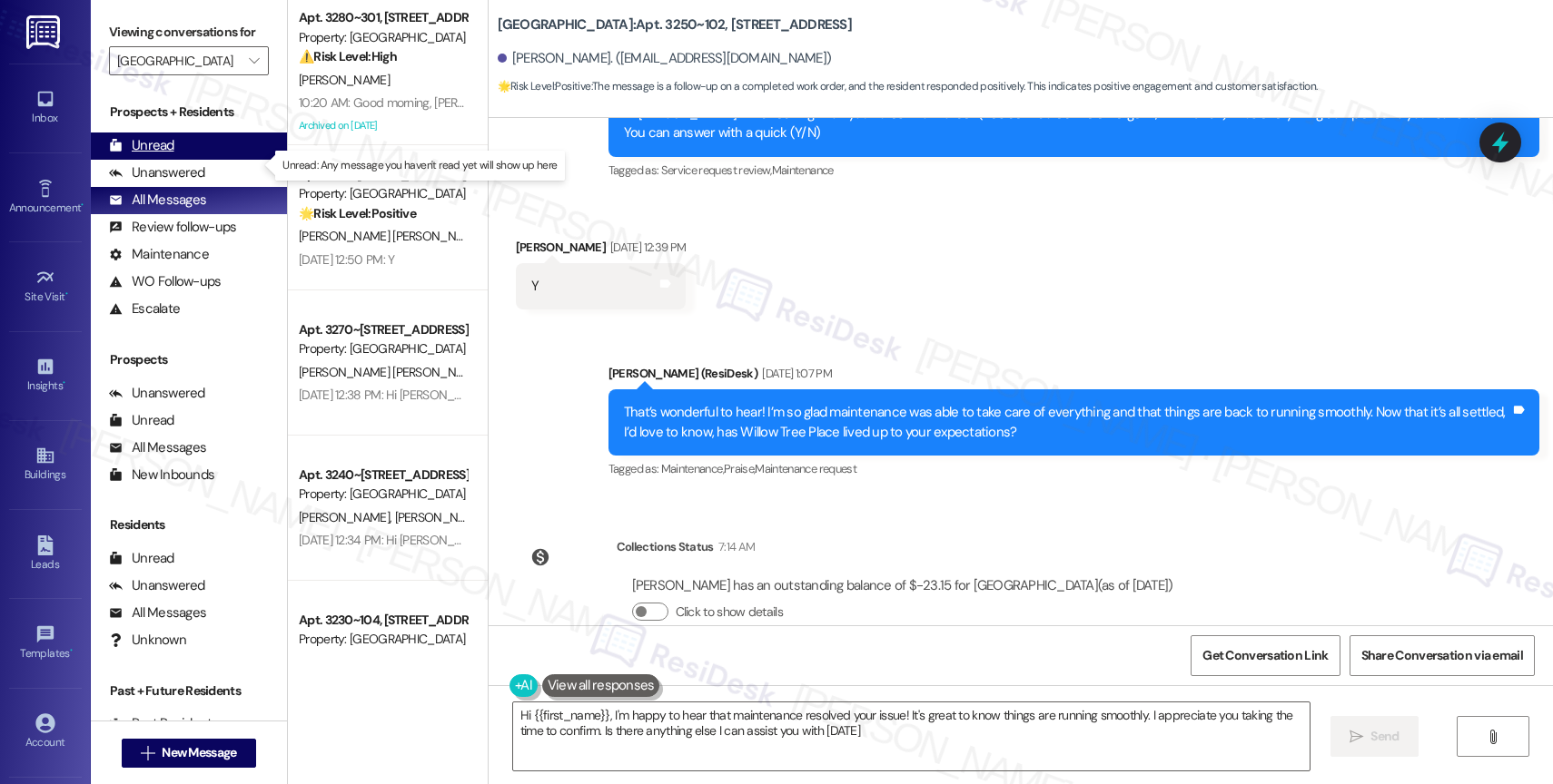
type textarea "Hi {{first_name}}, I'm happy to hear that maintenance resolved your issue! It's…"
click at [193, 151] on div "Unread (0)" at bounding box center [188, 145] width 196 height 27
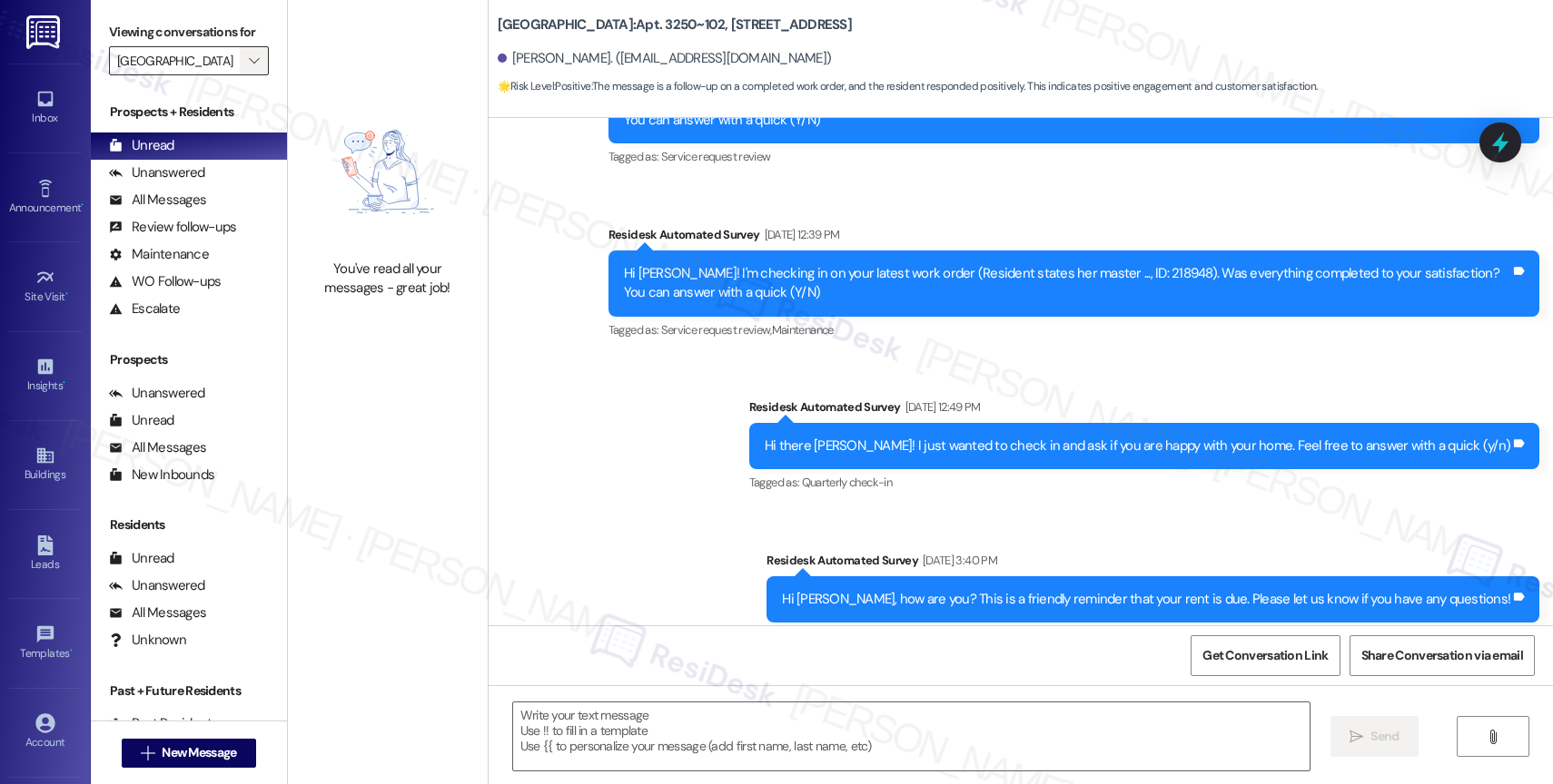
type textarea "Fetching suggested responses. Please feel free to read through the conversation…"
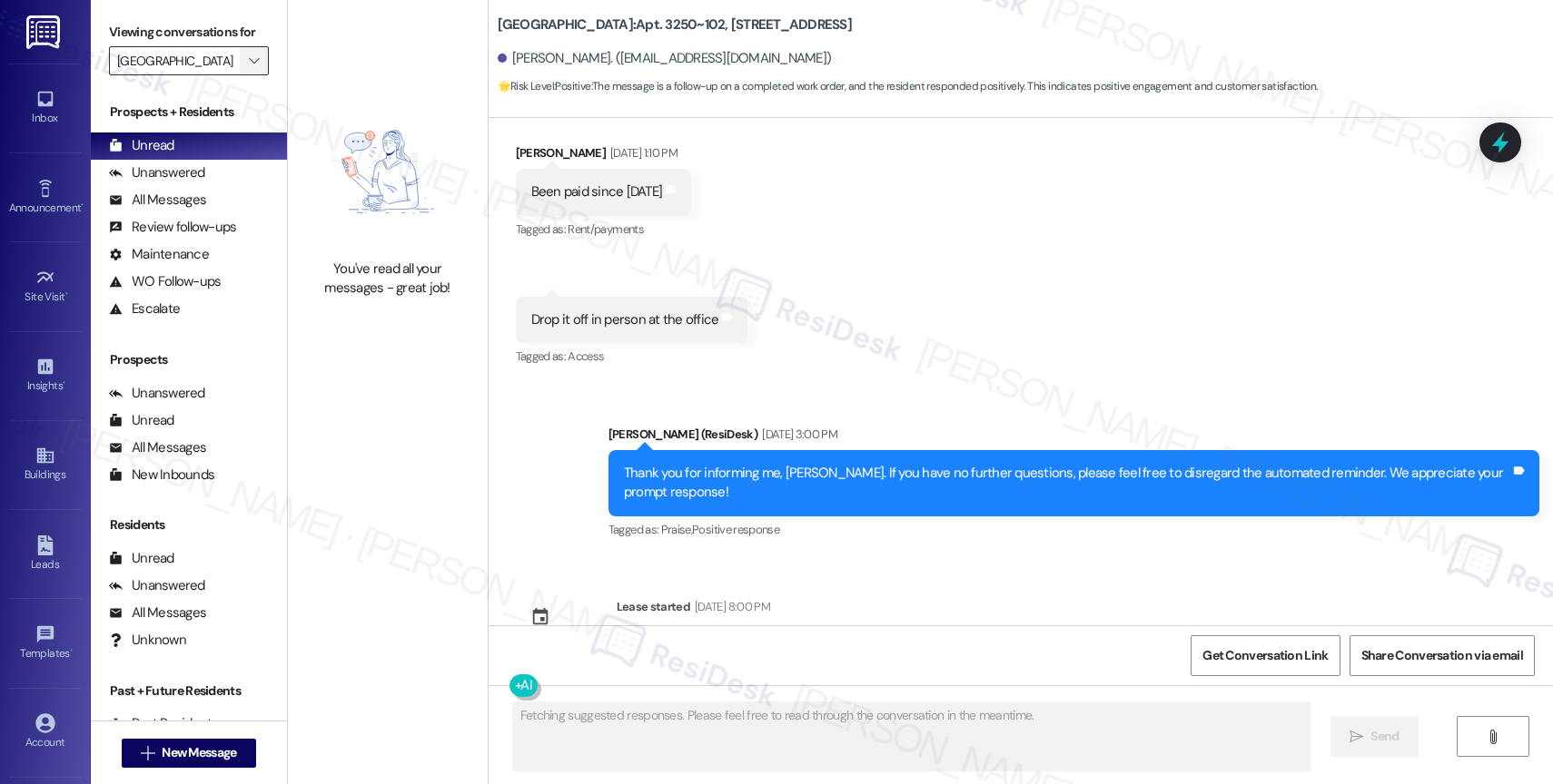
scroll to position [5282, 0]
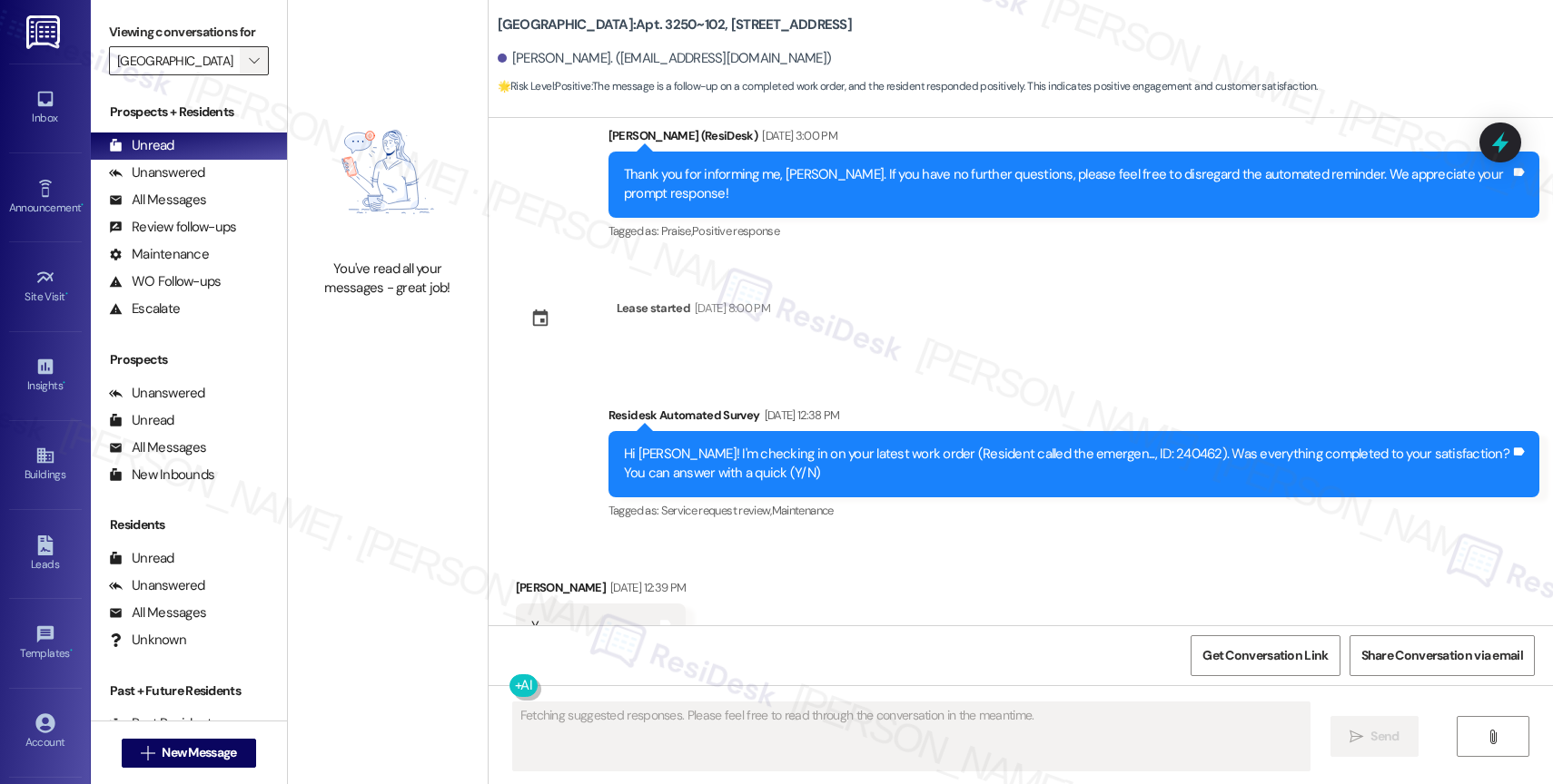
click at [249, 68] on icon "" at bounding box center [254, 61] width 10 height 15
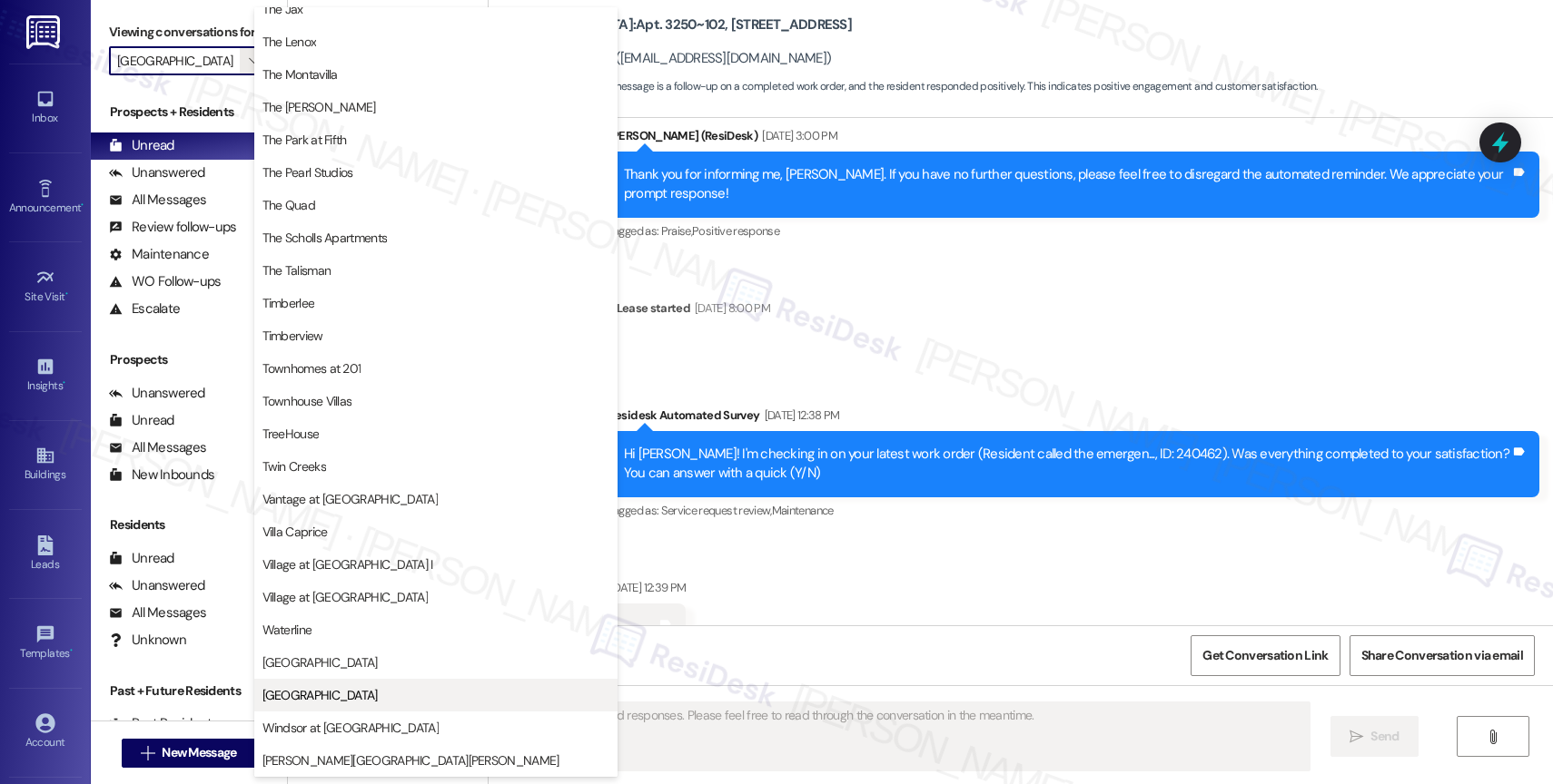
scroll to position [3308, 0]
click at [327, 653] on span "[GEOGRAPHIC_DATA]" at bounding box center [435, 662] width 347 height 18
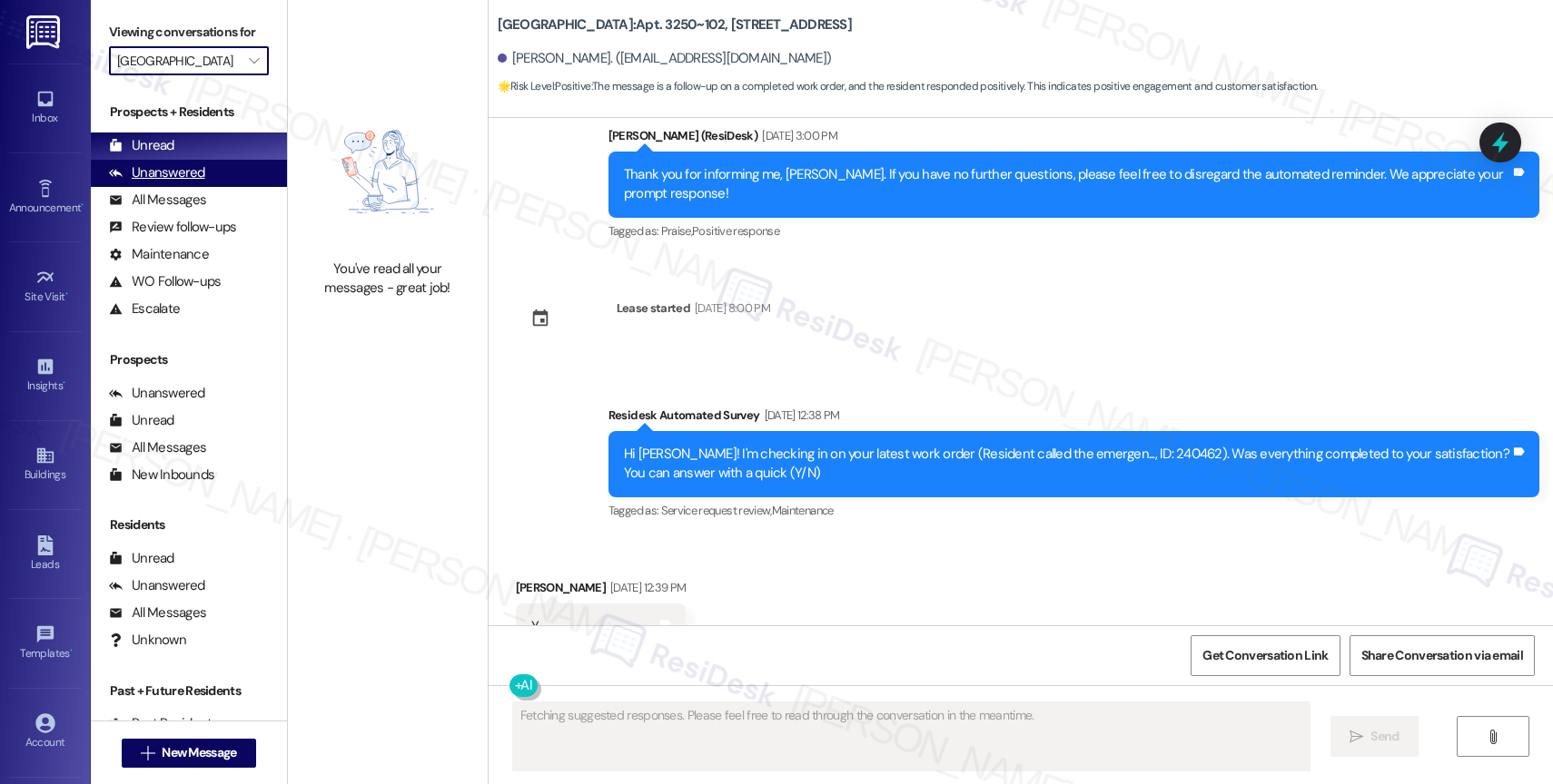
type input "[GEOGRAPHIC_DATA]"
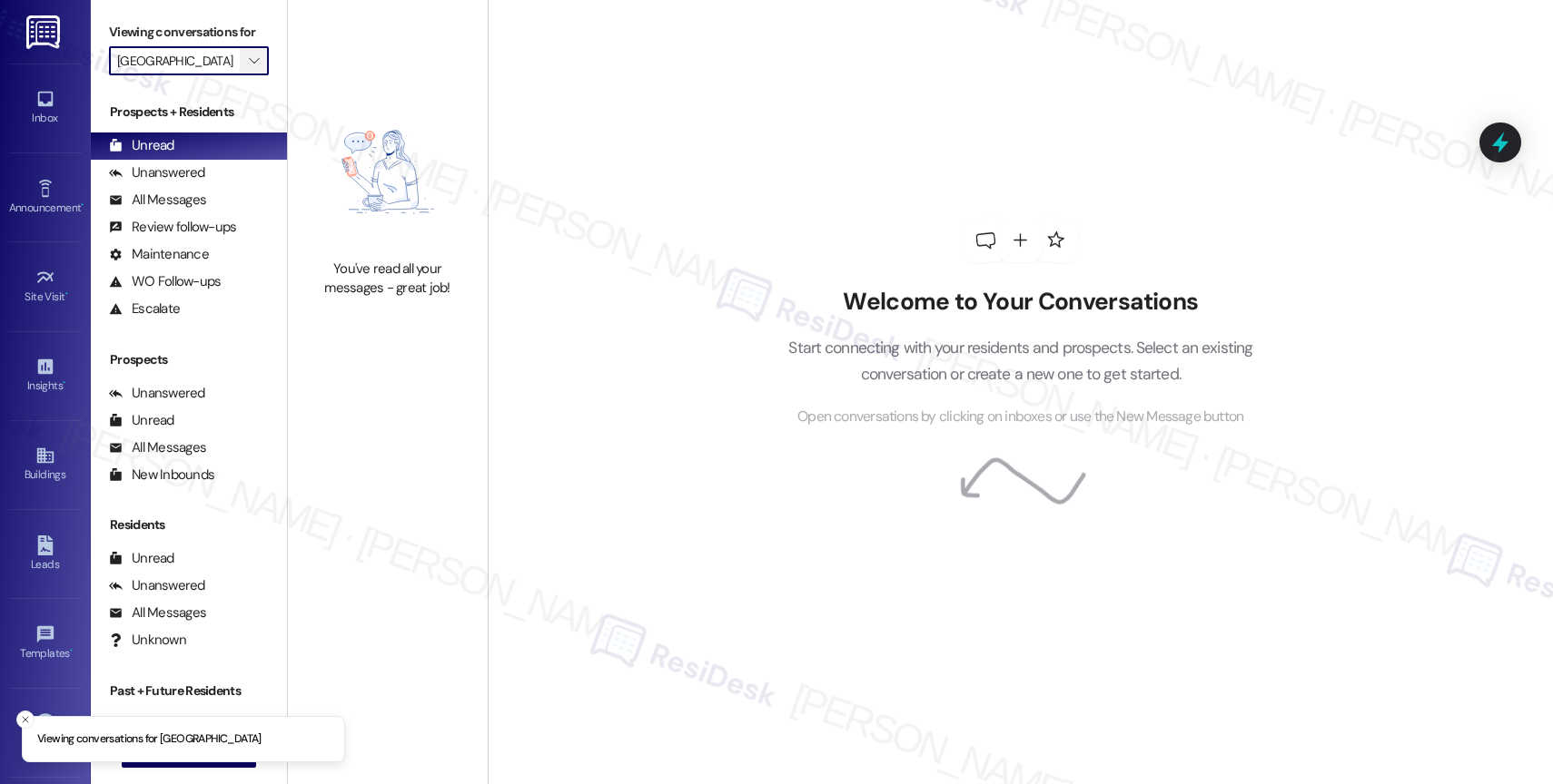
click at [249, 68] on icon "" at bounding box center [254, 61] width 10 height 15
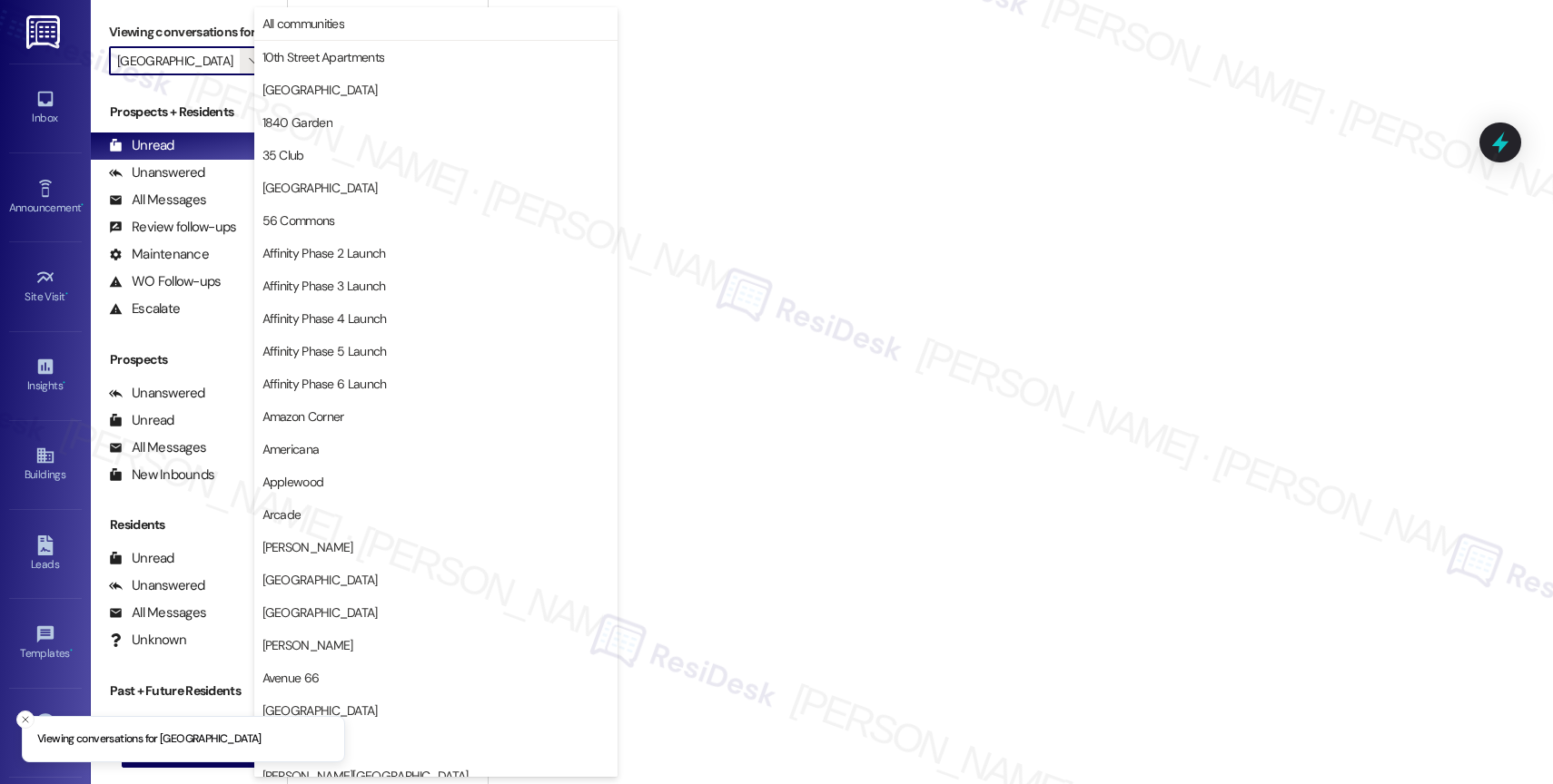
scroll to position [3128, 0]
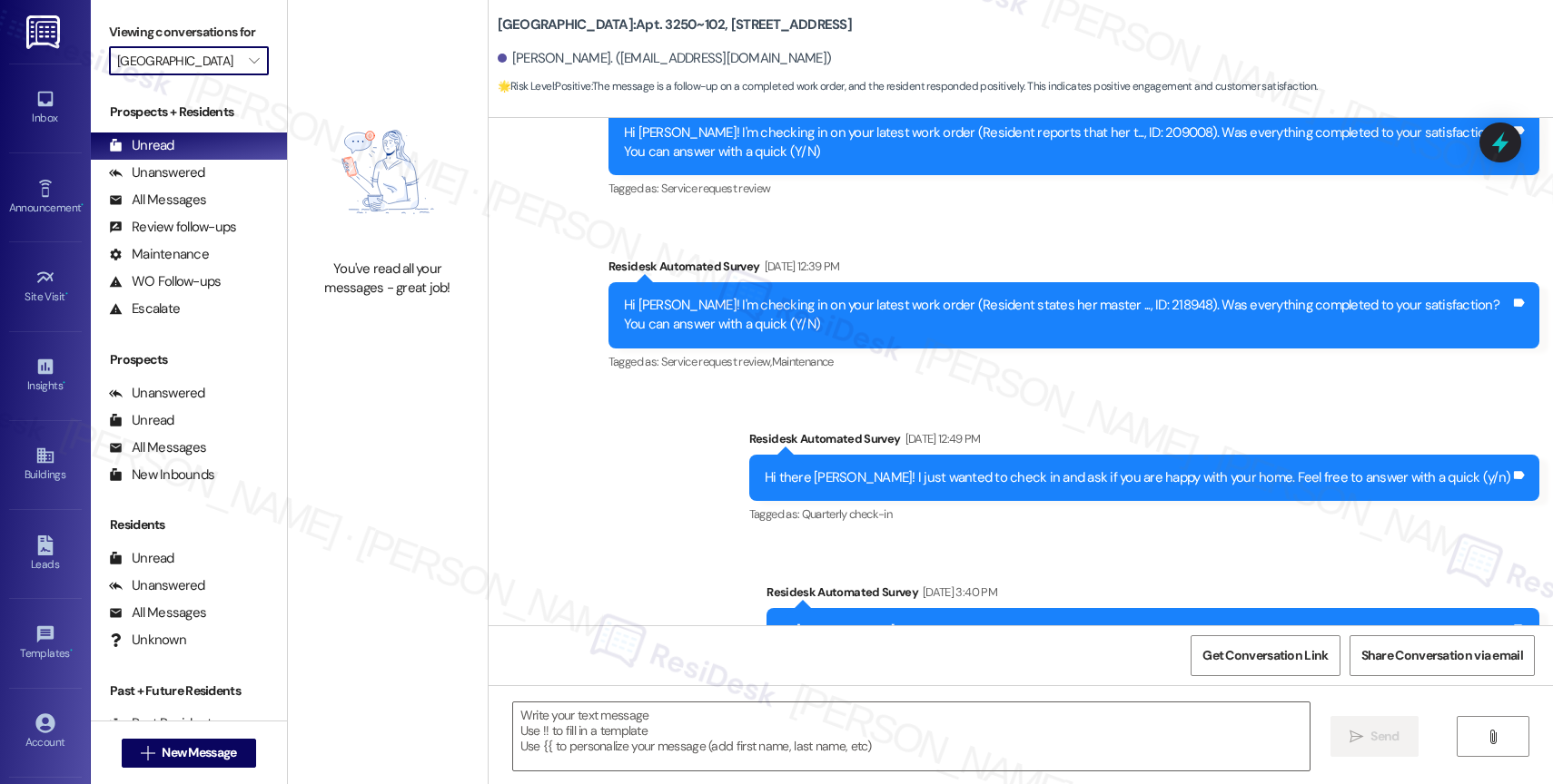
type textarea "Fetching suggested responses. Please feel free to read through the conversation…"
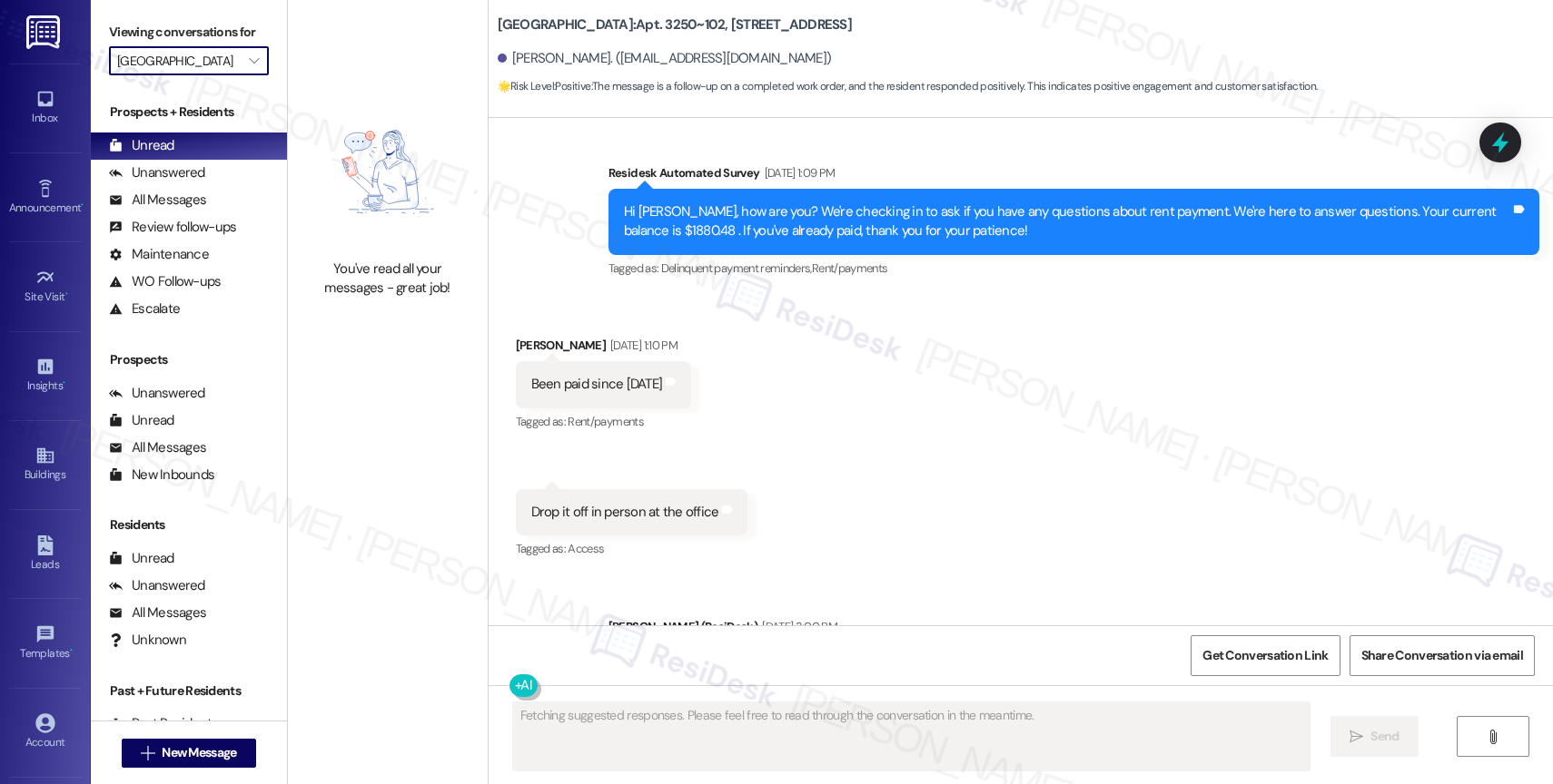
scroll to position [5282, 0]
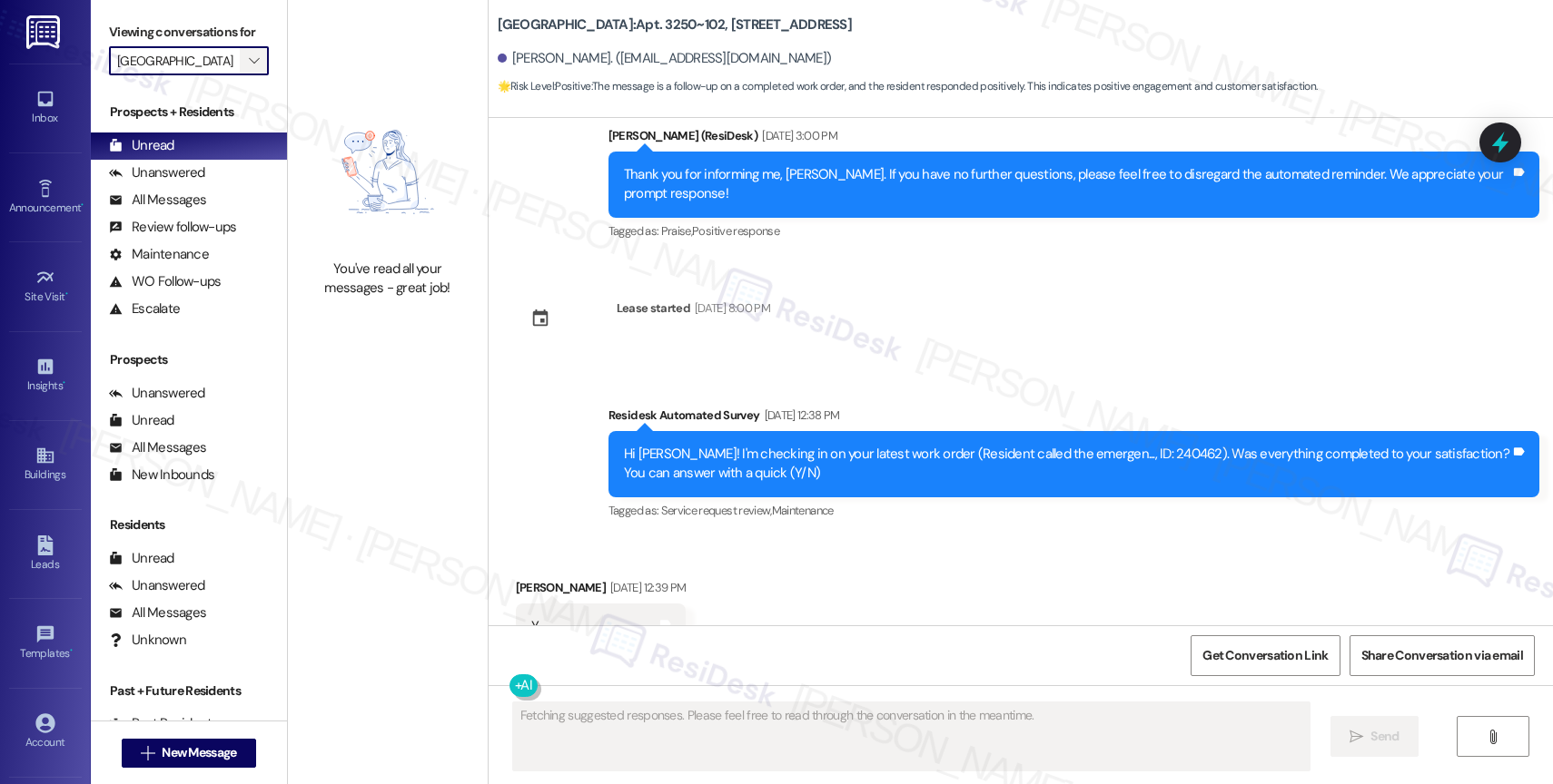
click at [249, 68] on icon "" at bounding box center [254, 61] width 10 height 15
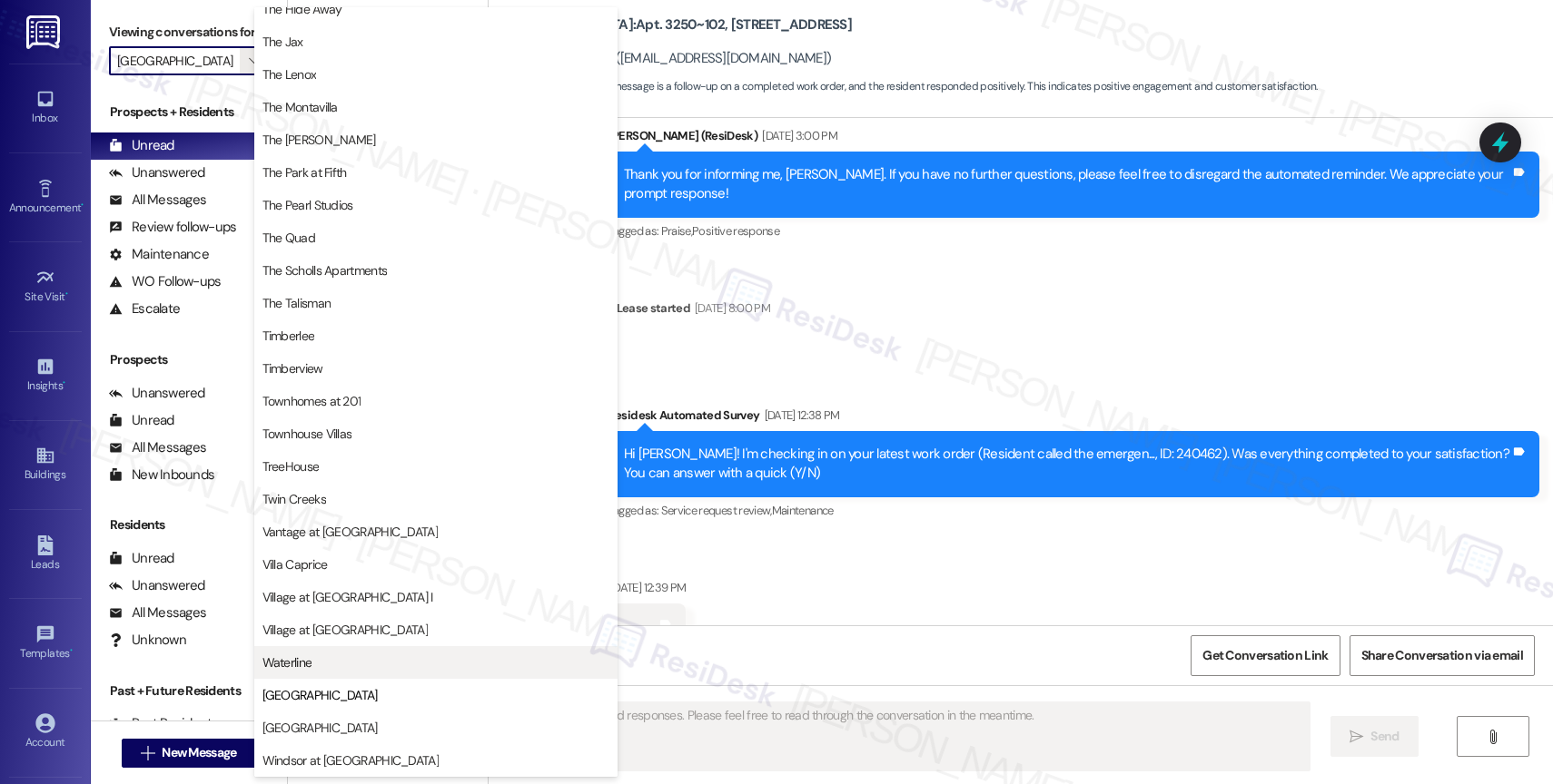
scroll to position [3260, 0]
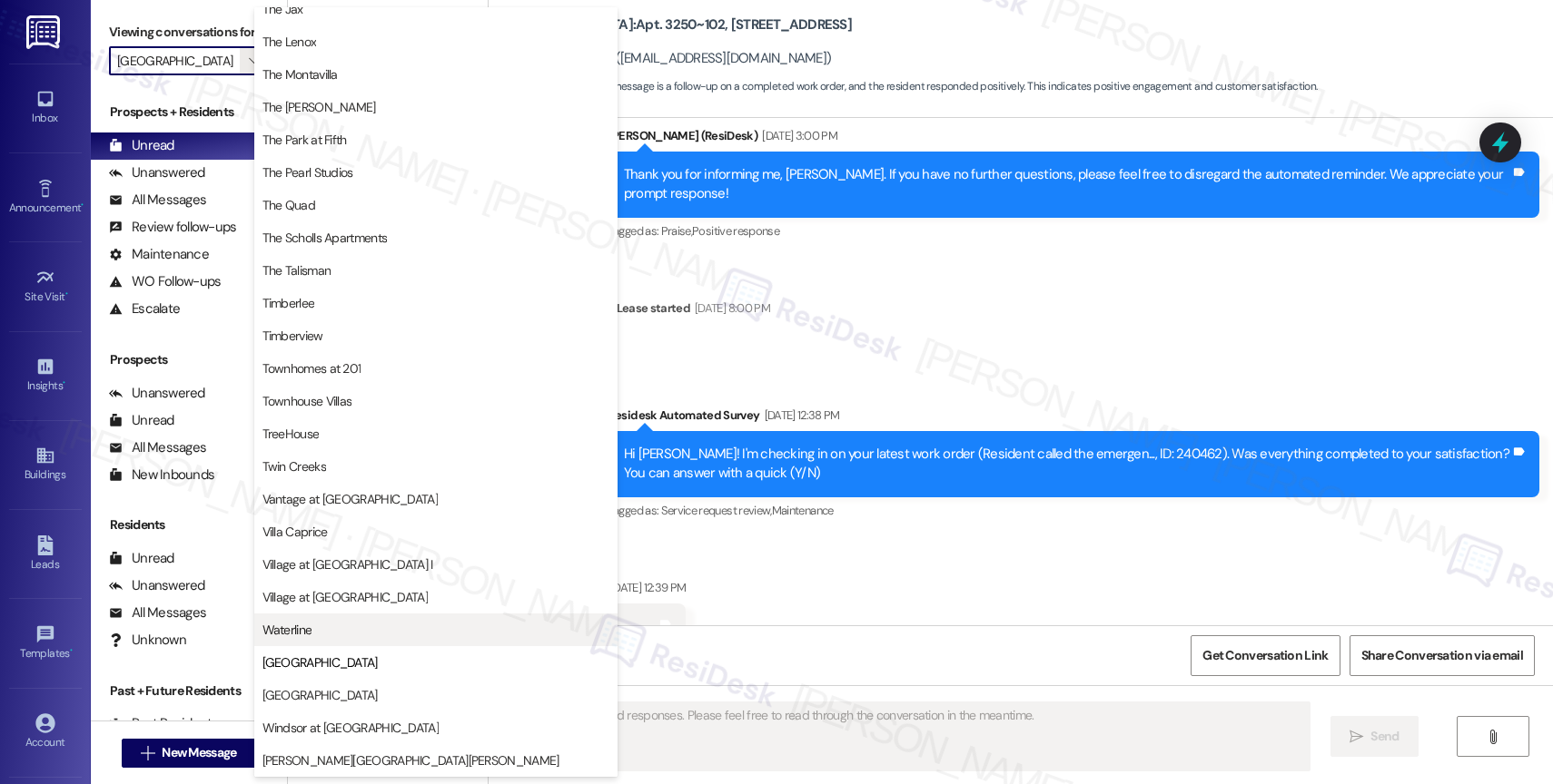
click at [320, 629] on span "Waterline" at bounding box center [435, 630] width 347 height 18
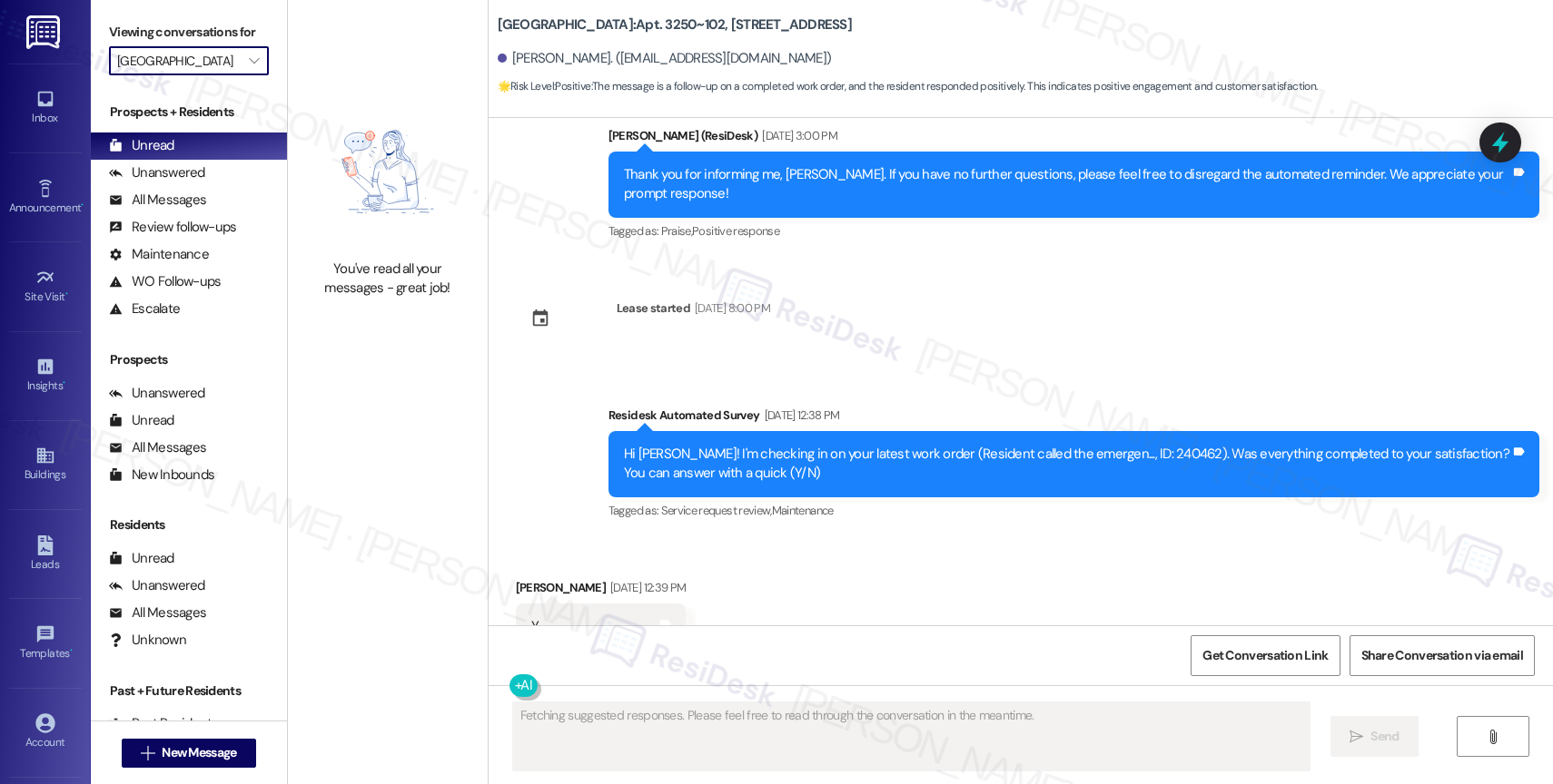
type input "Waterline"
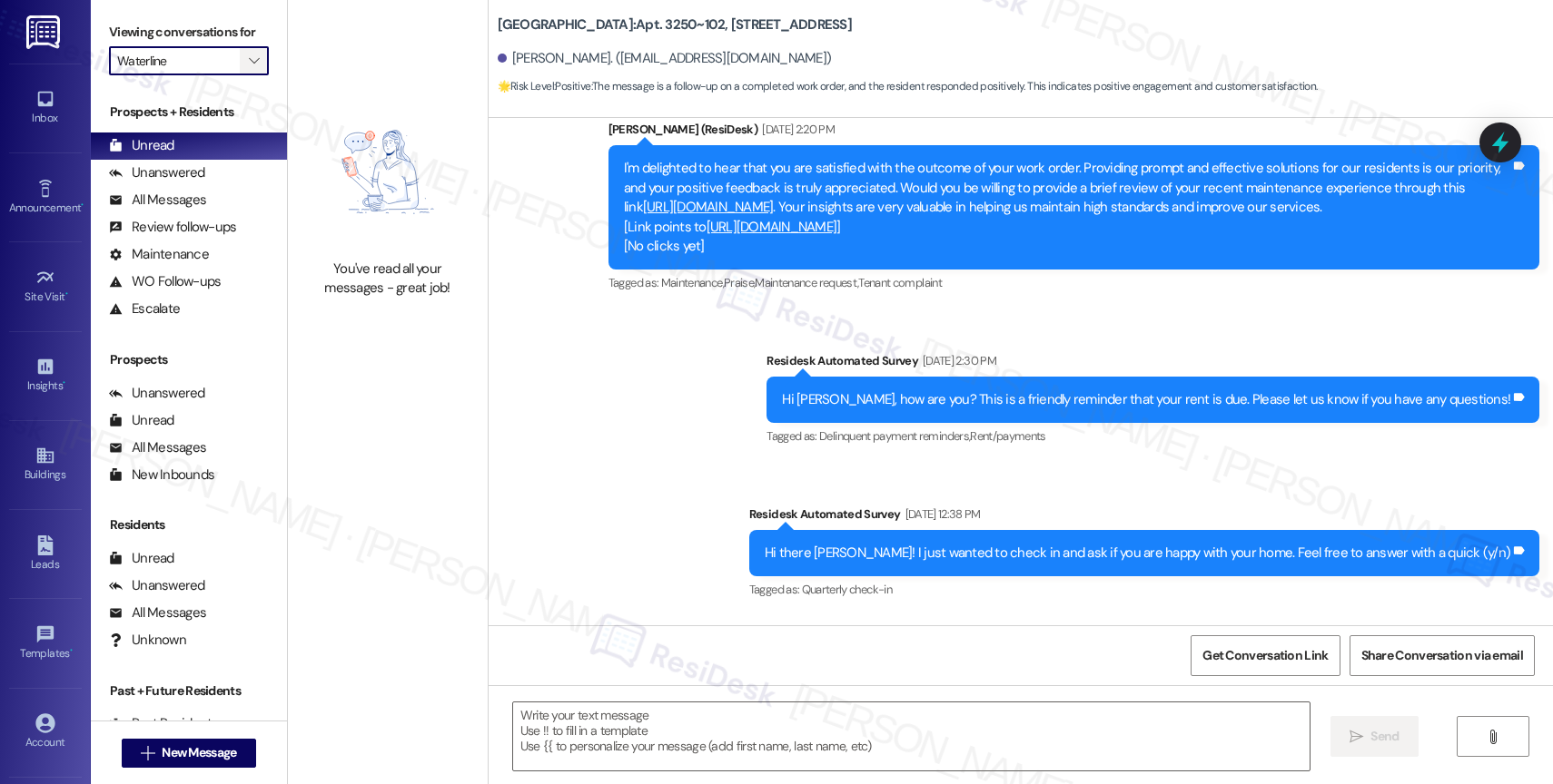
type textarea "Fetching suggested responses. Please feel free to read through the conversation…"
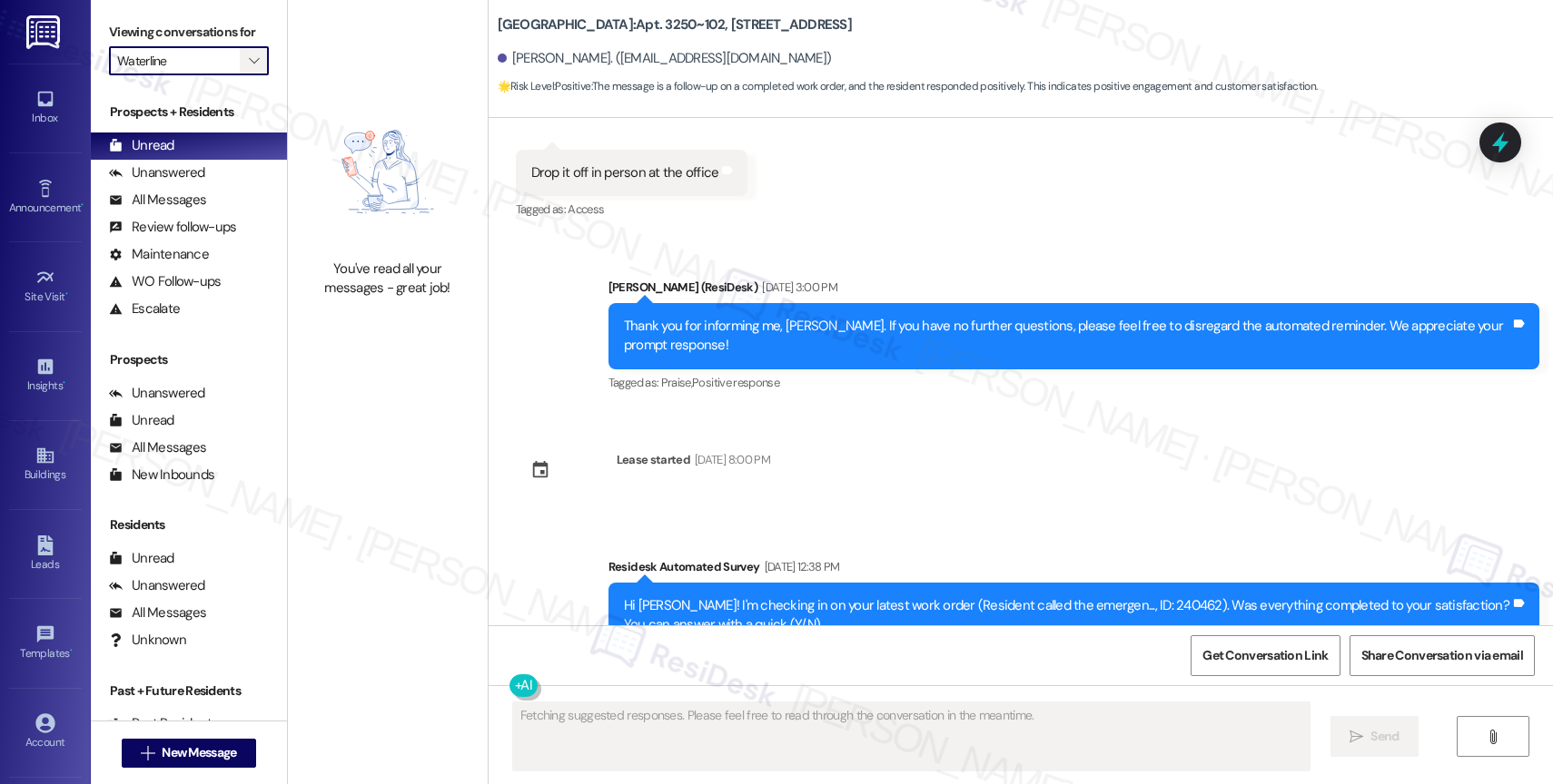
scroll to position [5282, 0]
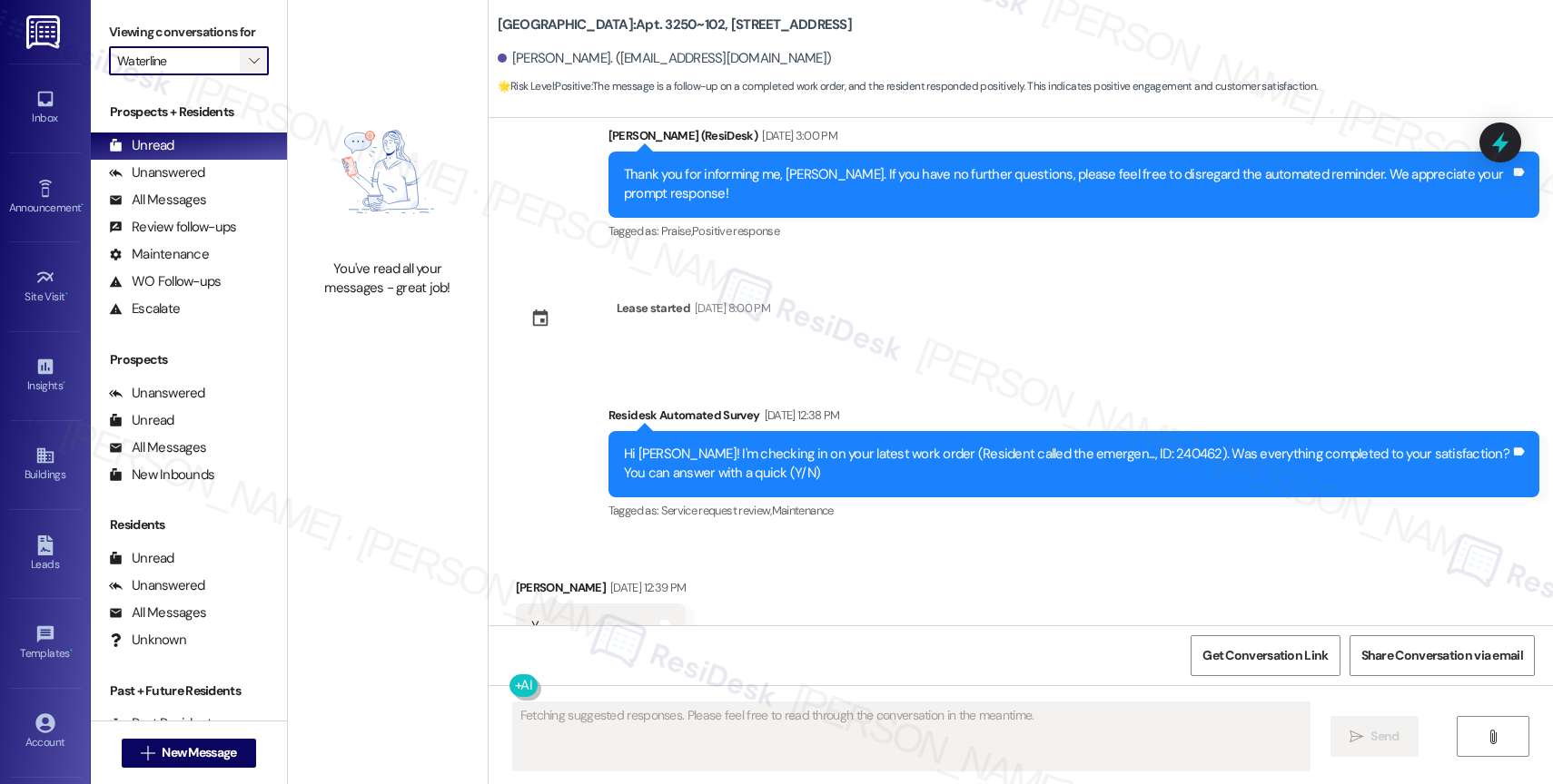
click at [246, 70] on span "" at bounding box center [254, 61] width 17 height 29
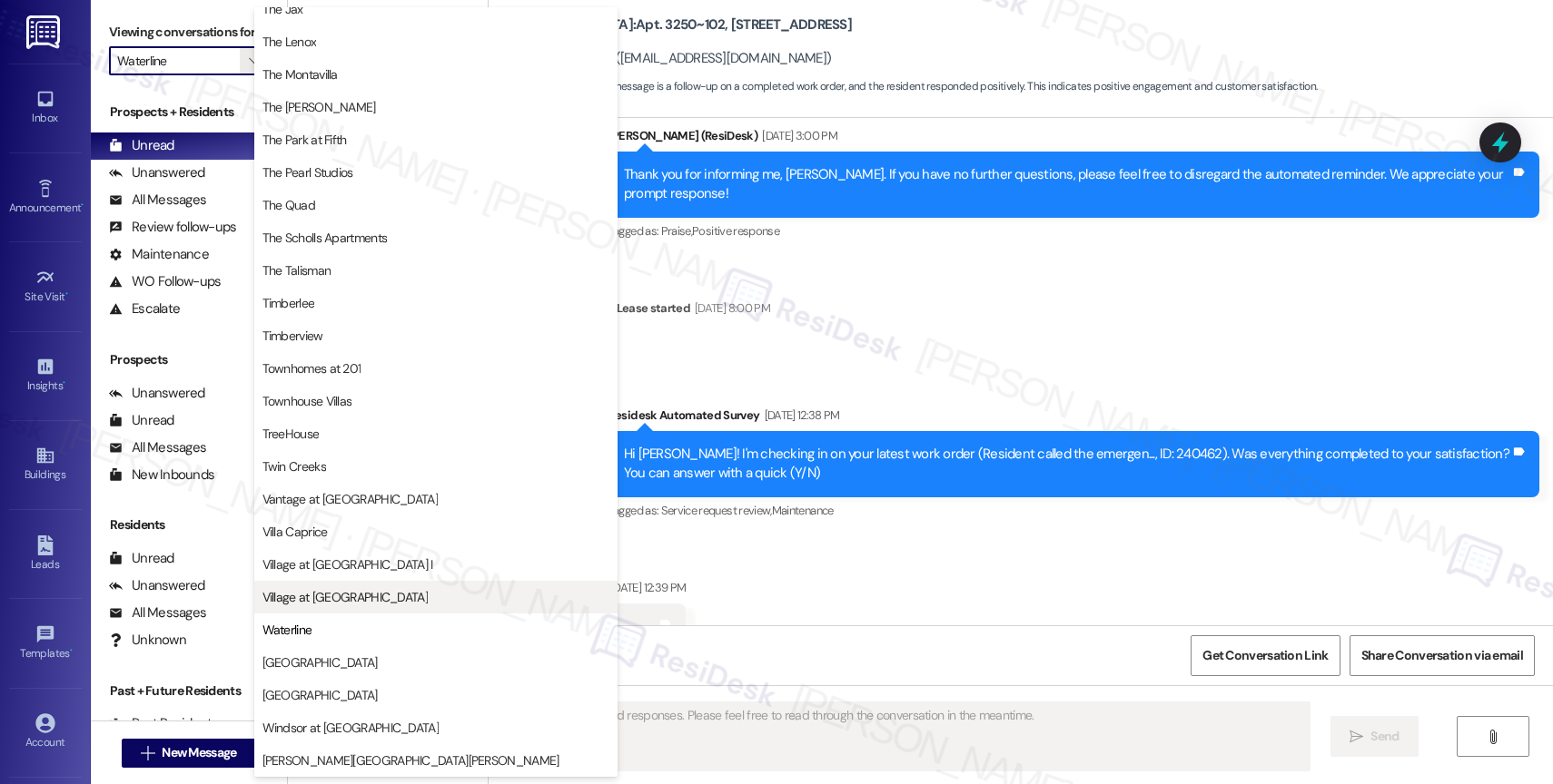
scroll to position [3249, 0]
click at [344, 597] on span "Village at [GEOGRAPHIC_DATA]" at bounding box center [345, 597] width 165 height 18
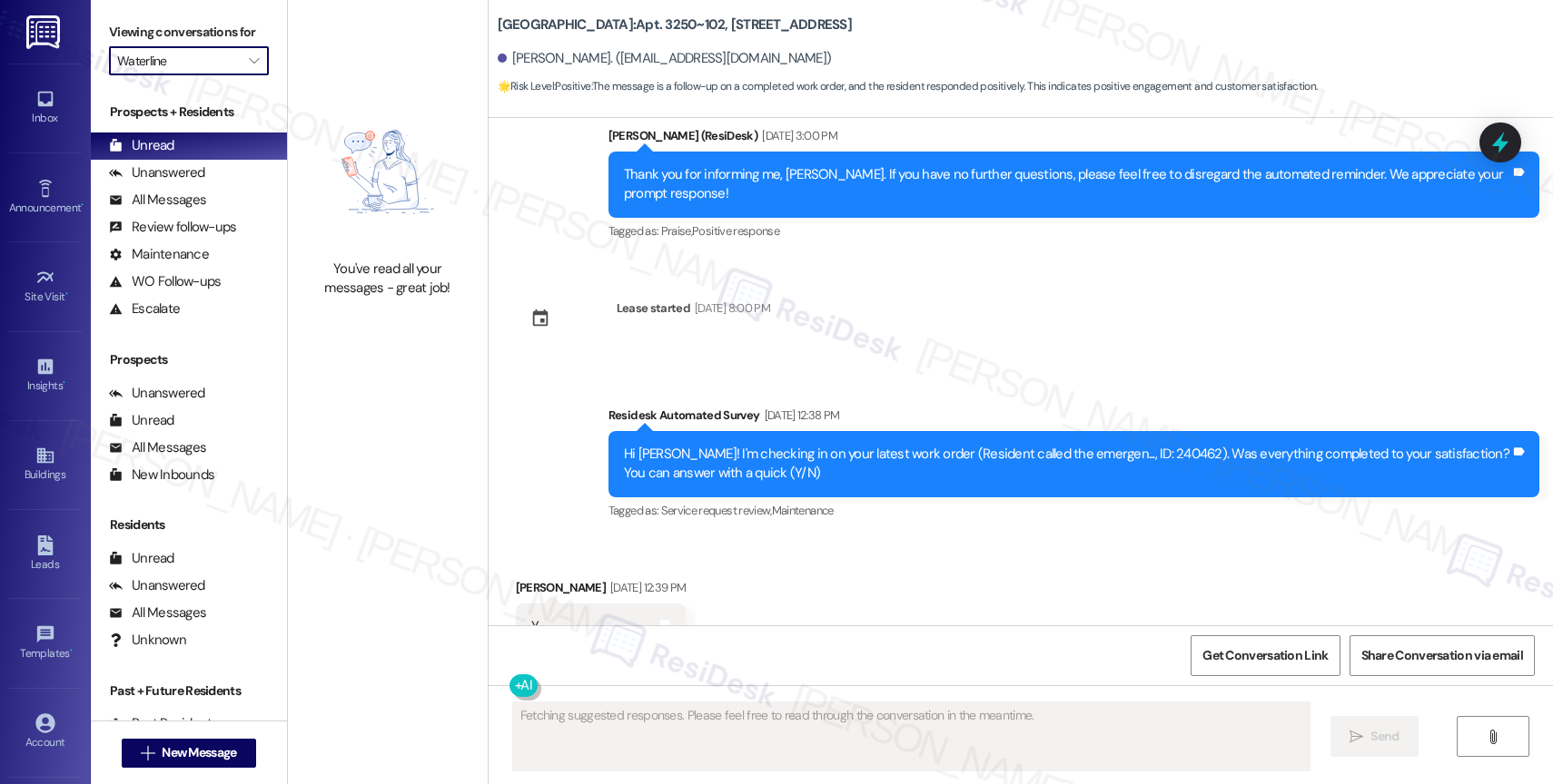
type input "Village at [GEOGRAPHIC_DATA]"
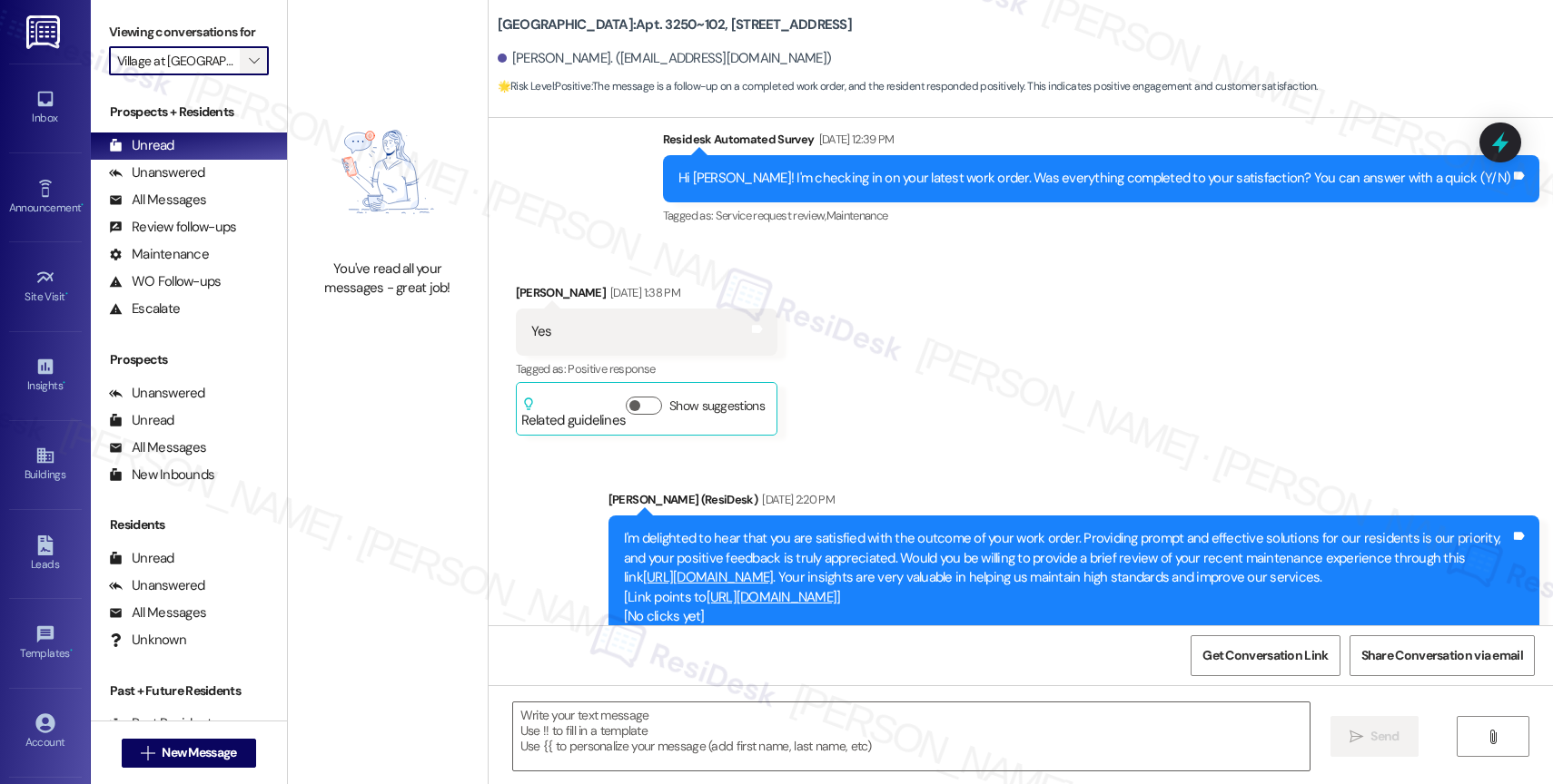
type textarea "Fetching suggested responses. Please feel free to read through the conversation…"
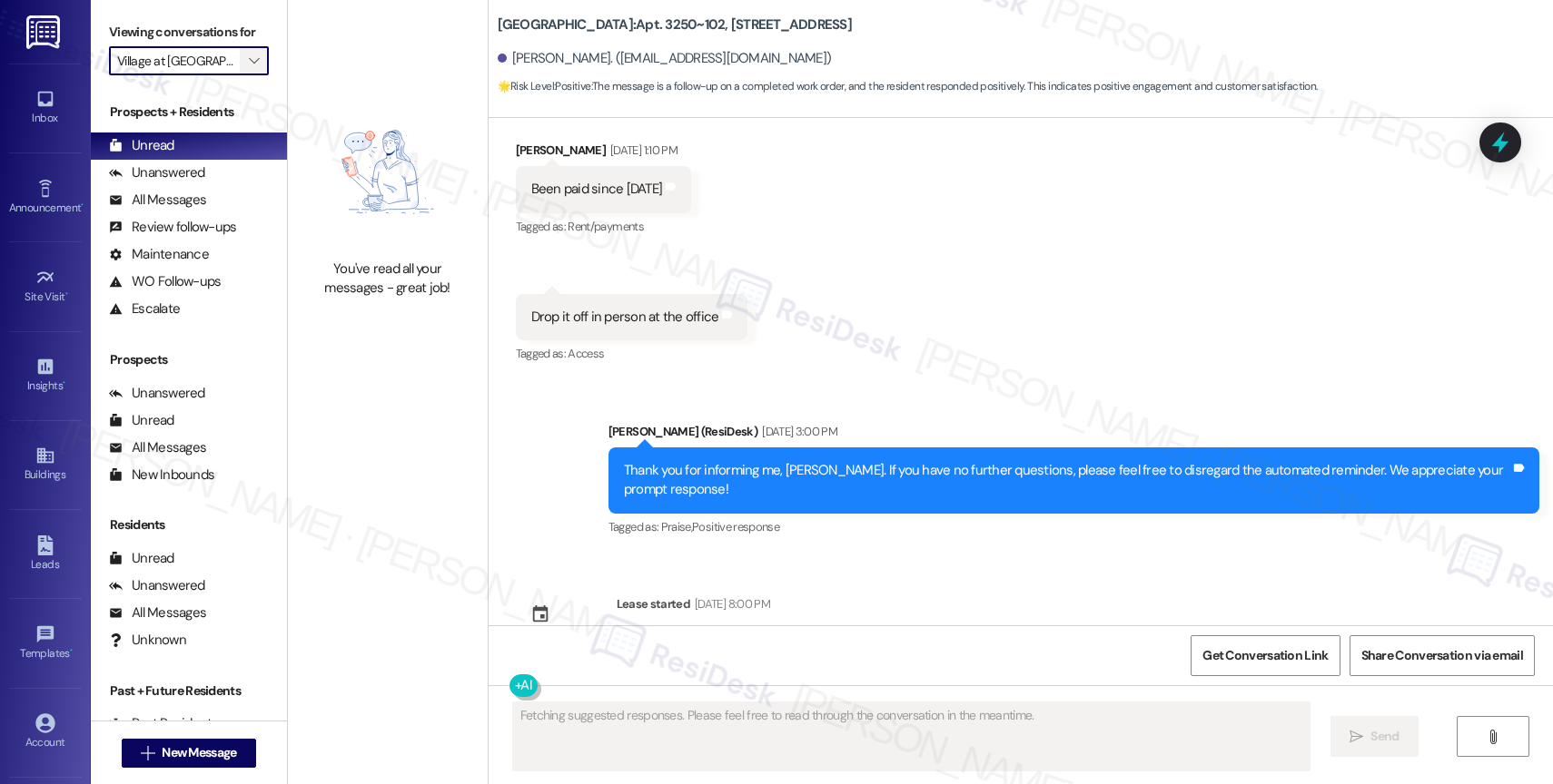
scroll to position [5282, 0]
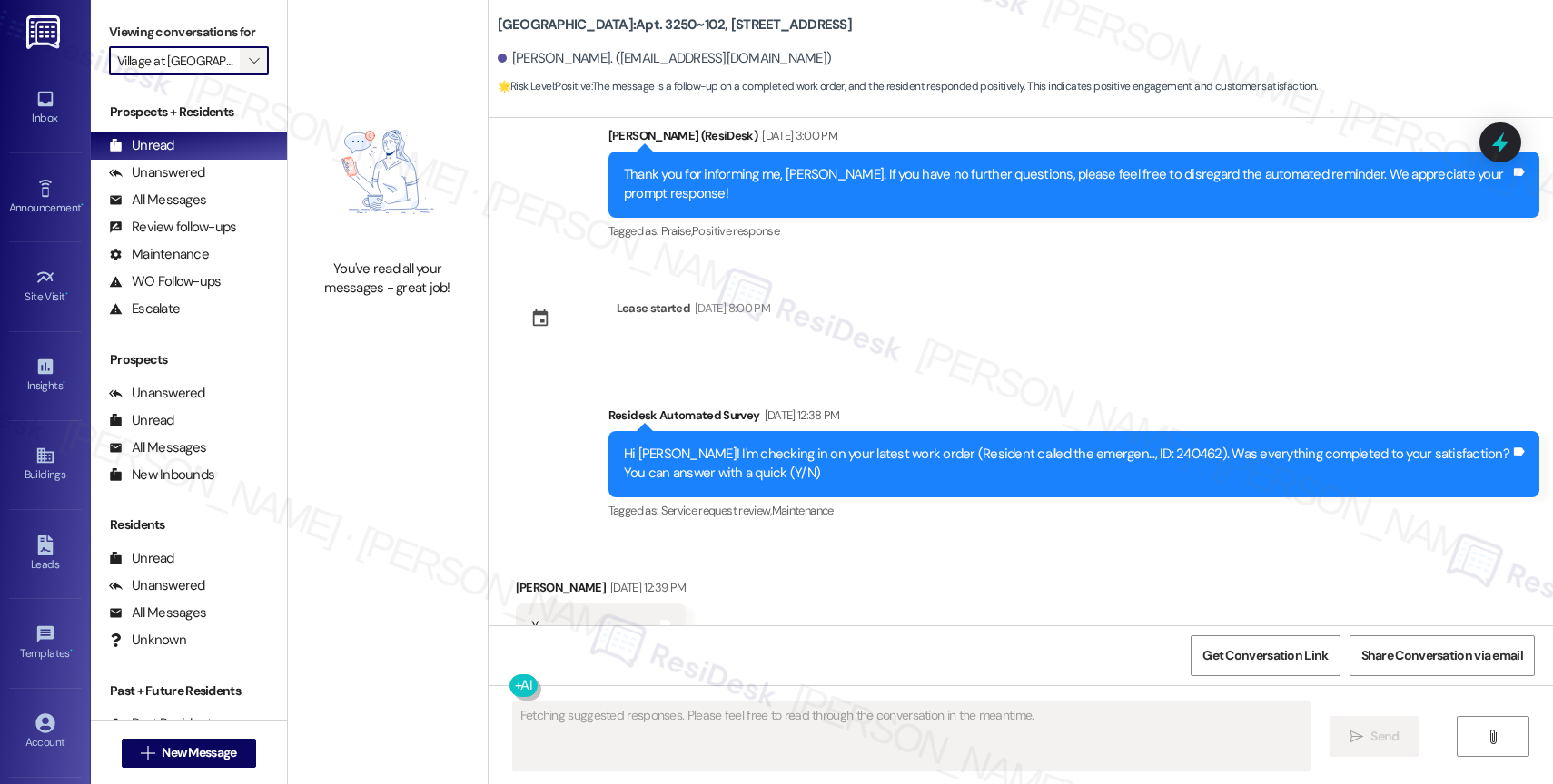
click at [249, 68] on icon "" at bounding box center [254, 61] width 10 height 15
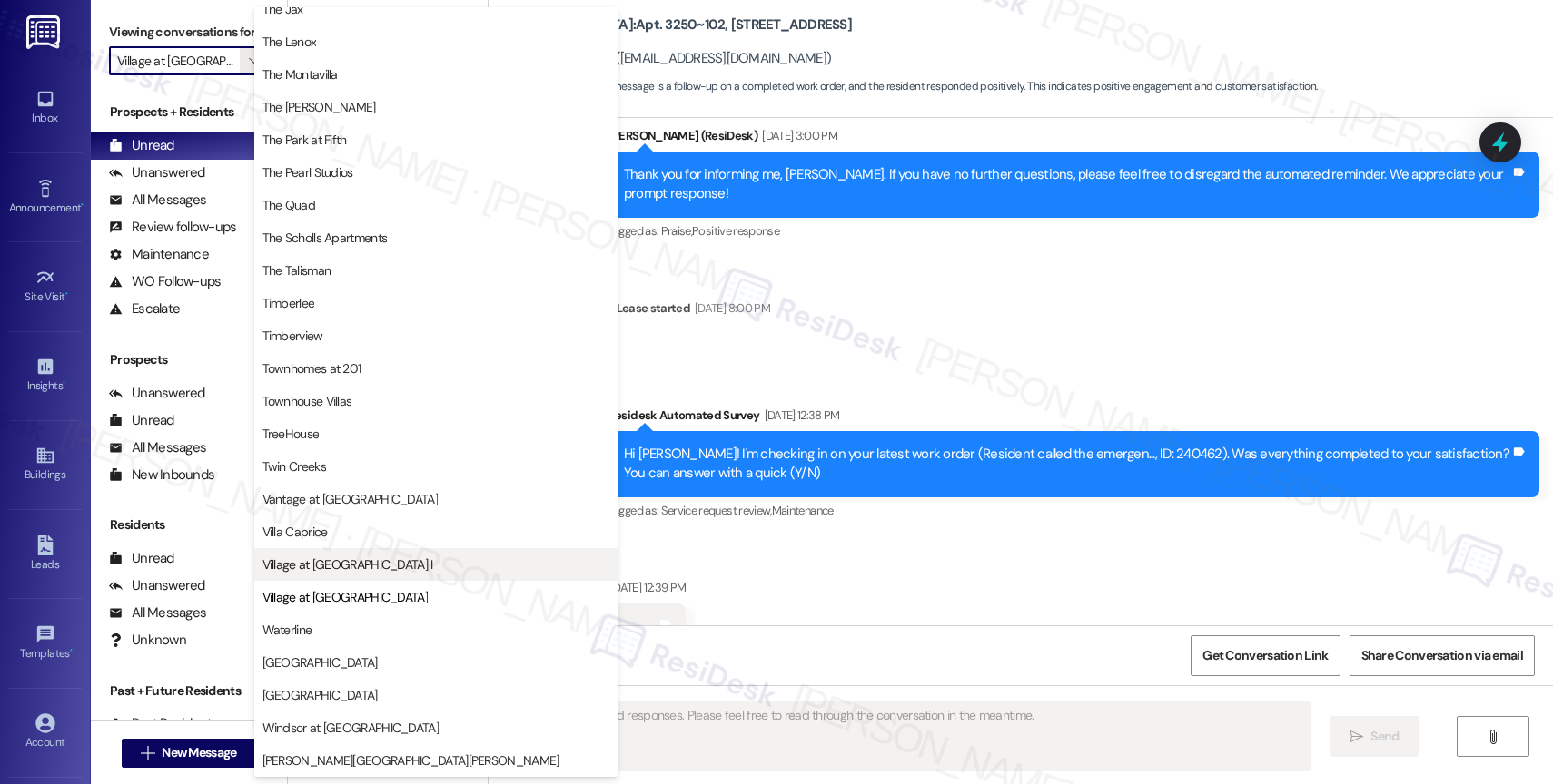
scroll to position [3253, 0]
click at [357, 555] on span "Village at [GEOGRAPHIC_DATA] I" at bounding box center [348, 564] width 171 height 18
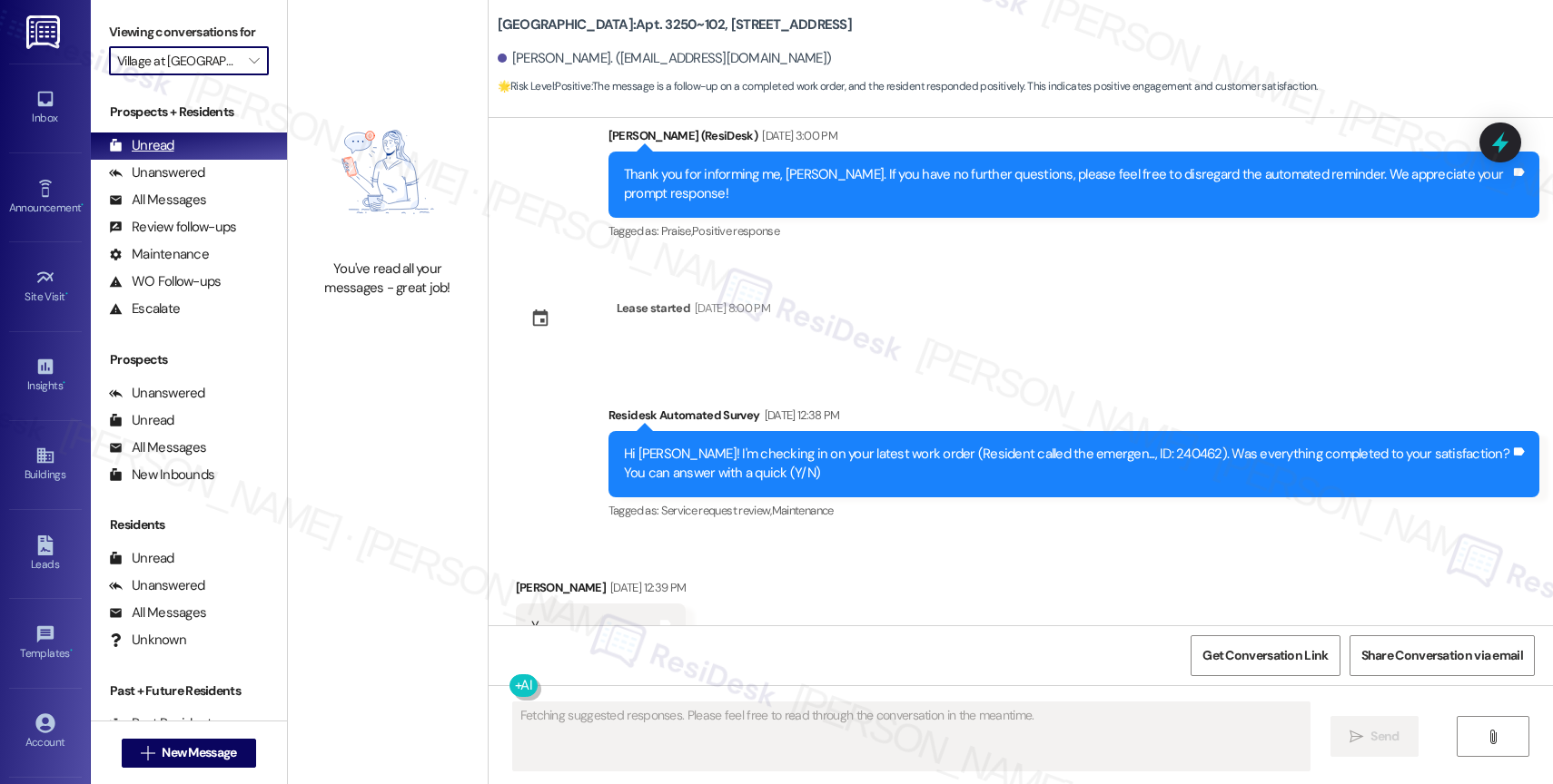
type input "Village at [GEOGRAPHIC_DATA] I"
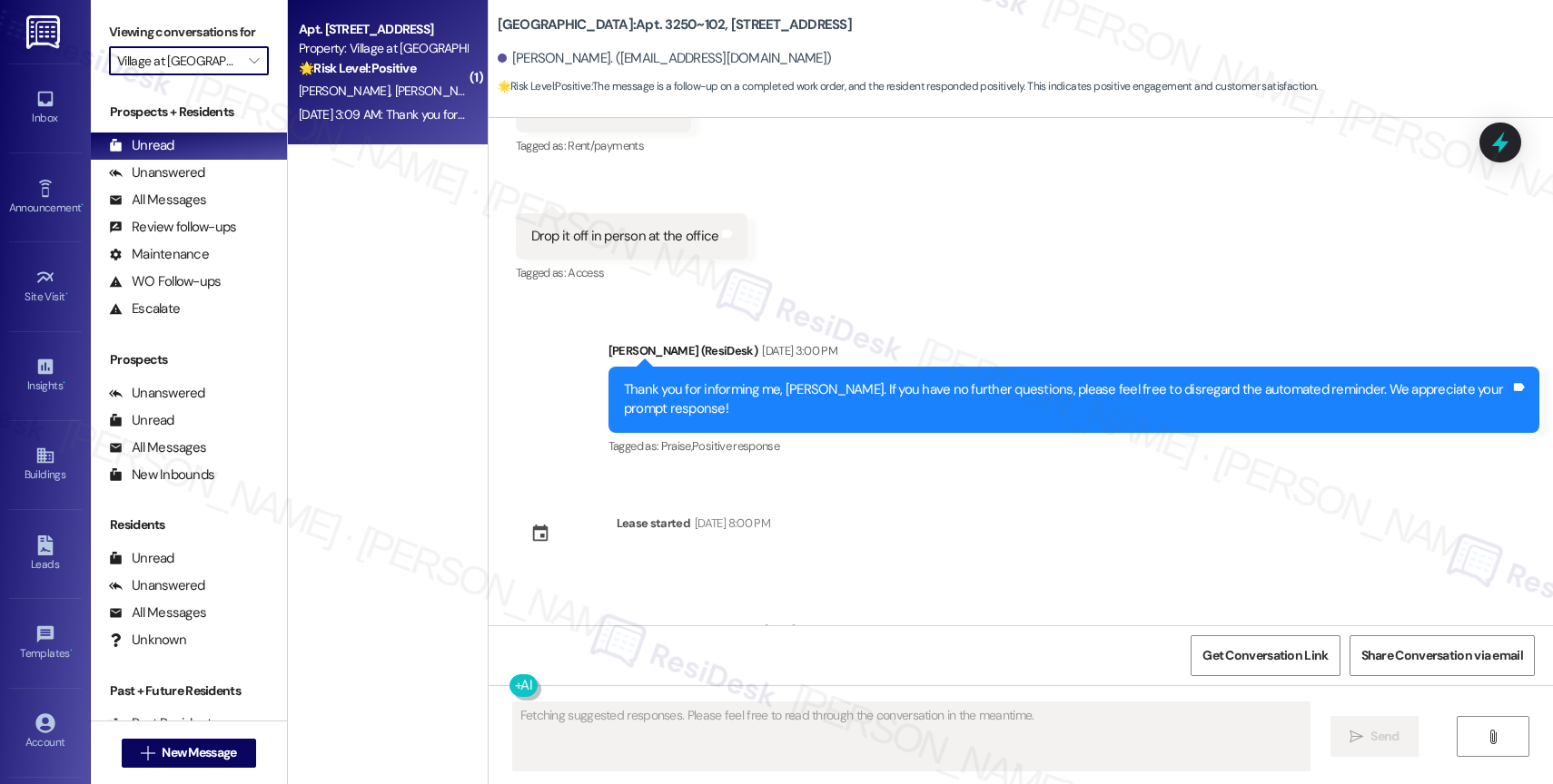
scroll to position [5282, 0]
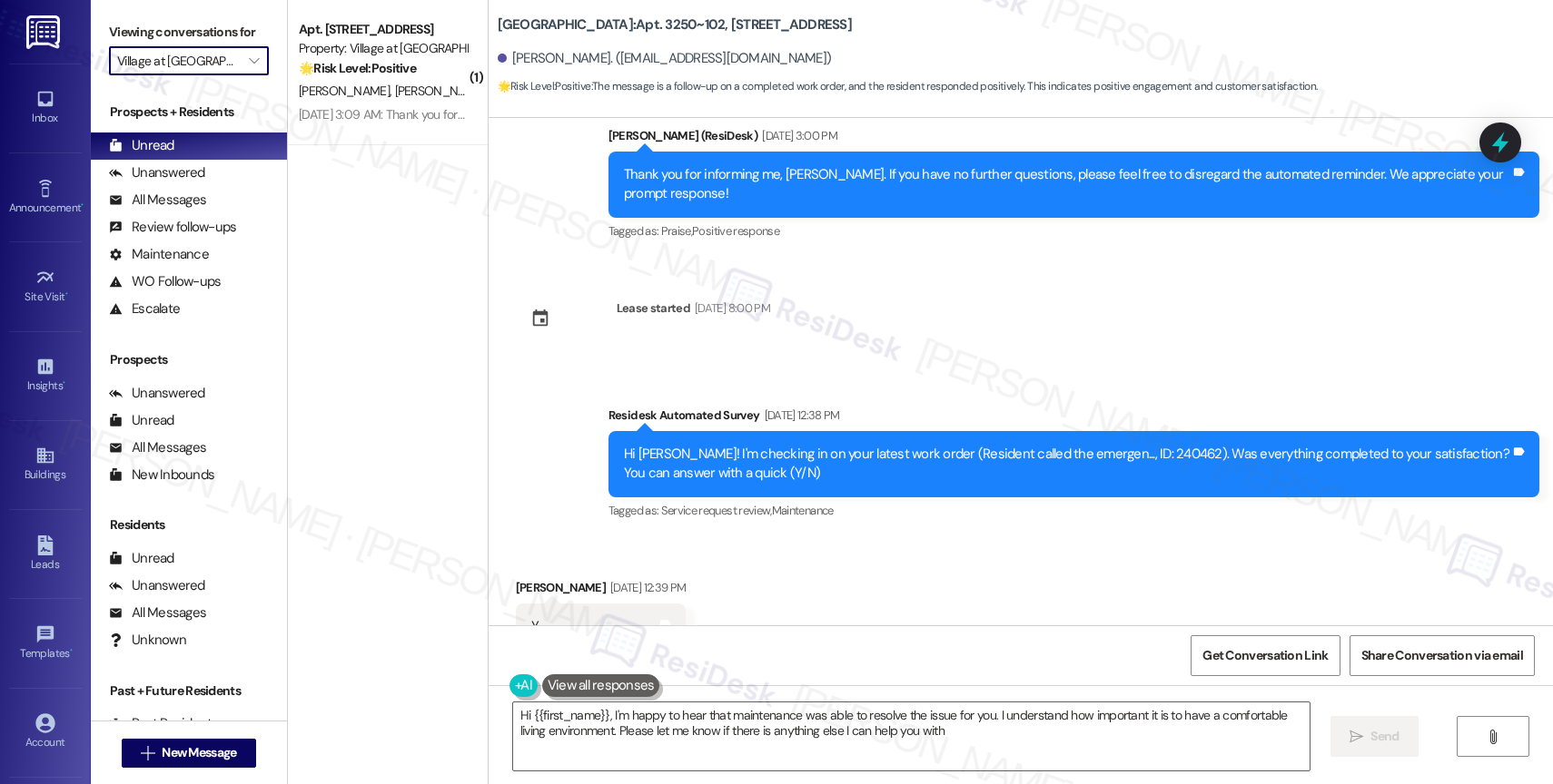
type textarea "Hi {{first_name}}, I'm happy to hear that maintenance was able to resolve the i…"
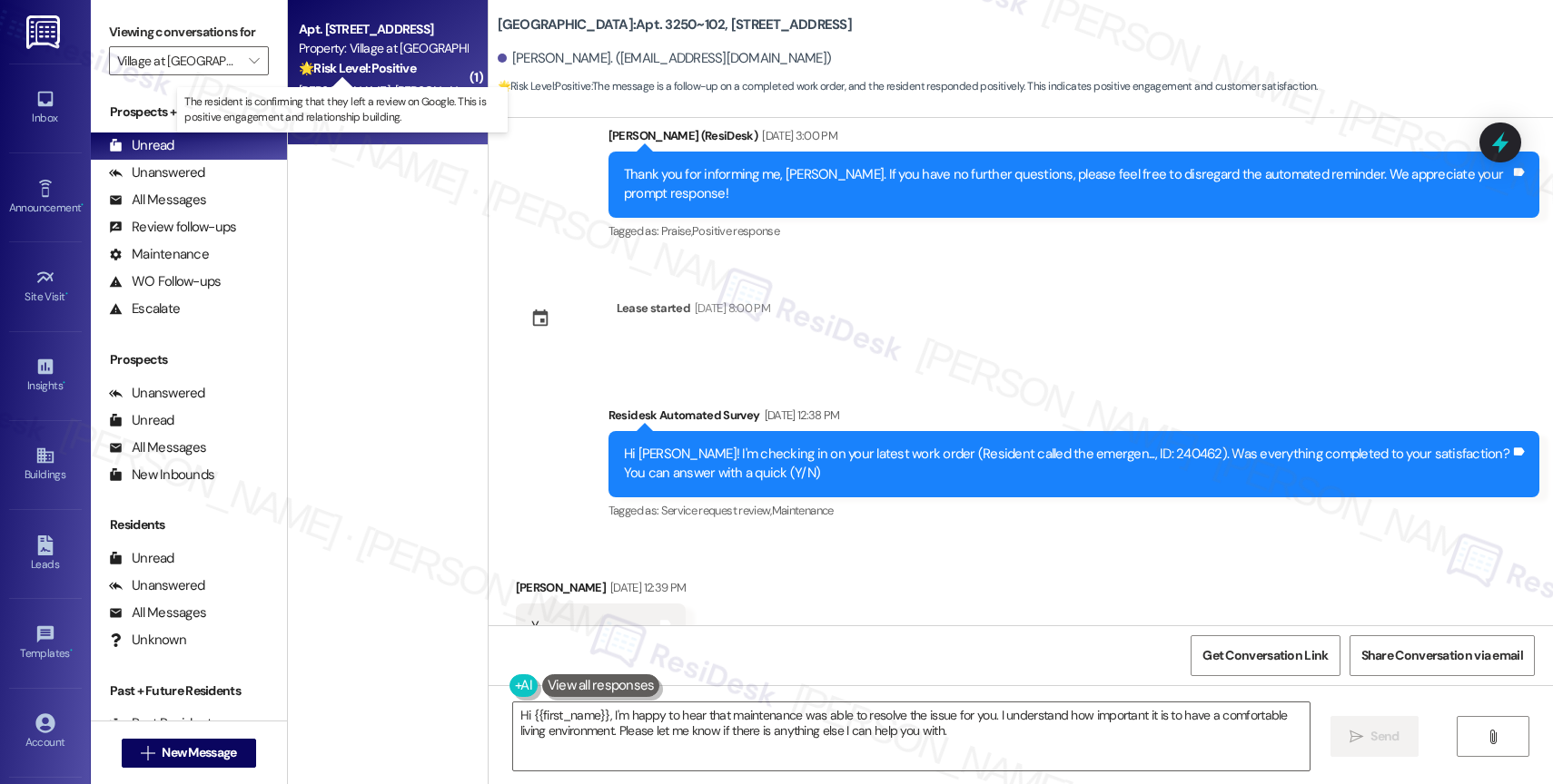
click at [397, 75] on strong "🌟 Risk Level: Positive" at bounding box center [357, 68] width 117 height 16
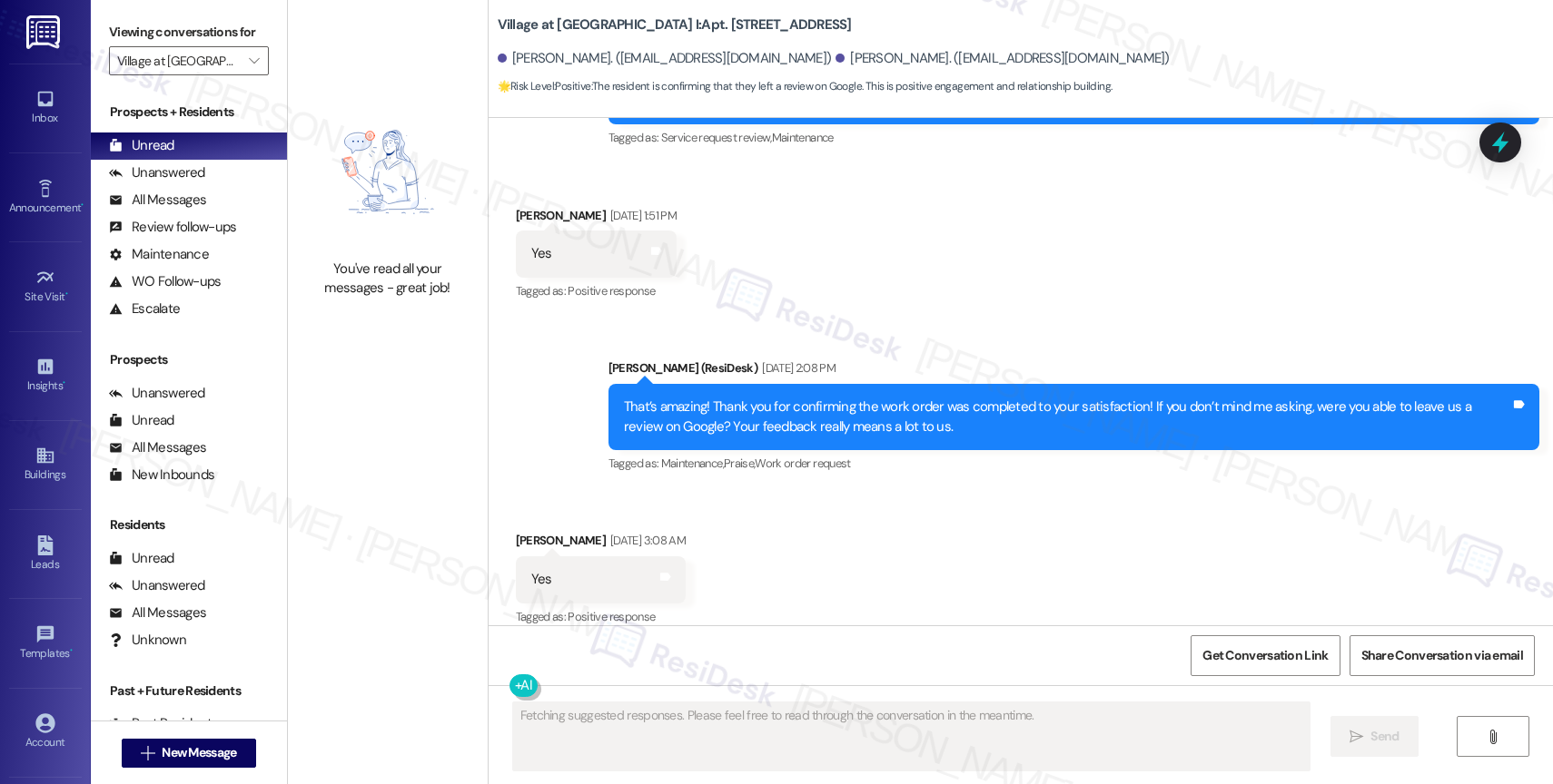
scroll to position [7198, 0]
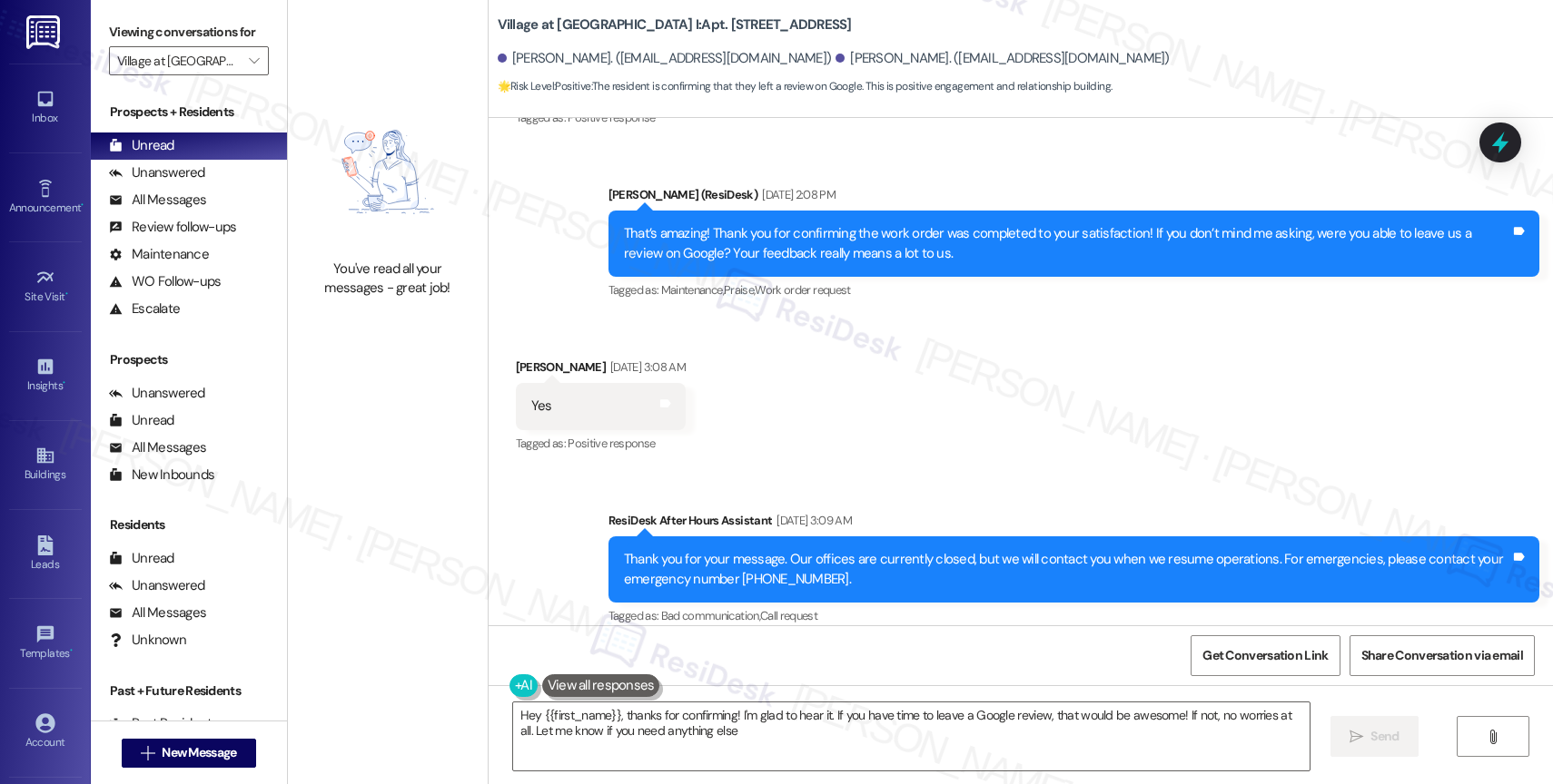
type textarea "Hey {{first_name}}, thanks for confirming! I'm glad to hear it. If you have tim…"
click at [896, 392] on div "Received via SMS Amanda Mccarte Aug 30, 2025 at 3:08 AM Yes Tags and notes Tagg…" at bounding box center [1020, 393] width 1064 height 153
click at [249, 68] on icon "" at bounding box center [254, 61] width 10 height 15
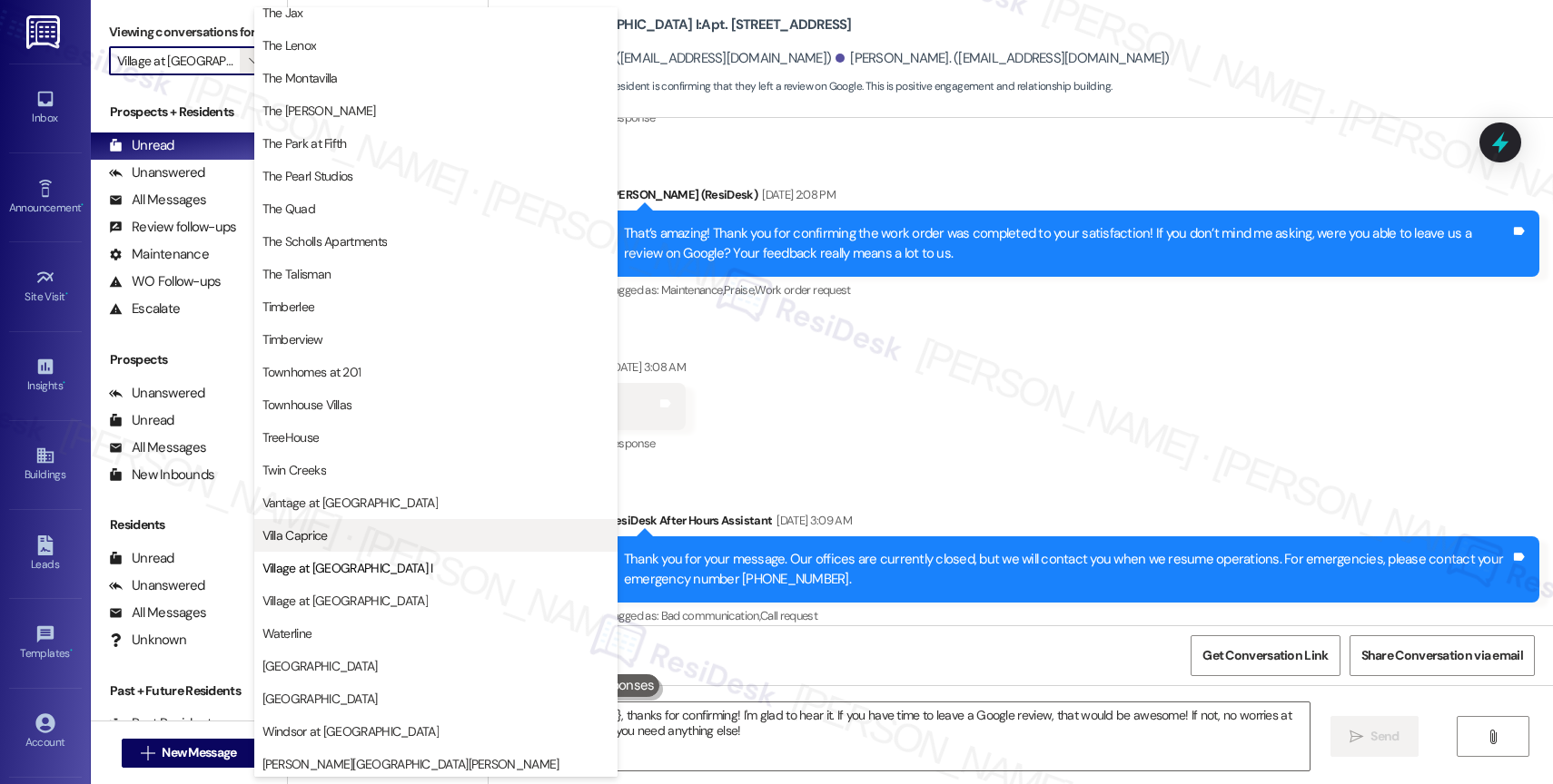
scroll to position [3264, 0]
click at [314, 525] on span "Villa Caprice" at bounding box center [295, 532] width 66 height 18
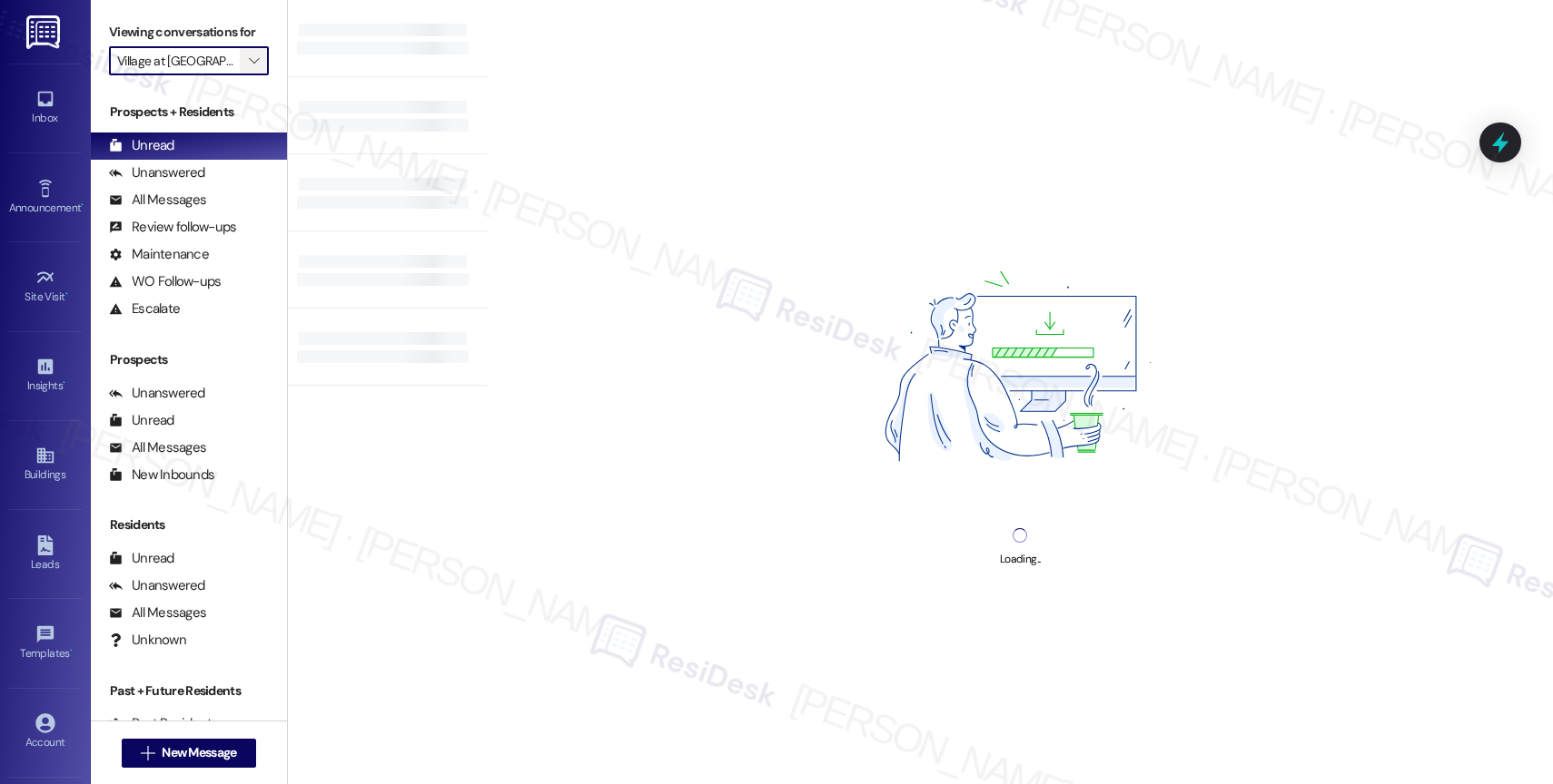
type input "Villa Caprice"
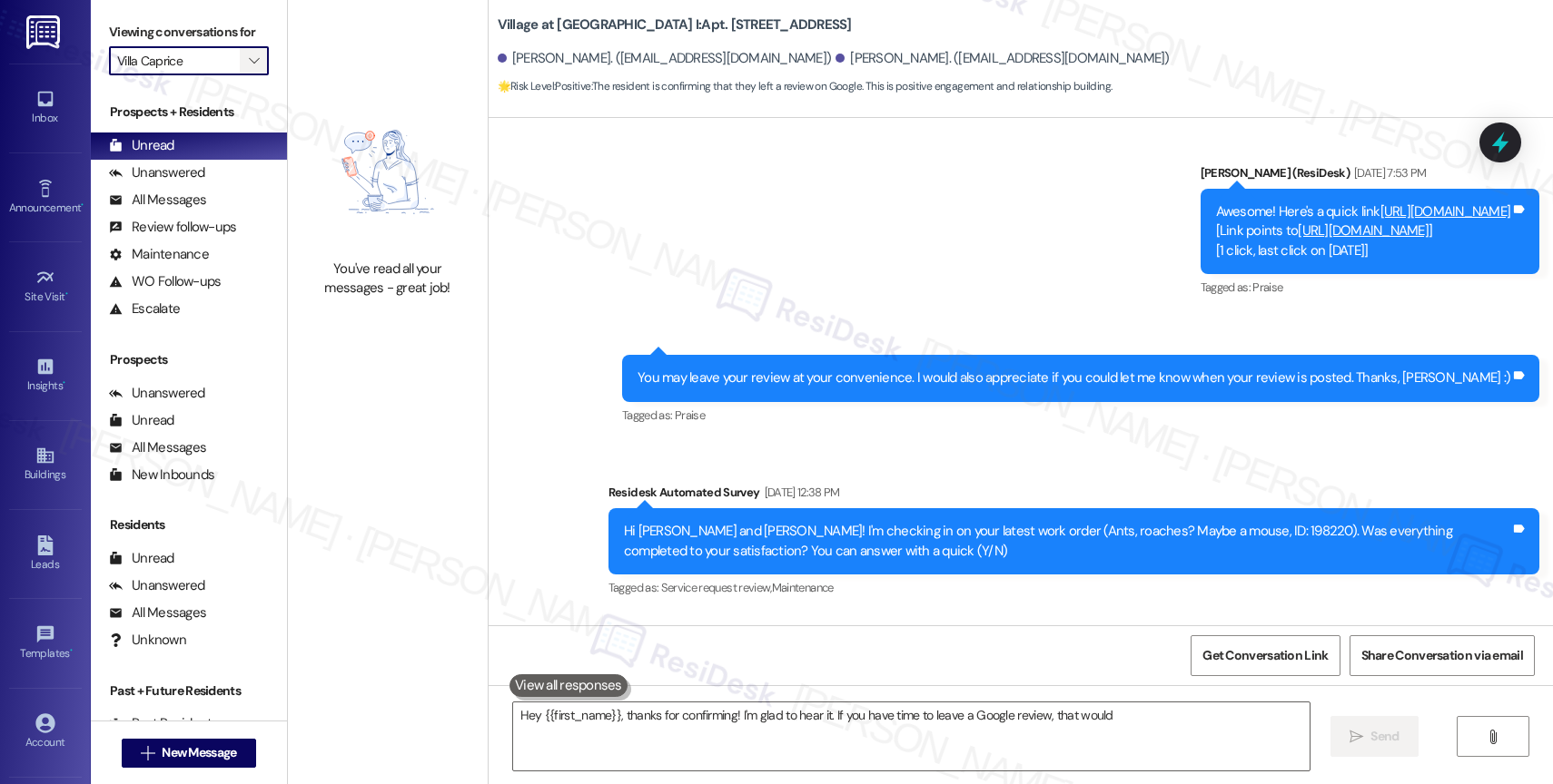
click at [249, 68] on icon "" at bounding box center [254, 61] width 10 height 15
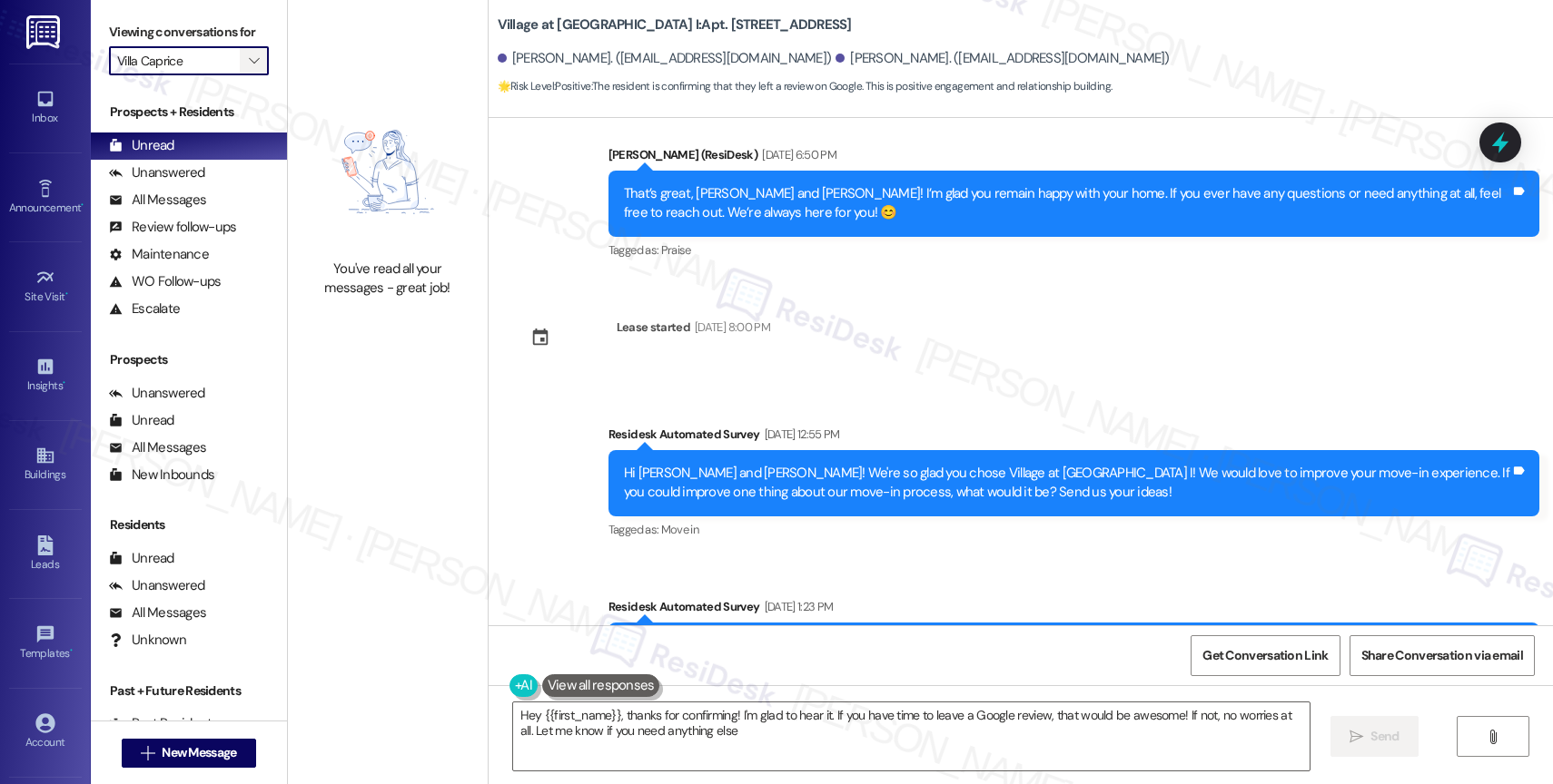
type textarea "Hey {{first_name}}, thanks for confirming! I'm glad to hear it. If you have tim…"
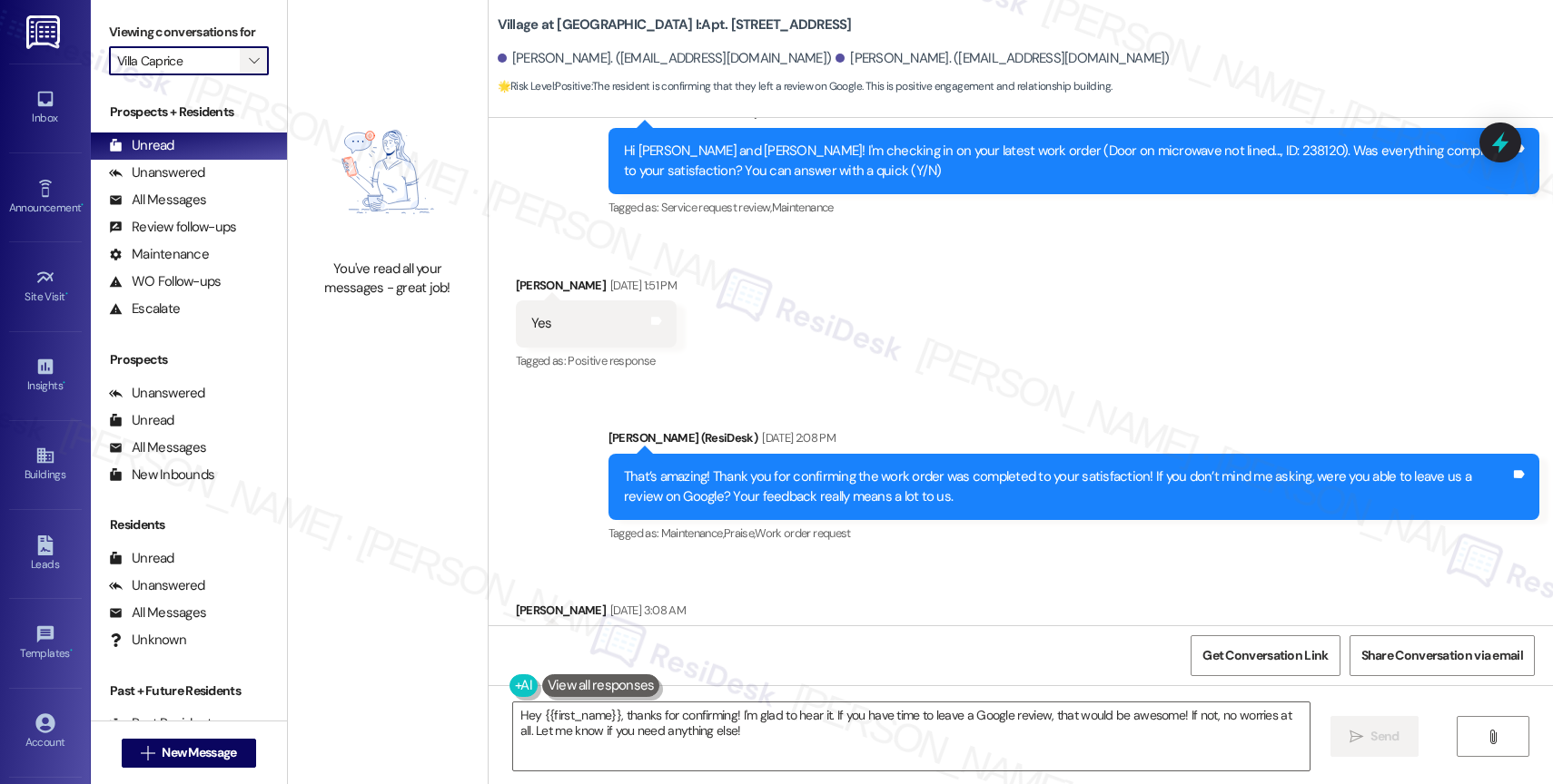
scroll to position [7025, 0]
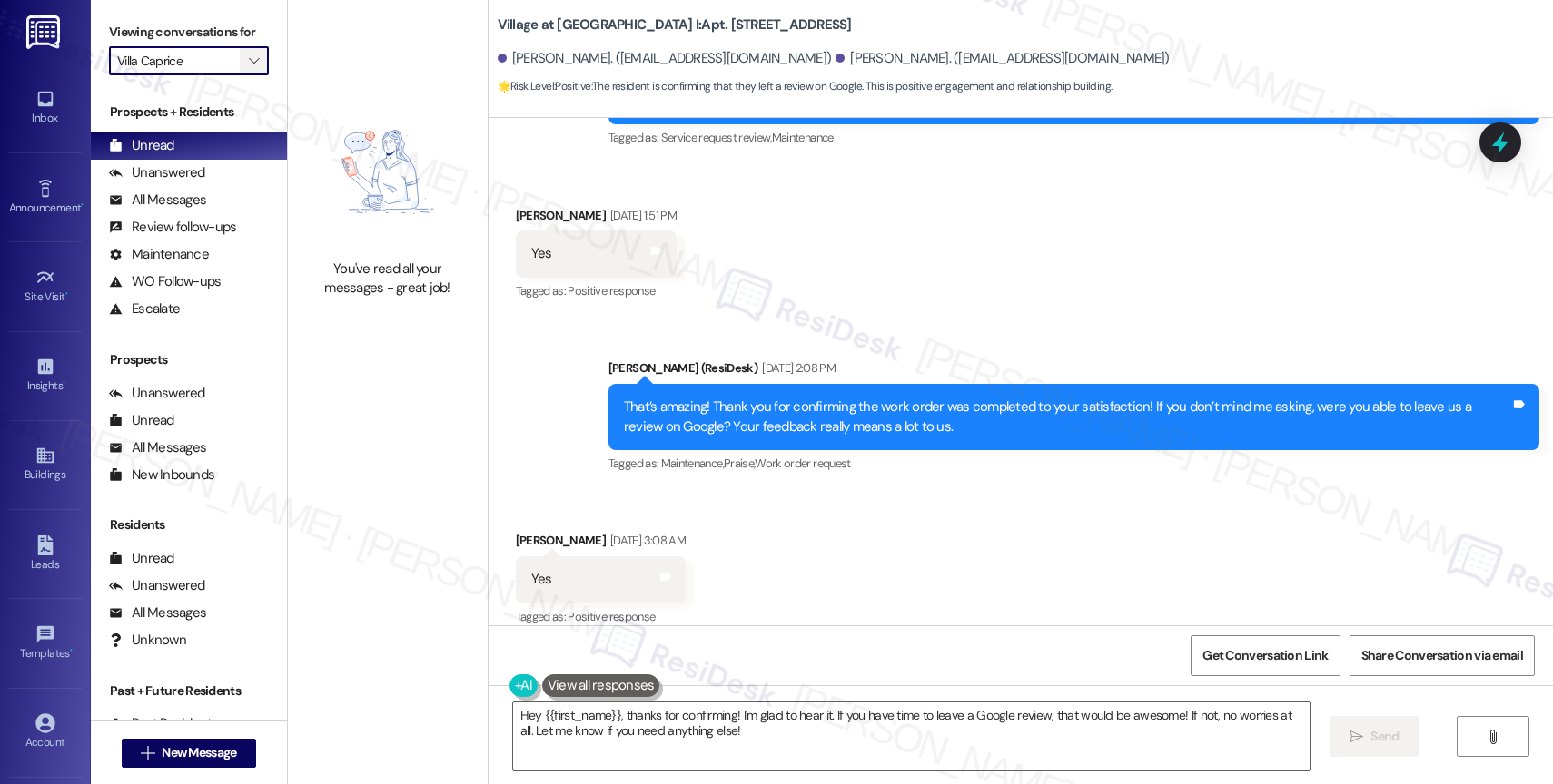
click at [249, 68] on icon "" at bounding box center [254, 61] width 10 height 15
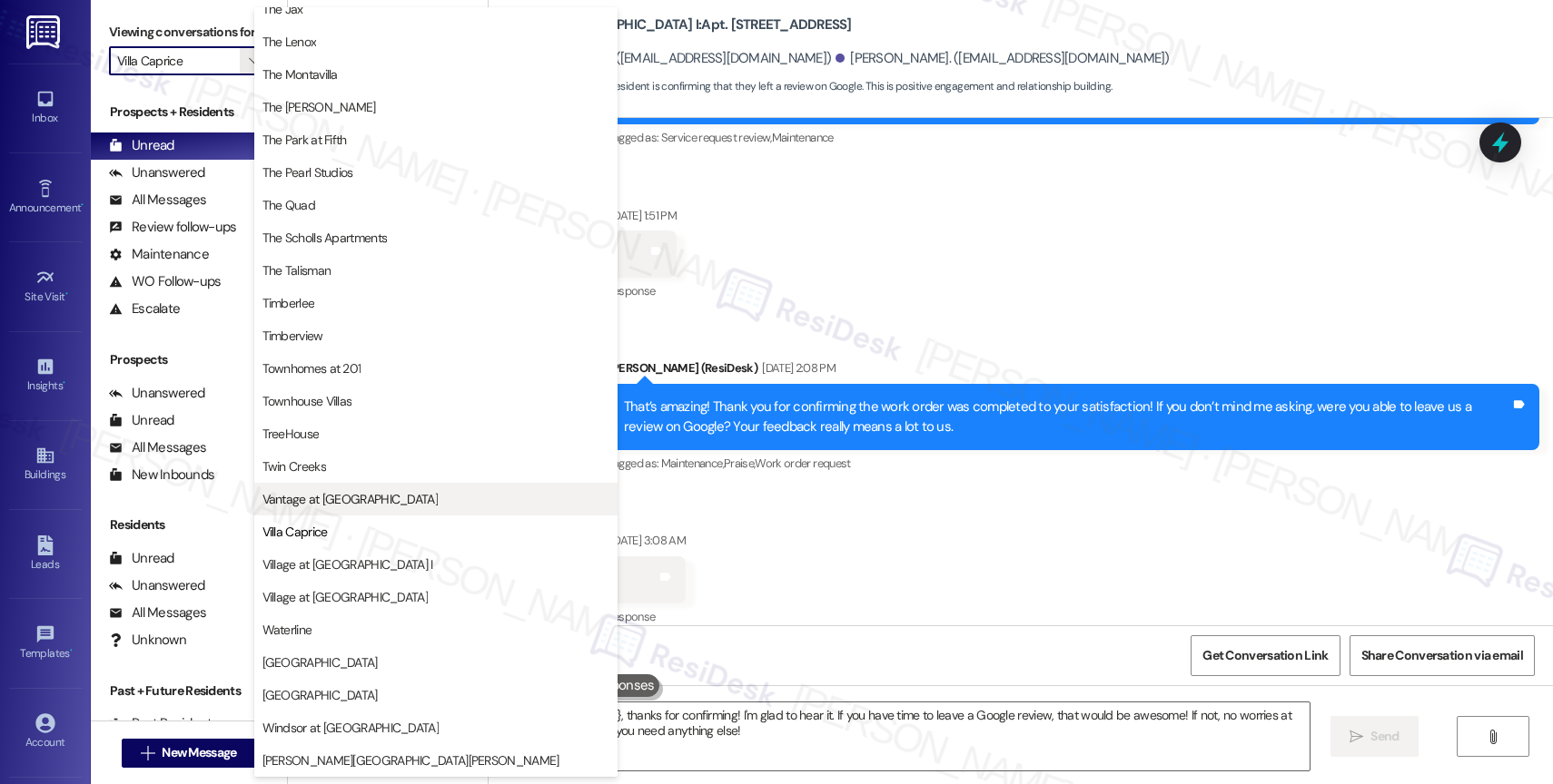
scroll to position [3304, 0]
click at [348, 489] on button "Vantage at [GEOGRAPHIC_DATA]" at bounding box center [435, 499] width 363 height 33
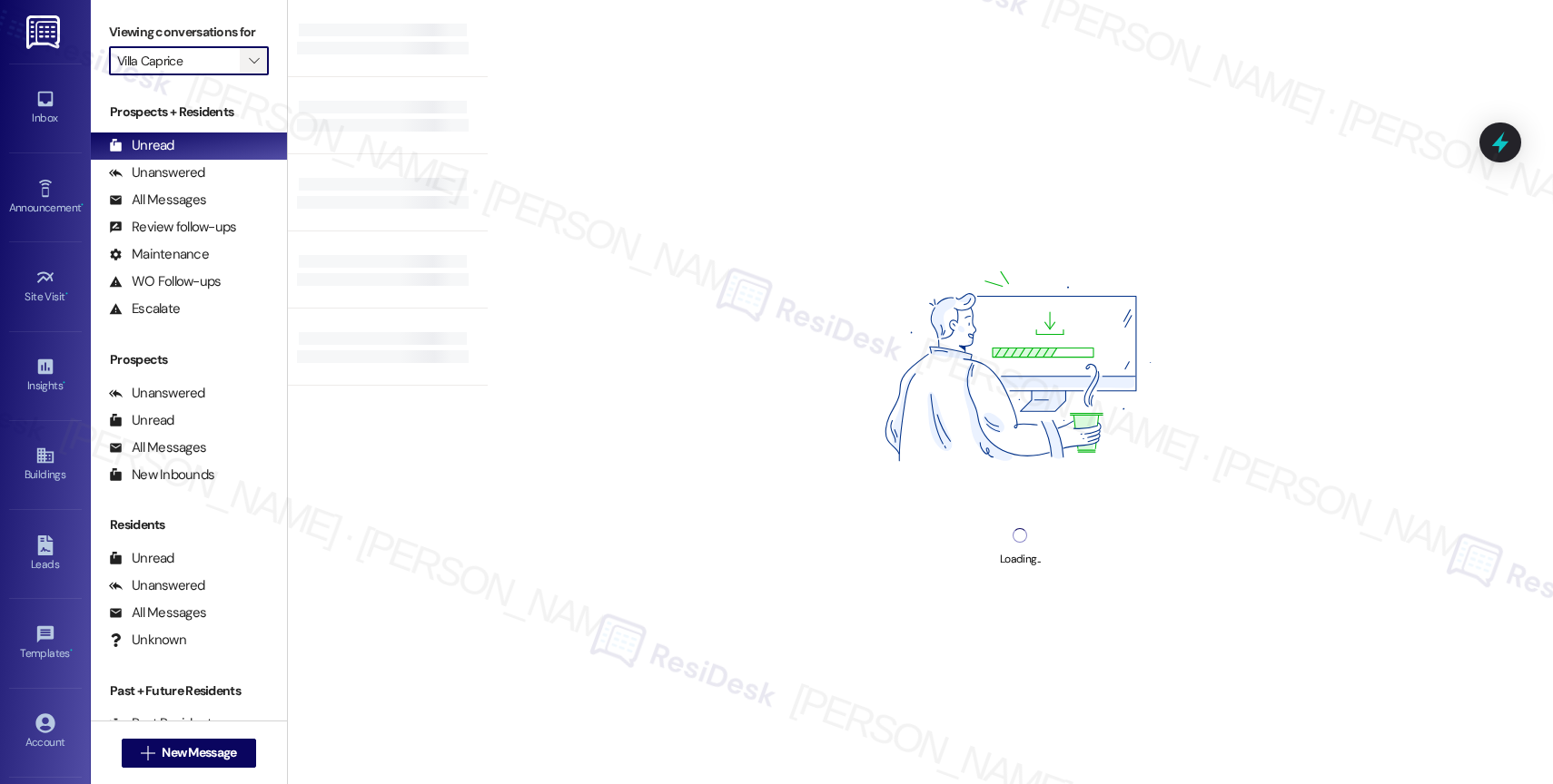
type input "Vantage at [GEOGRAPHIC_DATA]"
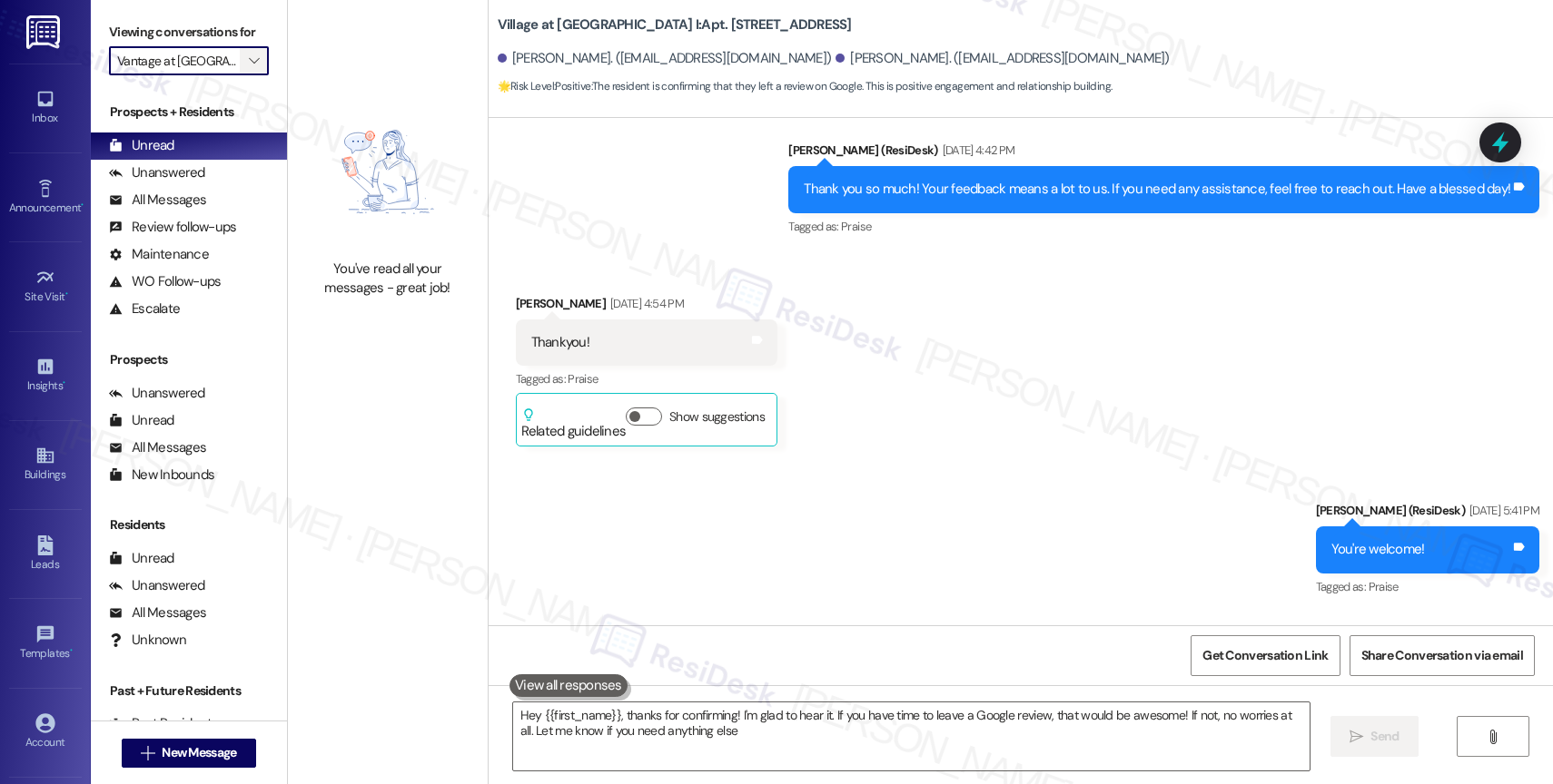
type textarea "Hey {{first_name}}, thanks for confirming! I'm glad to hear it. If you have tim…"
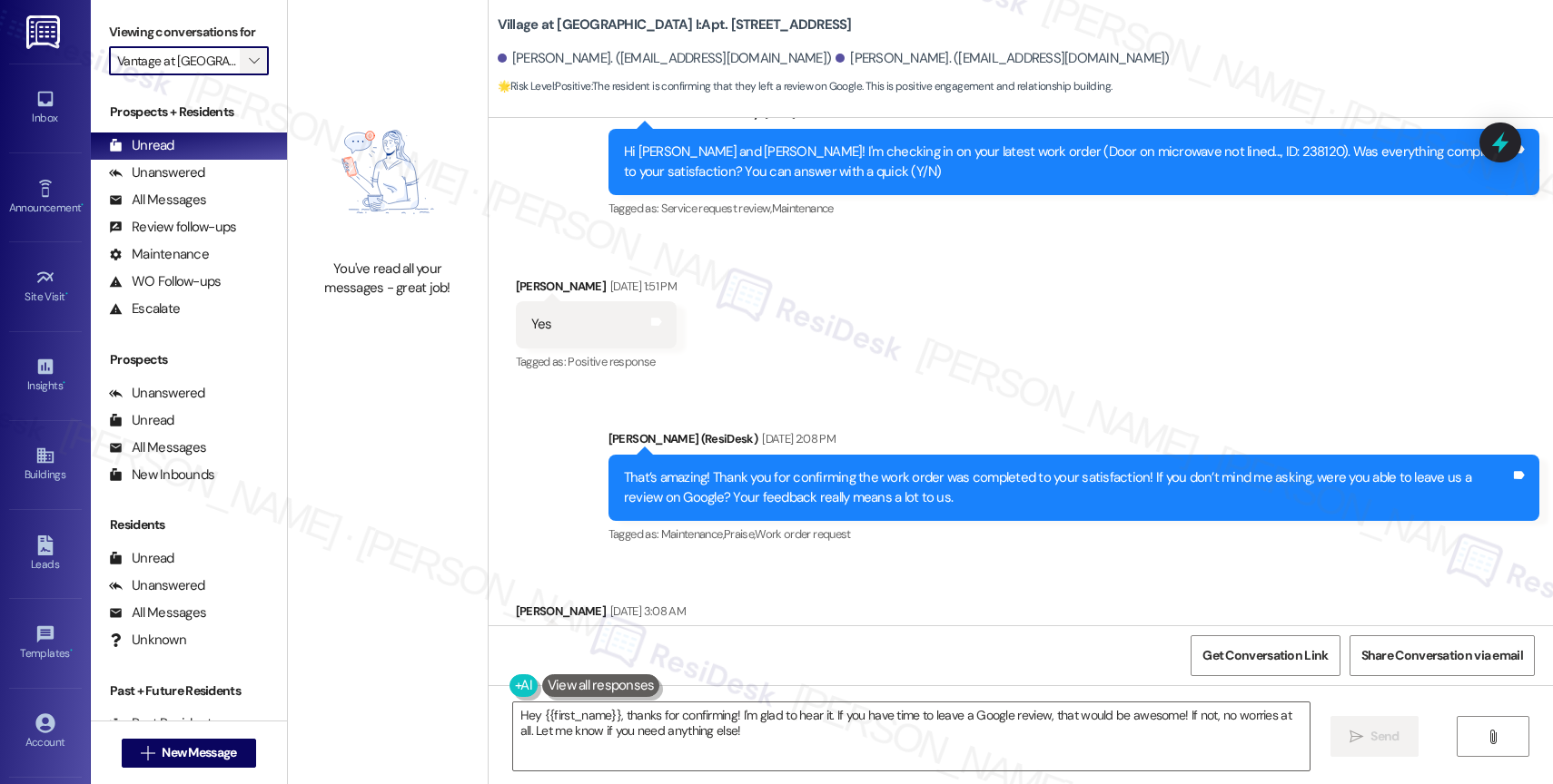
scroll to position [7025, 0]
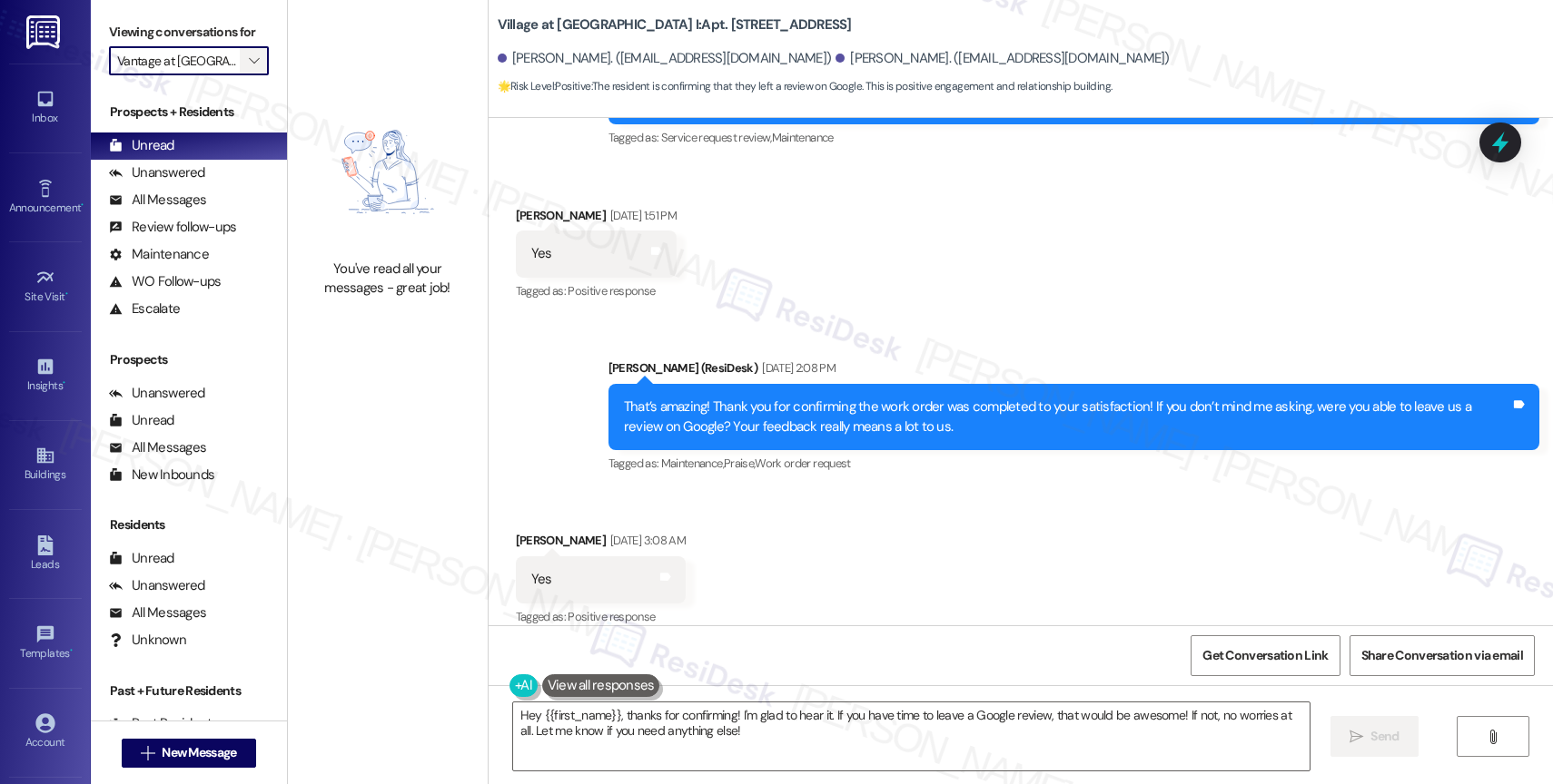
click at [249, 68] on icon "" at bounding box center [254, 61] width 10 height 15
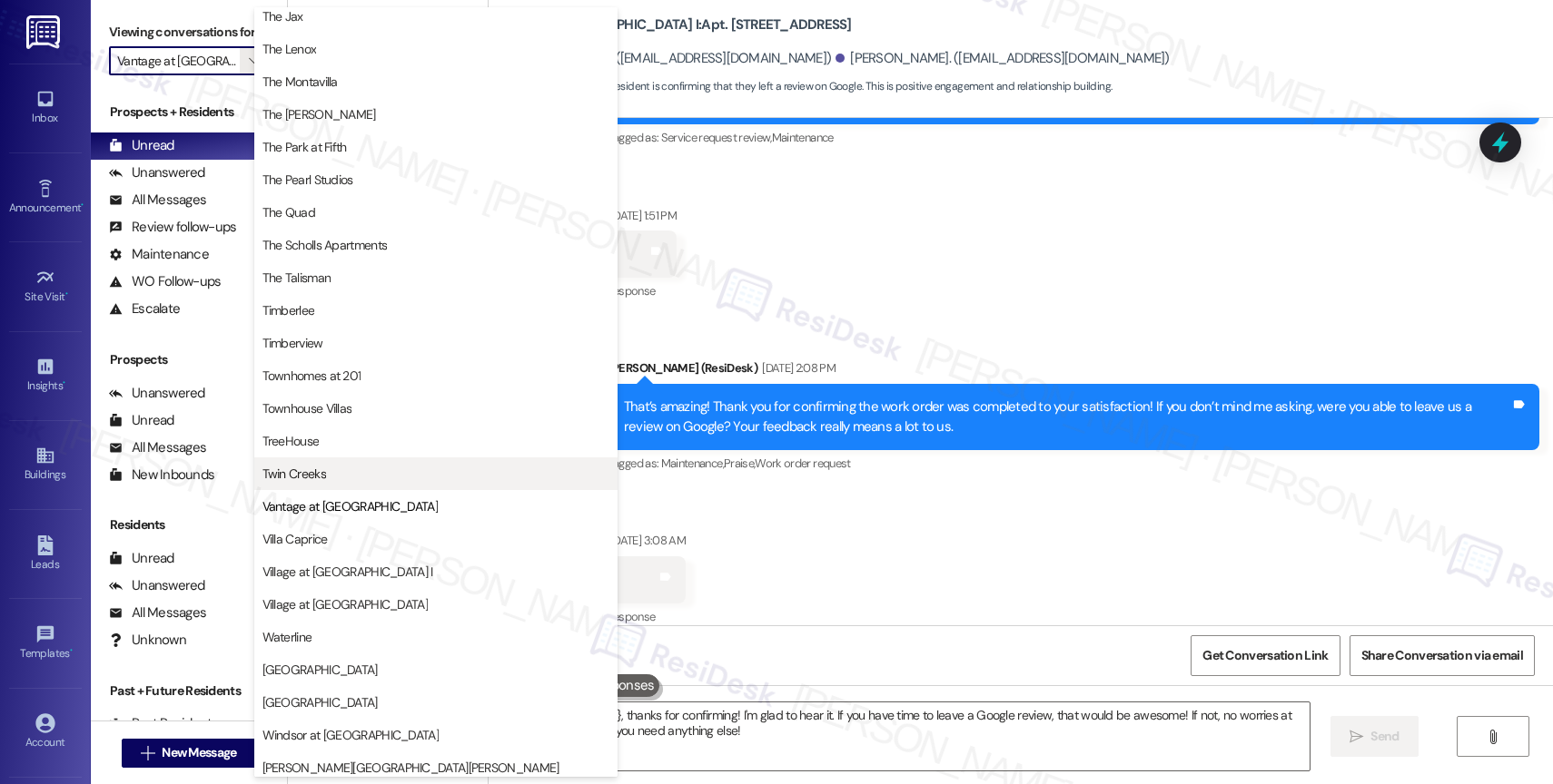
scroll to position [3275, 0]
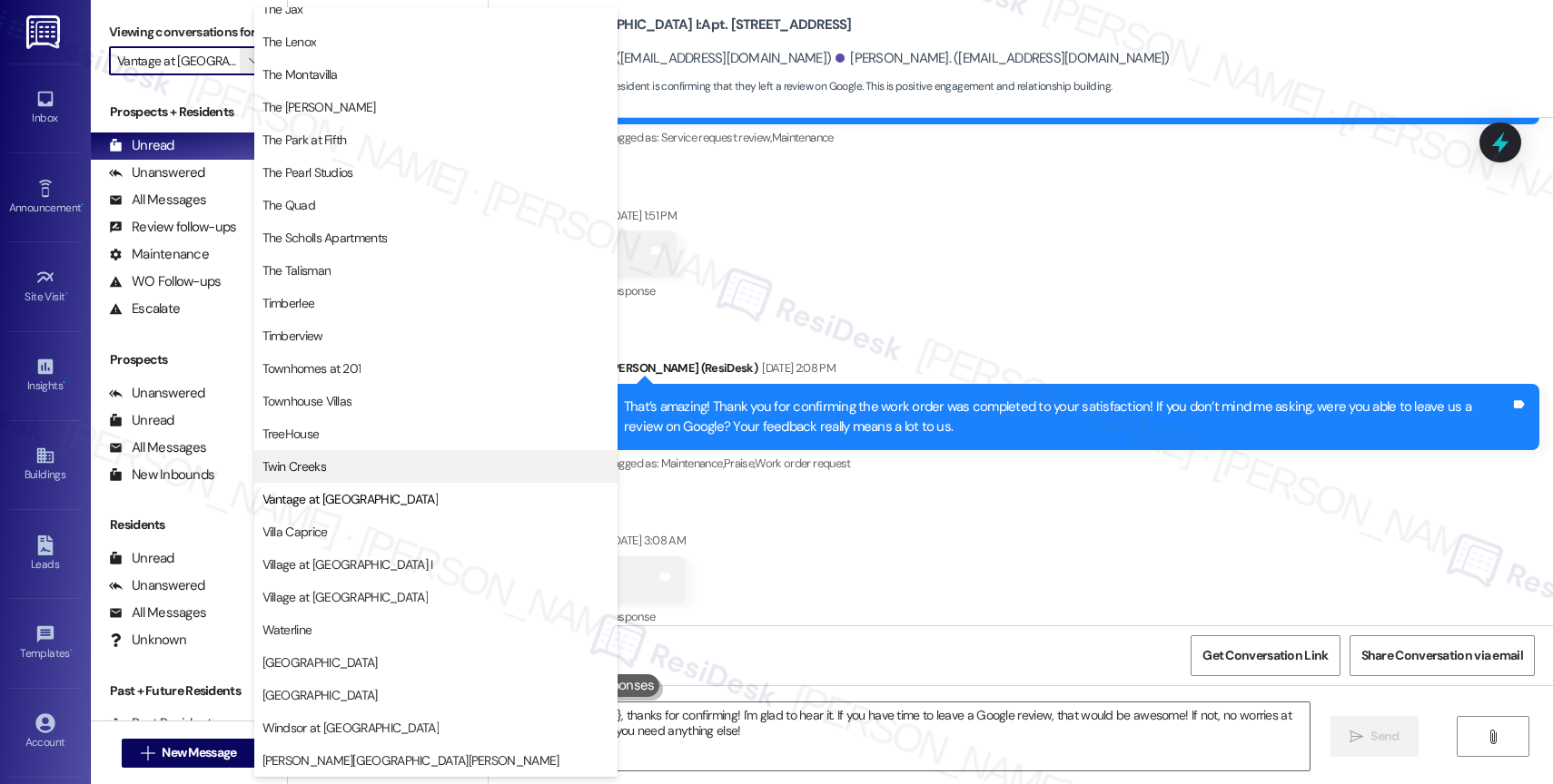
click at [330, 458] on span "Twin Creeks" at bounding box center [435, 466] width 347 height 18
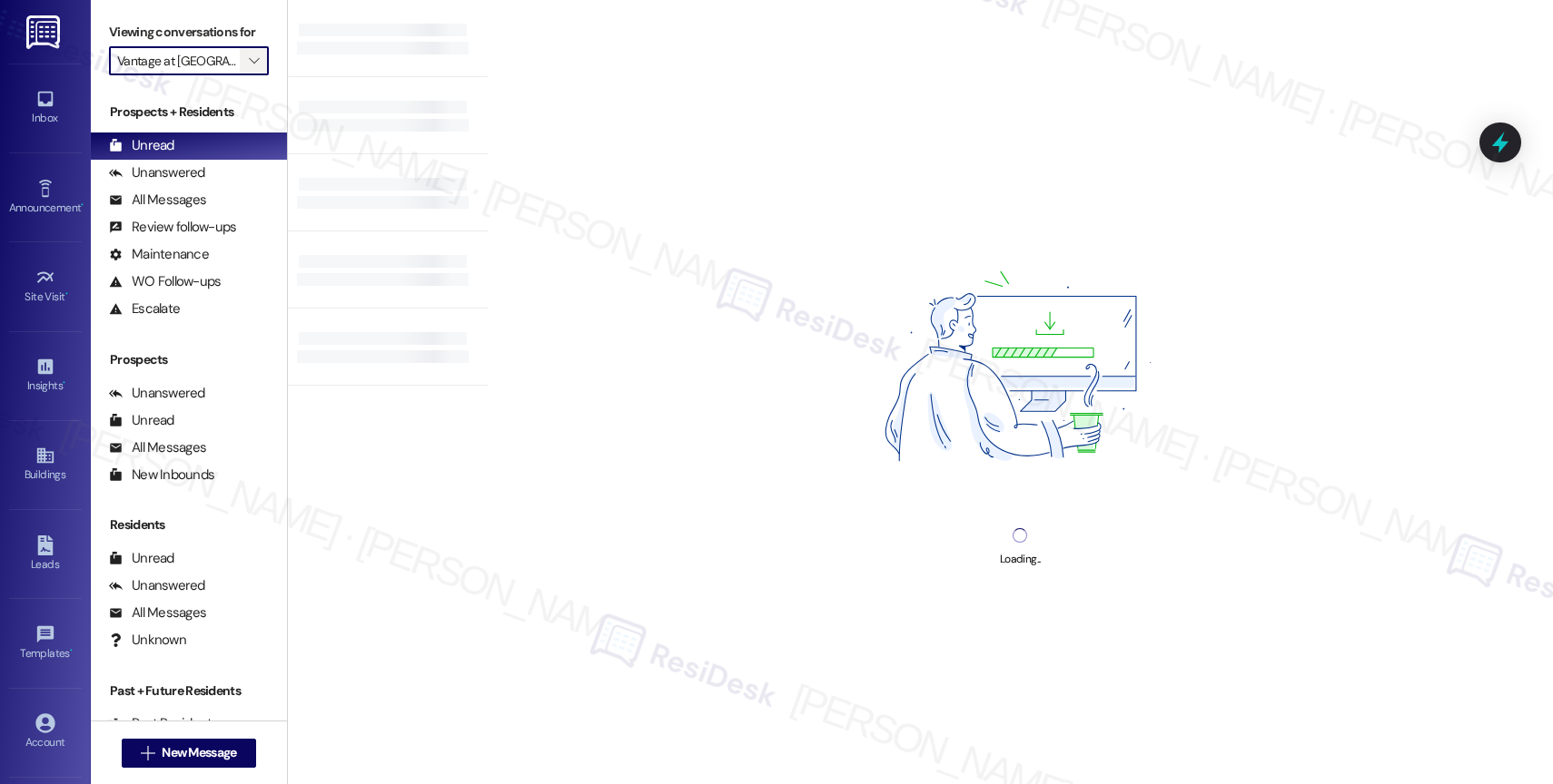
type input "Twin Creeks"
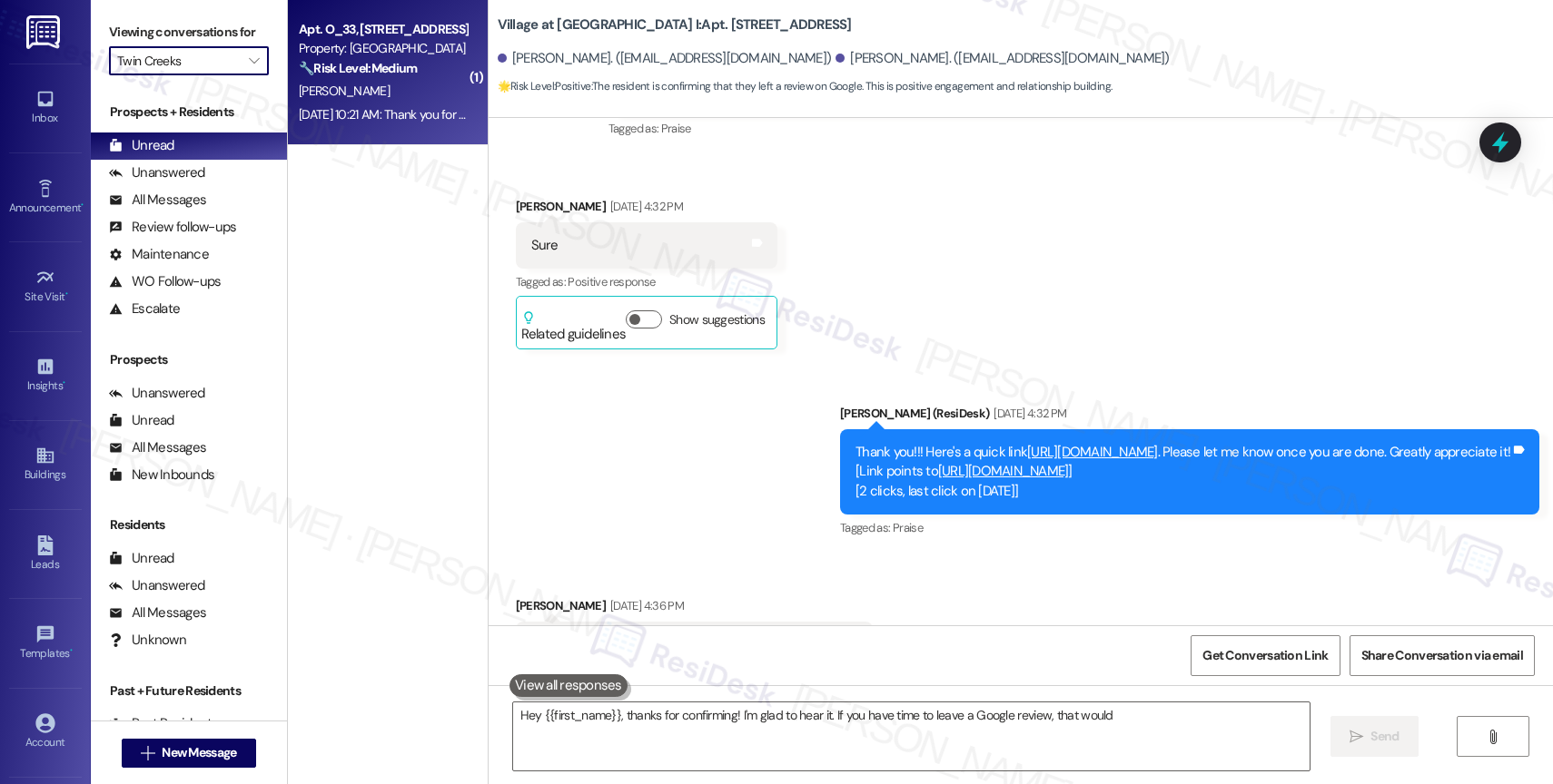
type textarea "Hey {{first_name}}, thanks for confirming! I'm glad to hear it. If you have tim…"
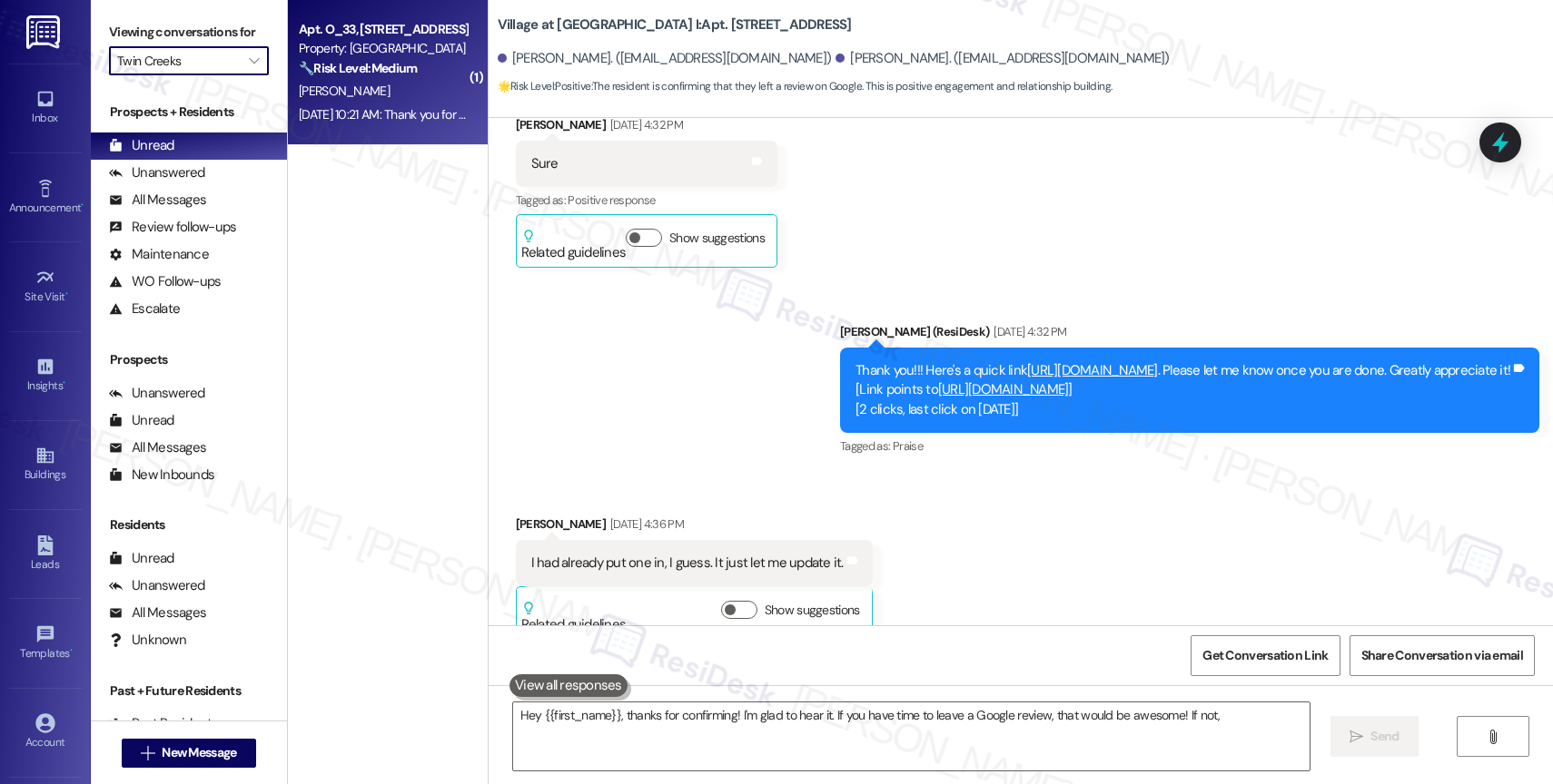
click at [355, 58] on div "Property: Twin Creeks" at bounding box center [382, 48] width 168 height 19
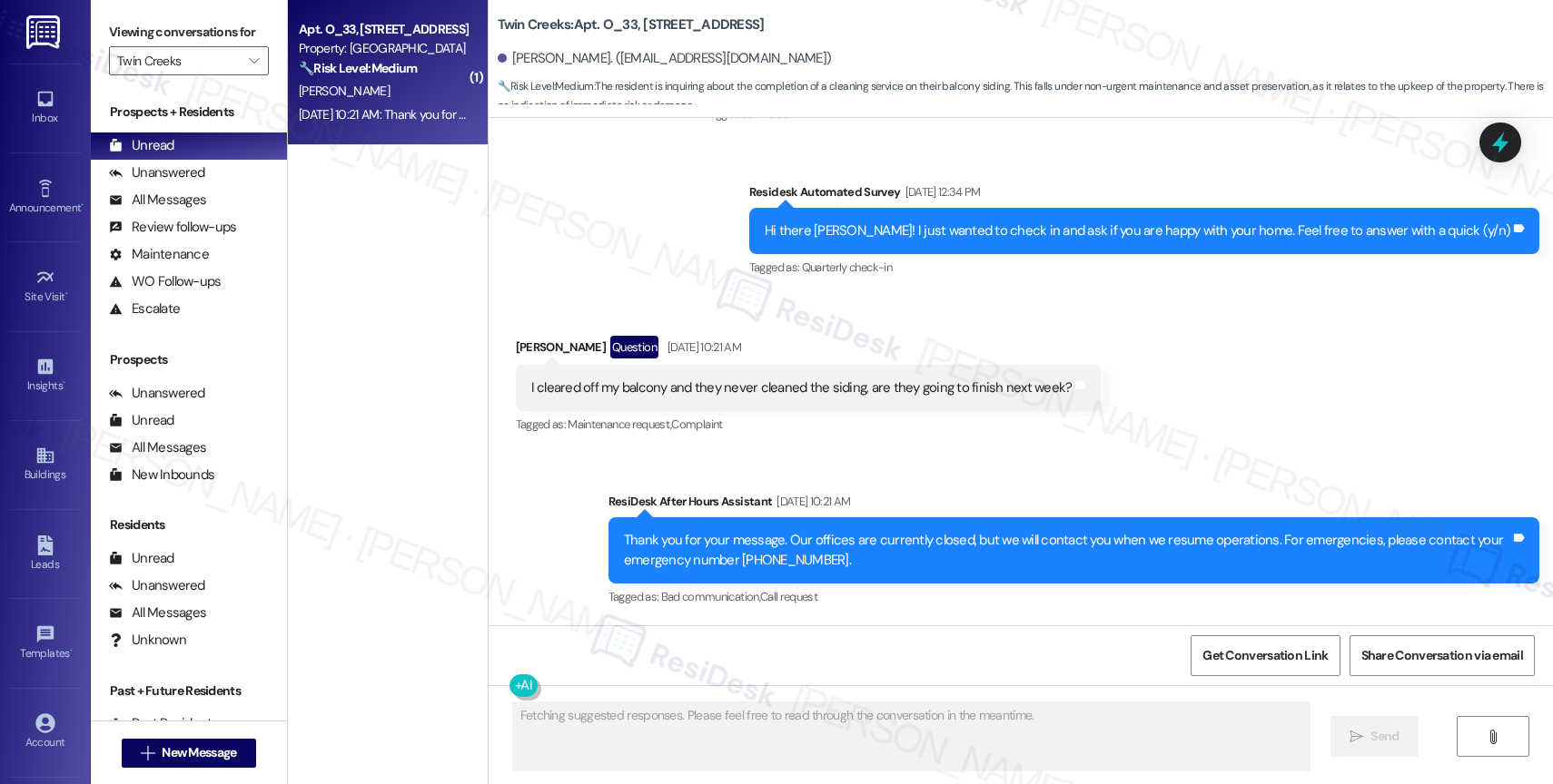
scroll to position [724, 0]
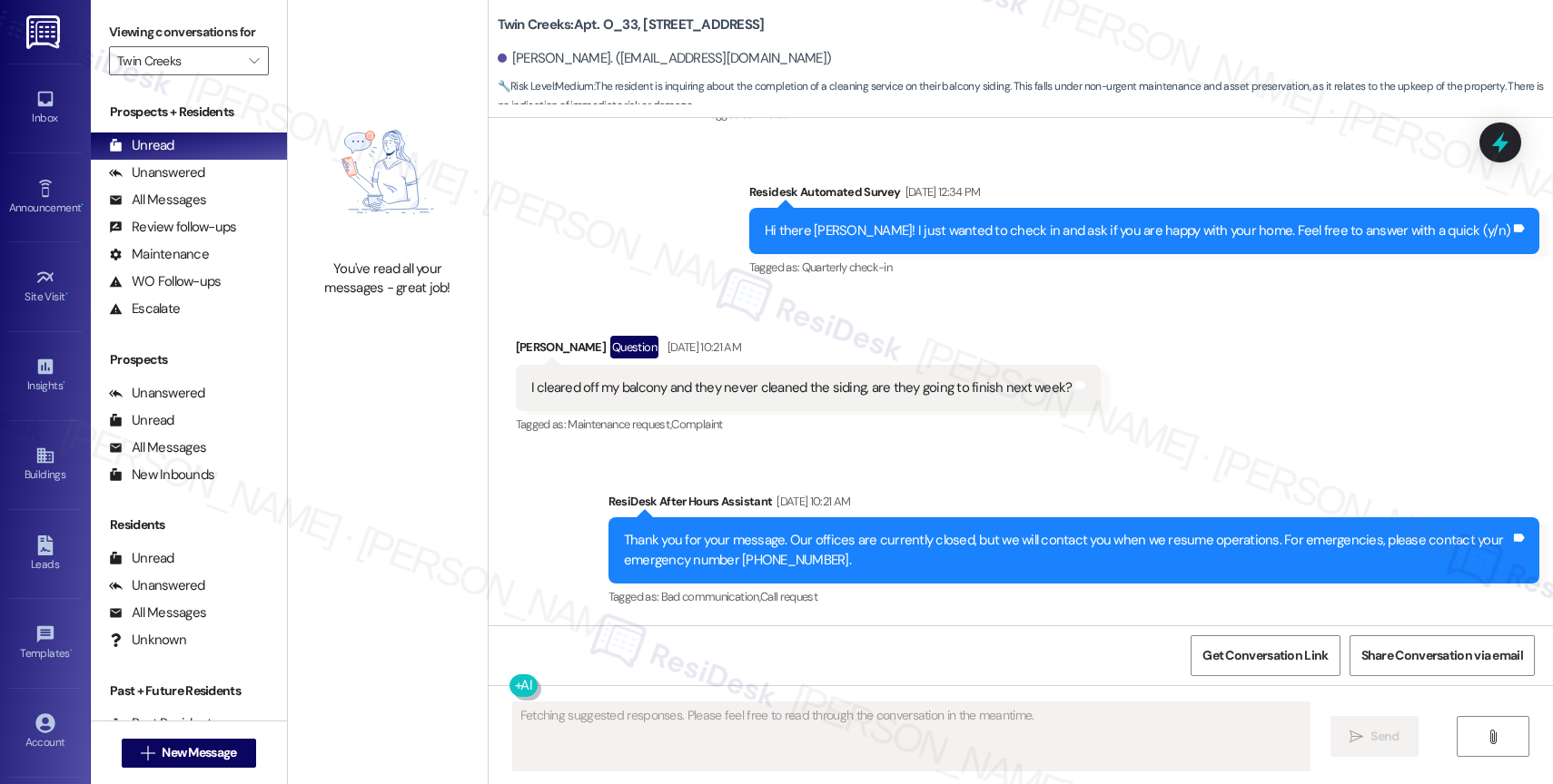
click at [682, 234] on div "Sent via SMS Sarah (ResiDesk) May 29, 2025 at 5:59 PM That’s wonderful to hear,…" at bounding box center [1020, 68] width 1064 height 454
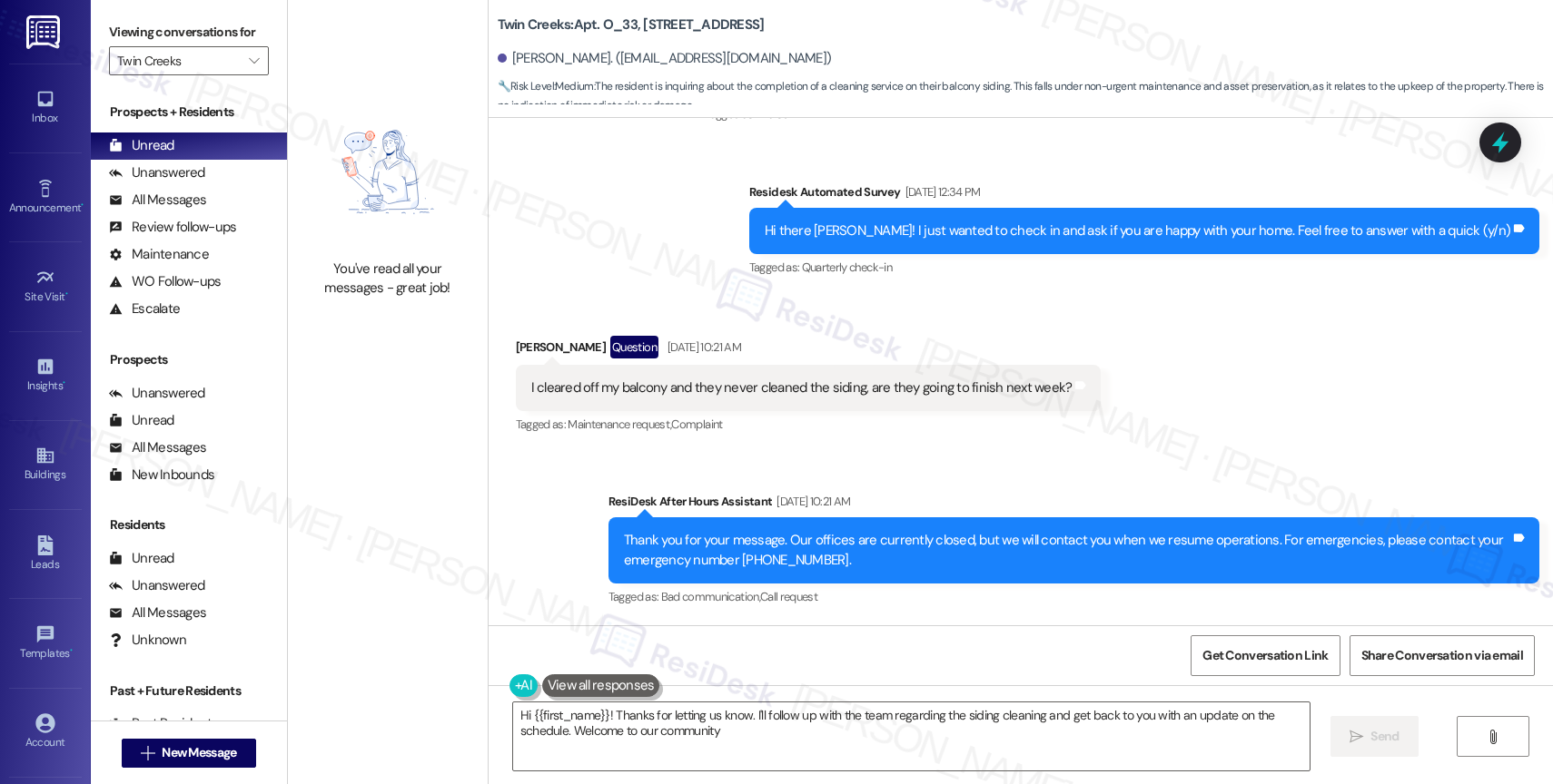
type textarea "Hi {{first_name}}! Thanks for letting us know. I'll follow up with the team reg…"
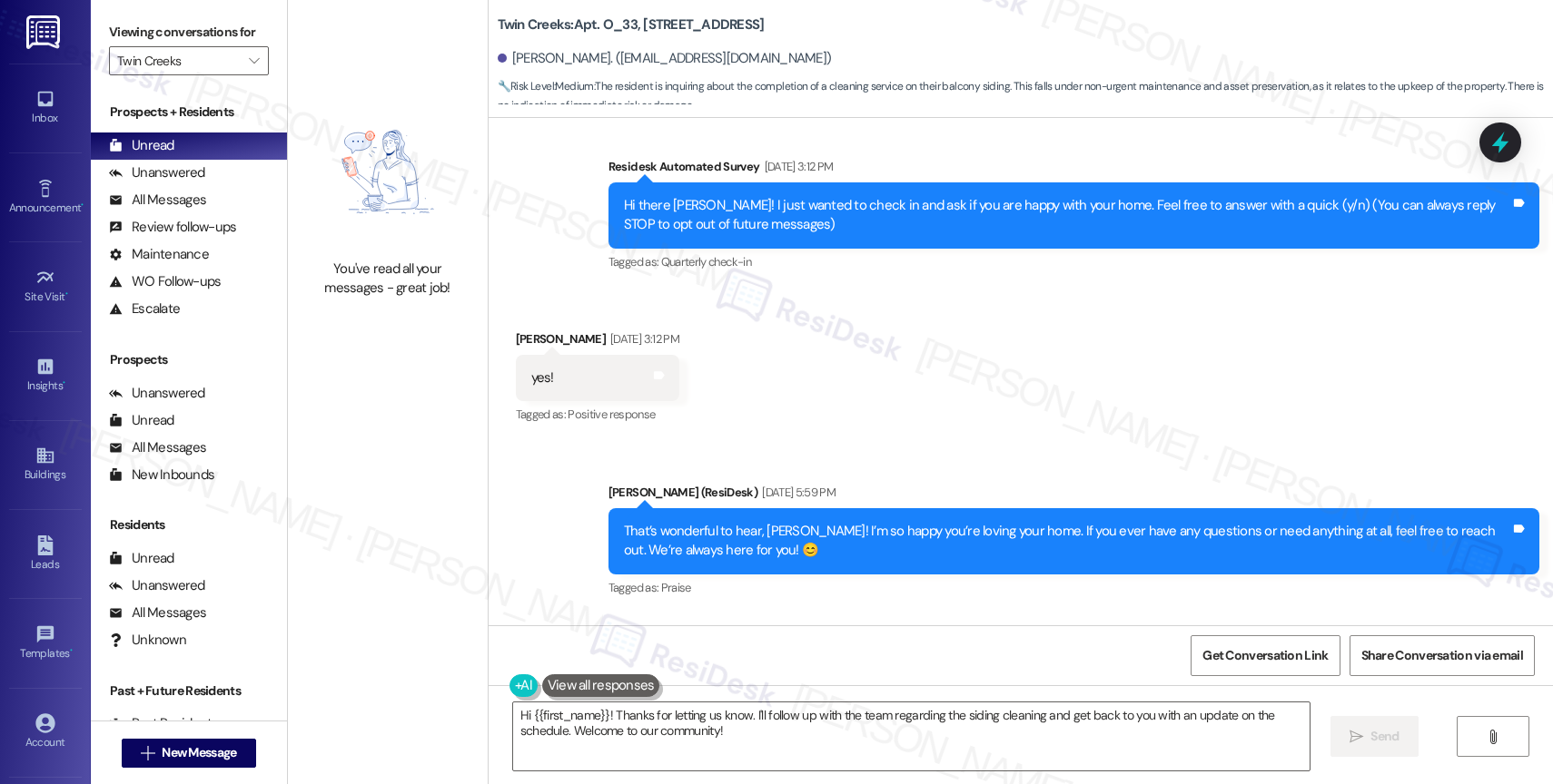
scroll to position [0, 0]
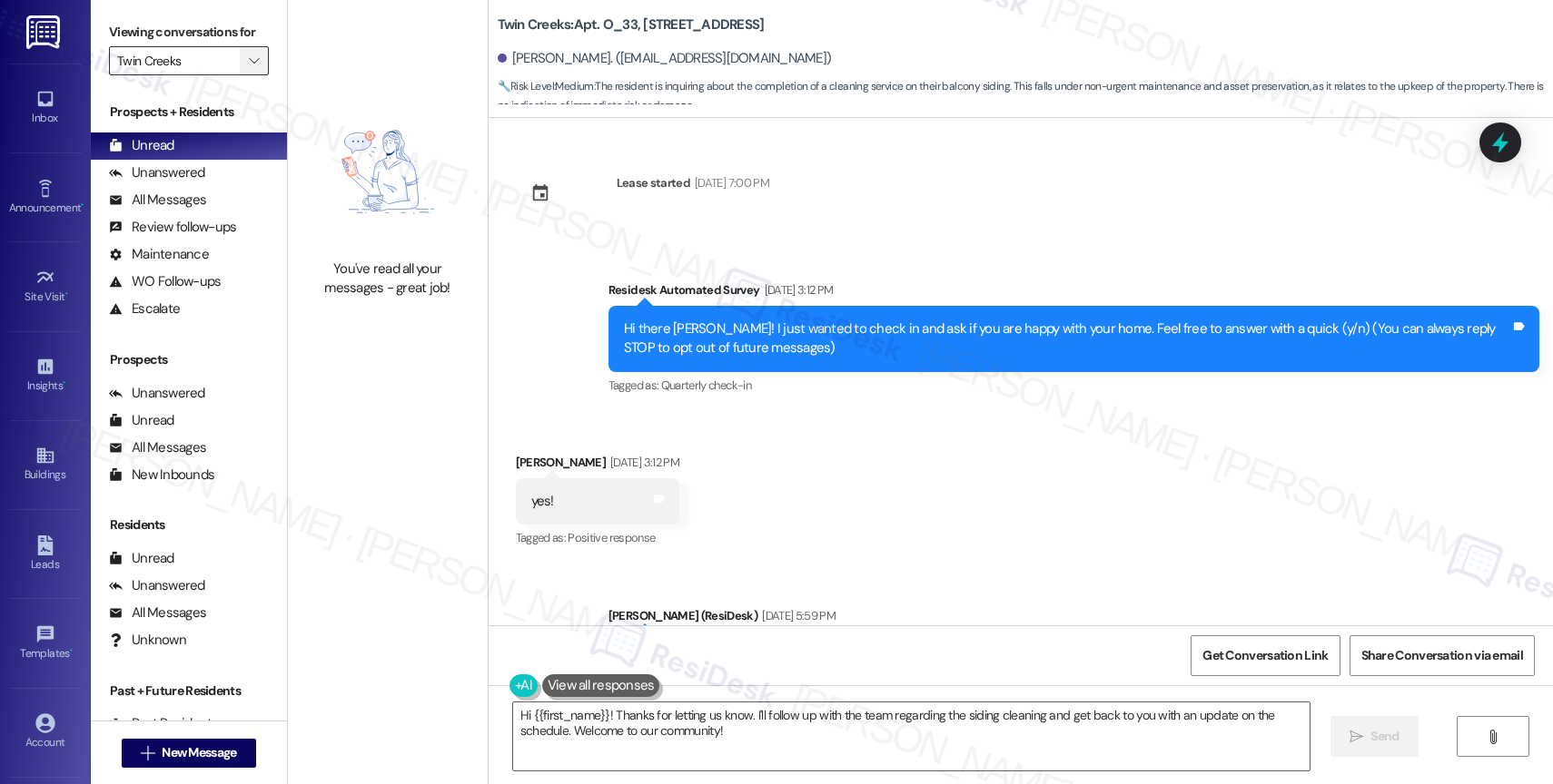
click at [246, 76] on span "" at bounding box center [254, 61] width 17 height 29
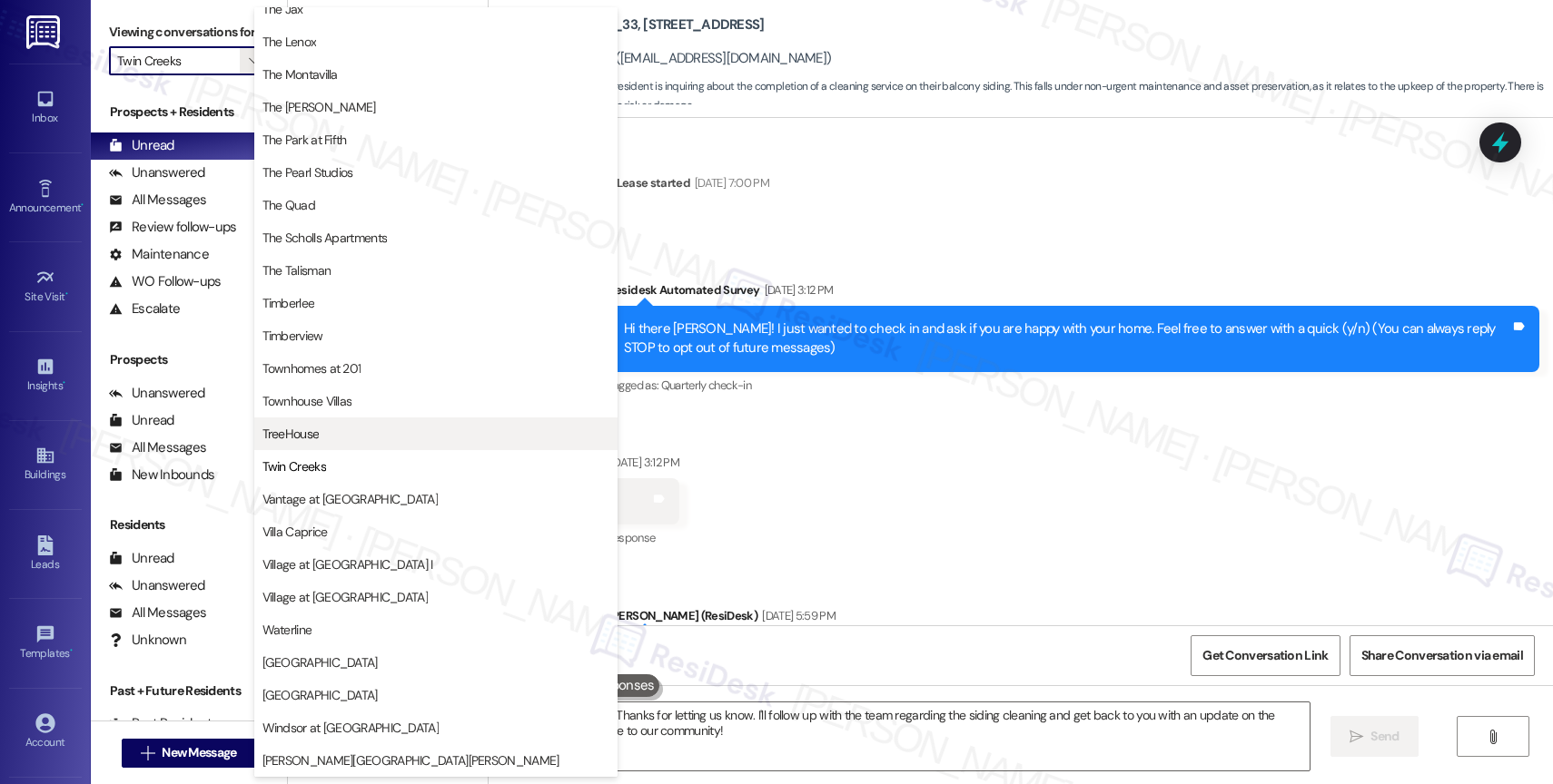
scroll to position [3308, 0]
click at [347, 433] on span "TreeHouse" at bounding box center [435, 433] width 347 height 18
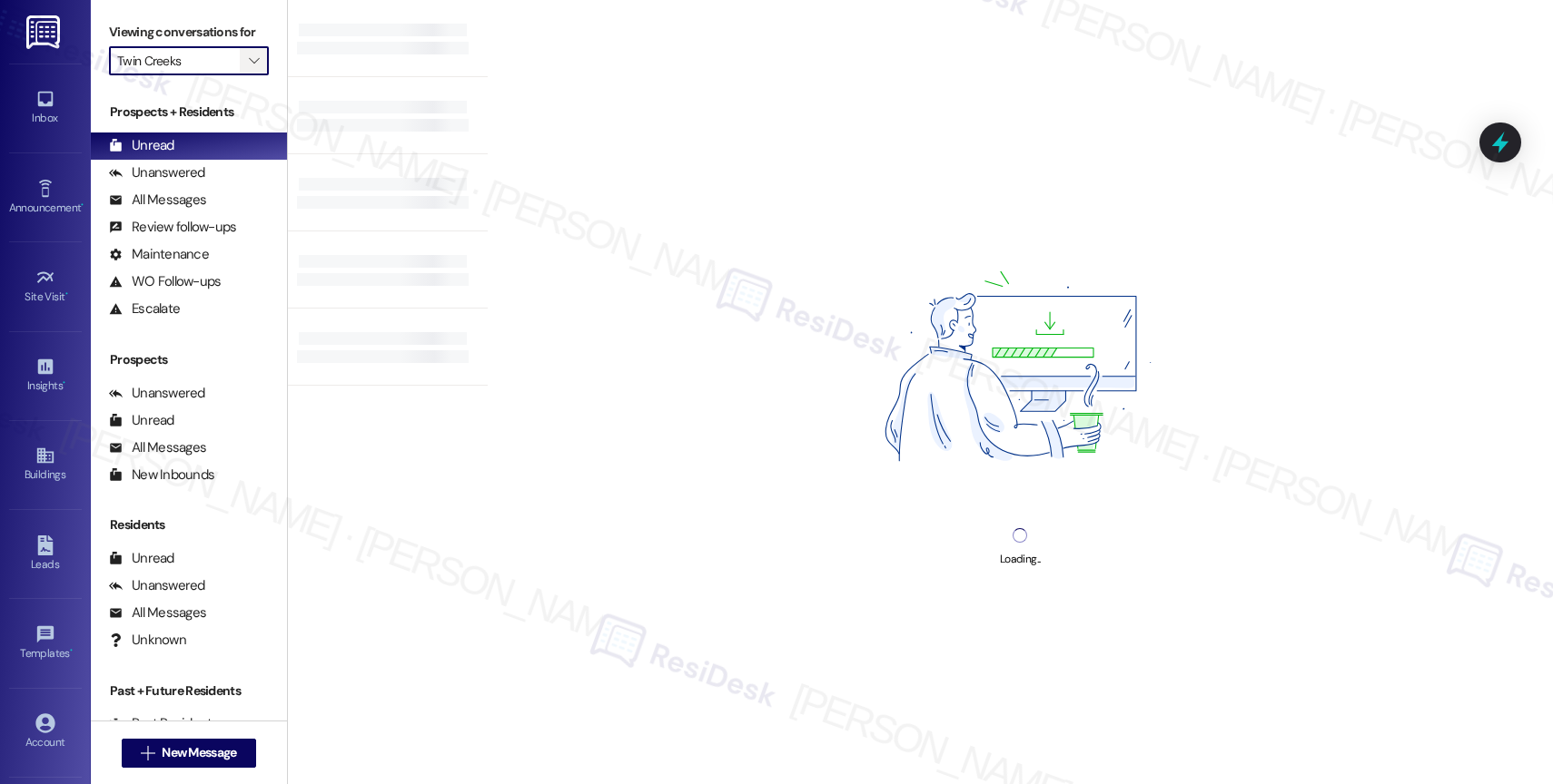
type input "TreeHouse"
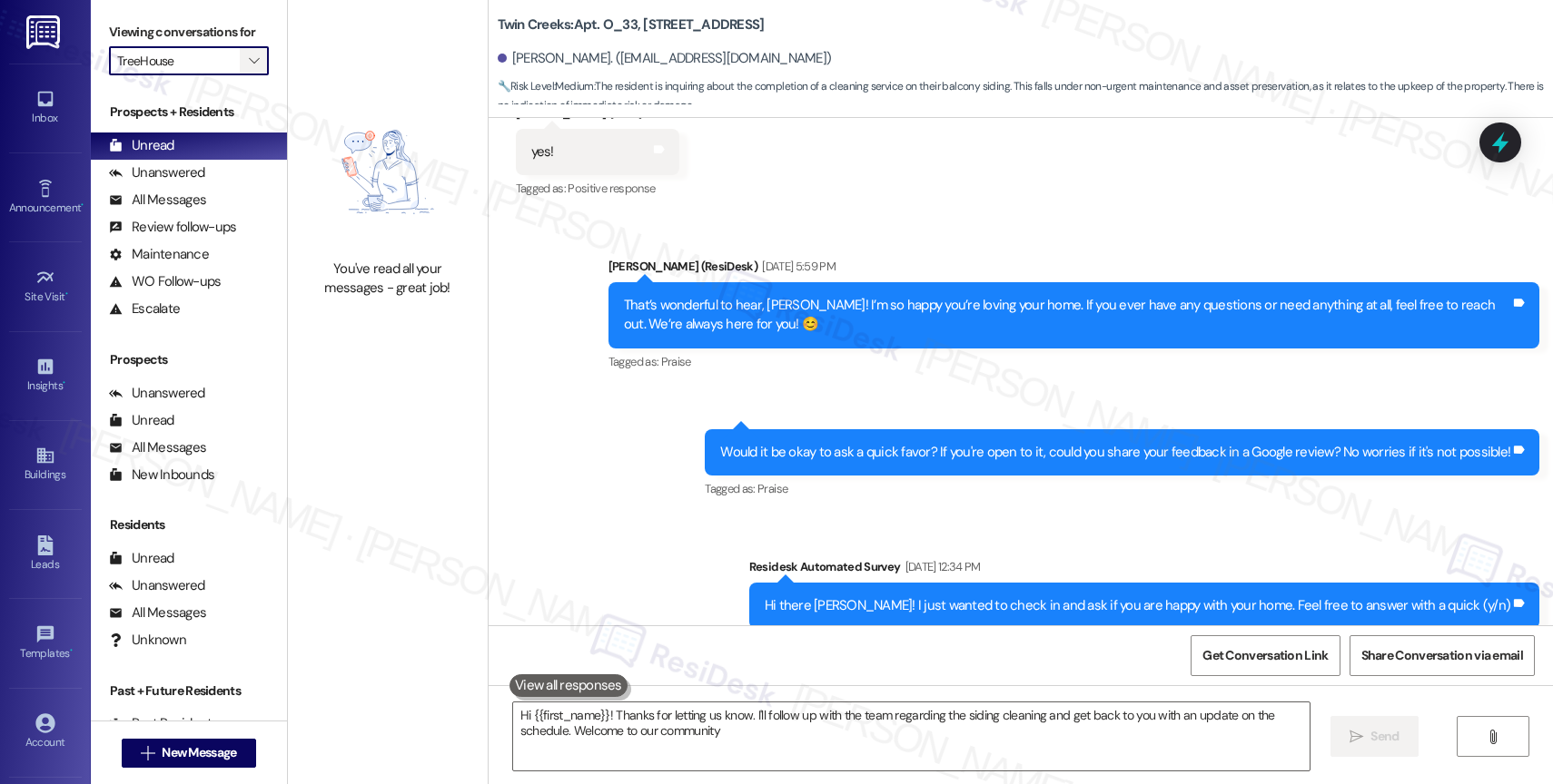
type textarea "Hi {{first_name}}! Thanks for letting us know. I'll follow up with the team reg…"
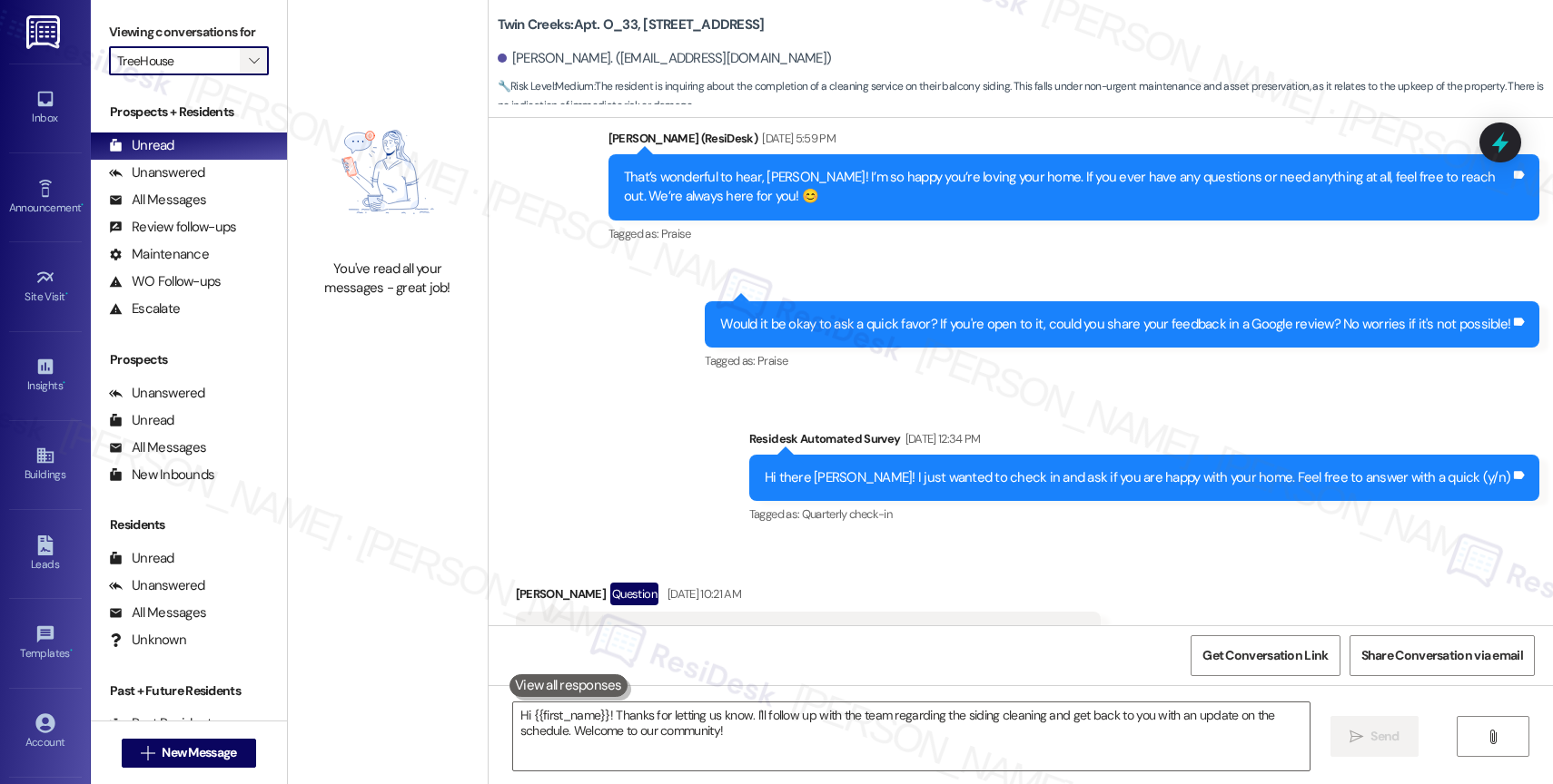
scroll to position [549, 0]
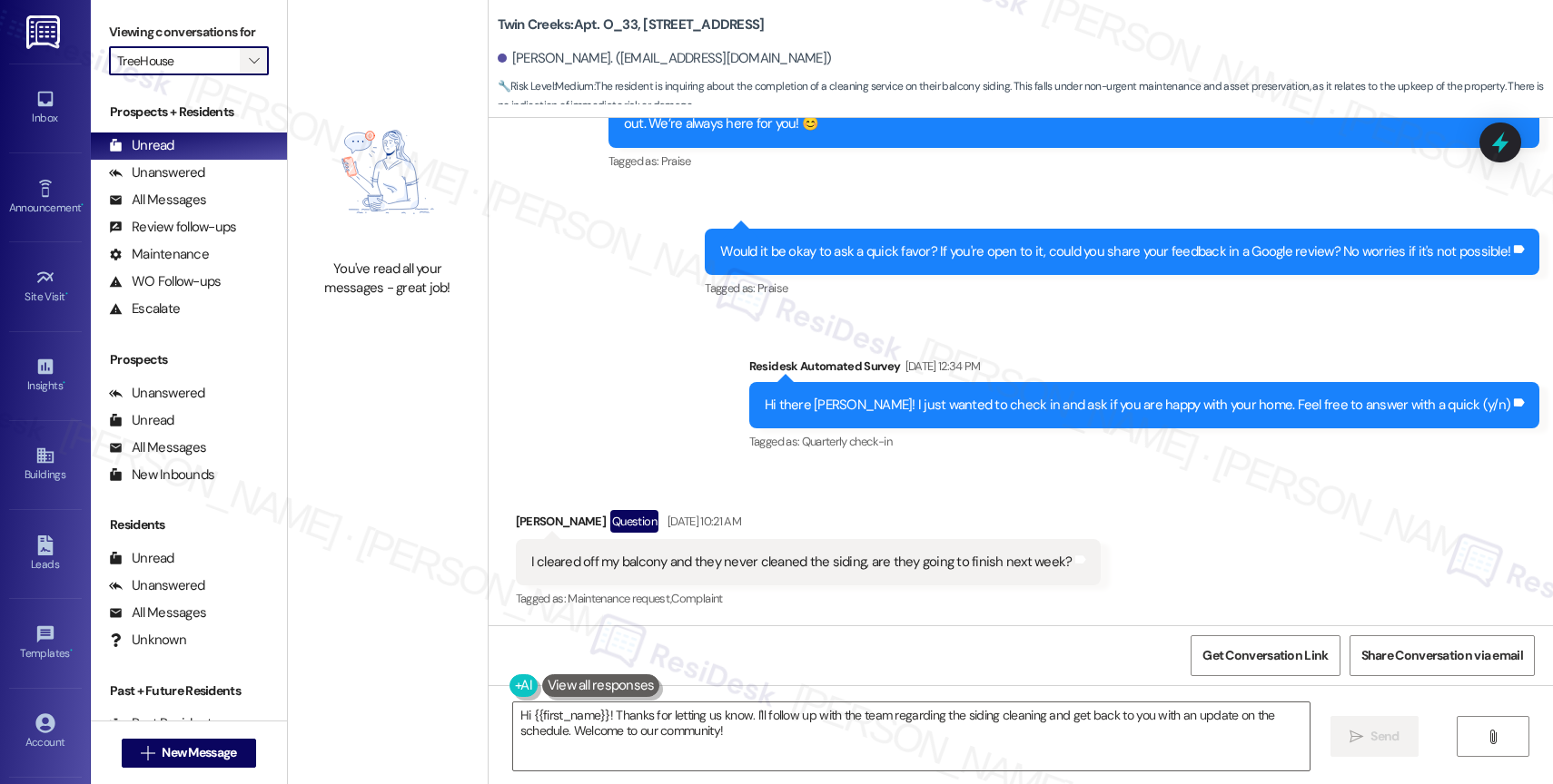
click at [249, 68] on icon "" at bounding box center [254, 61] width 10 height 15
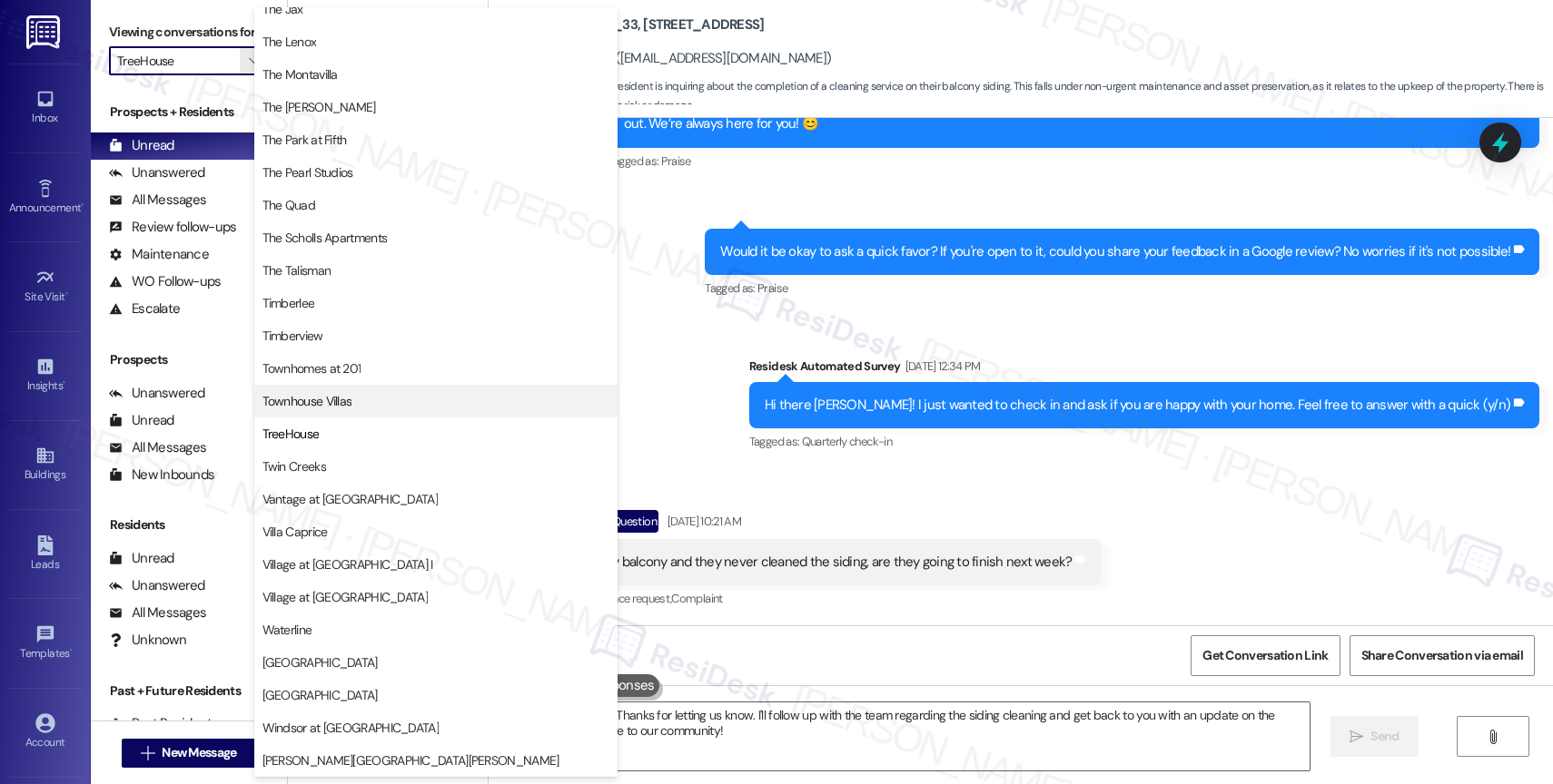
scroll to position [3302, 0]
click at [325, 398] on span "Townhouse Villas" at bounding box center [307, 400] width 89 height 18
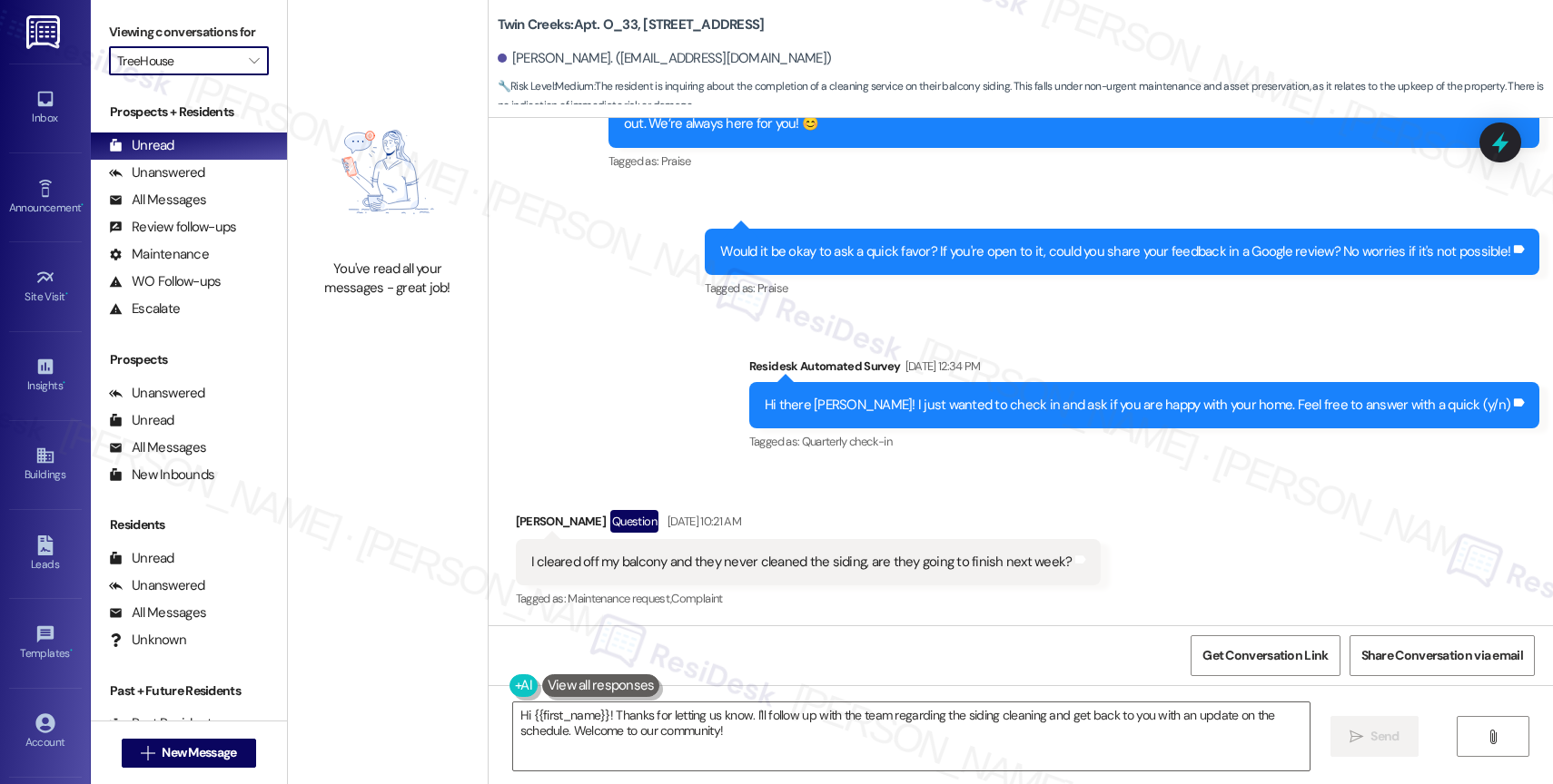
type input "Townhouse Villas"
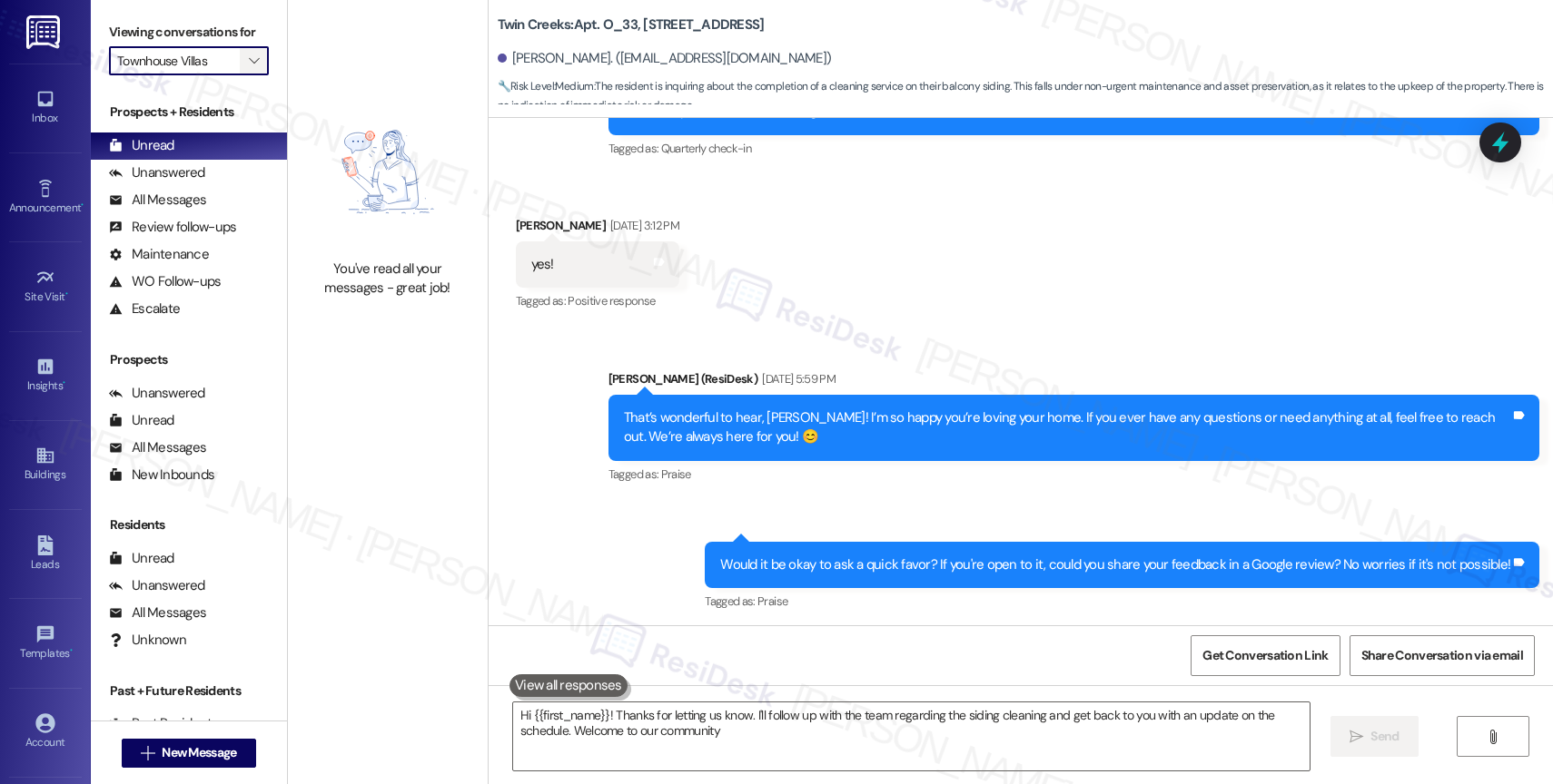
type textarea "Hi {{first_name}}! Thanks for letting us know. I'll follow up with the team reg…"
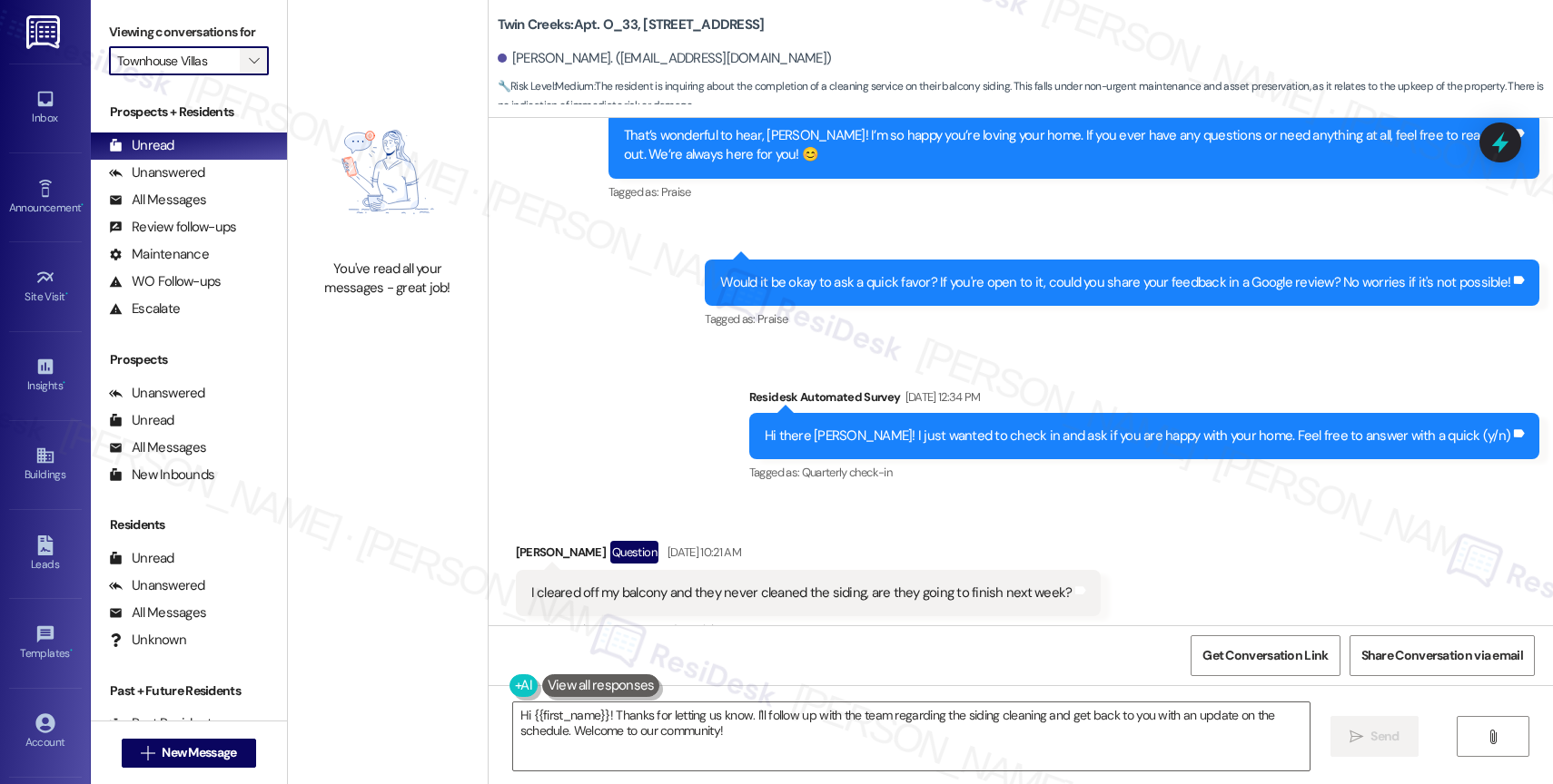
scroll to position [549, 0]
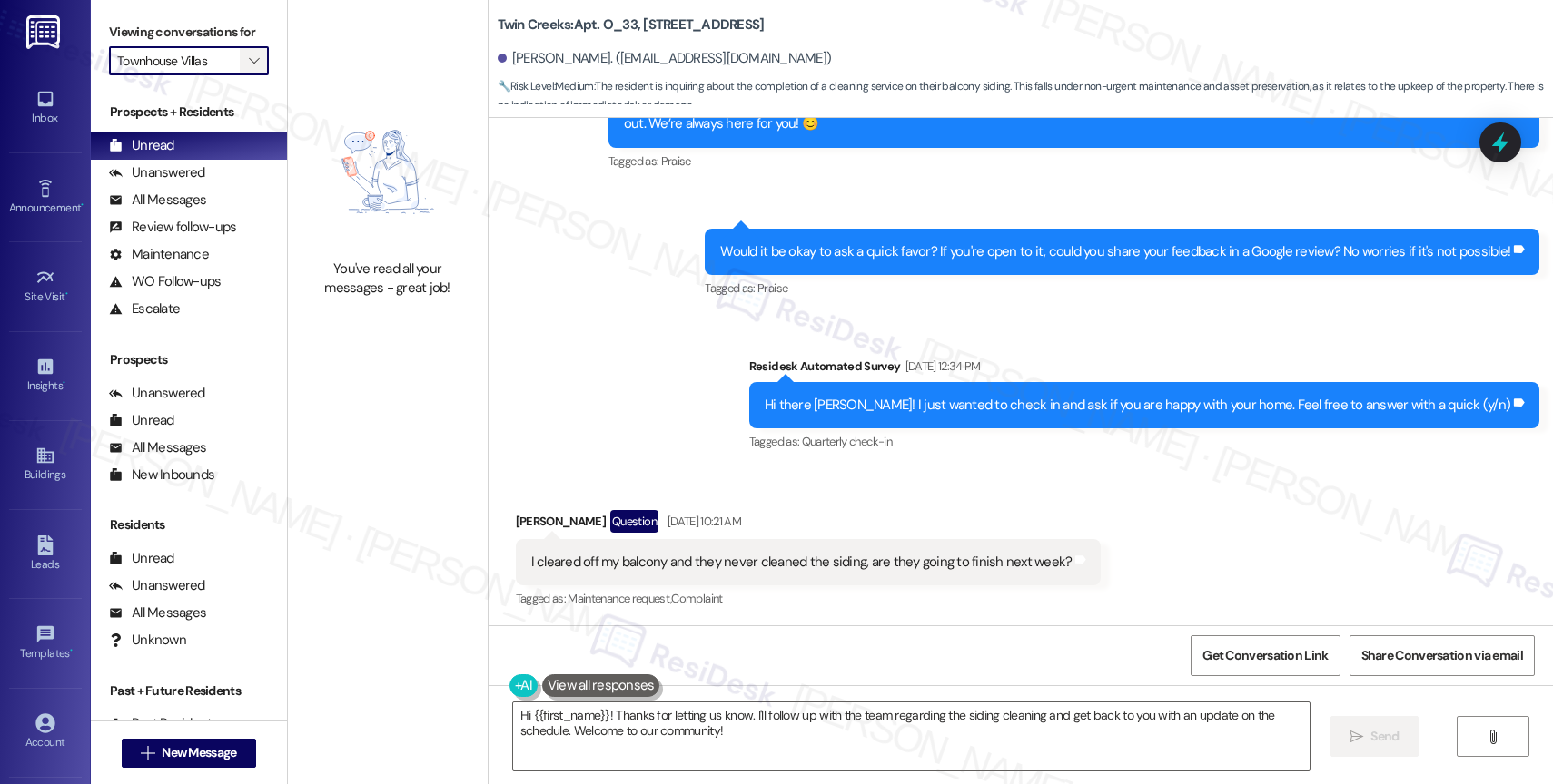
click at [249, 68] on icon "" at bounding box center [254, 61] width 10 height 15
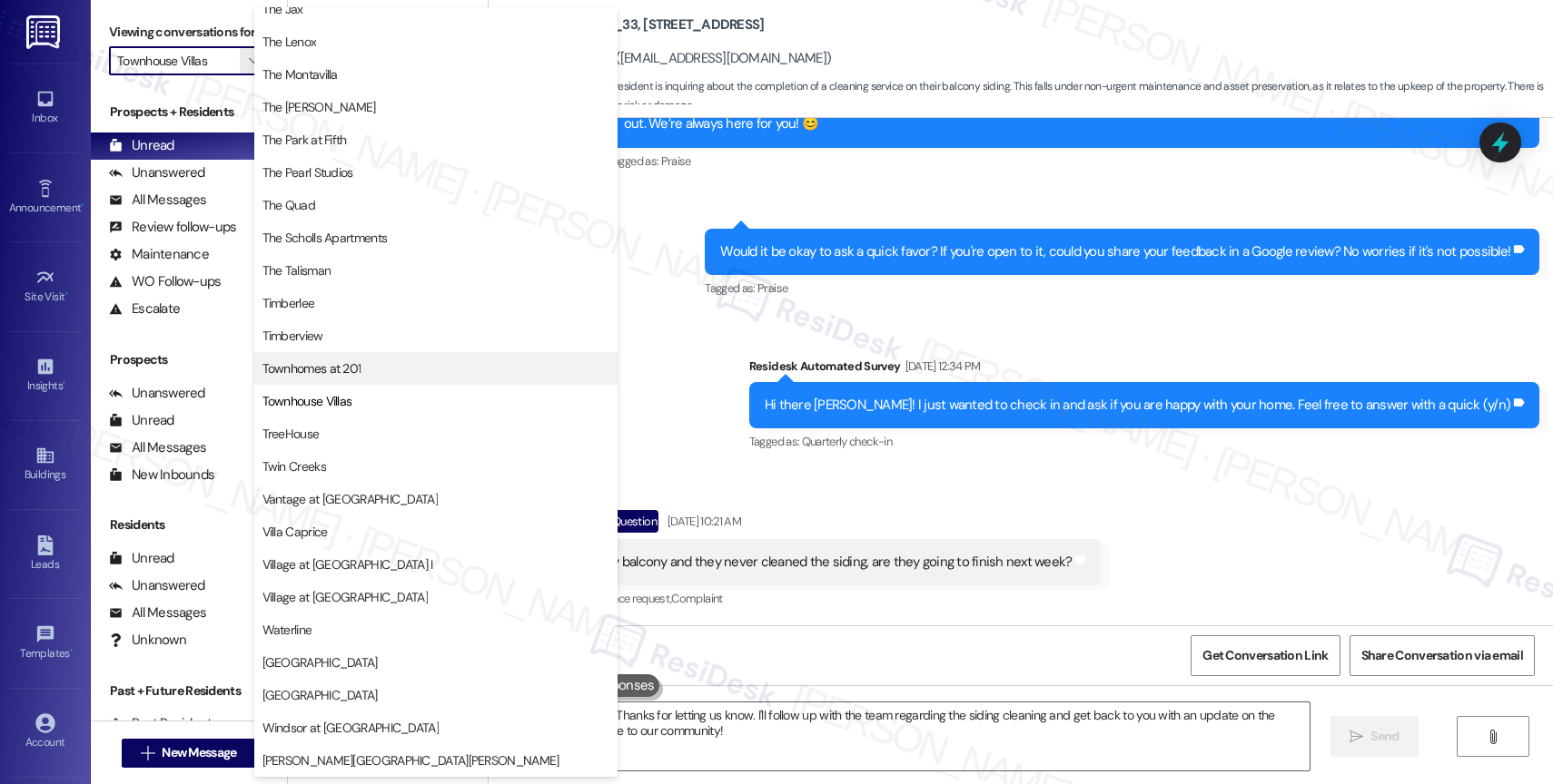
scroll to position [3308, 0]
click at [353, 370] on span "Townhomes at 201" at bounding box center [312, 369] width 99 height 18
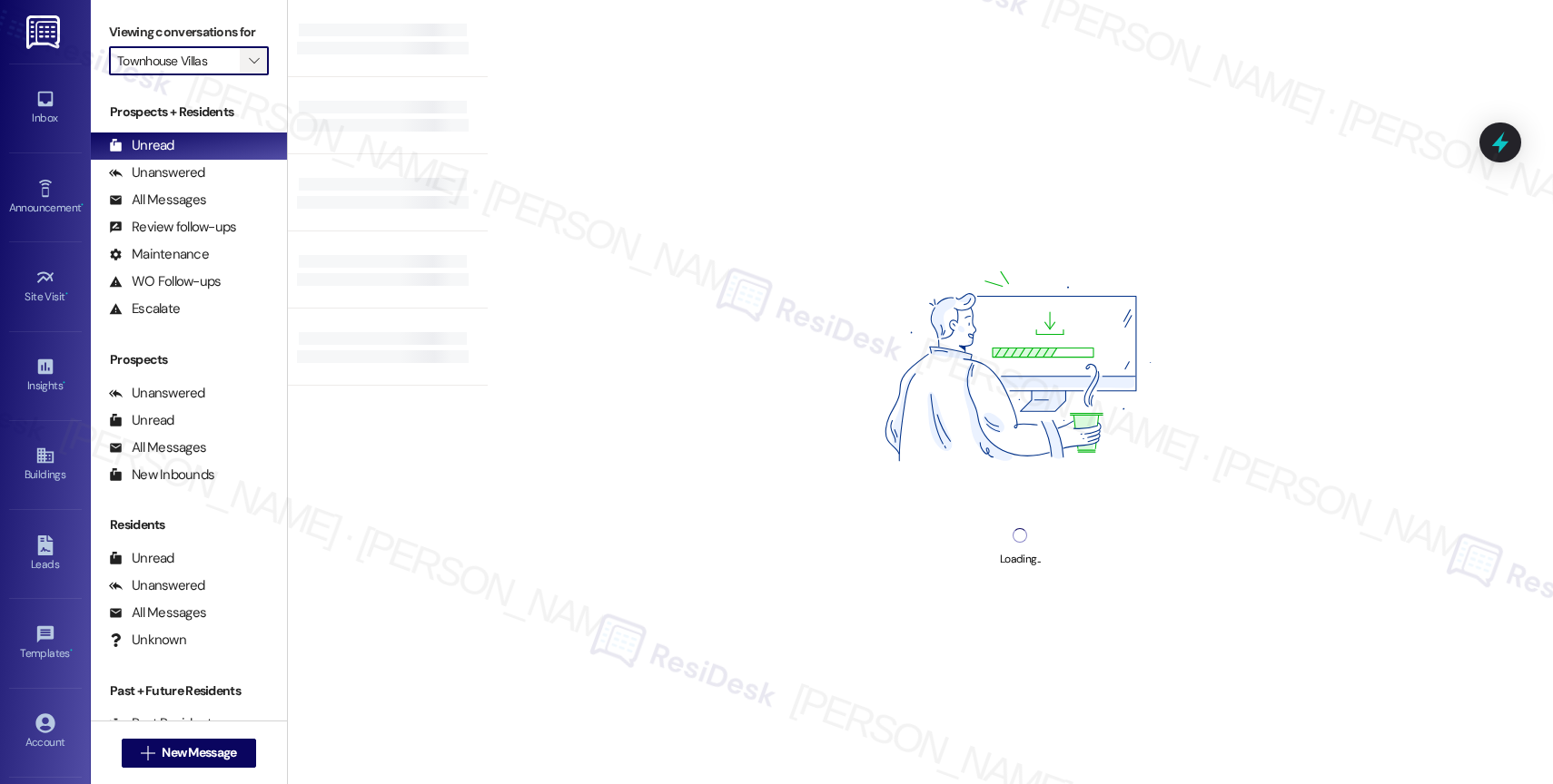
type input "Townhomes at 201"
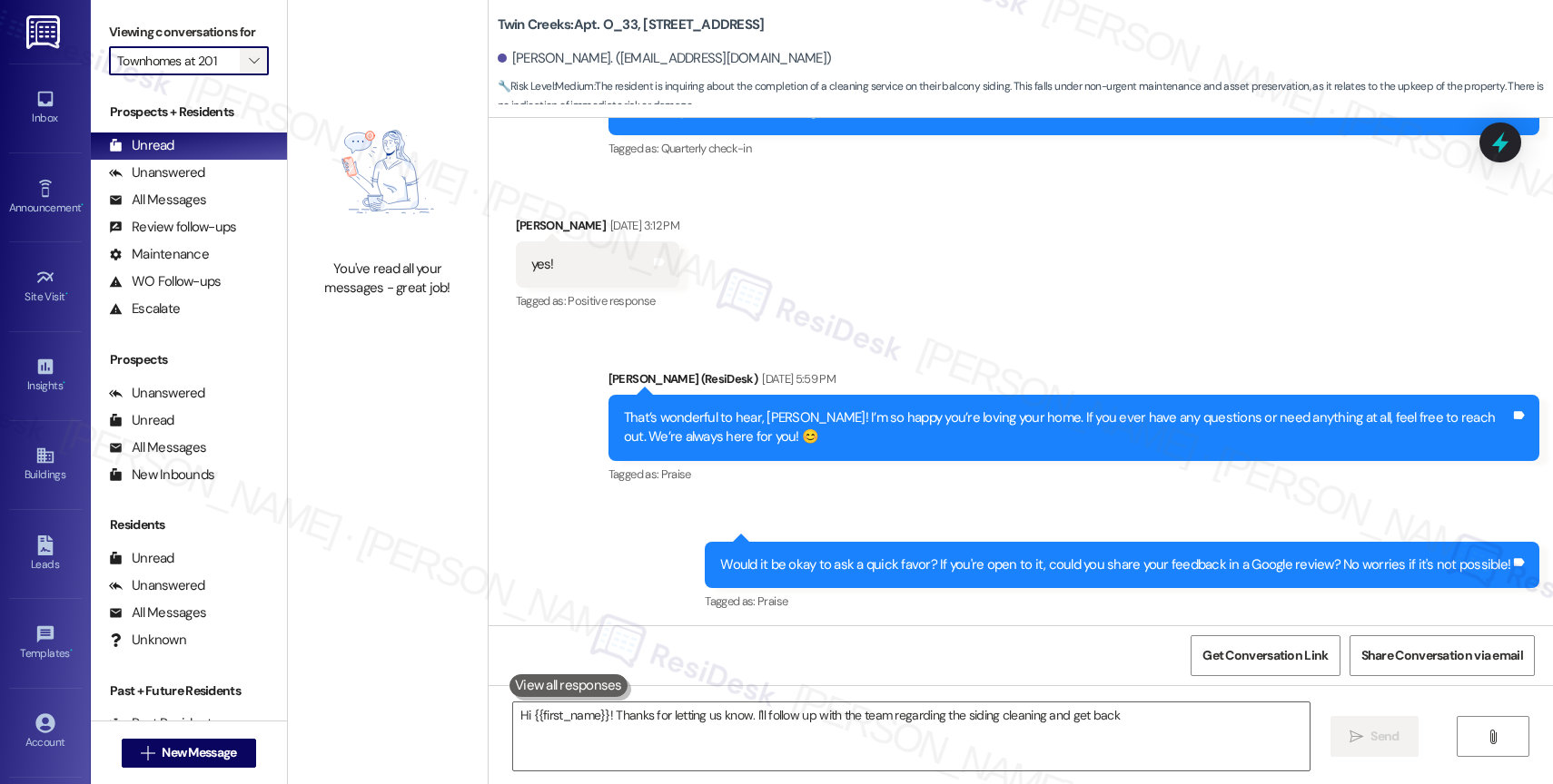
click at [249, 68] on icon "" at bounding box center [254, 61] width 10 height 15
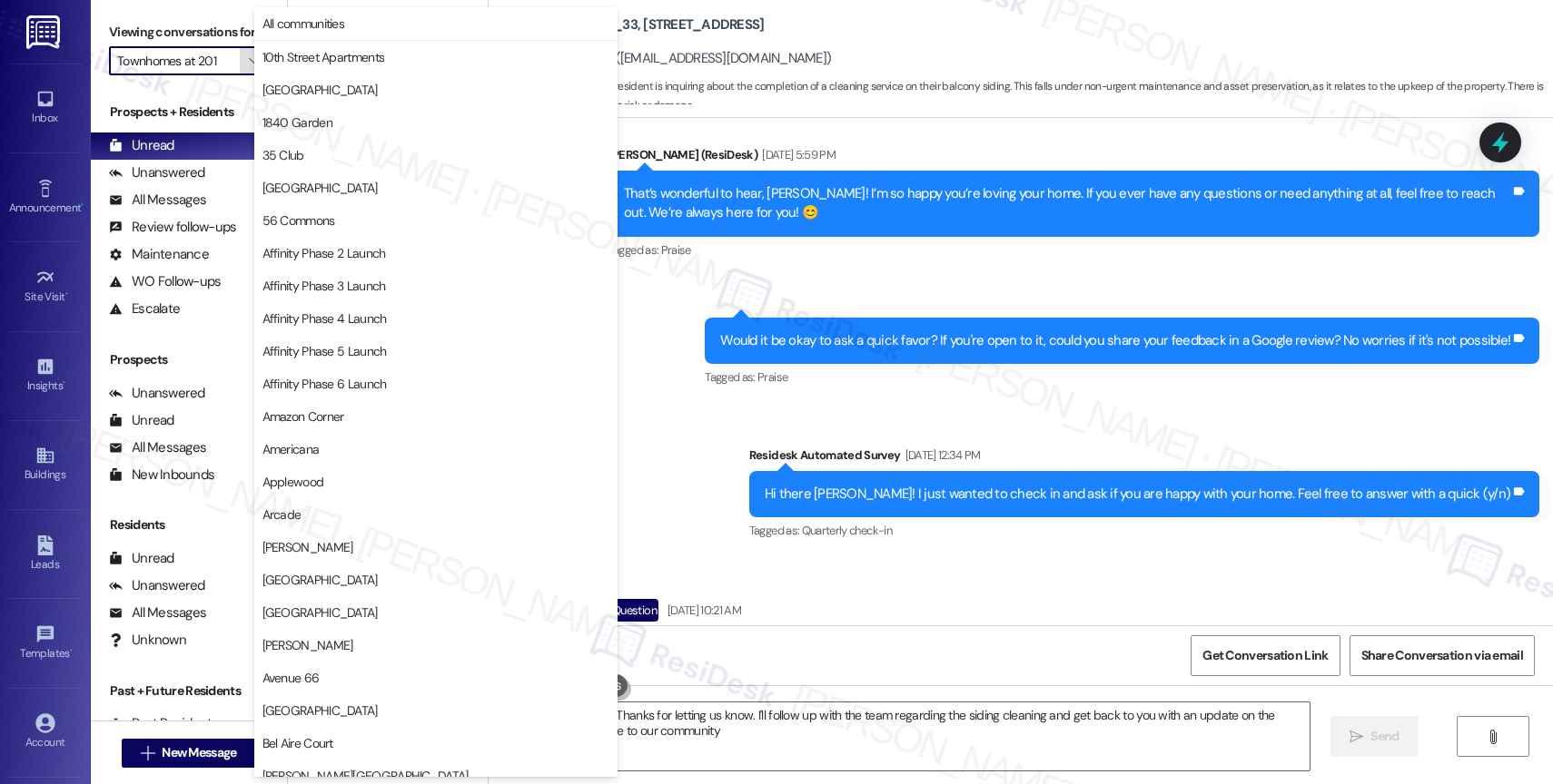
type textarea "Hi {{first_name}}! Thanks for letting us know. I'll follow up with the team reg…"
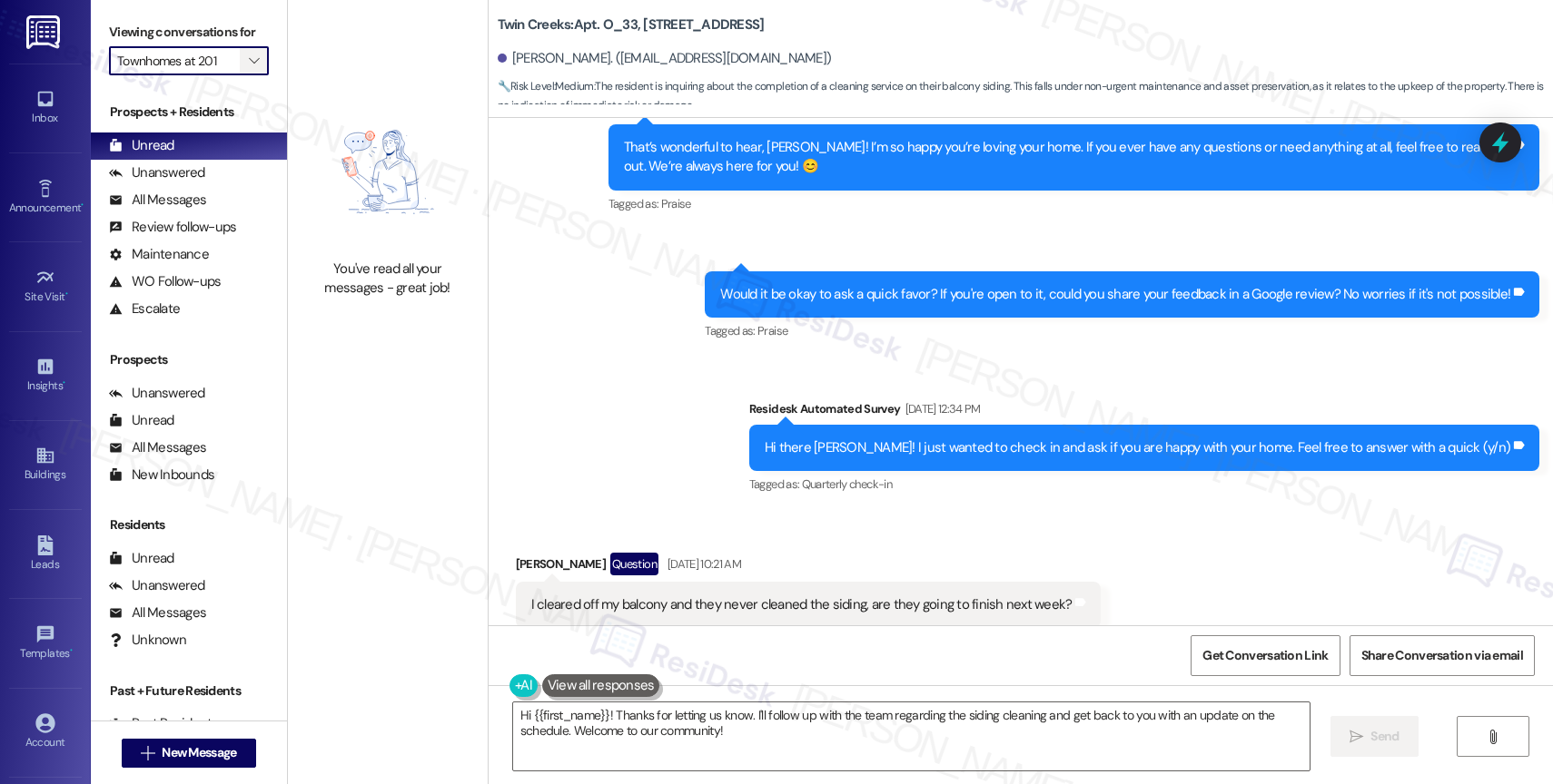
scroll to position [549, 0]
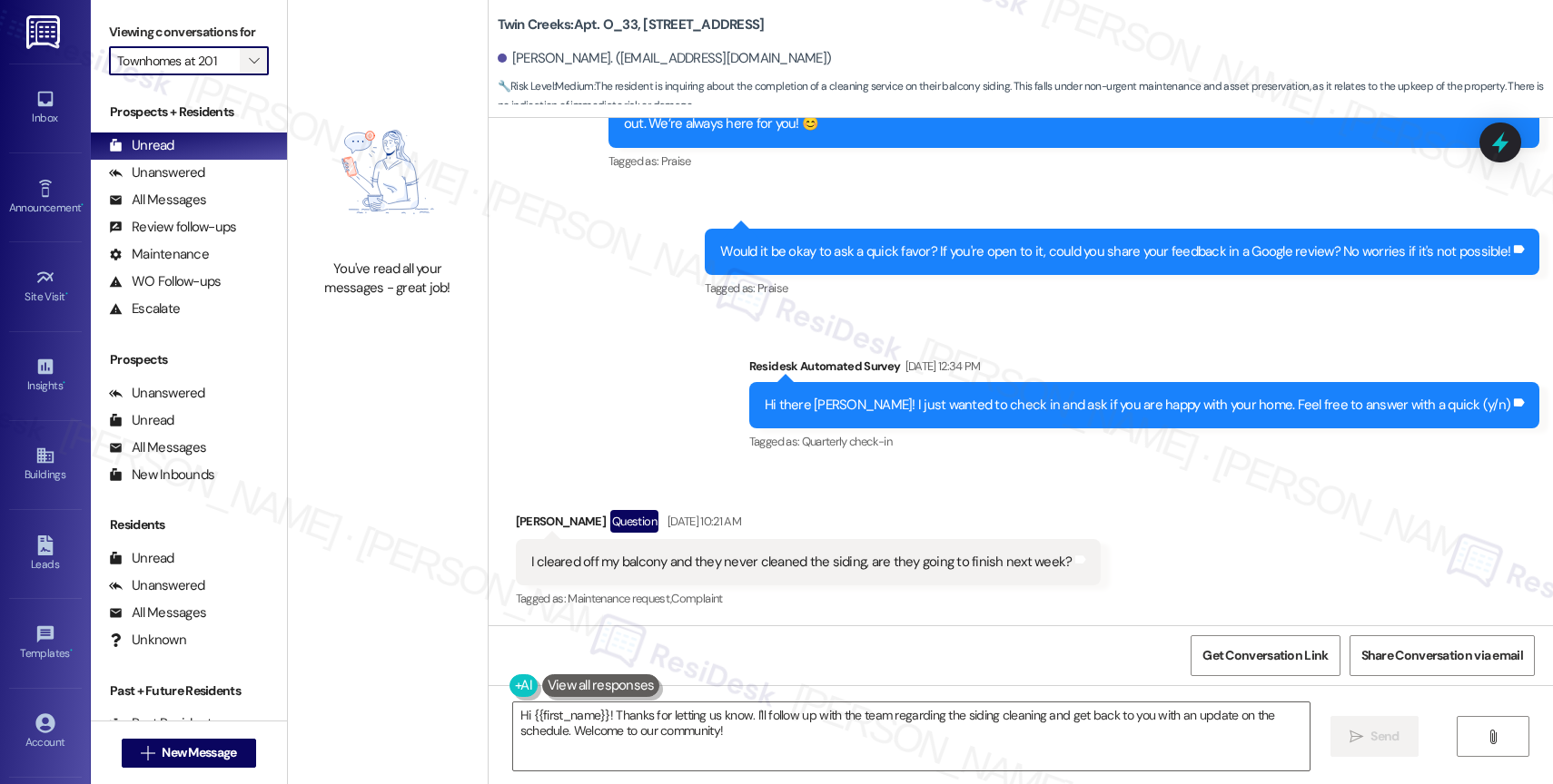
click at [249, 68] on icon "" at bounding box center [254, 61] width 10 height 15
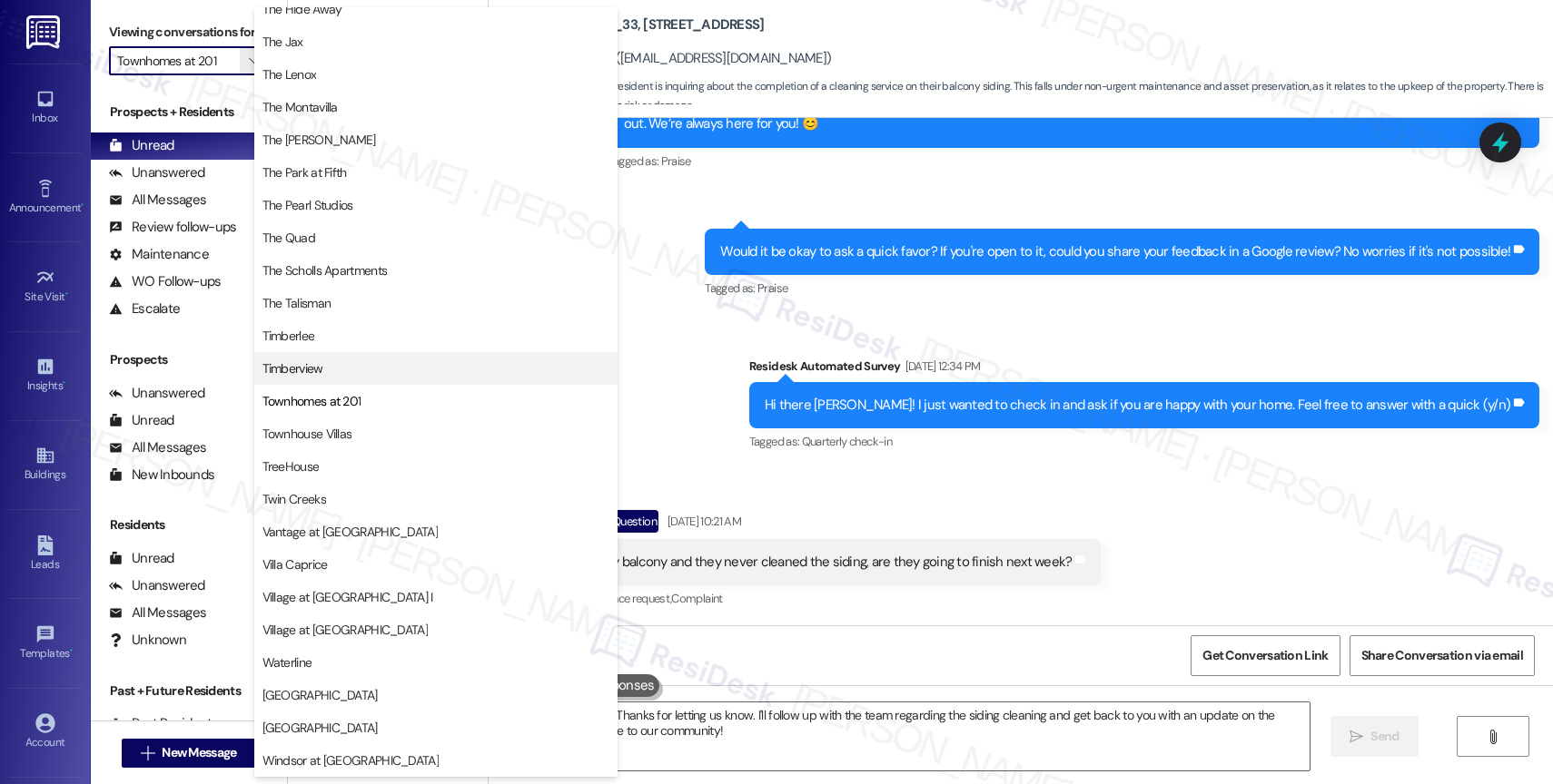
scroll to position [3260, 0]
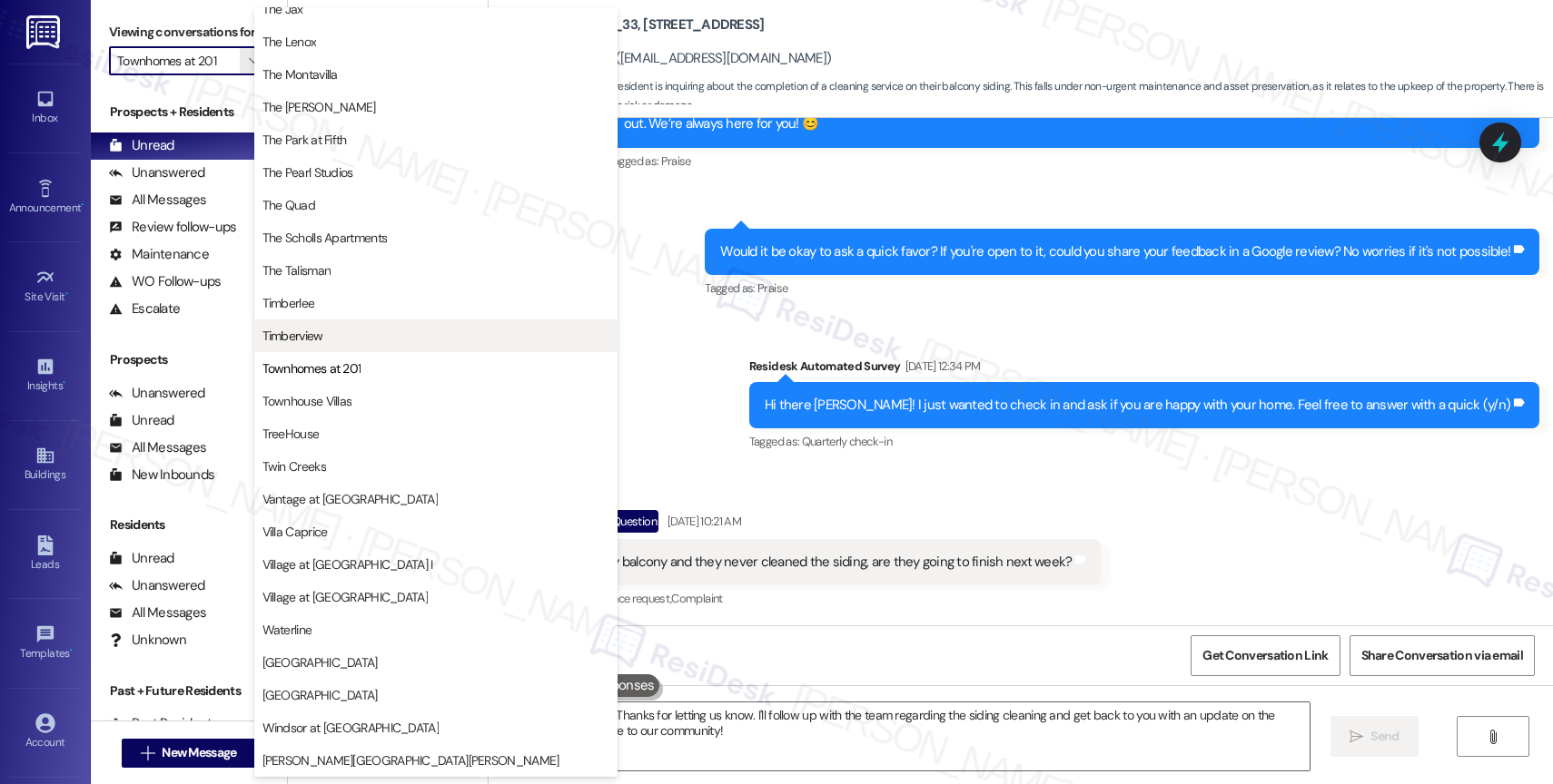
click at [358, 339] on span "Timberview" at bounding box center [435, 336] width 347 height 18
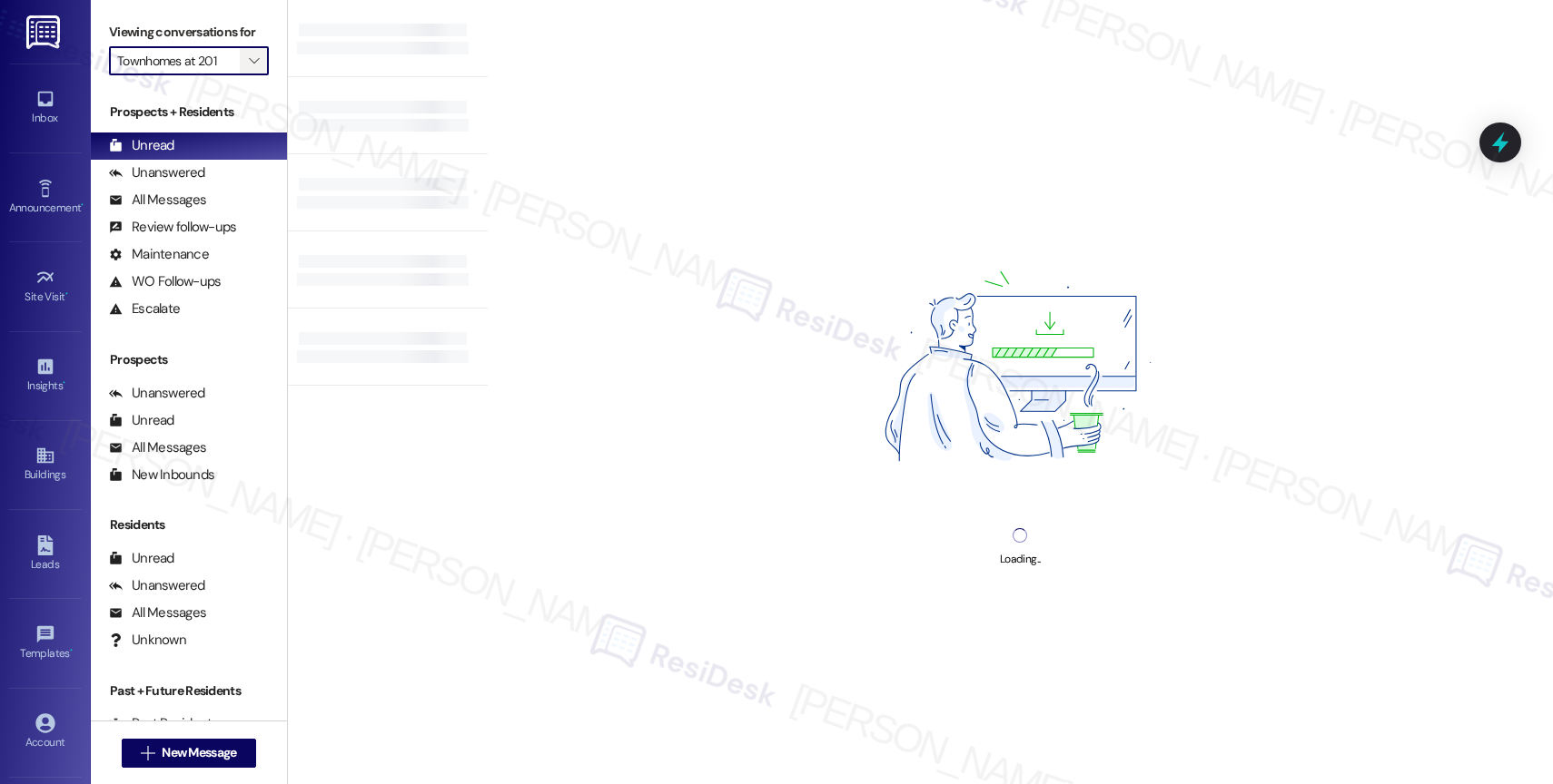
type input "Timberview"
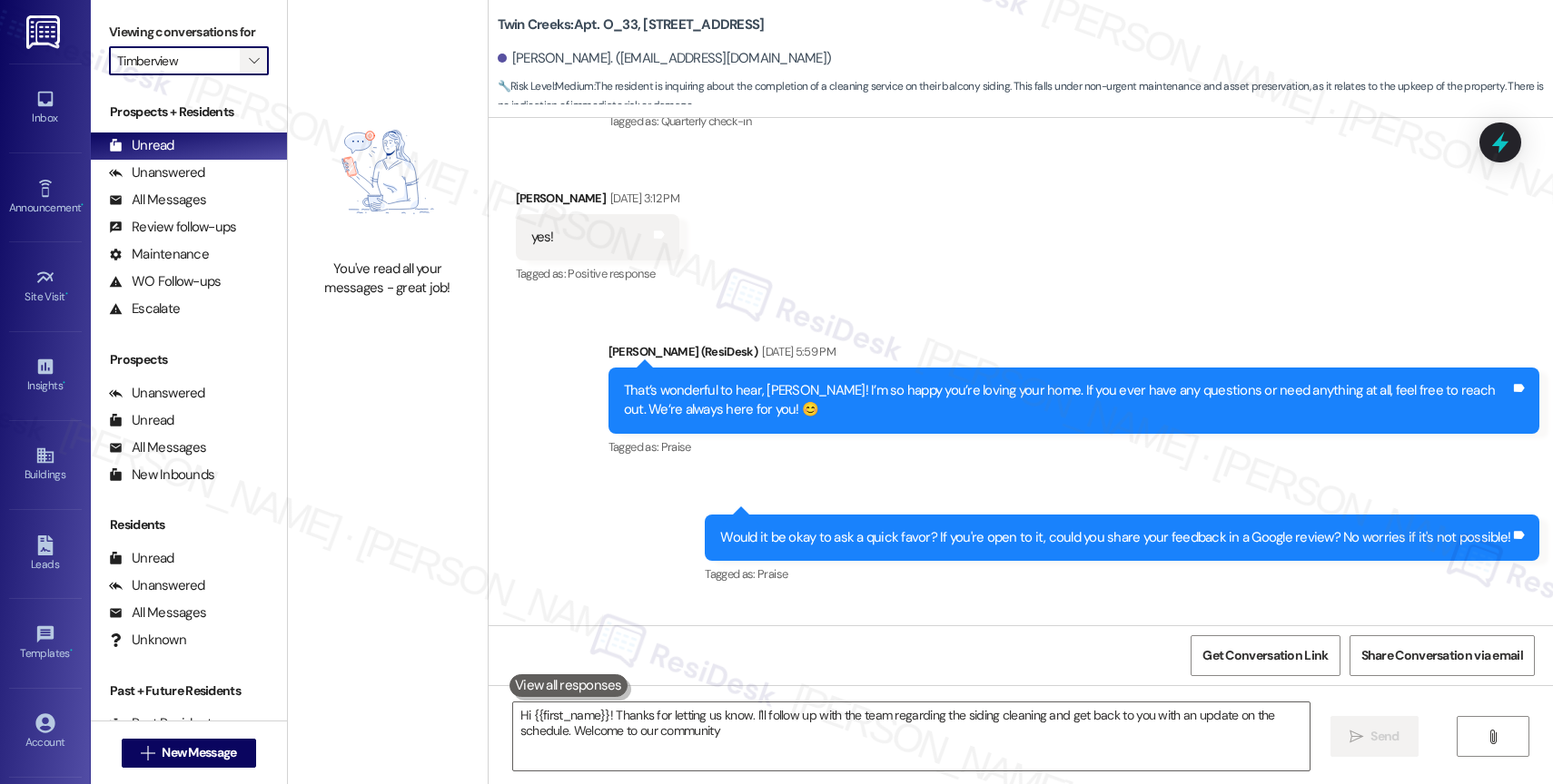
type textarea "Hi {{first_name}}! Thanks for letting us know. I'll follow up with the team reg…"
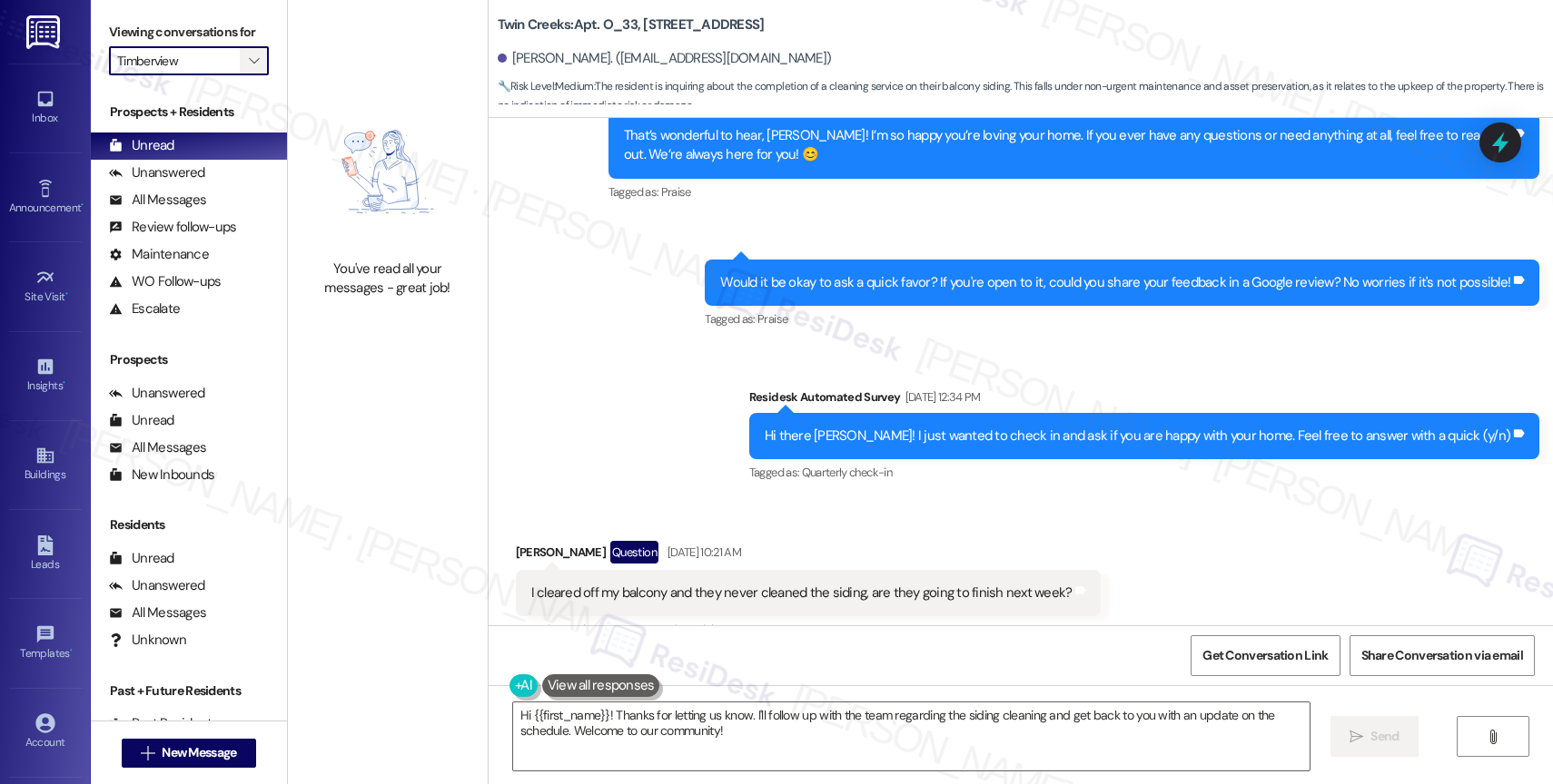
scroll to position [549, 0]
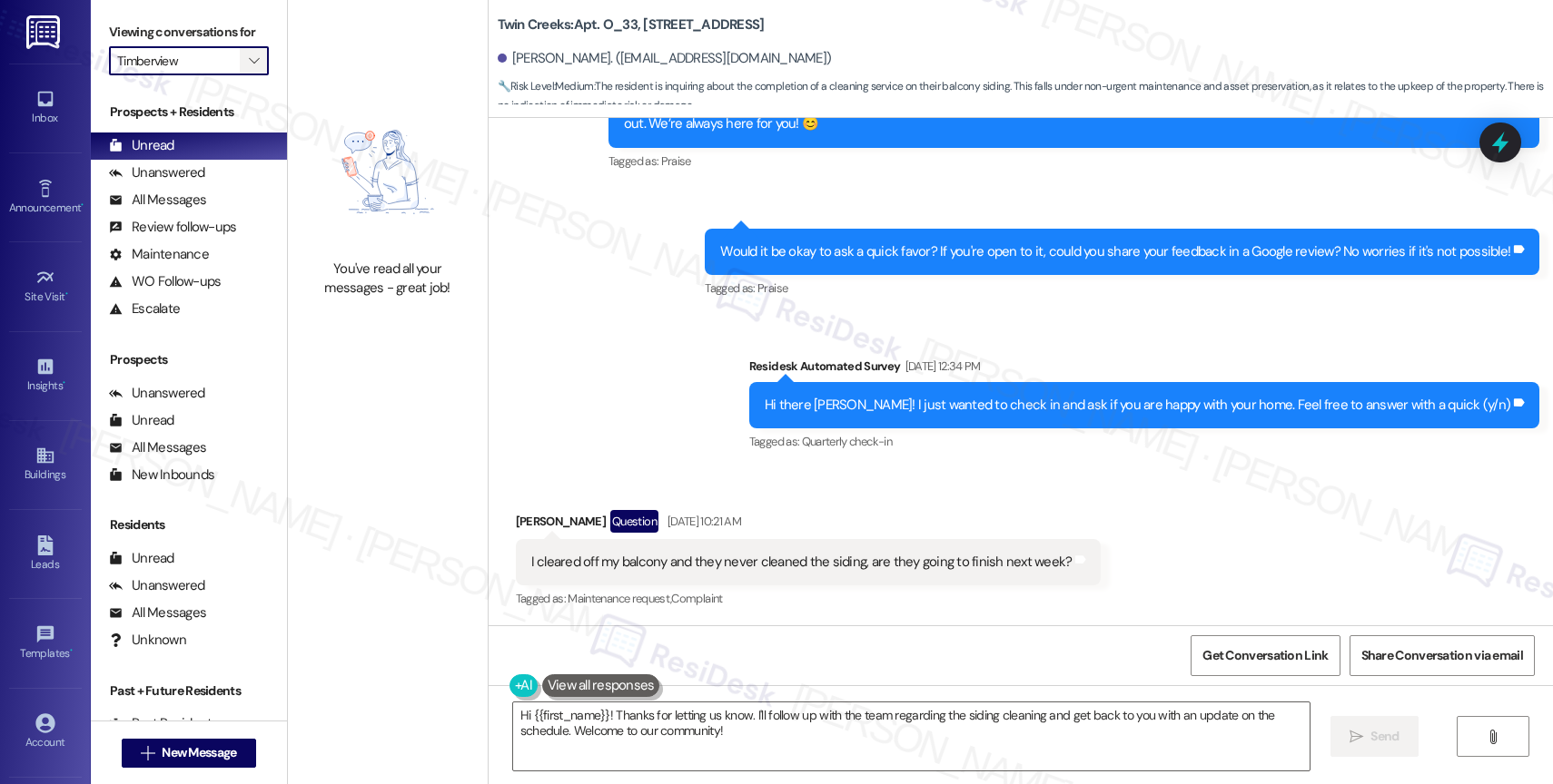
click at [249, 68] on icon "" at bounding box center [254, 61] width 10 height 15
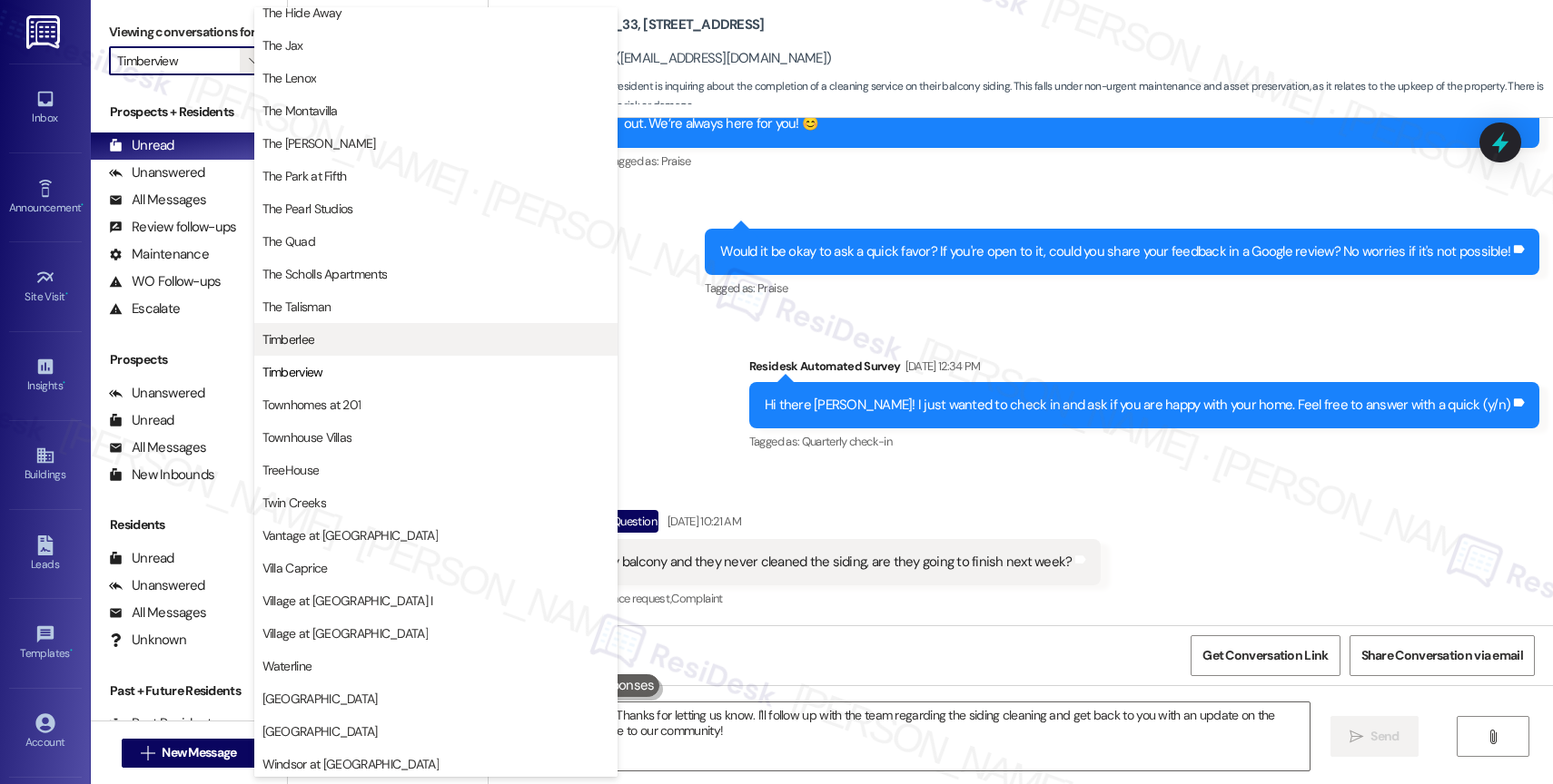
scroll to position [3253, 0]
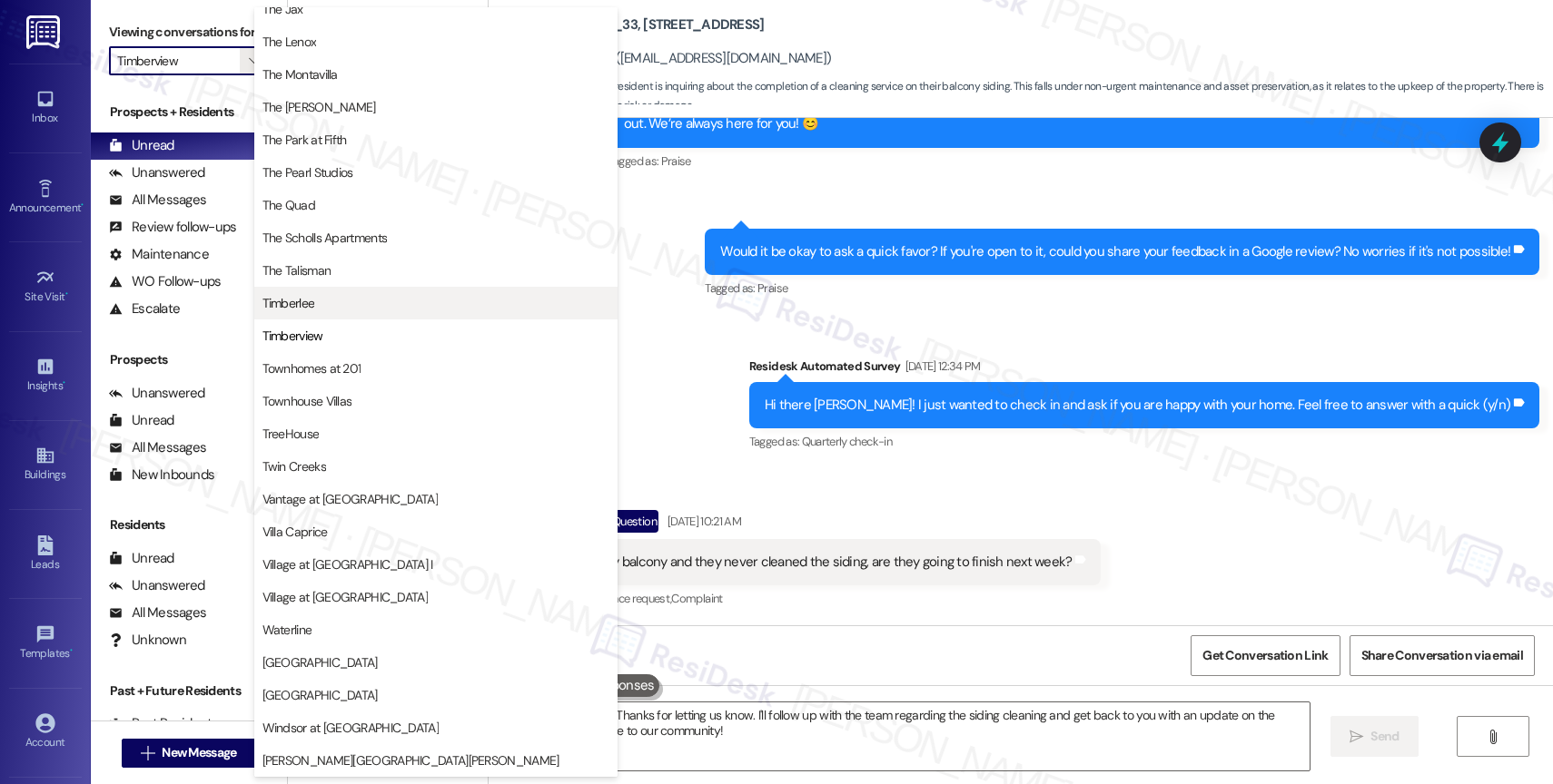
click at [356, 291] on button "Timberlee" at bounding box center [435, 303] width 363 height 33
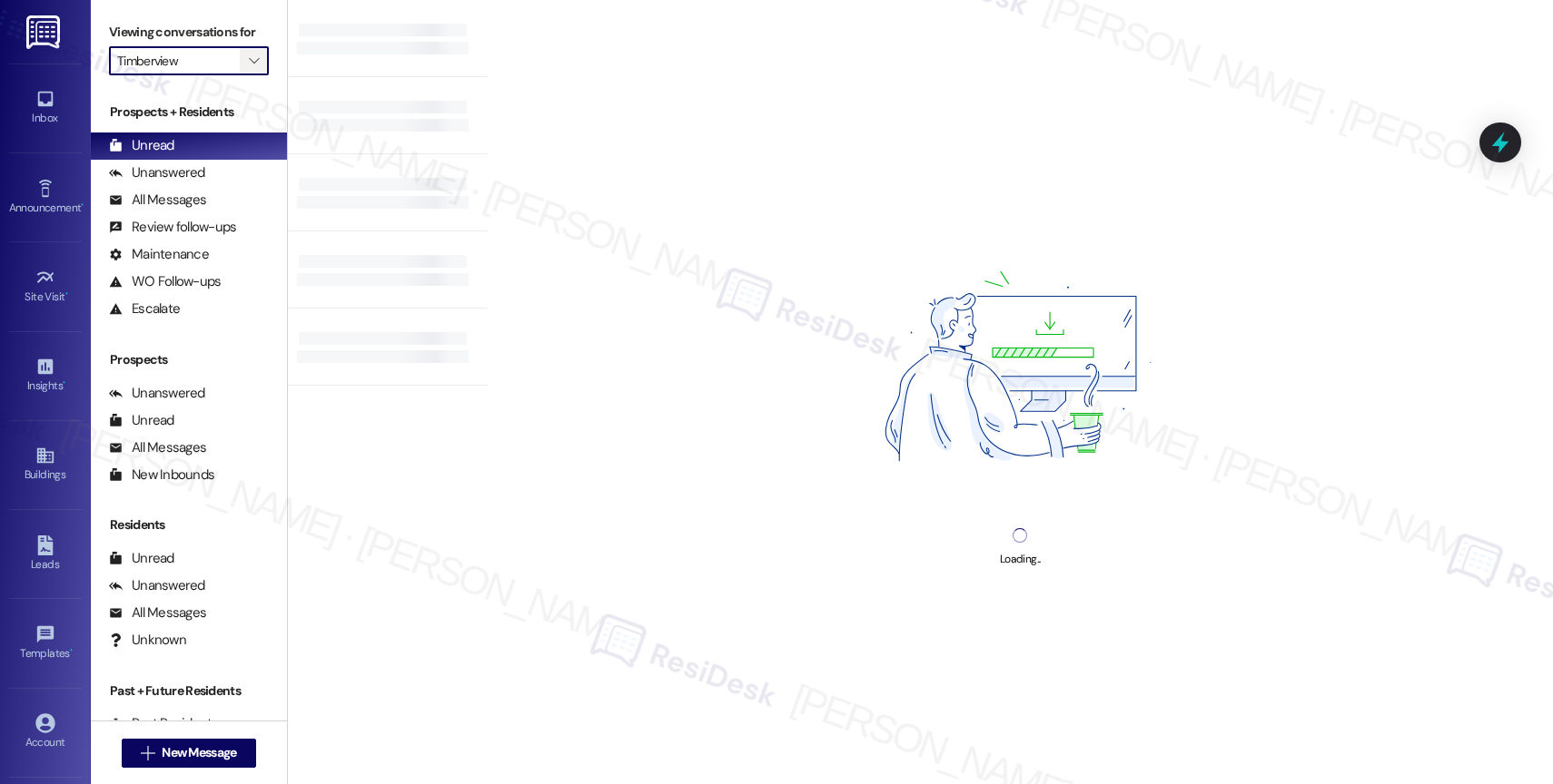
type input "Timberlee"
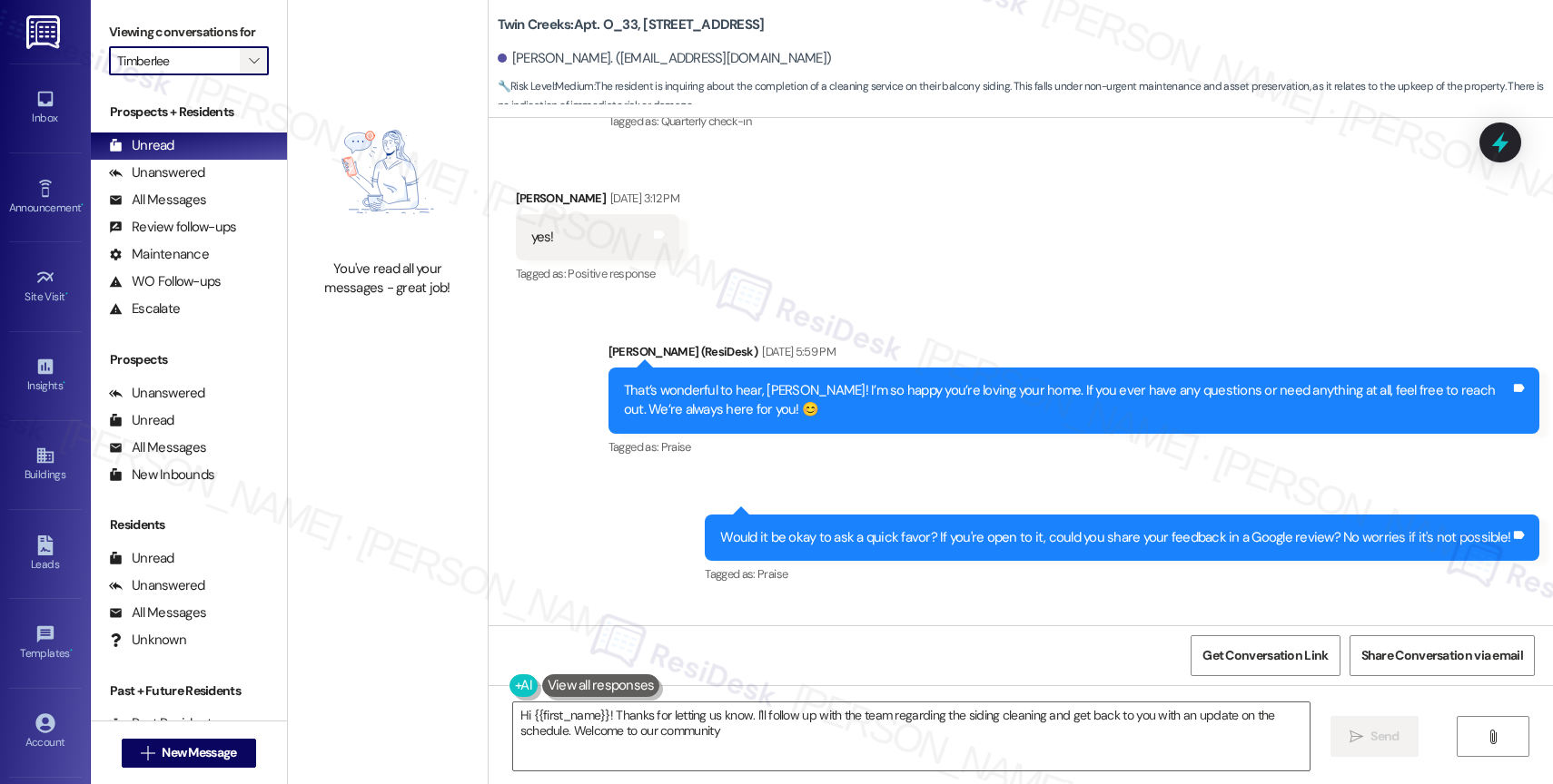
type textarea "Hi {{first_name}}! Thanks for letting us know. I'll follow up with the team reg…"
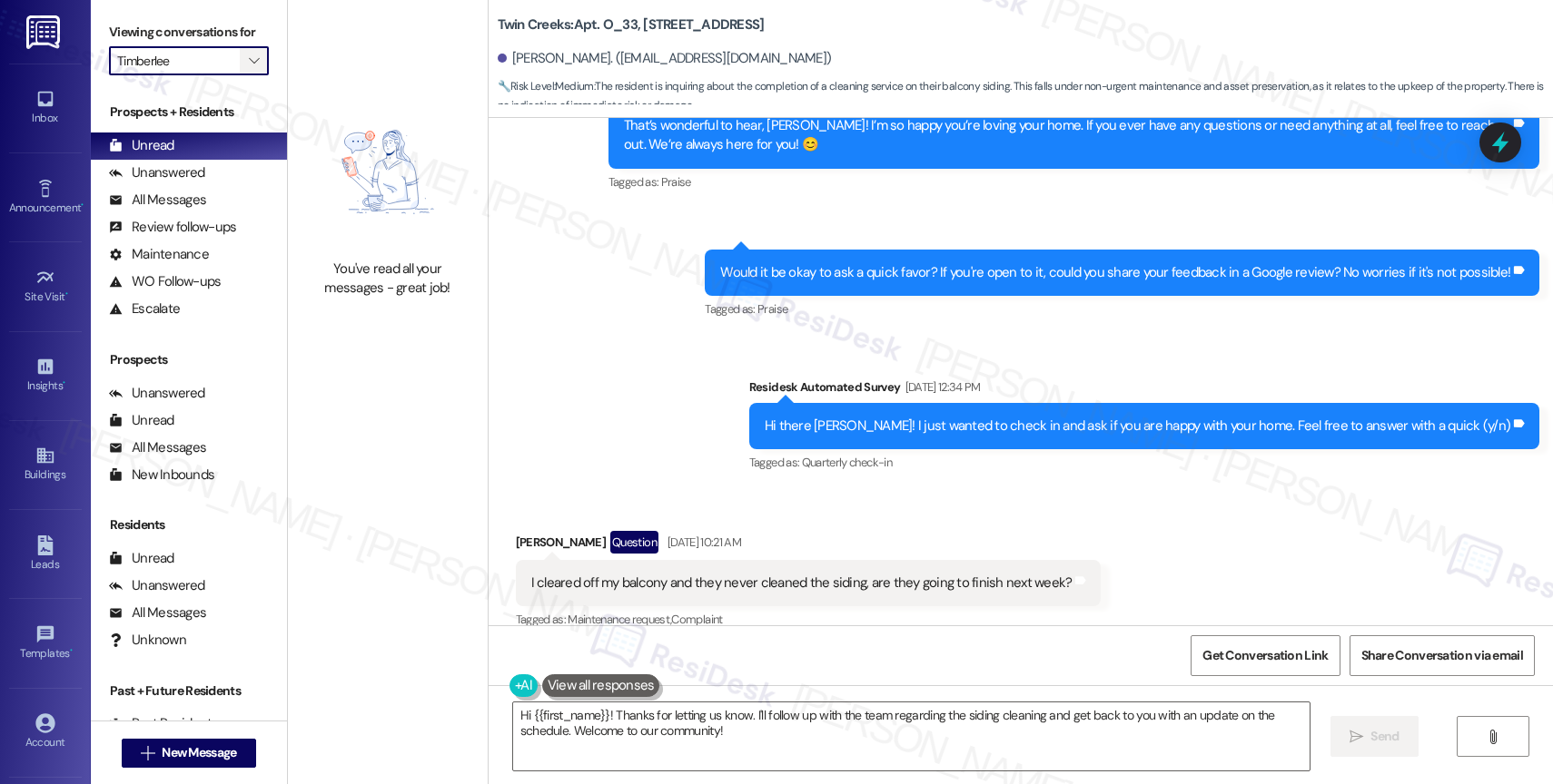
scroll to position [549, 0]
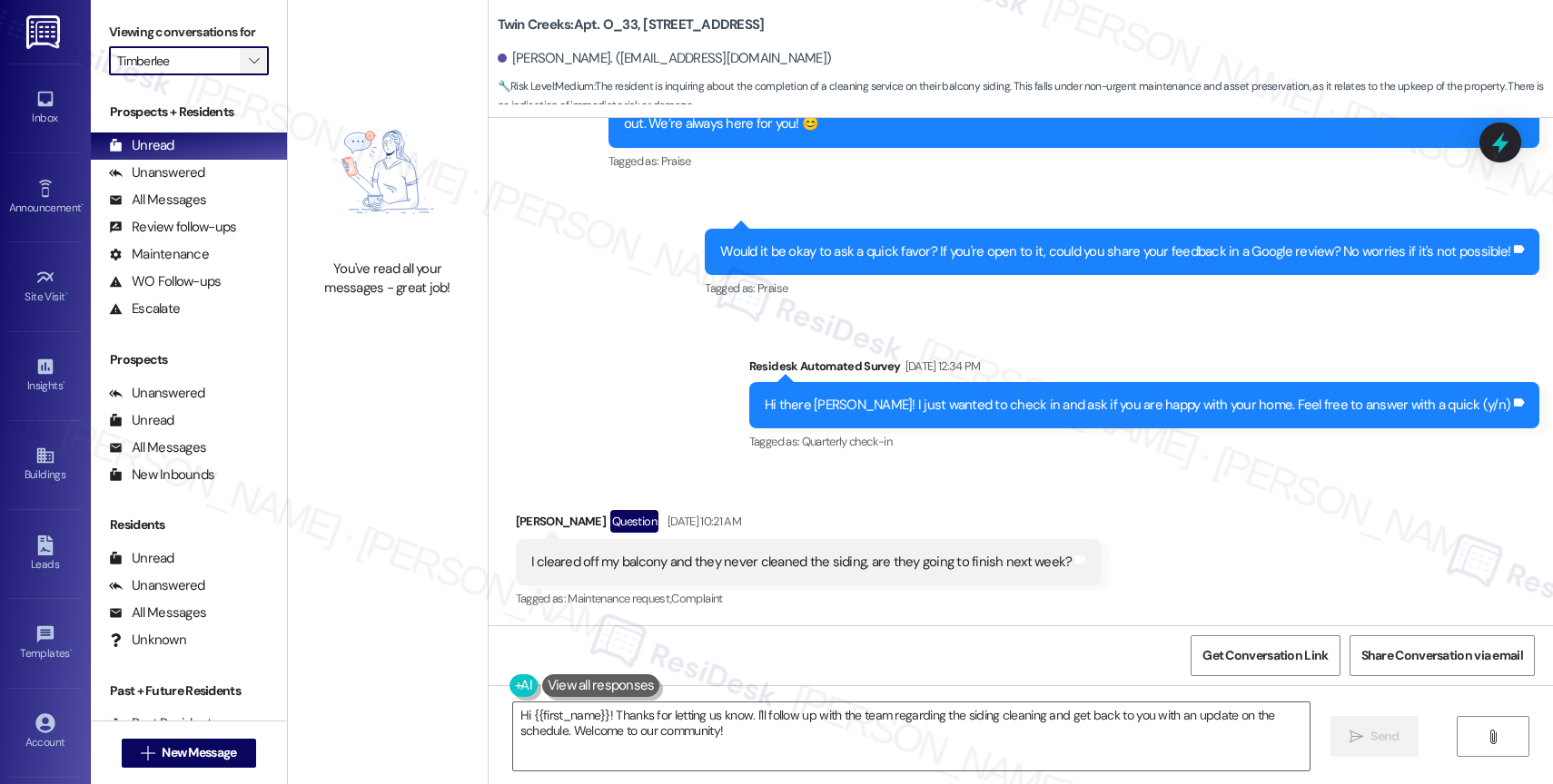
click at [249, 68] on icon "" at bounding box center [254, 61] width 10 height 15
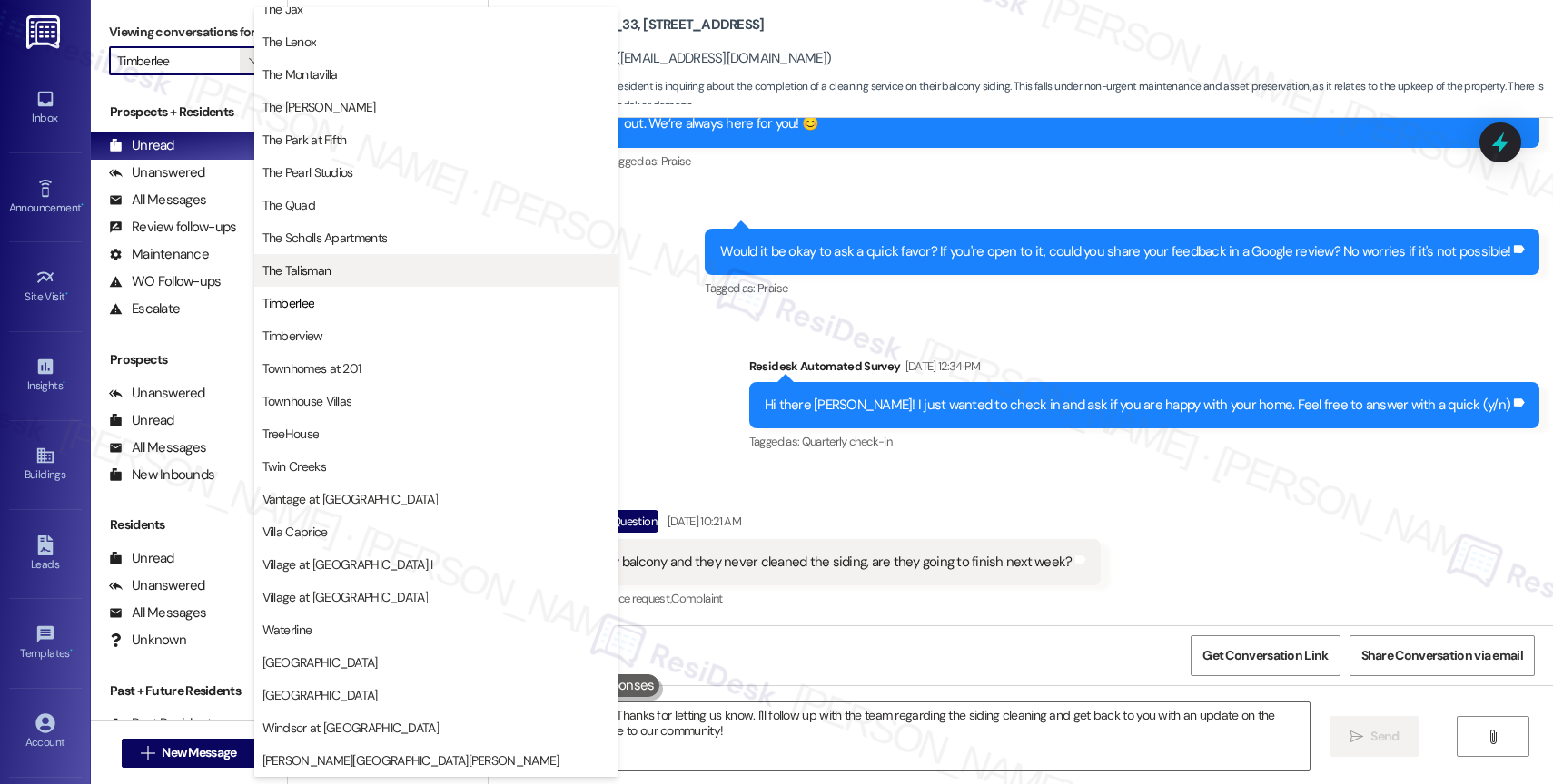
scroll to position [3289, 0]
click at [337, 263] on span "The Talisman" at bounding box center [435, 270] width 347 height 18
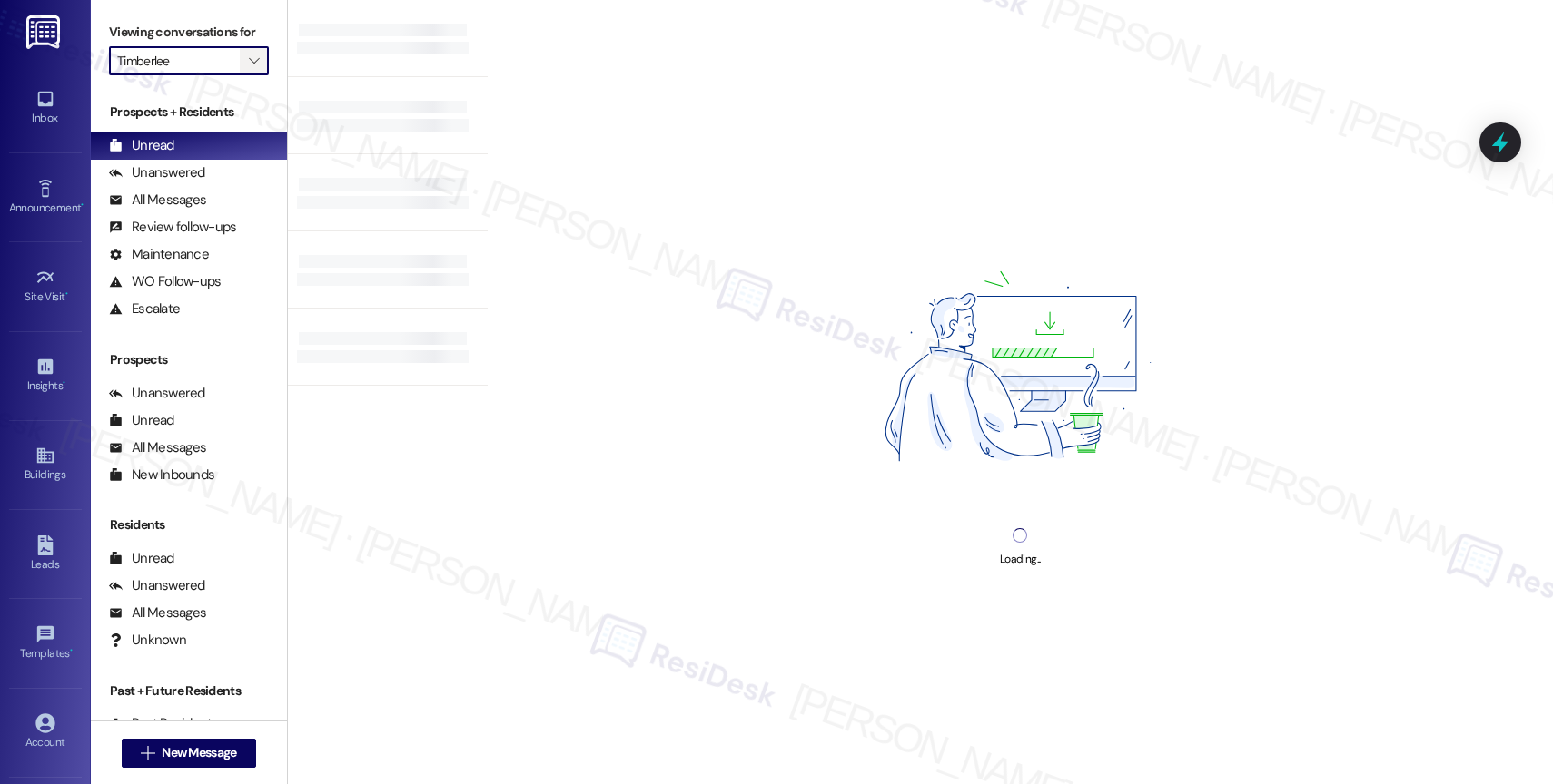
type input "The Talisman"
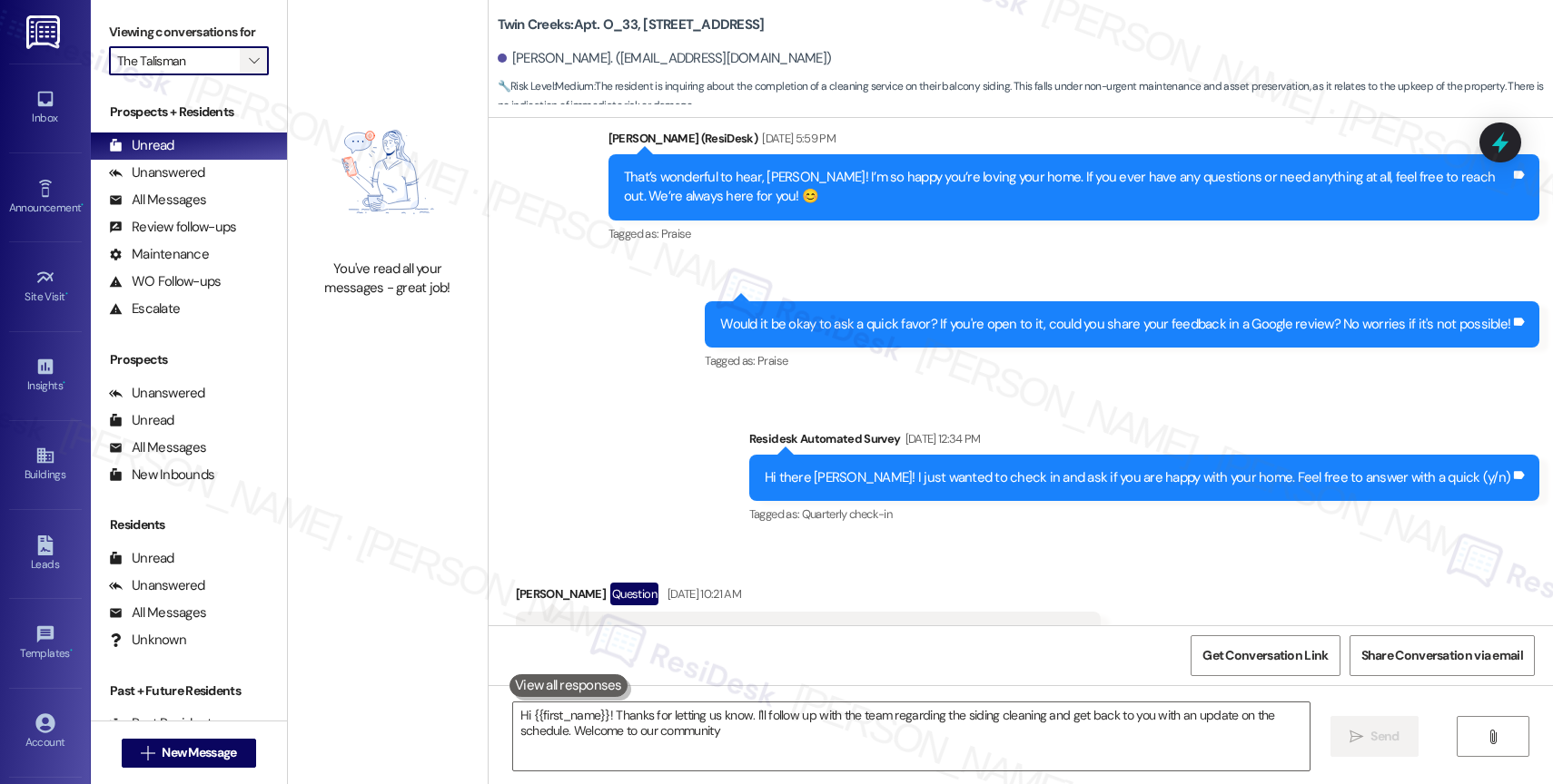
type textarea "Hi {{first_name}}! Thanks for letting us know. I'll follow up with the team reg…"
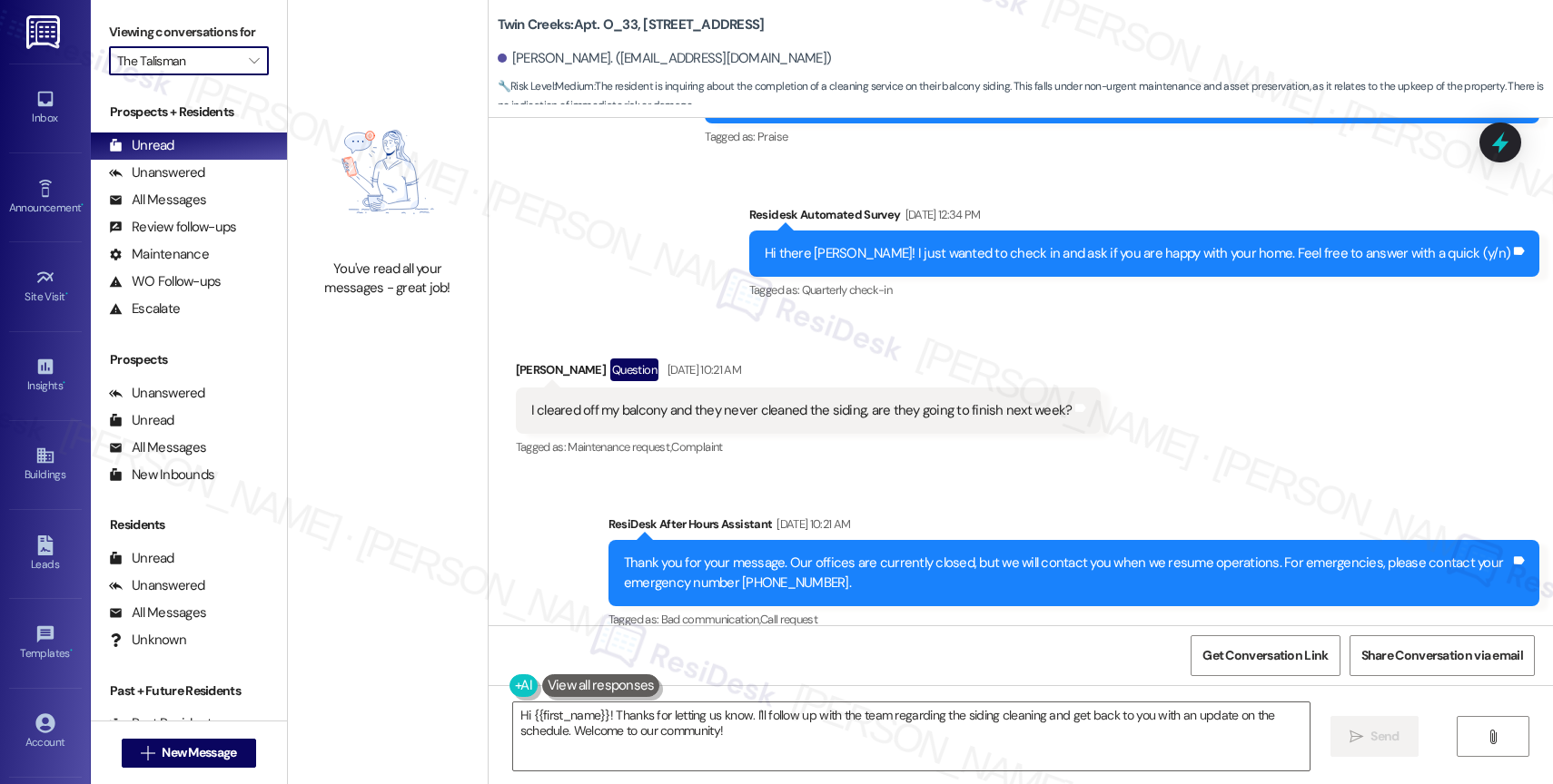
scroll to position [724, 0]
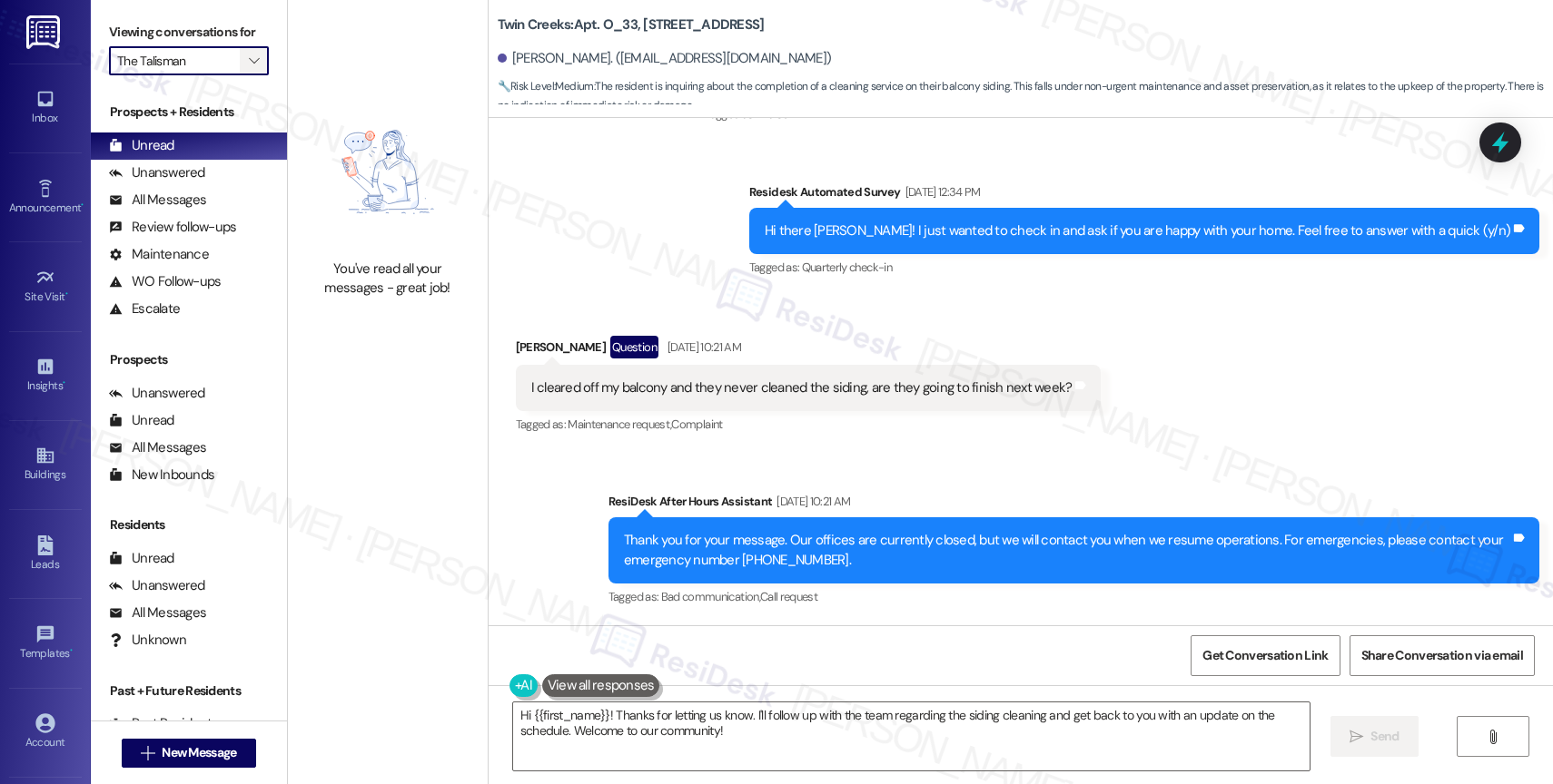
click at [249, 68] on icon "" at bounding box center [254, 61] width 10 height 15
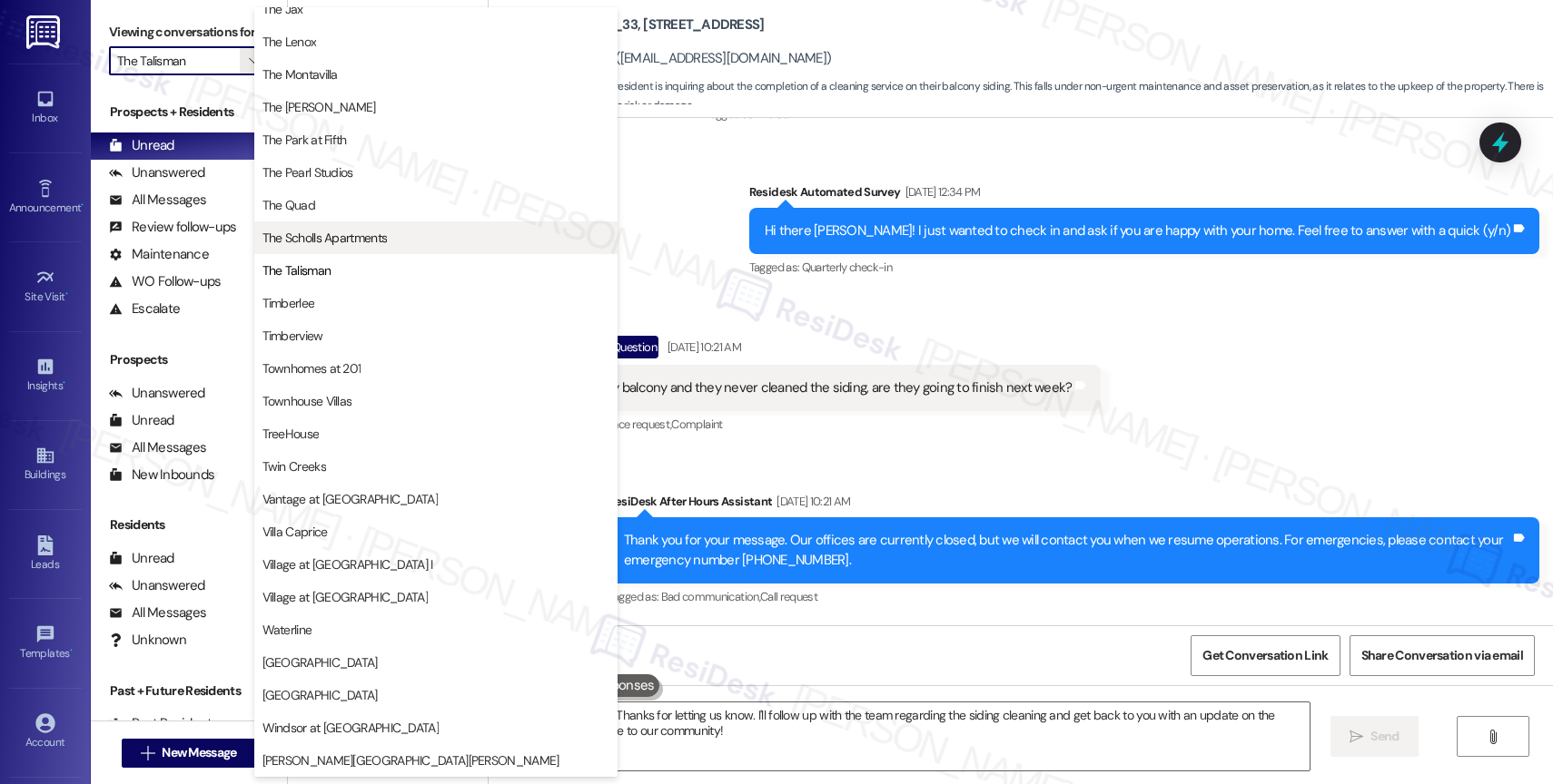
scroll to position [3300, 0]
click at [367, 231] on span "The Scholls Apartments" at bounding box center [325, 237] width 125 height 18
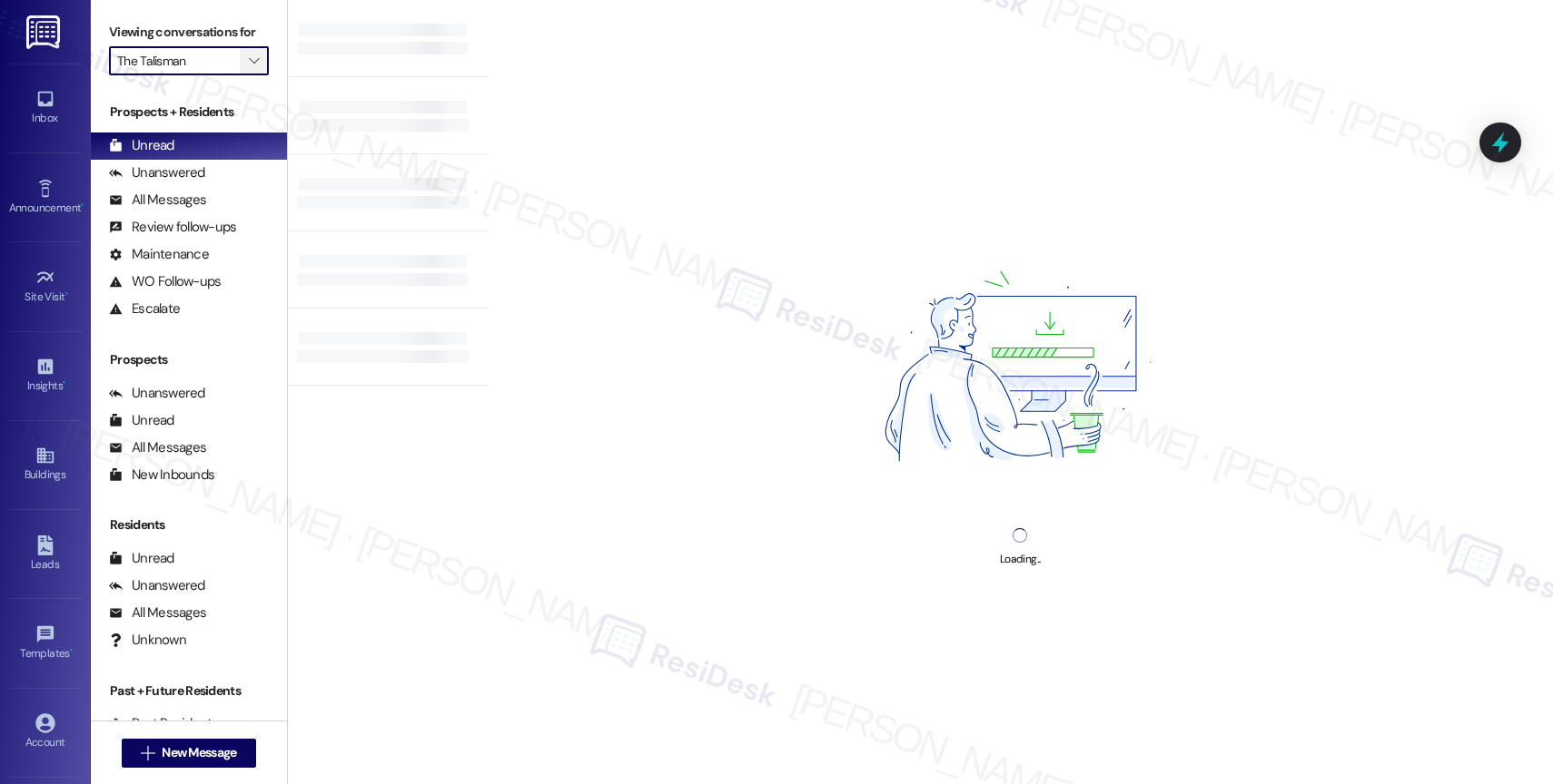
type input "The Scholls Apartments"
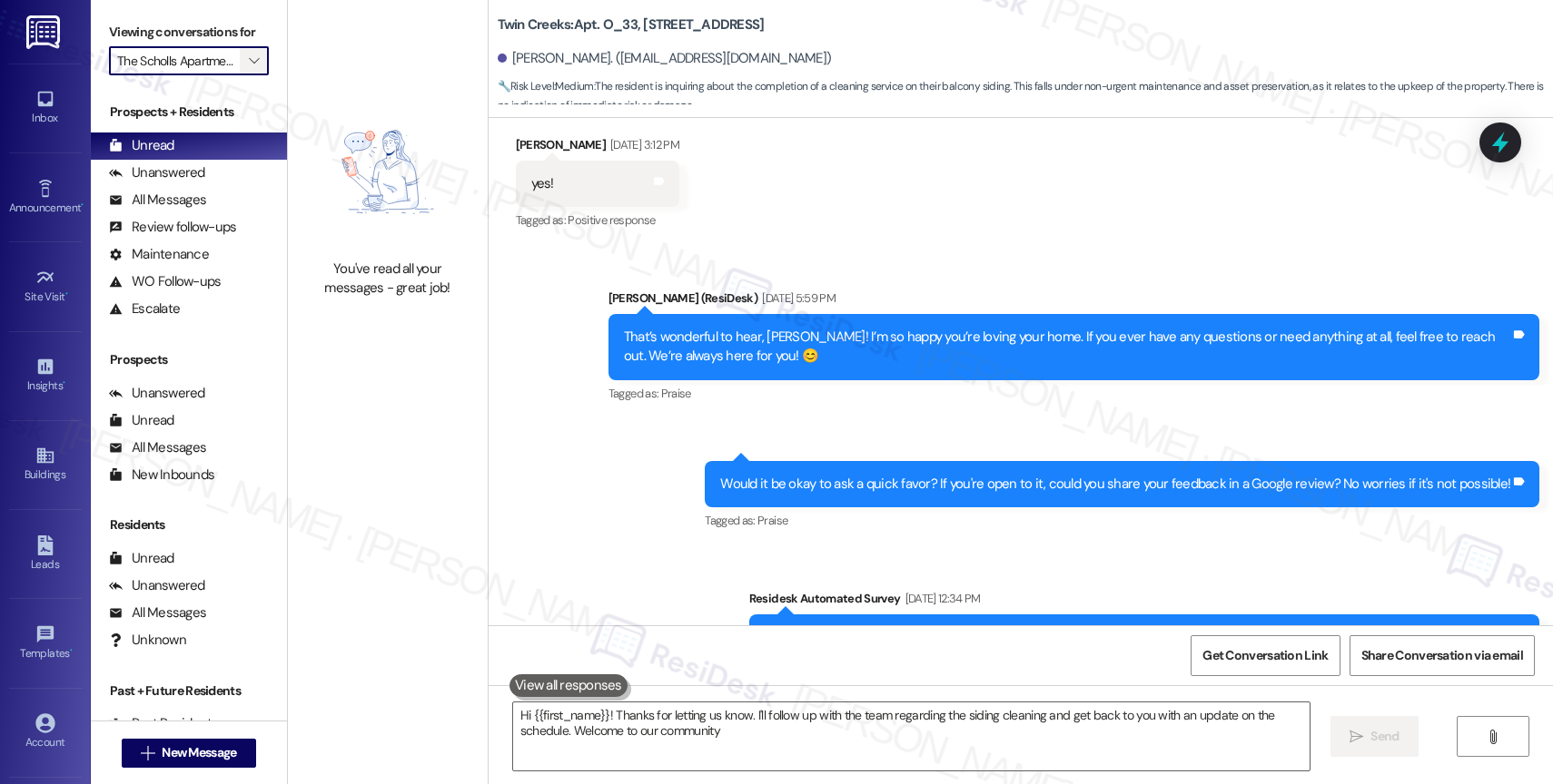
type textarea "Hi {{first_name}}! Thanks for letting us know. I'll follow up with the team reg…"
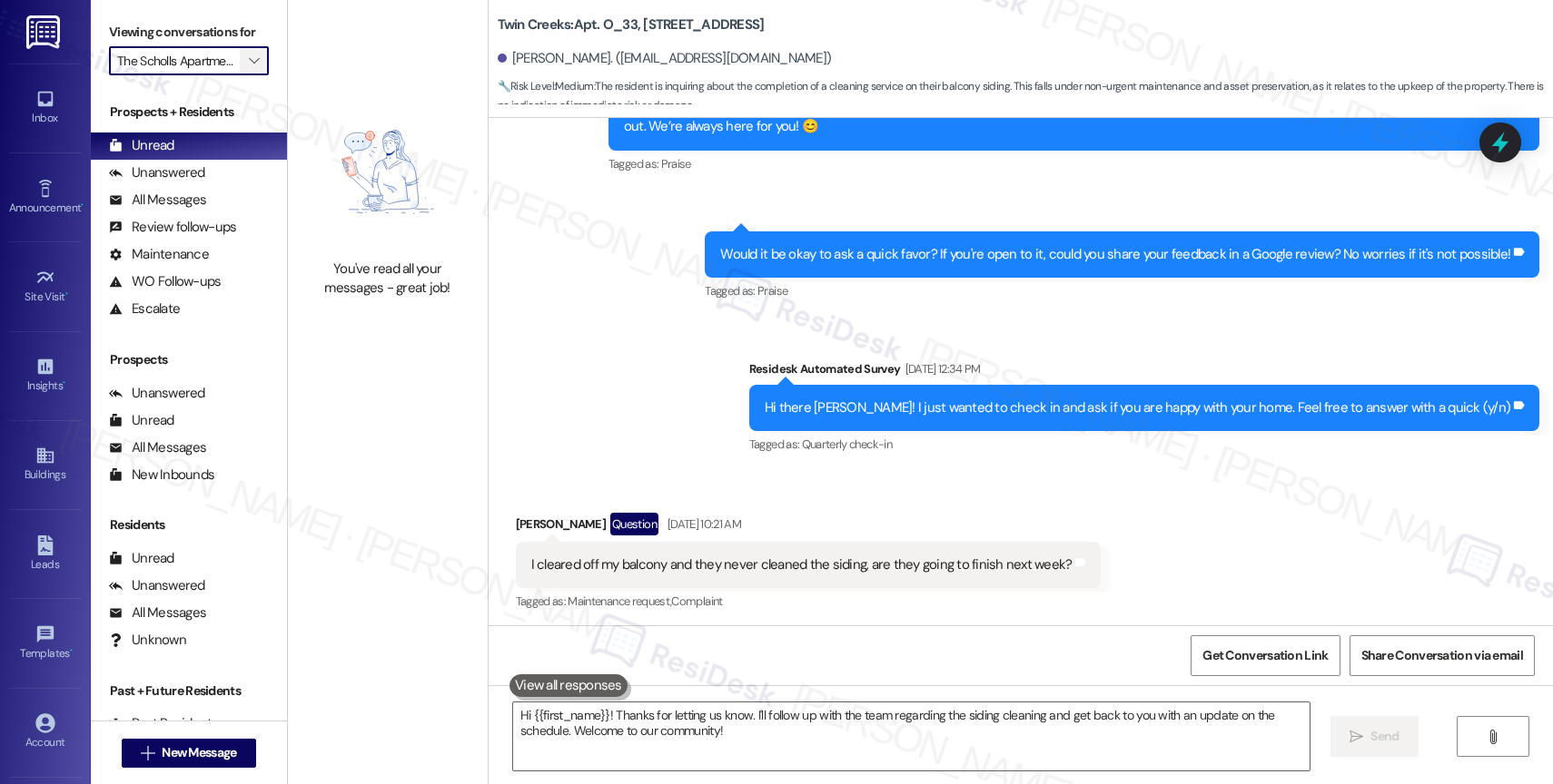
scroll to position [549, 0]
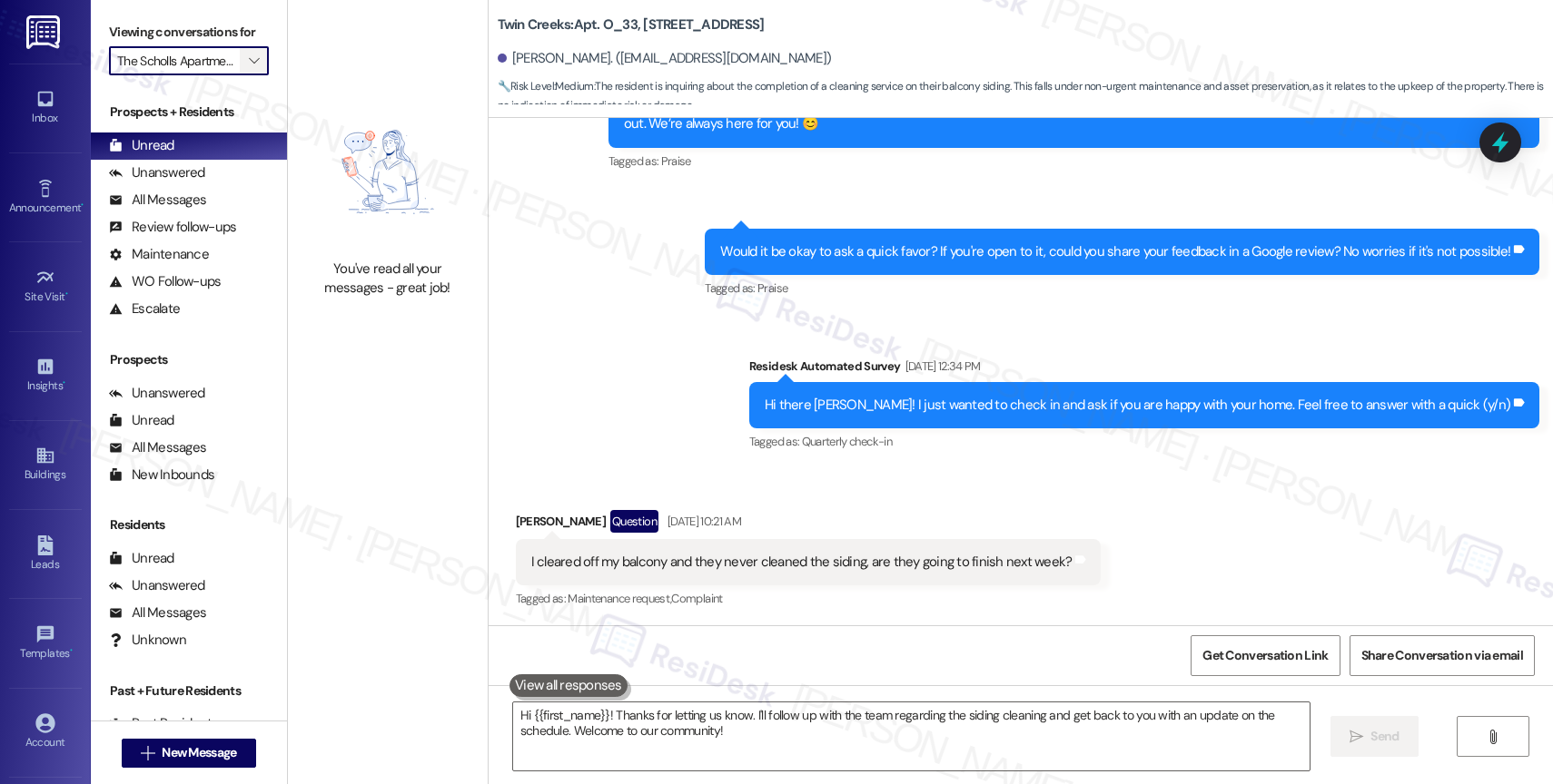
click at [249, 68] on icon "" at bounding box center [254, 61] width 10 height 15
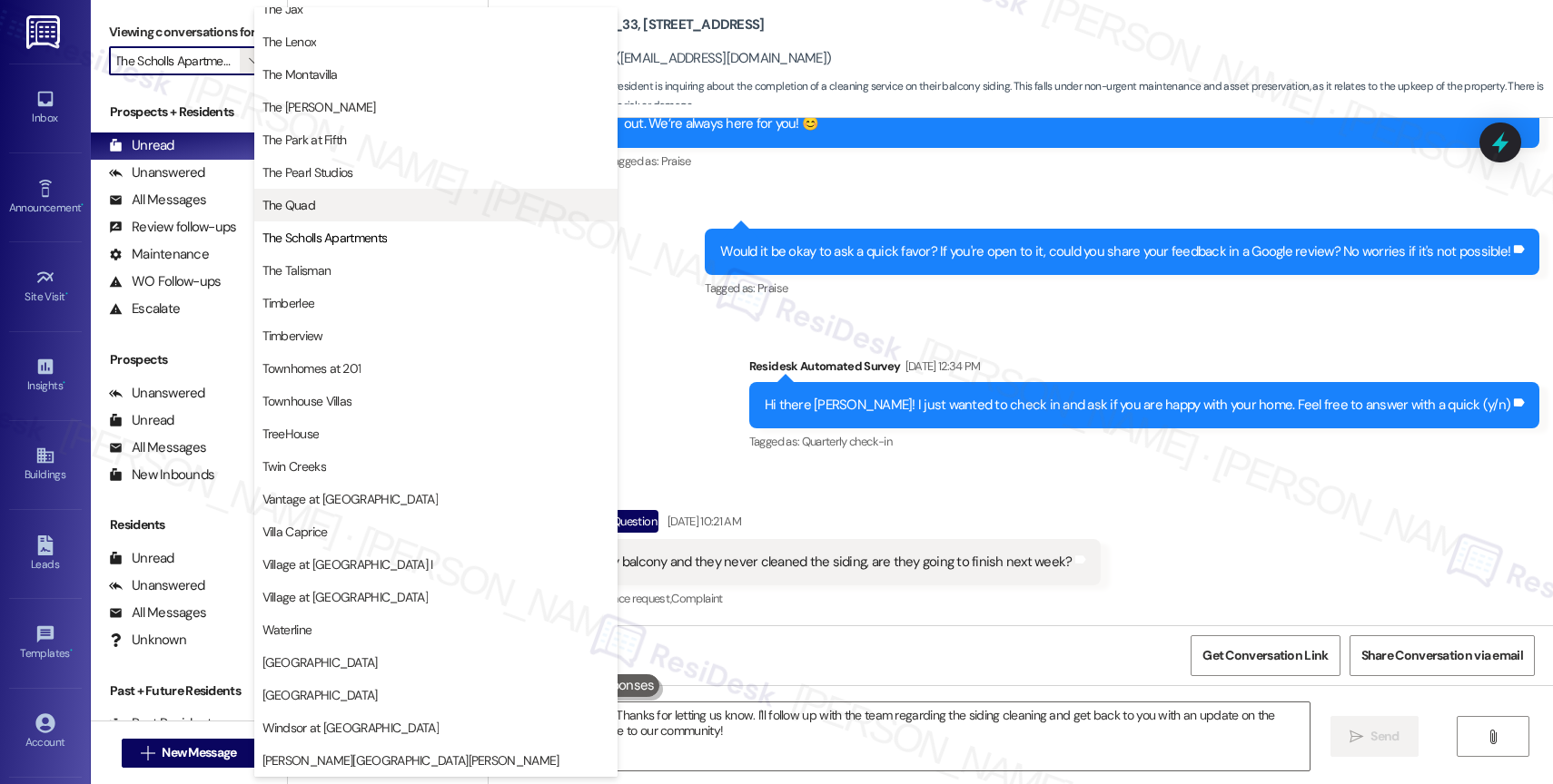
scroll to position [3264, 0]
click at [347, 202] on span "The Quad" at bounding box center [435, 205] width 347 height 18
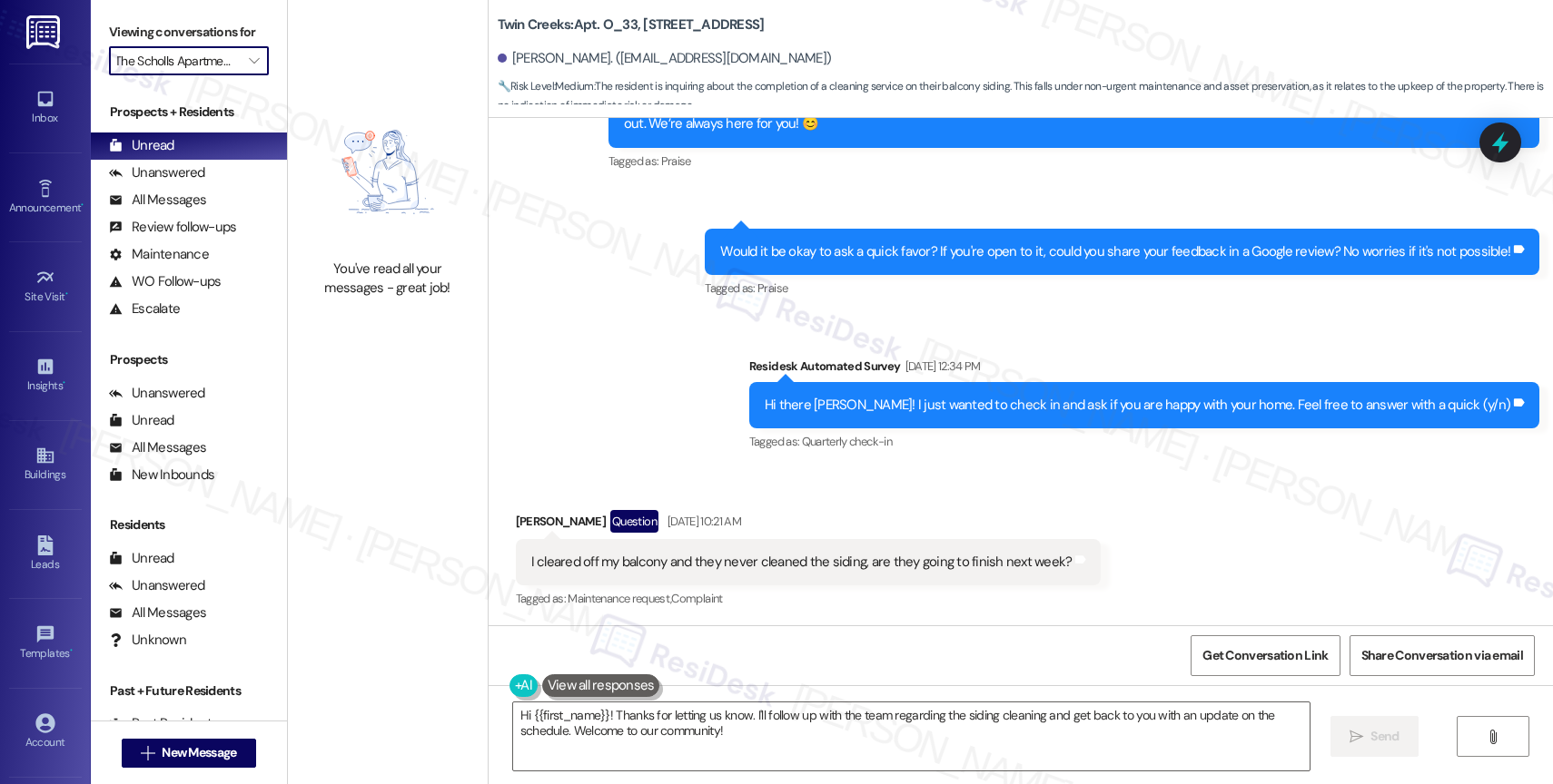
type input "The Quad"
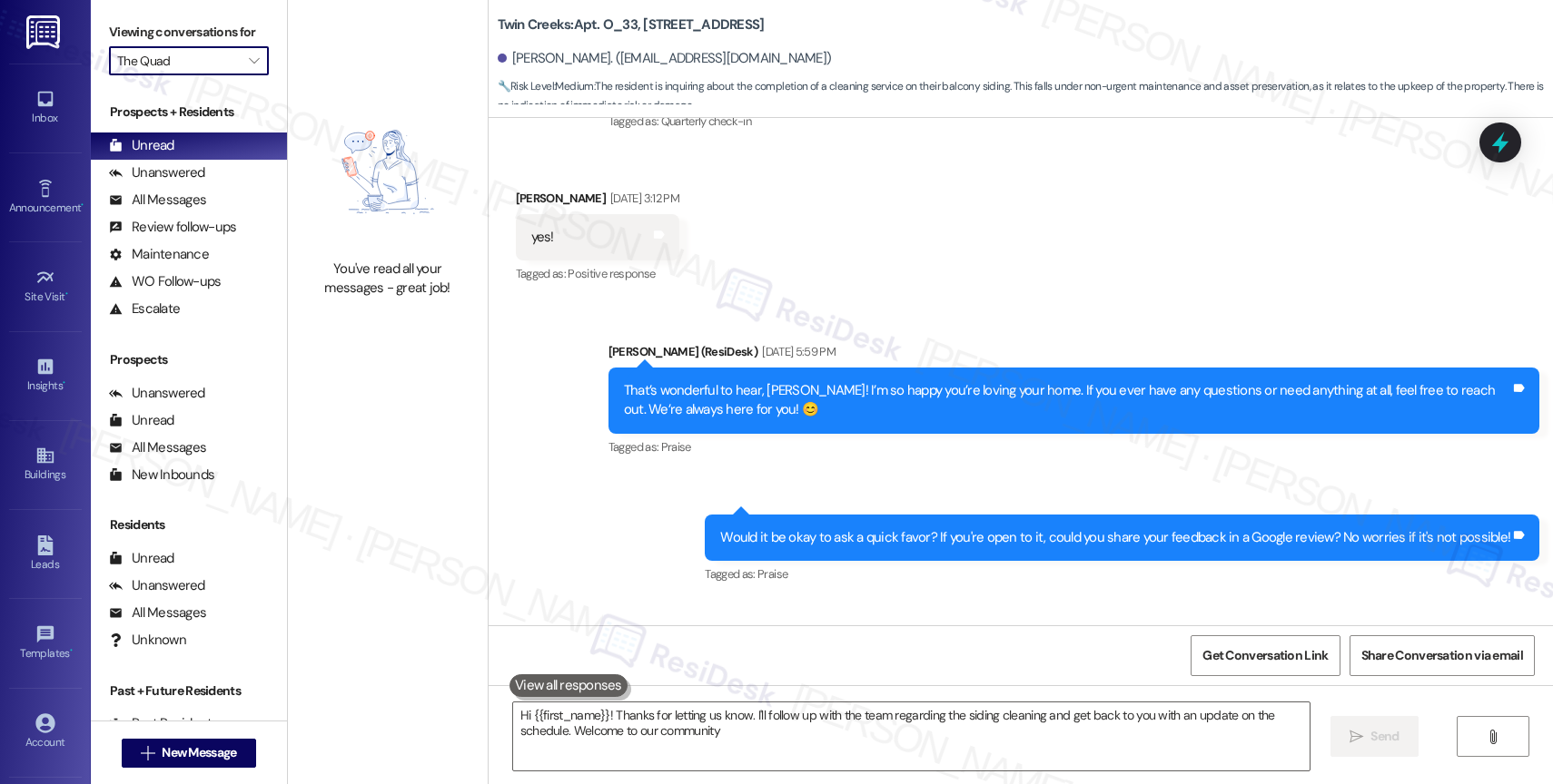
type textarea "Hi {{first_name}}! Thanks for letting us know. I'll follow up with the team reg…"
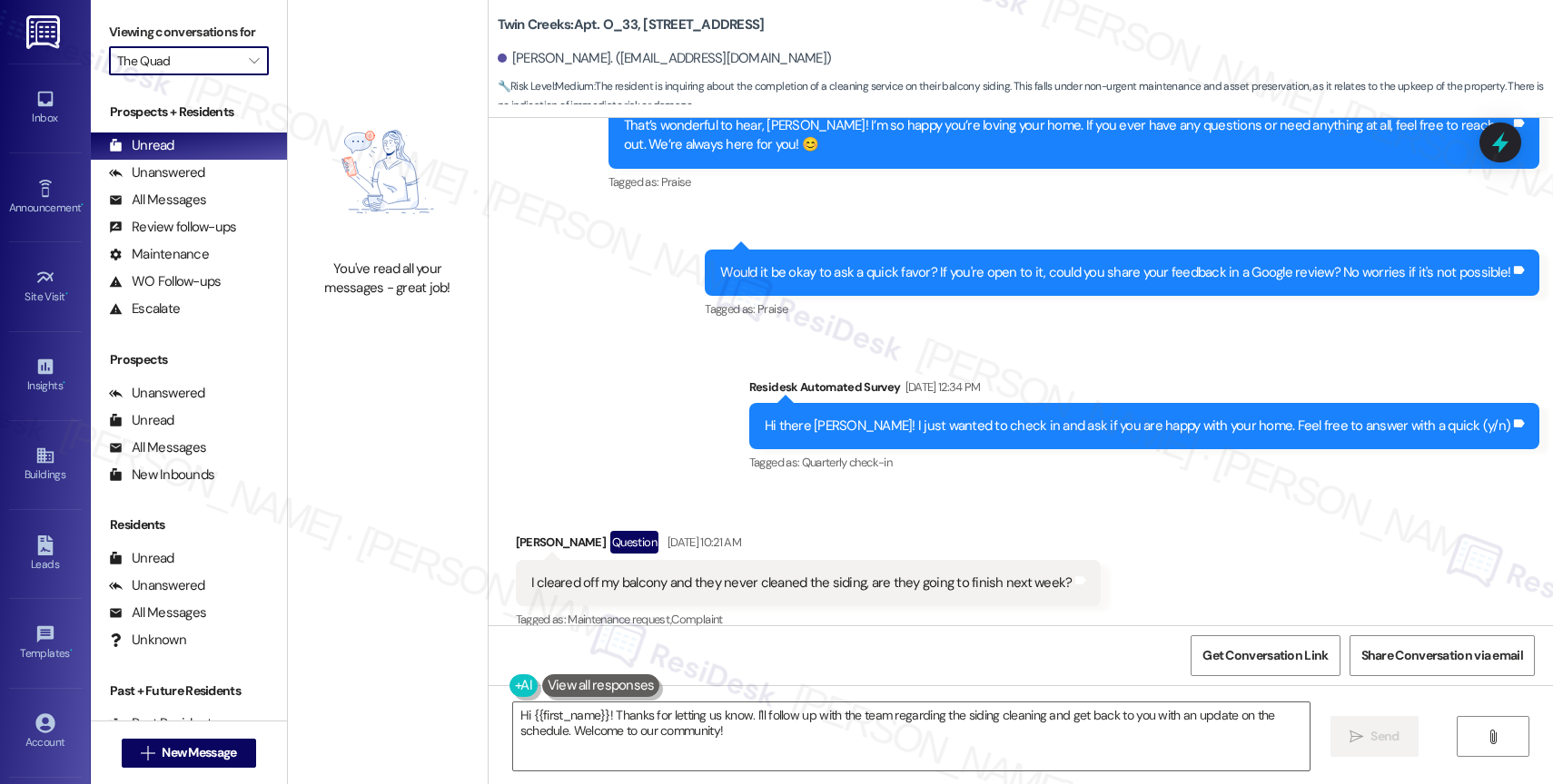
scroll to position [549, 0]
